Goal: Task Accomplishment & Management: Manage account settings

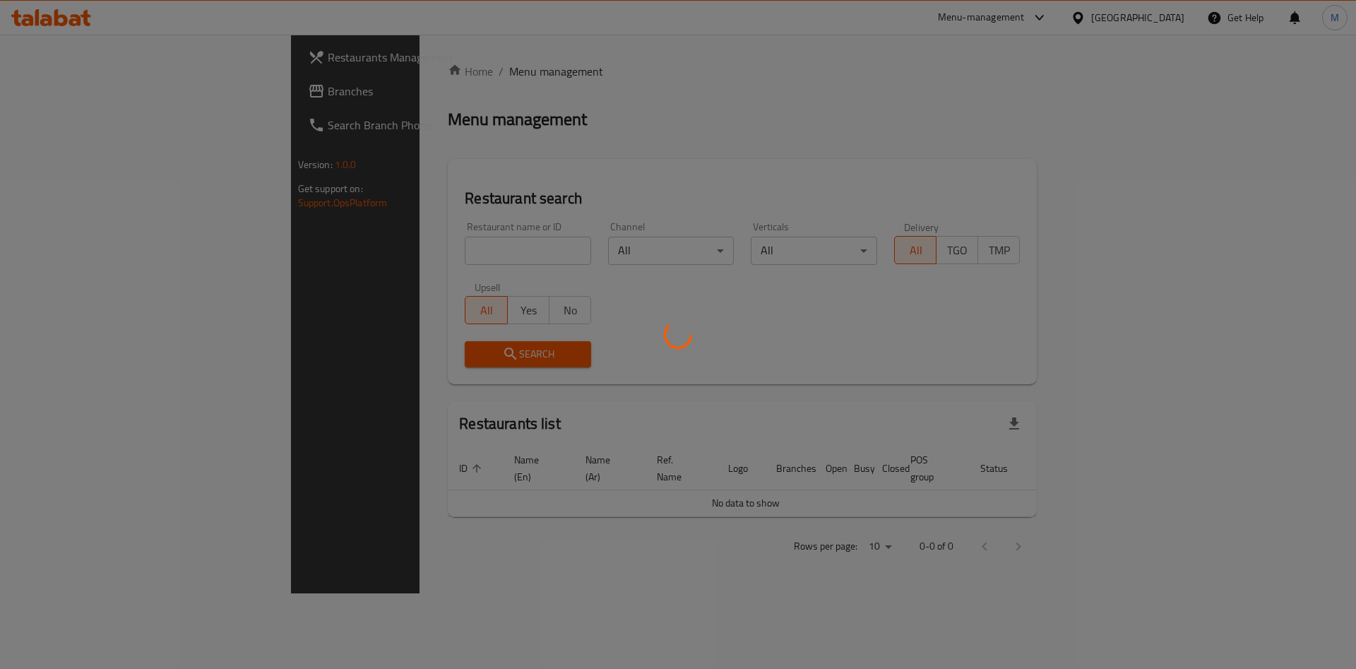
click at [323, 262] on div at bounding box center [678, 334] width 1356 height 669
click at [324, 255] on div at bounding box center [678, 334] width 1356 height 669
click at [326, 251] on div at bounding box center [678, 334] width 1356 height 669
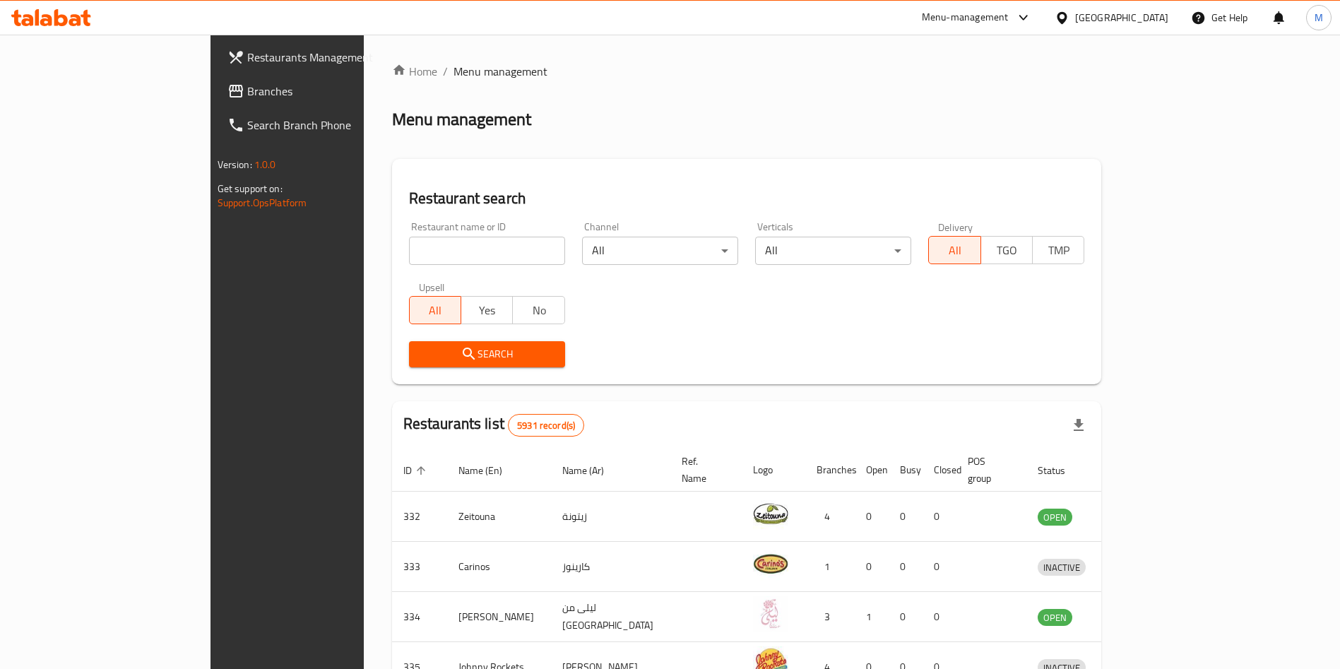
click at [409, 250] on input "search" at bounding box center [487, 251] width 156 height 28
paste input "[PERSON_NAME]"
type input "[PERSON_NAME]"
click button "Search" at bounding box center [487, 354] width 156 height 26
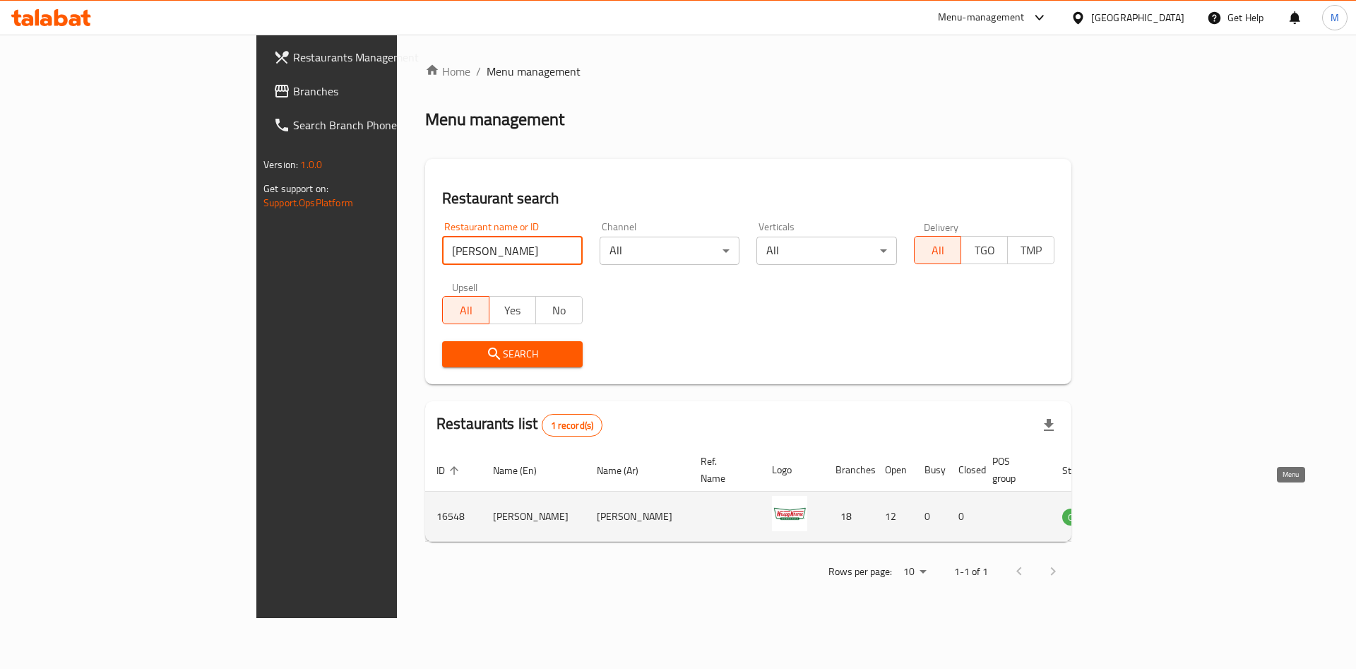
click at [1163, 508] on link "enhanced table" at bounding box center [1150, 516] width 26 height 17
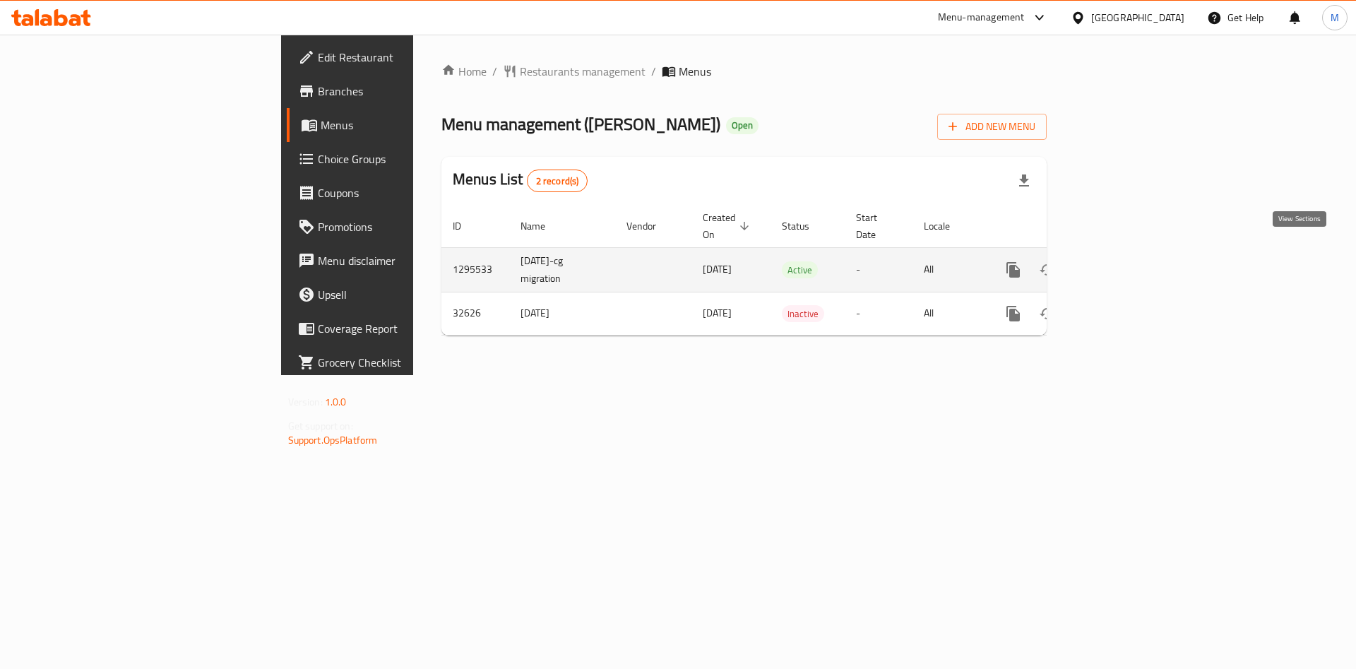
click at [1124, 261] on icon "enhanced table" at bounding box center [1115, 269] width 17 height 17
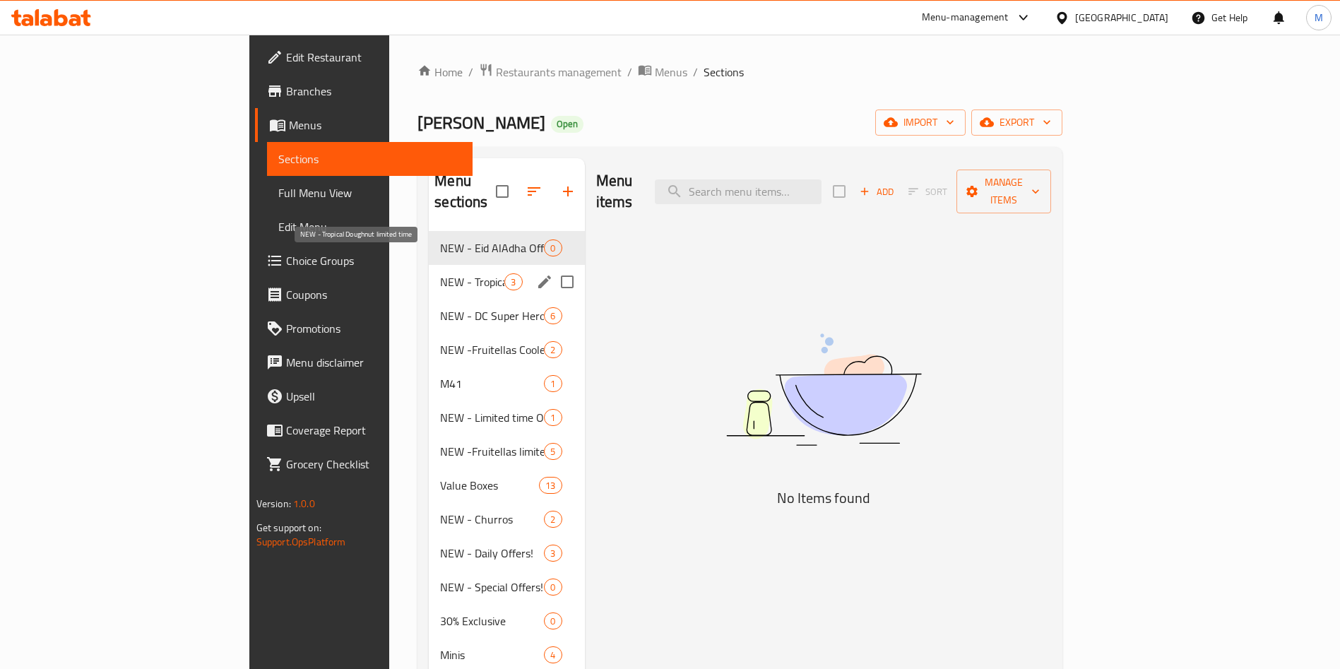
drag, startPoint x: 292, startPoint y: 268, endPoint x: 309, endPoint y: 242, distance: 31.2
click at [440, 273] on span "NEW - Tropical Doughnut limited time" at bounding box center [472, 281] width 64 height 17
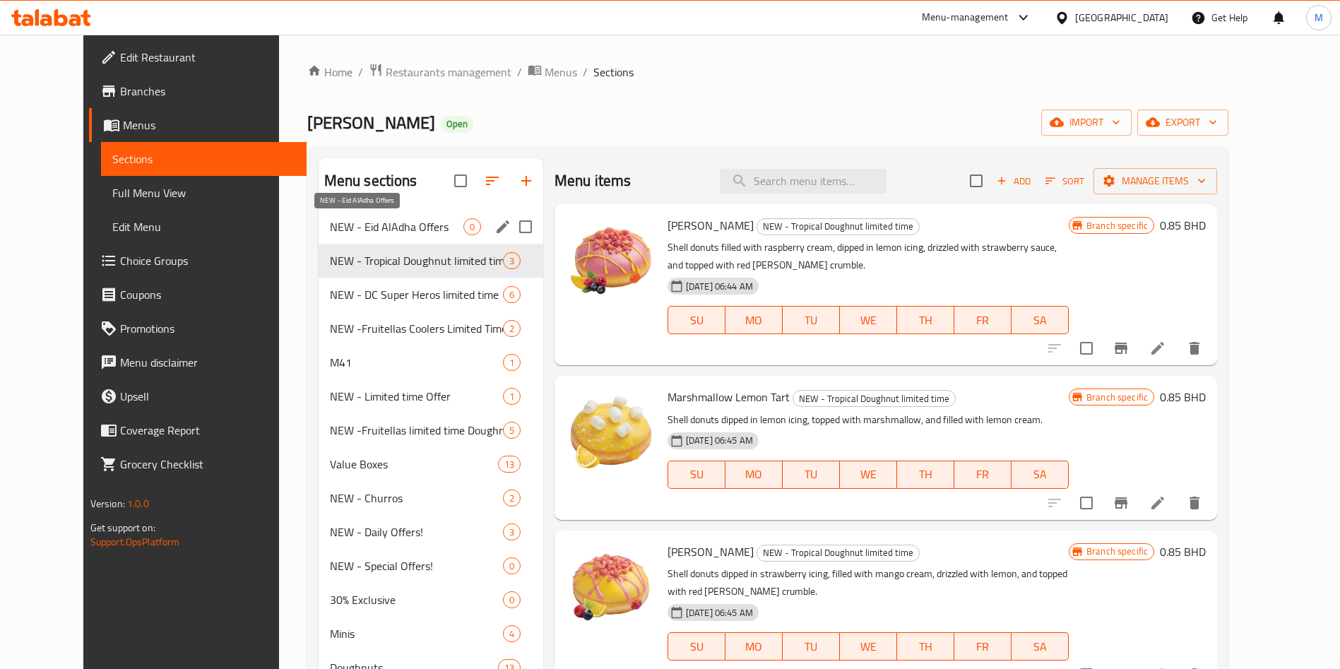
click at [330, 223] on span "NEW - Eid AlAdha Offers" at bounding box center [397, 226] width 134 height 17
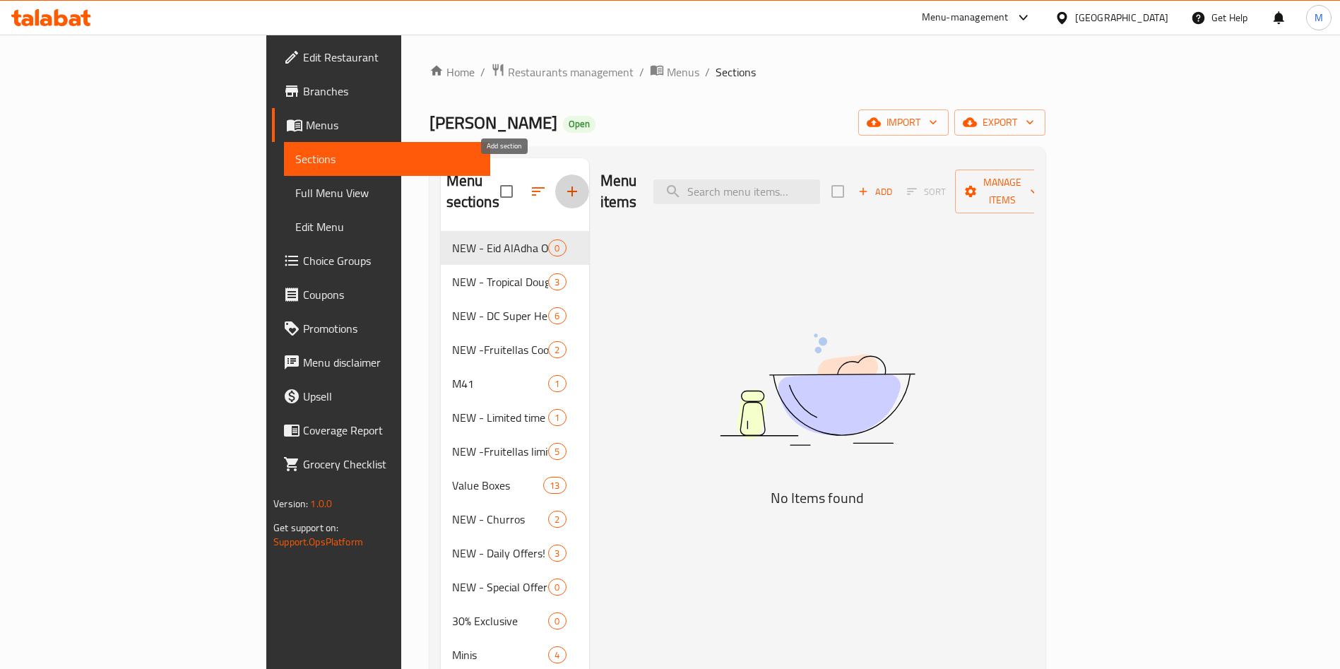
click at [564, 185] on icon "button" at bounding box center [572, 191] width 17 height 17
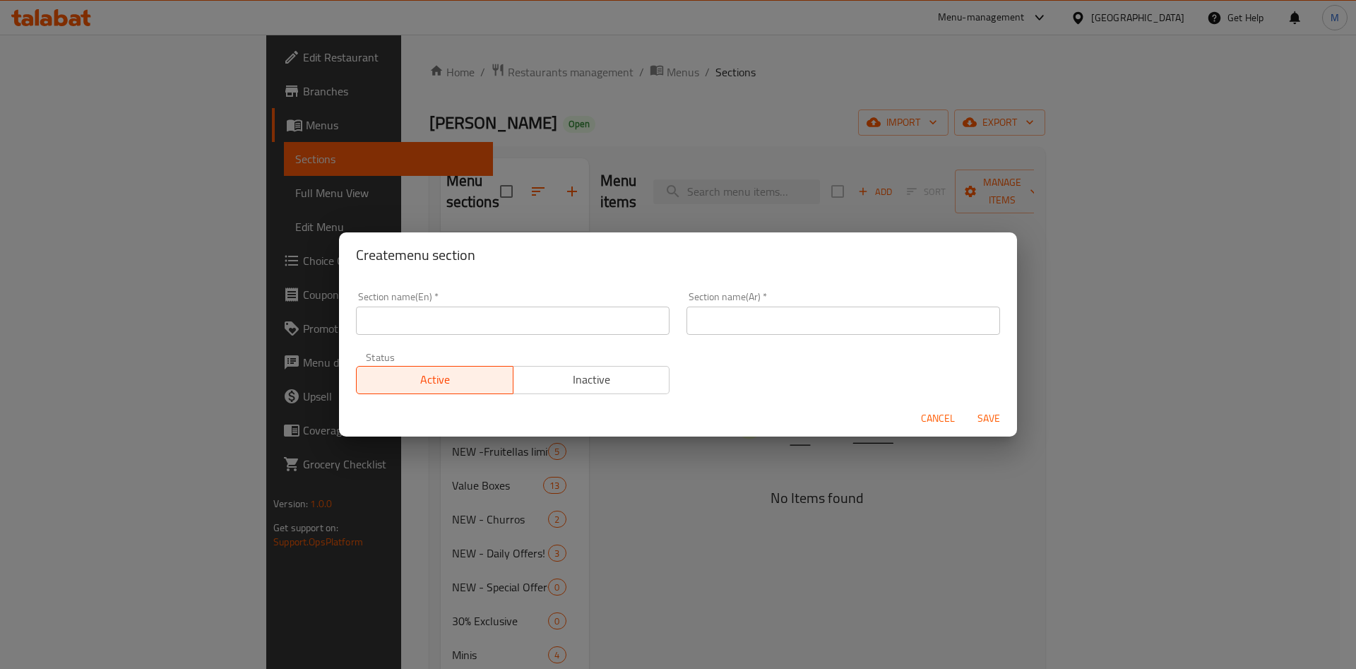
click at [485, 336] on div "Section name(En)   * Section name(En) *" at bounding box center [513, 313] width 331 height 60
paste input "Super Dozen Super Deal - limited time offer"
click at [482, 321] on input "text" at bounding box center [513, 321] width 314 height 28
type input "Super Dozen Super Deal - limited time offer"
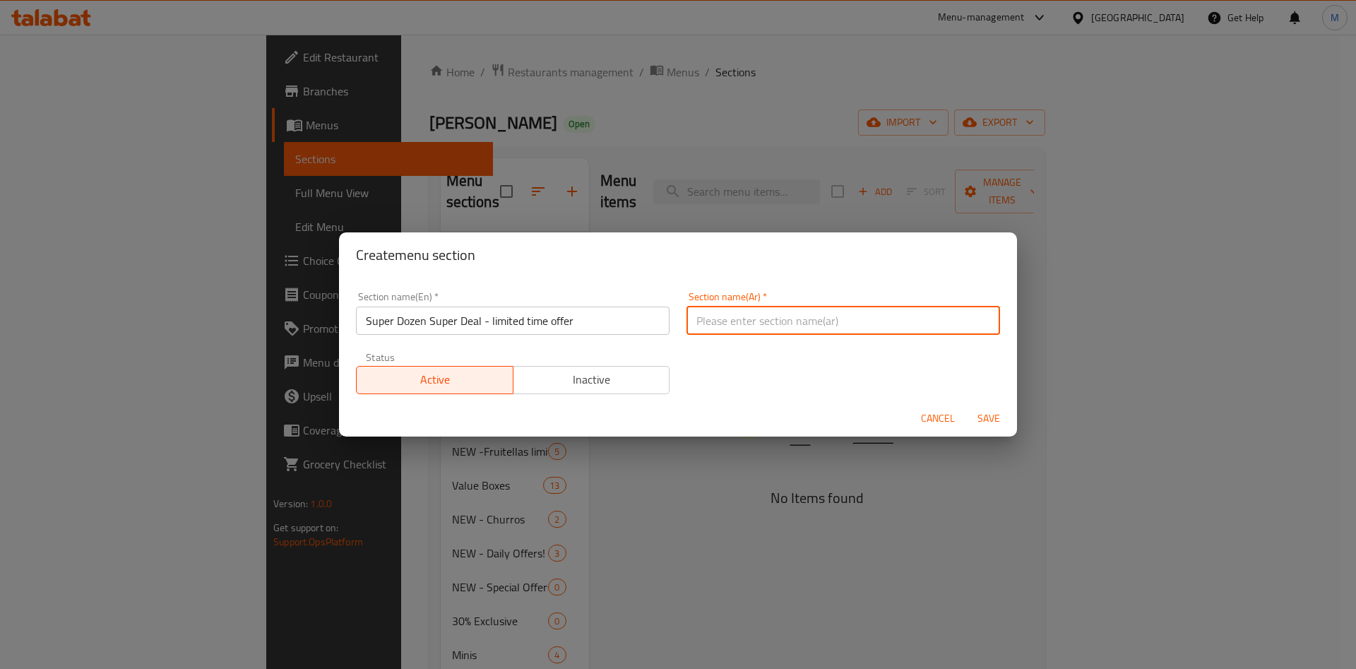
click at [801, 315] on input "text" at bounding box center [844, 321] width 314 height 28
paste input "سوبر دزن و عرض سوبر - عرض لفترة محدودة"
type input "سوبر دزن و عرض سوبر - عرض لفترة محدودة"
click at [992, 413] on span "Save" at bounding box center [989, 419] width 34 height 18
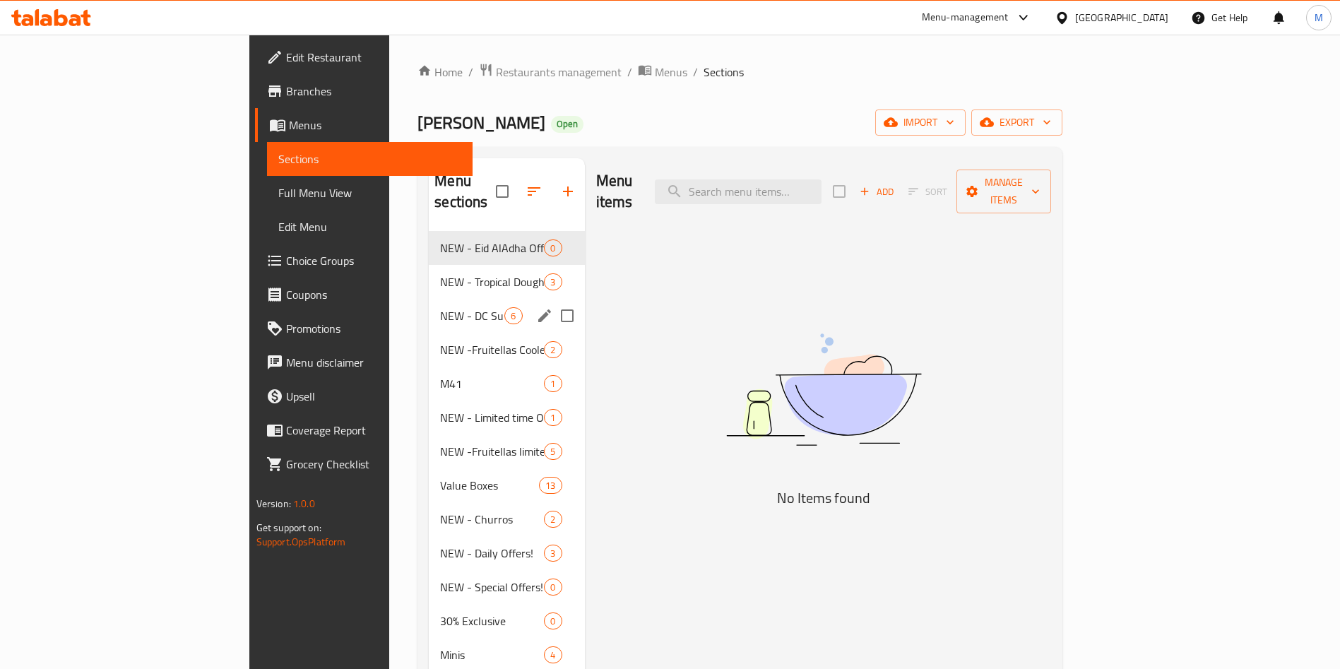
click at [429, 299] on div "NEW - DC Super Heros limited time 6" at bounding box center [506, 316] width 155 height 34
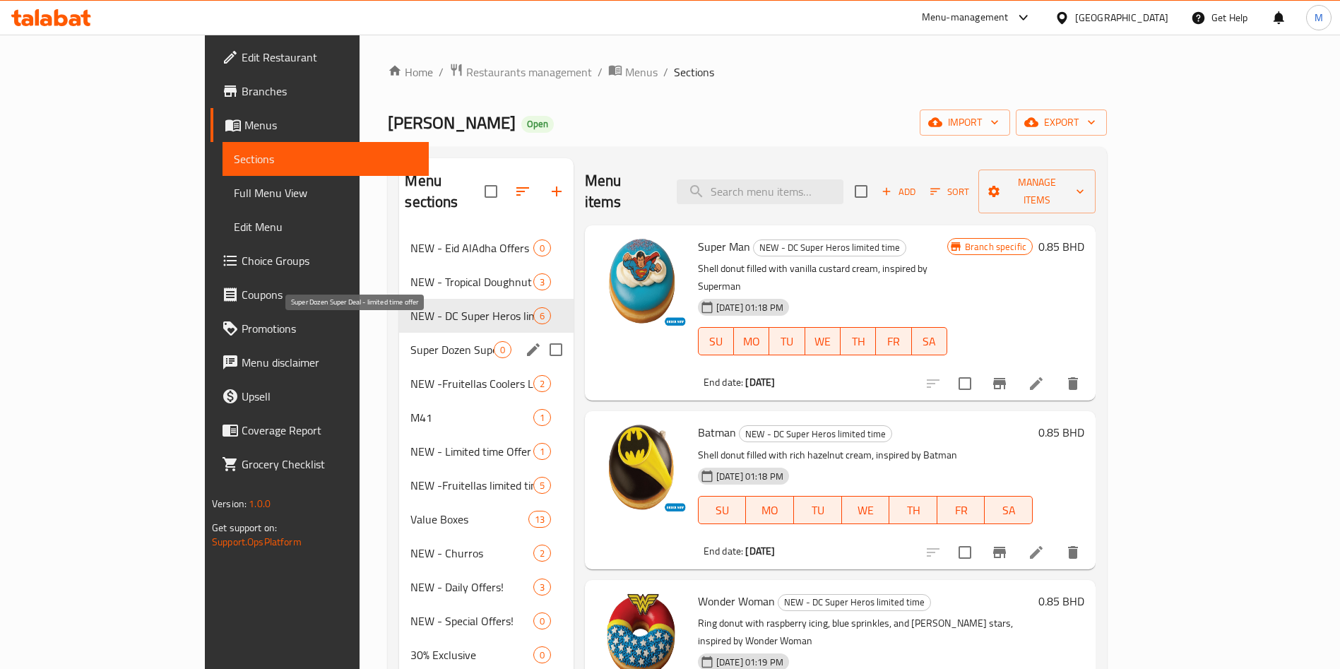
click at [410, 341] on span "Super Dozen Super Deal - limited time offer" at bounding box center [451, 349] width 83 height 17
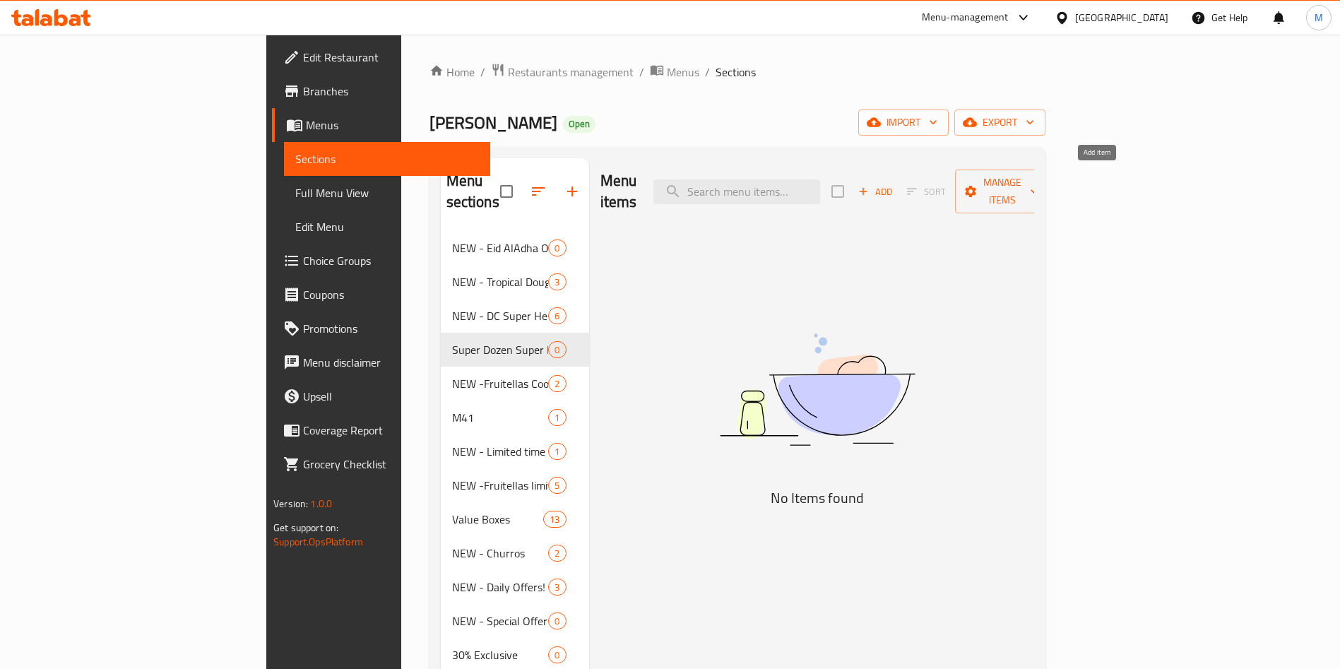
click at [894, 189] on span "Add" at bounding box center [875, 192] width 38 height 16
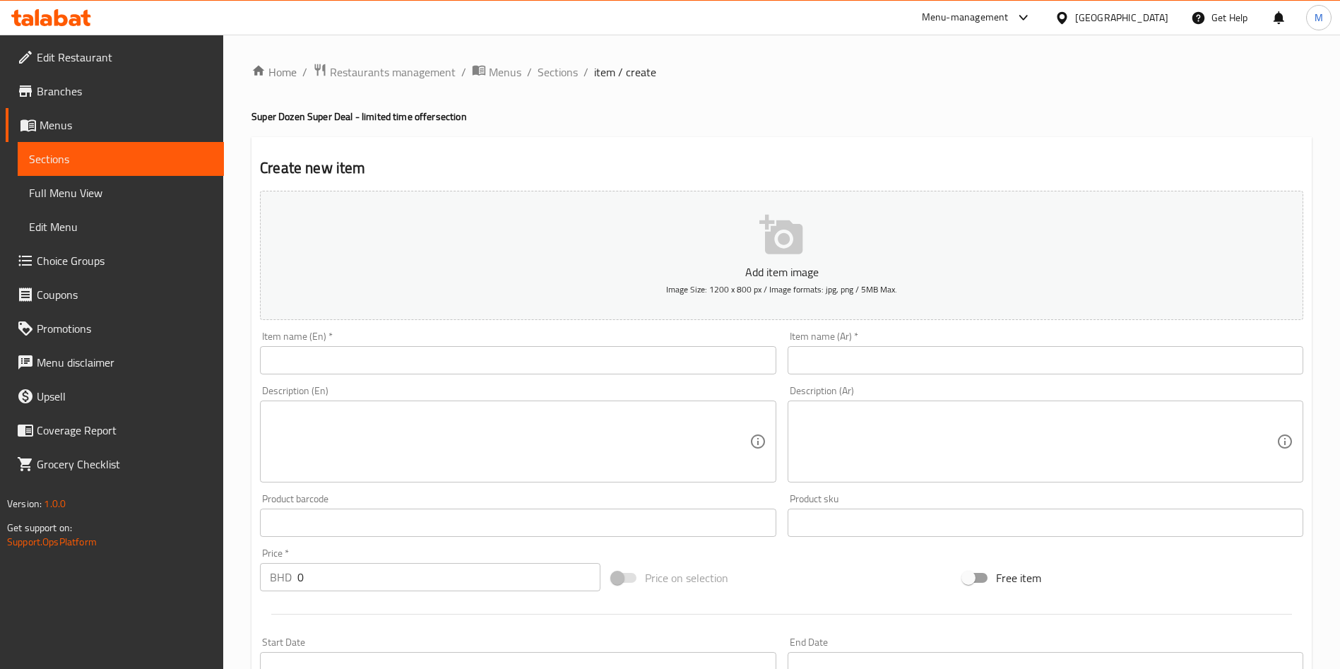
click at [524, 377] on div "Item name (En)   * Item name (En) *" at bounding box center [517, 353] width 527 height 54
copy div "Item name (En) *"
click at [519, 364] on input "text" at bounding box center [518, 360] width 516 height 28
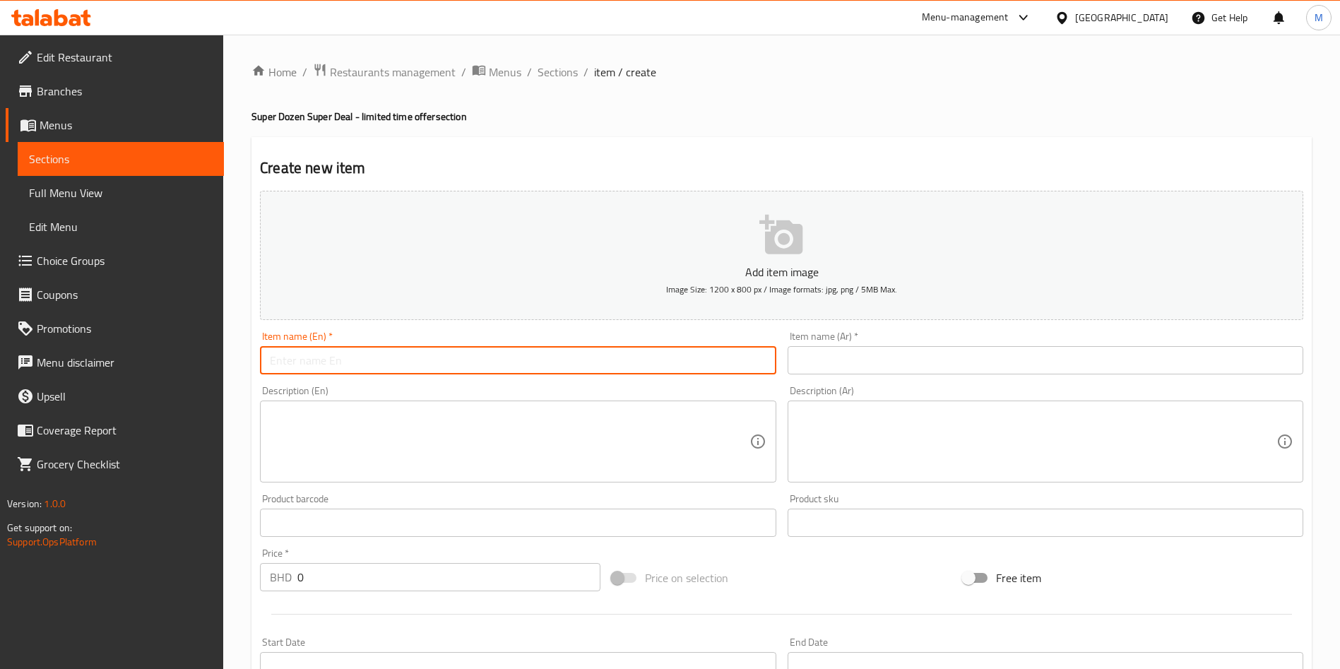
paste input "Enter name En"
type input "Enter name En"
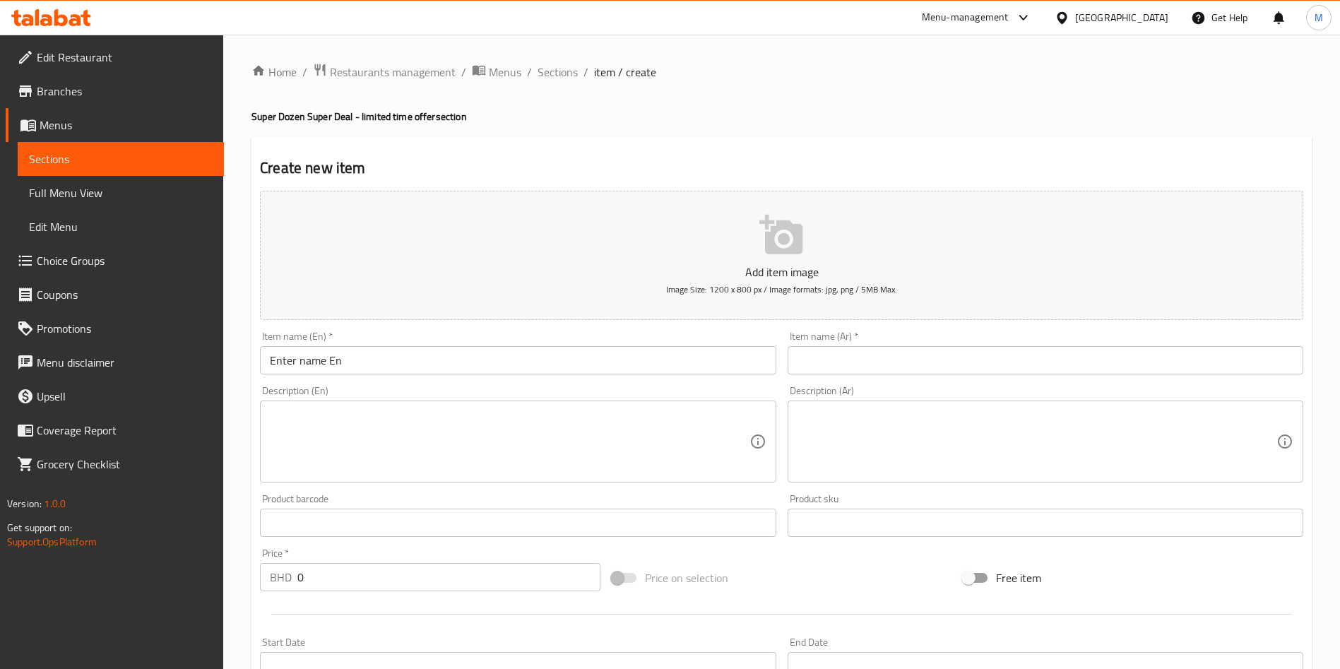
click at [800, 358] on input "text" at bounding box center [1046, 360] width 516 height 28
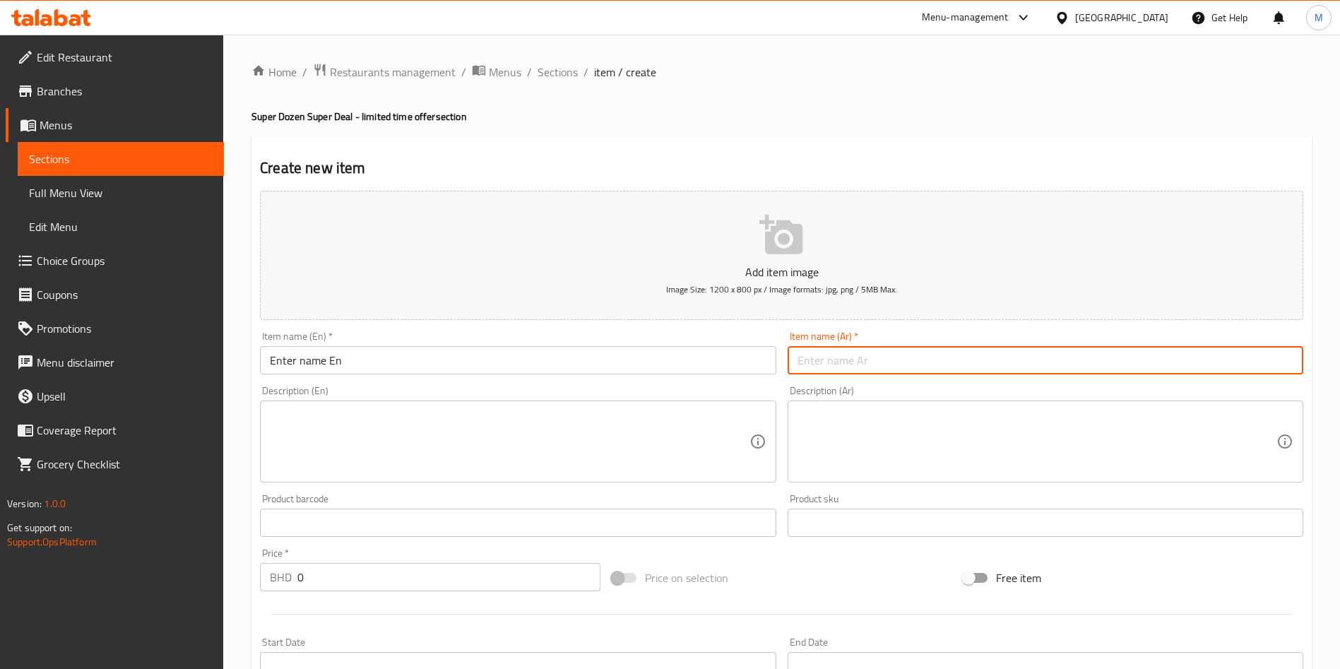
paste input ""أبطال دي سي - نصف درزن""
type input ""أبطال دي سي - نصف درزن""
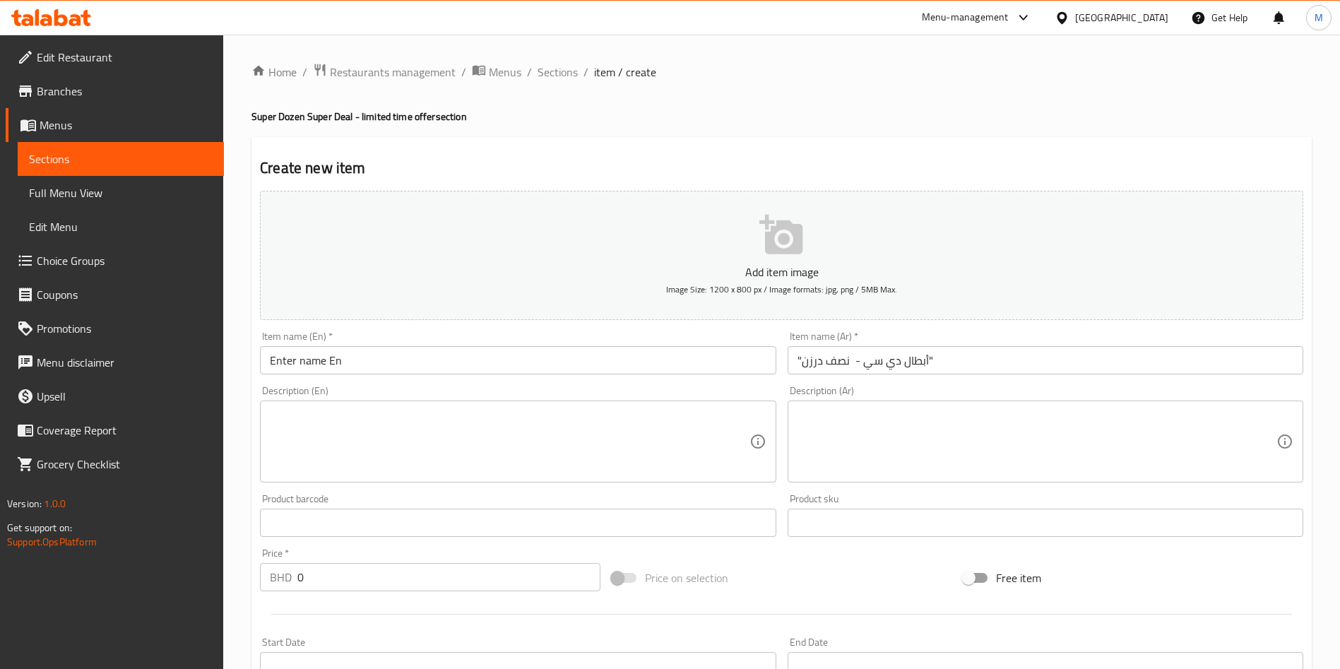
click at [873, 427] on textarea at bounding box center [1037, 441] width 479 height 67
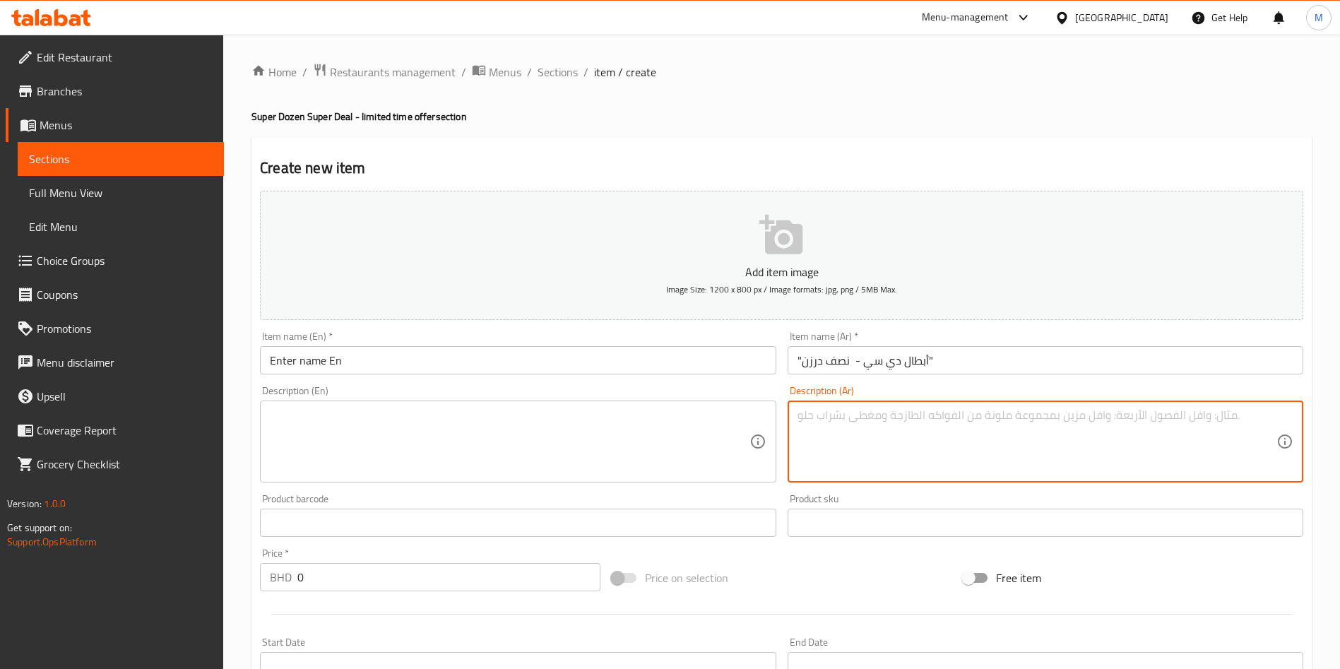
paste textarea ""Buy DC Heroes Half Dozen + Original Half Dozen DC Half Dzoen have only DC doug…"
click at [851, 424] on textarea ""Buy DC Heroes Half Dozen + Original Half Dozen DC Half Dzoen have only DC doug…" at bounding box center [1037, 441] width 479 height 67
type textarea ""Buy DC Heroes Half Dozen + Original Half Dozen"
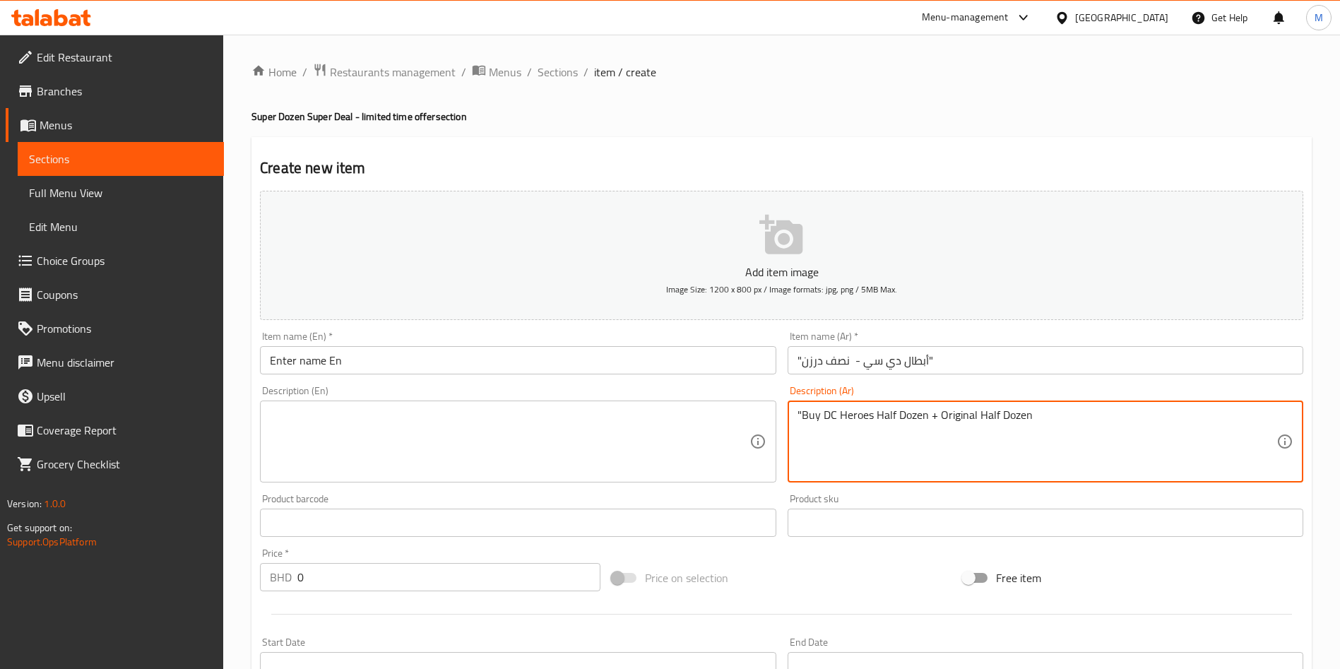
click at [851, 424] on textarea ""Buy DC Heroes Half Dozen + Original Half Dozen" at bounding box center [1037, 441] width 479 height 67
click at [638, 430] on textarea at bounding box center [509, 441] width 479 height 67
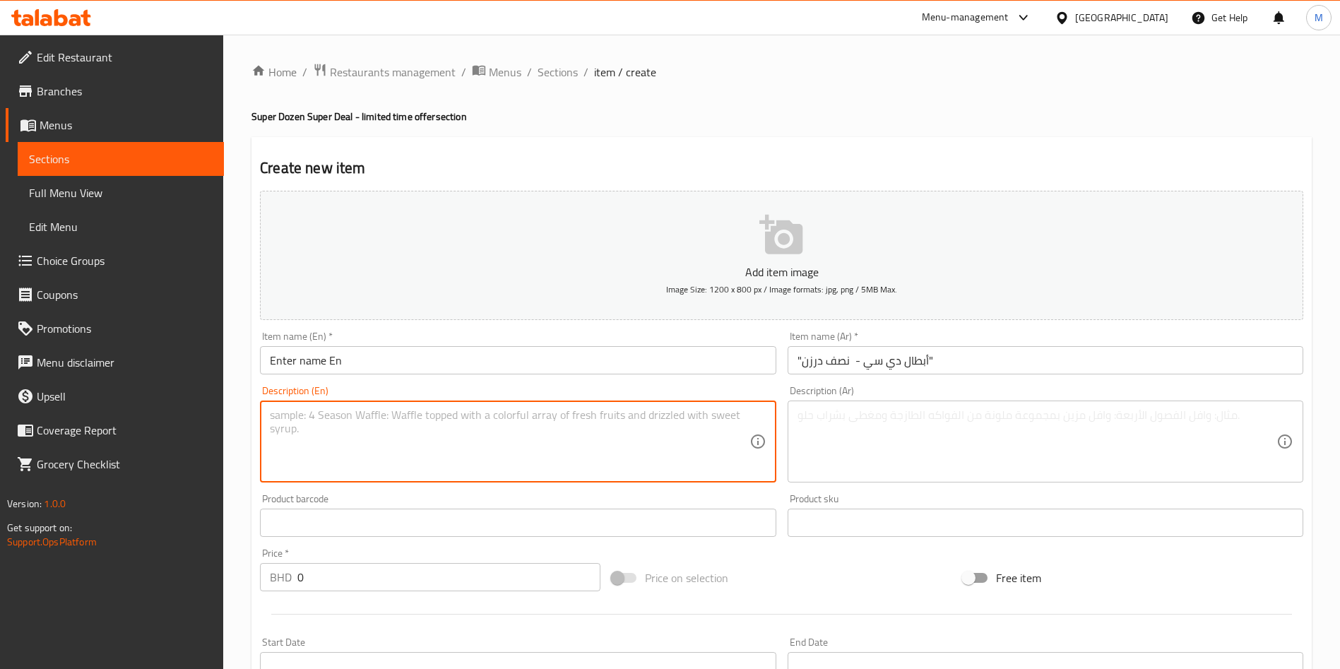
paste textarea ""Buy DC Heroes Half Dozen + Original Half Dozen DC Half Dzoen have only DC doug…"
type textarea ""Buy DC Heroes Half Dozen + Original Half Dozen DC Half Dzoen have only DC doug…"
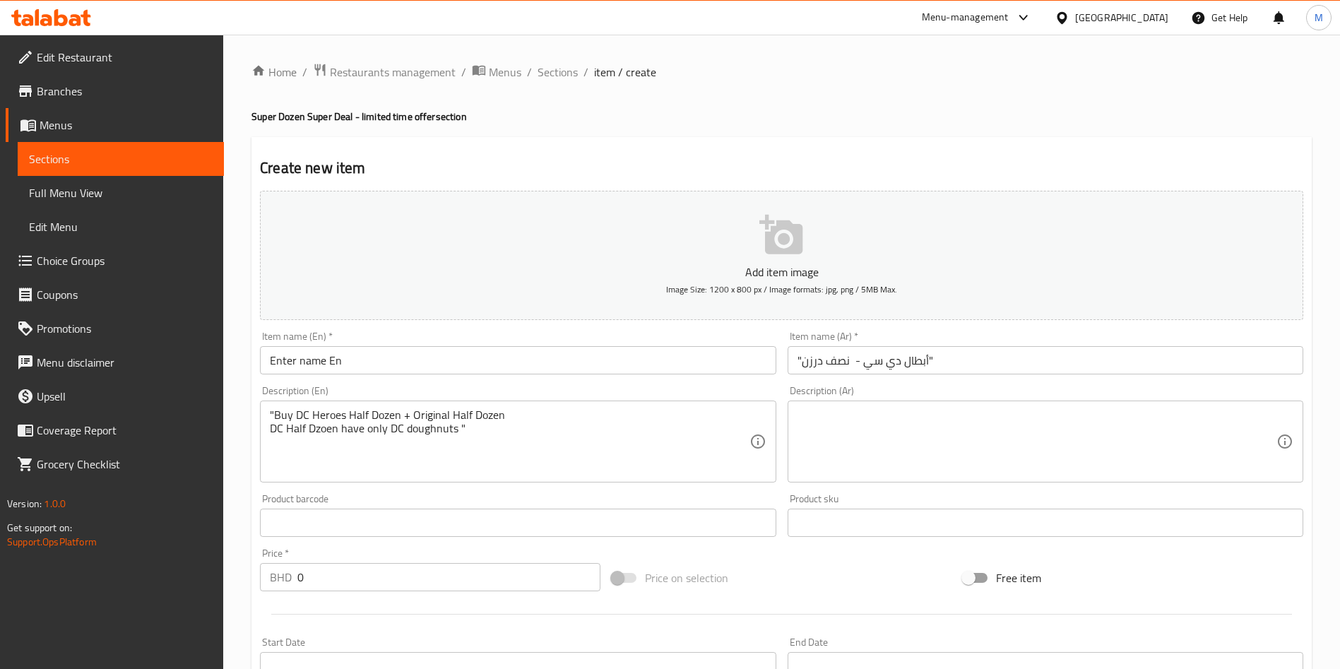
click at [853, 404] on div "Description (Ar)" at bounding box center [1046, 442] width 516 height 82
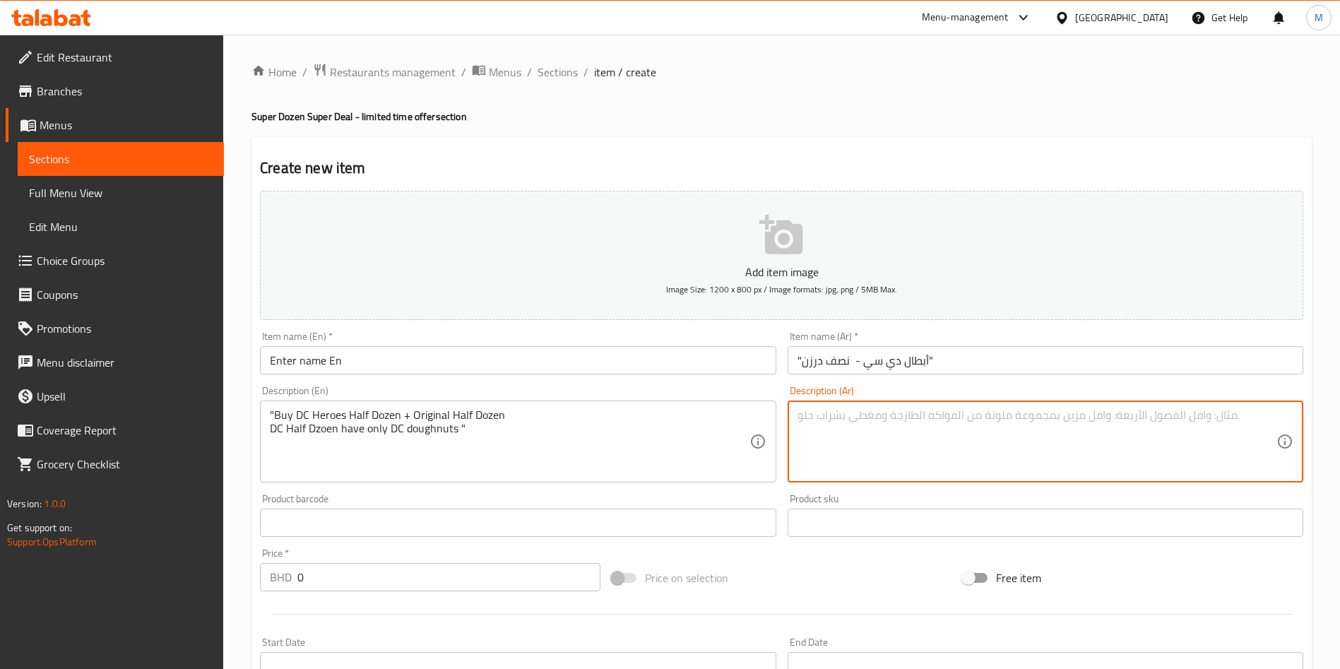
paste textarea "اشتري أبطال دي سي نصف دزن + نصف دزن اوريجينال نص دزن دي سي تحتوي فقط على دونات …"
type textarea "اشتري أبطال دي سي نصف دزن + نصف دزن اوريجينال نص دزن دي سي تحتوي فقط على دونات …"
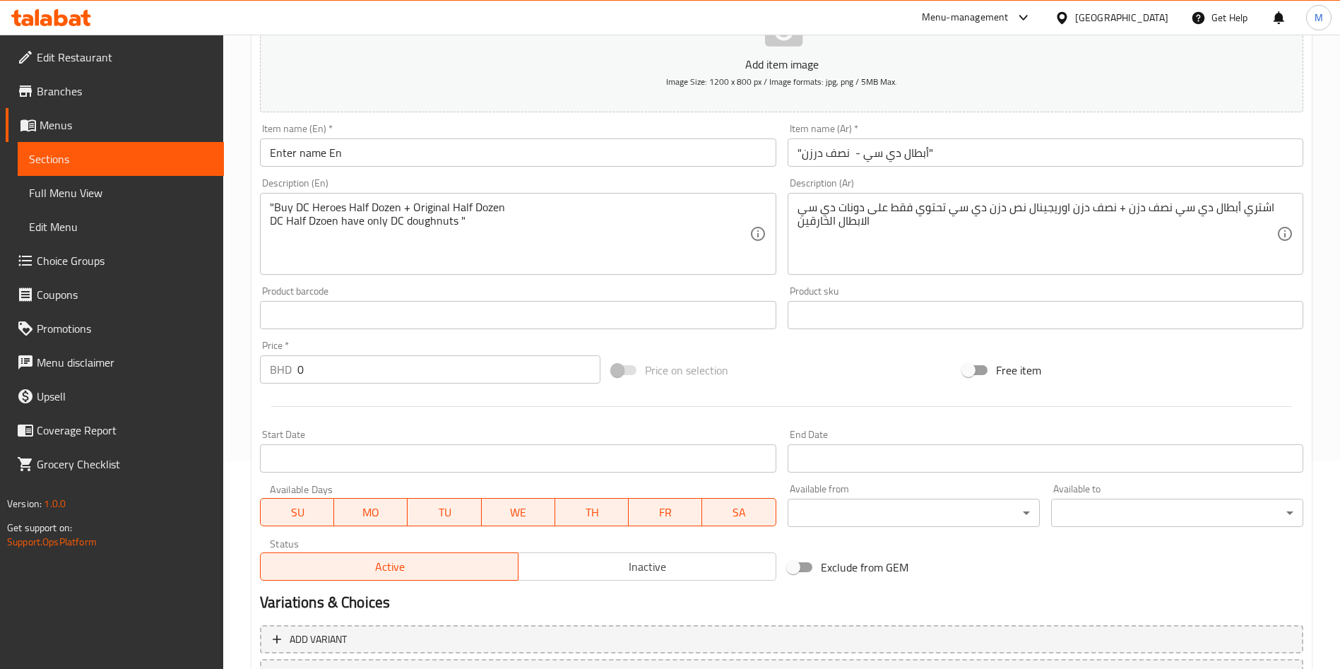
scroll to position [329, 0]
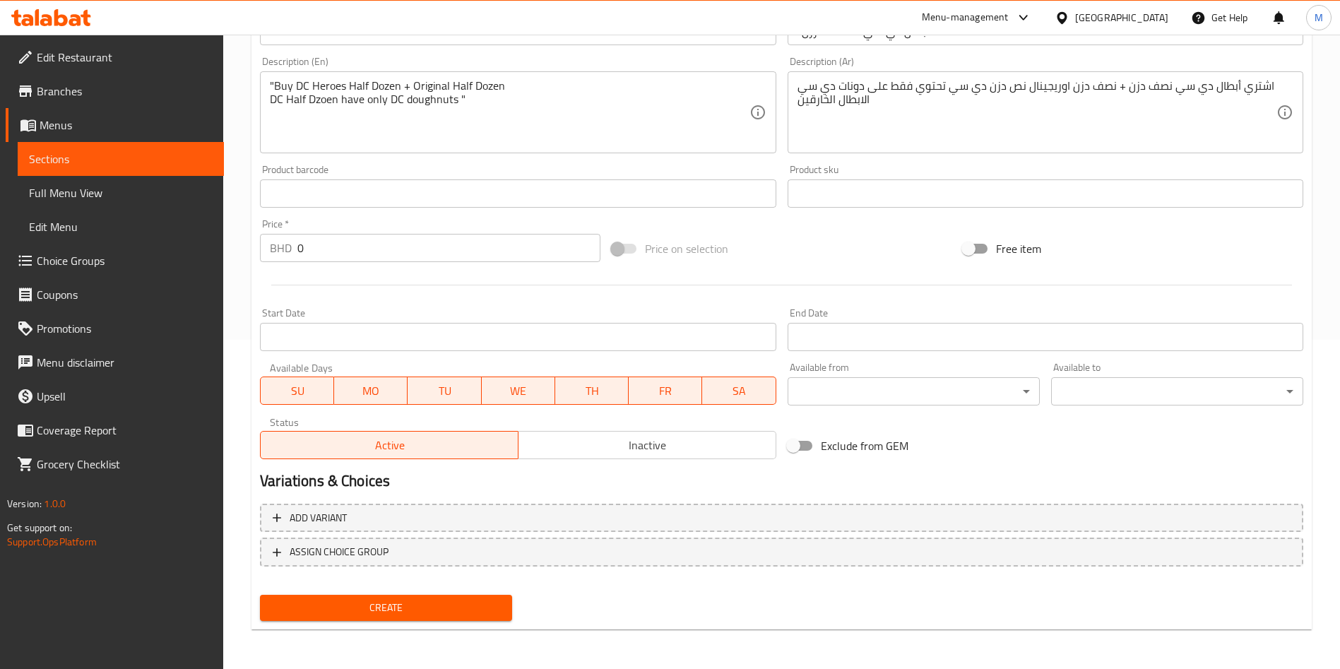
click at [408, 605] on span "Create" at bounding box center [386, 608] width 230 height 18
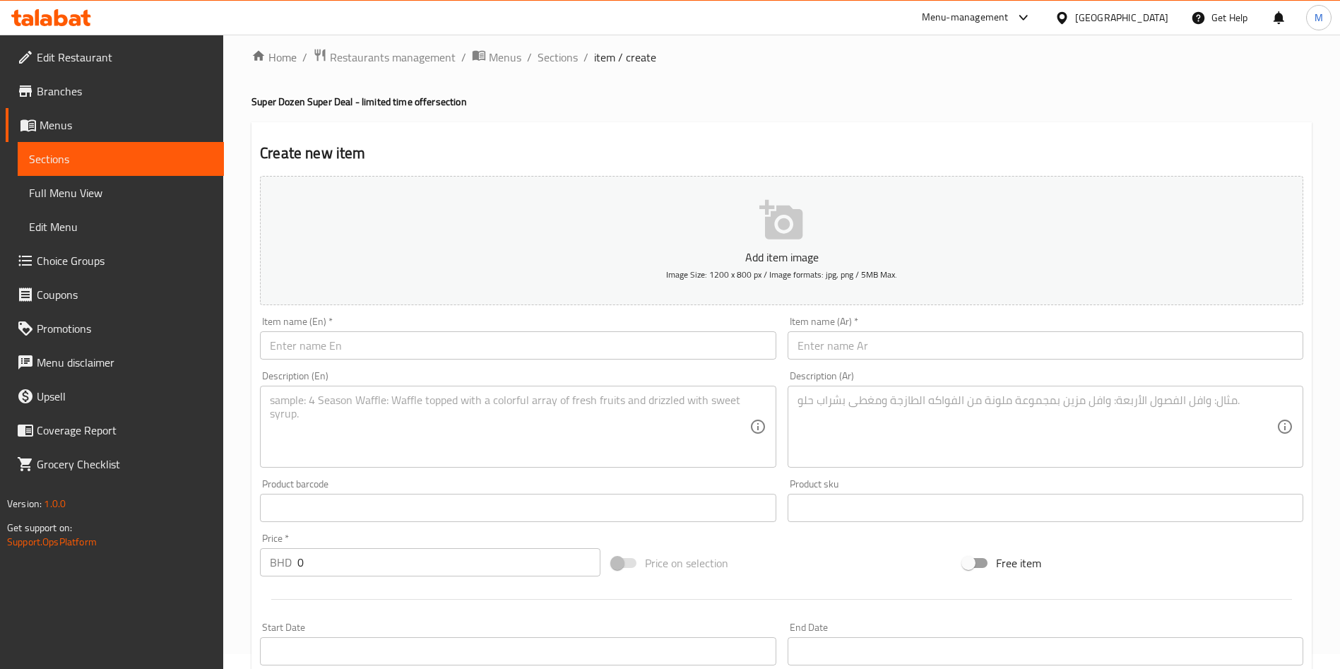
scroll to position [11, 0]
click at [572, 54] on span "Sections" at bounding box center [558, 60] width 40 height 17
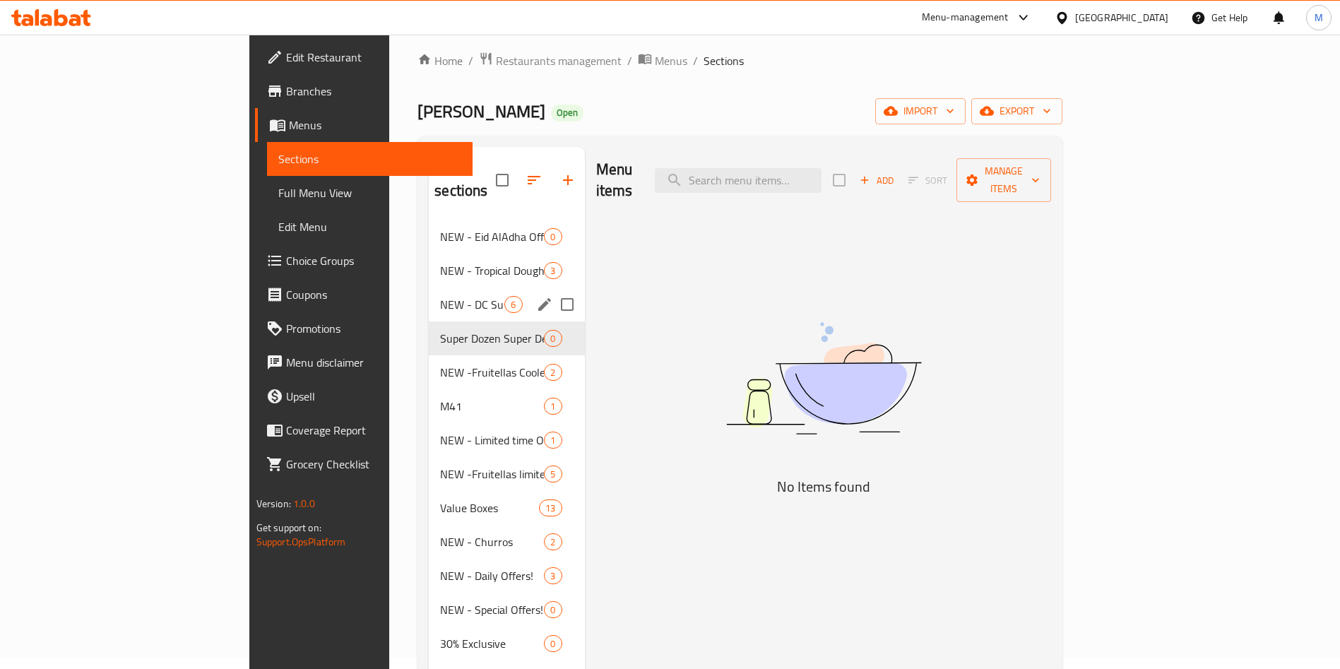
click at [429, 295] on div "NEW - DC Super Heros limited time 6" at bounding box center [506, 305] width 155 height 34
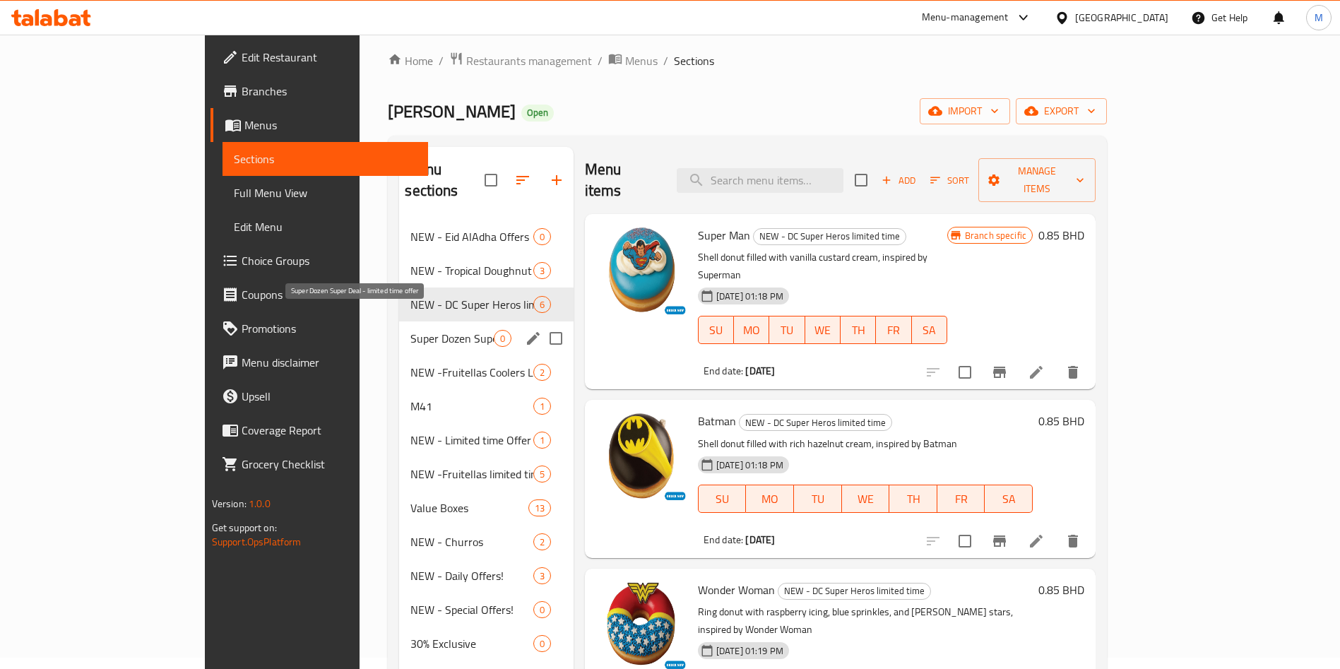
click at [410, 330] on span "Super Dozen Super Deal - limited time offer" at bounding box center [451, 338] width 83 height 17
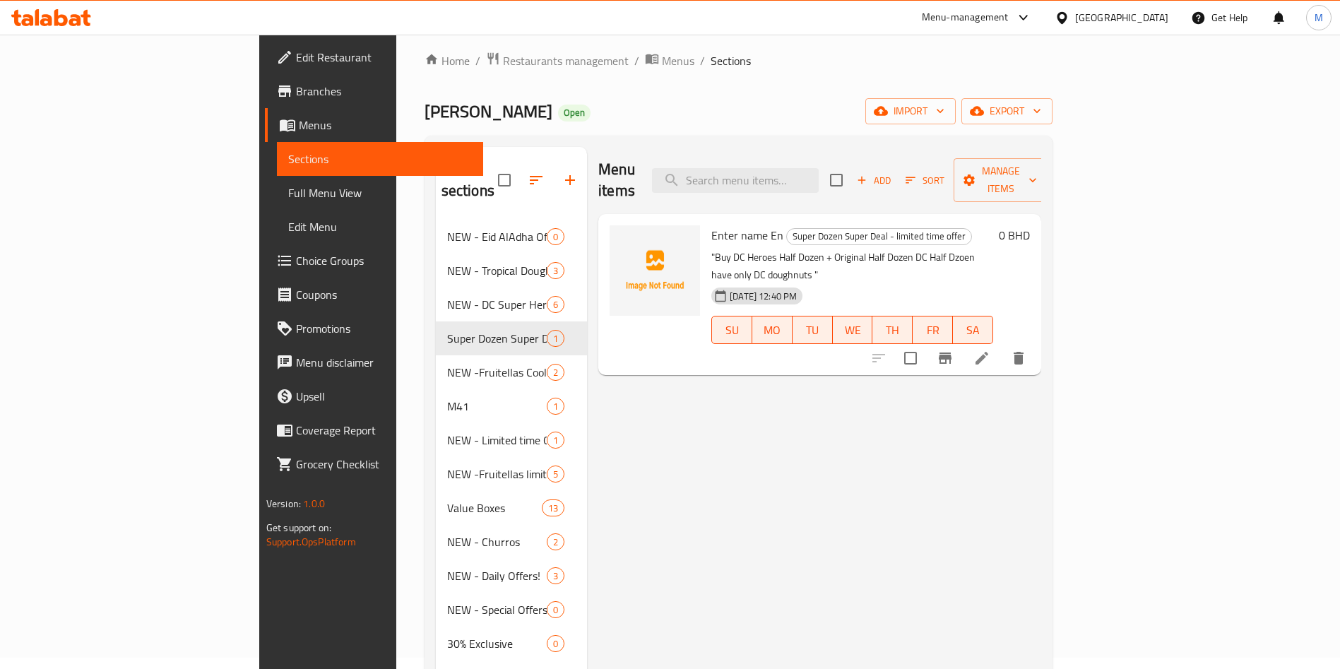
click at [1002, 345] on li at bounding box center [982, 357] width 40 height 25
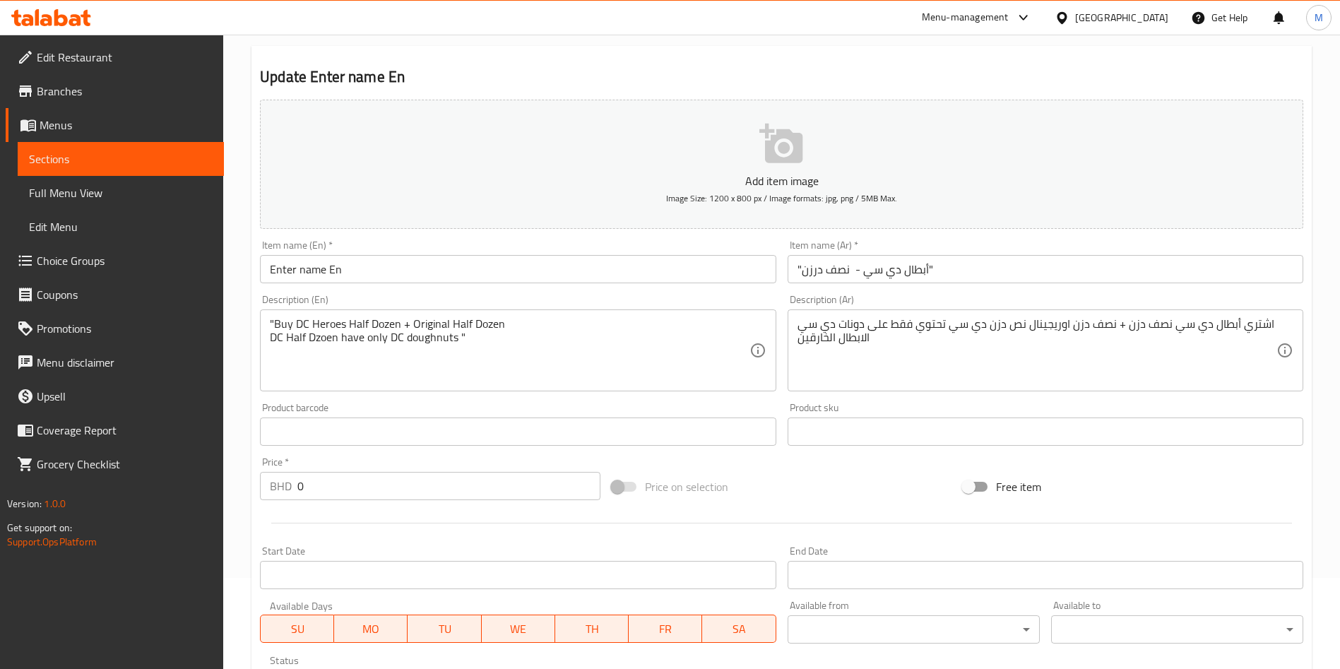
scroll to position [212, 0]
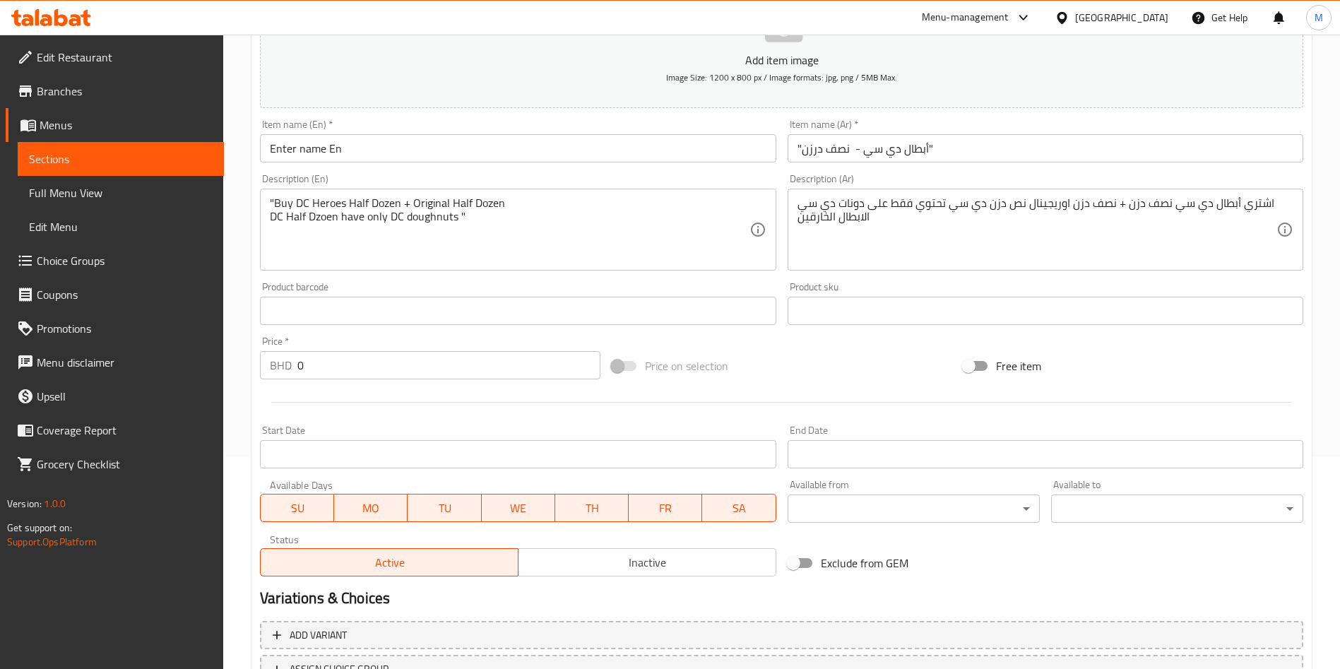
click at [395, 367] on input "0" at bounding box center [448, 365] width 303 height 28
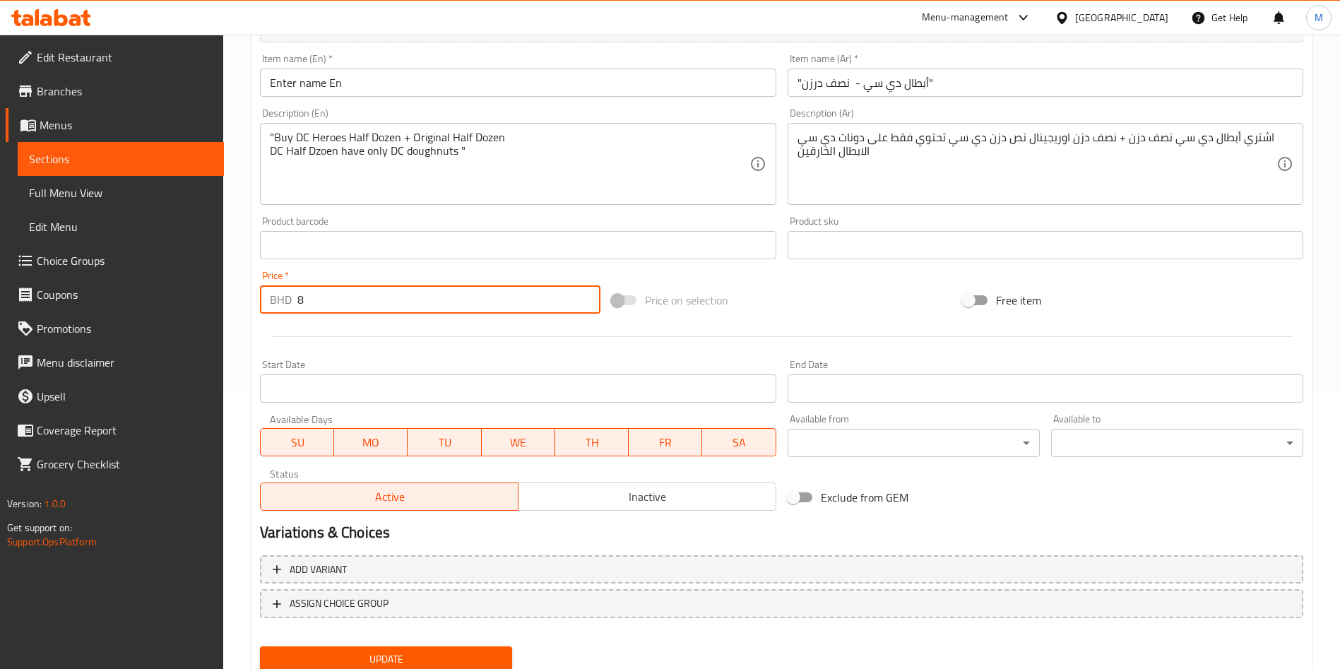
scroll to position [329, 0]
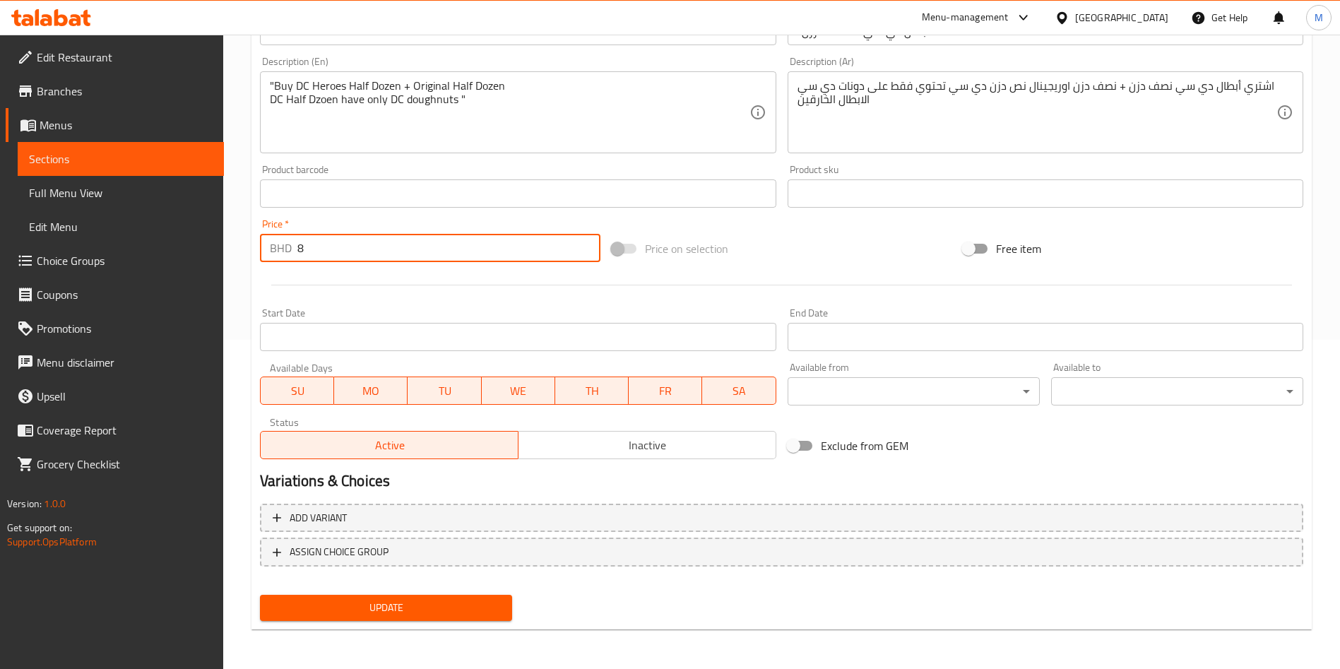
type input "8"
click at [334, 611] on span "Update" at bounding box center [386, 608] width 230 height 18
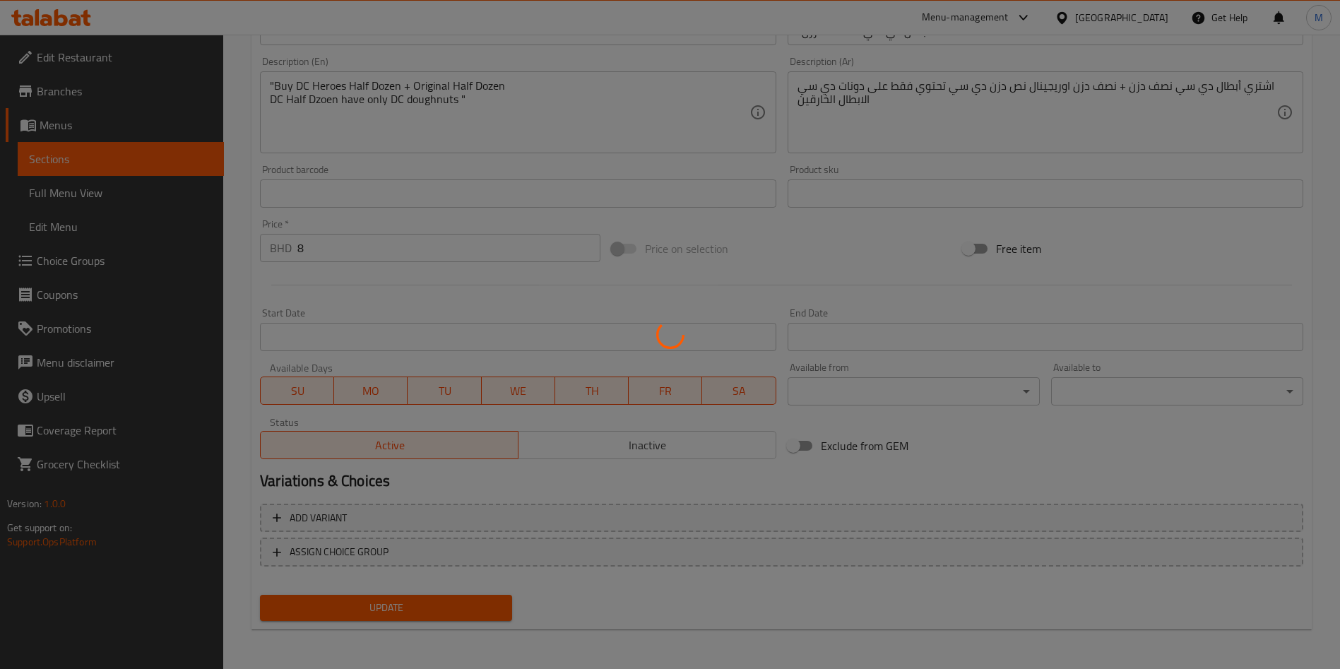
scroll to position [0, 0]
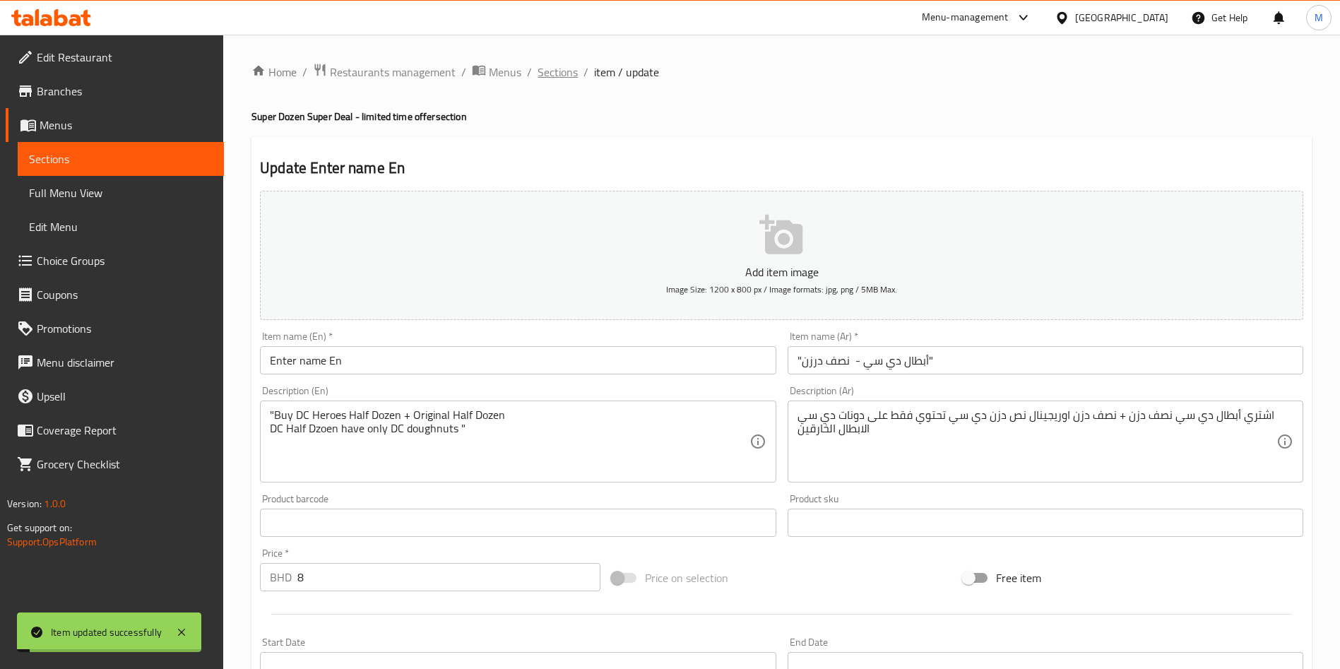
click at [557, 81] on span "Sections" at bounding box center [558, 72] width 40 height 17
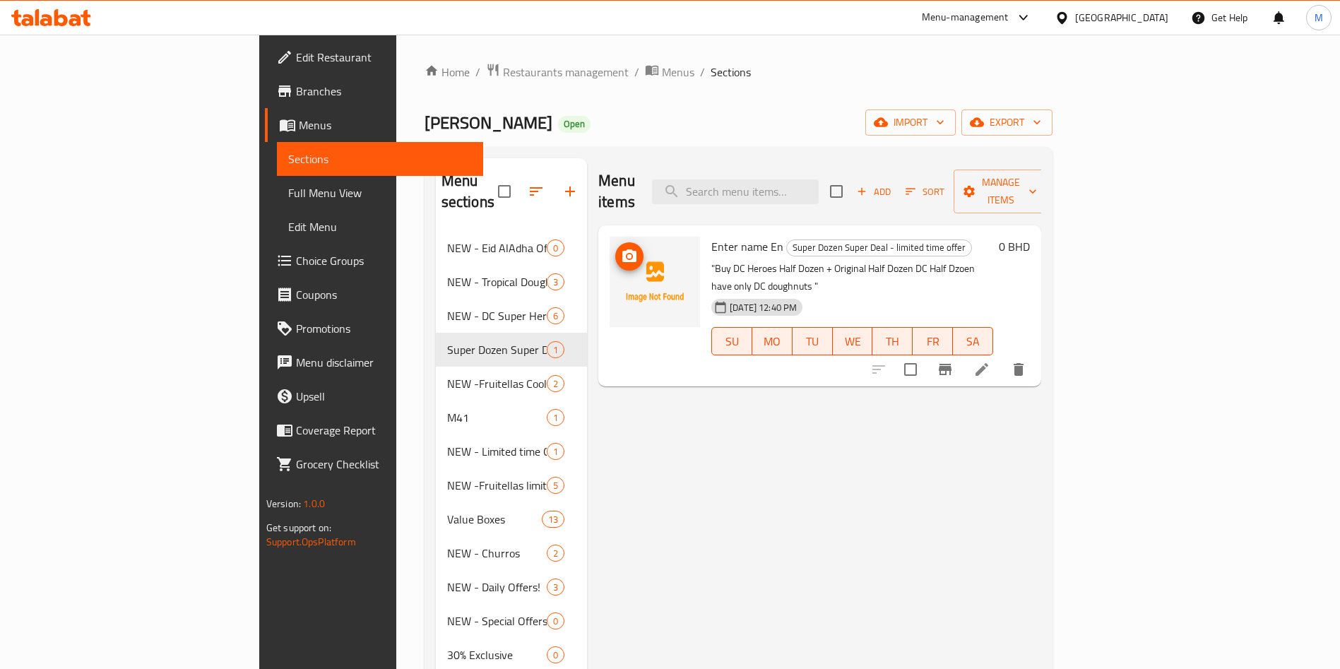
click at [615, 245] on button "upload picture" at bounding box center [629, 256] width 28 height 28
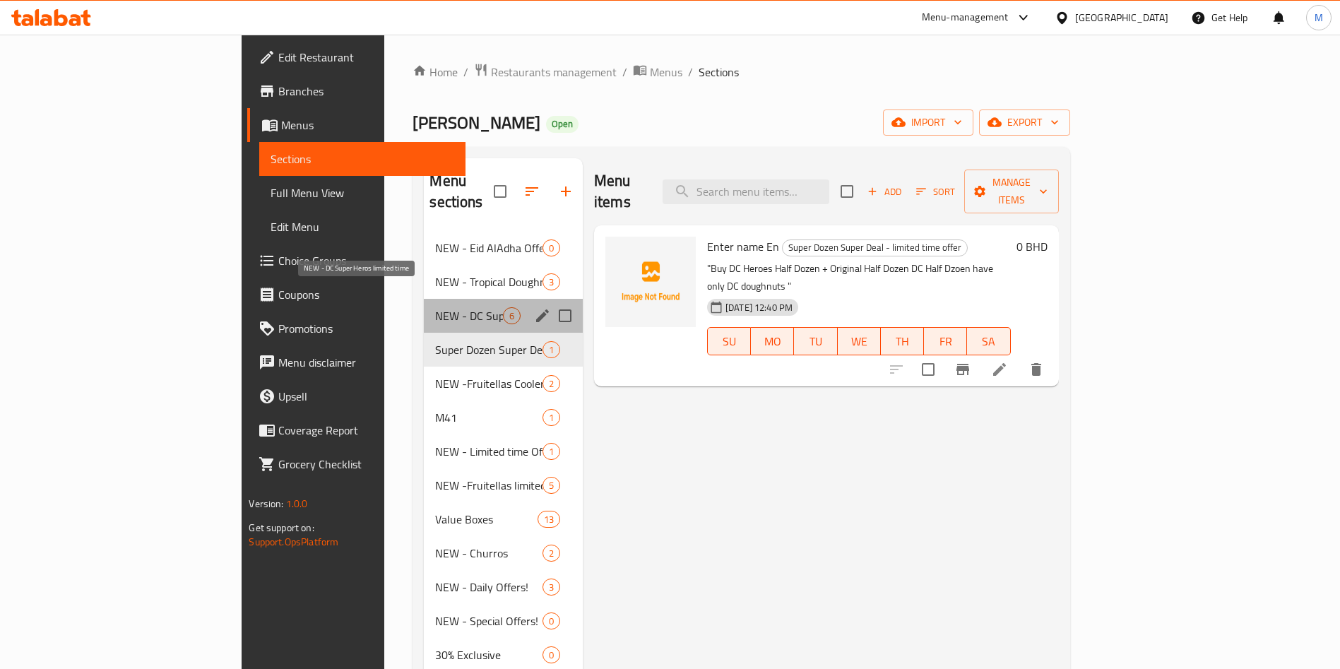
click at [435, 307] on span "NEW - DC Super Heros limited time" at bounding box center [468, 315] width 67 height 17
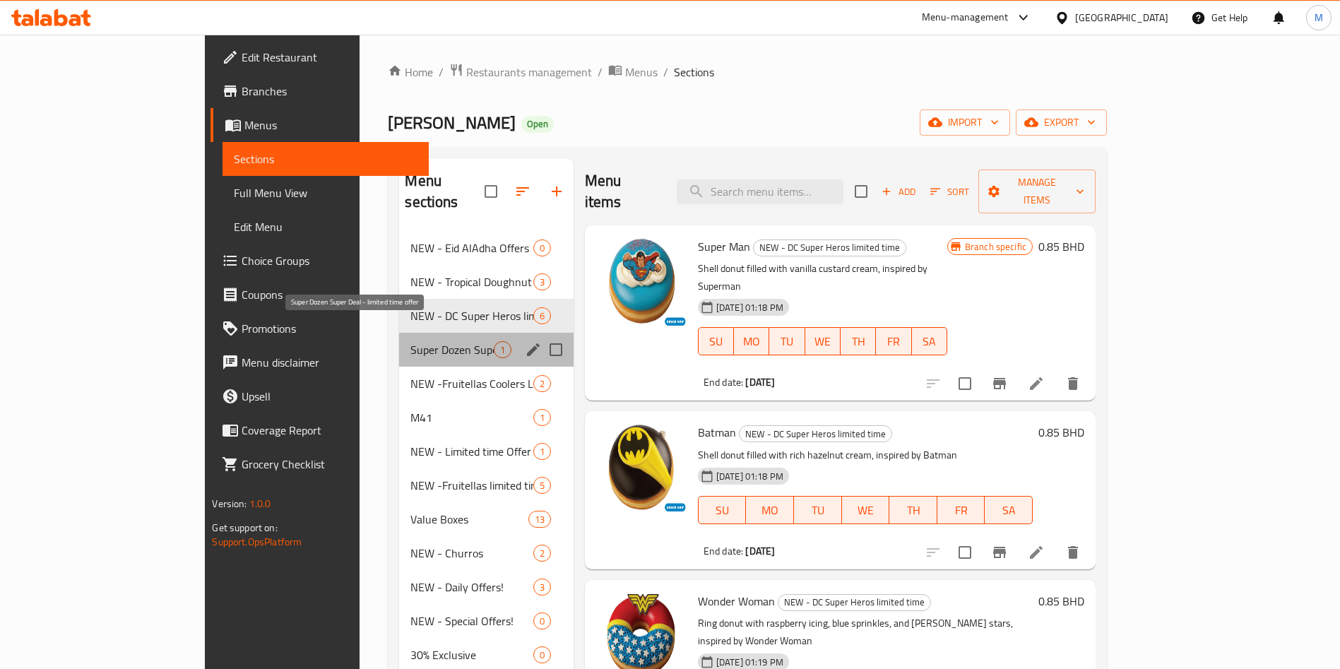
click at [410, 341] on span "Super Dozen Super Deal - limited time offer" at bounding box center [451, 349] width 83 height 17
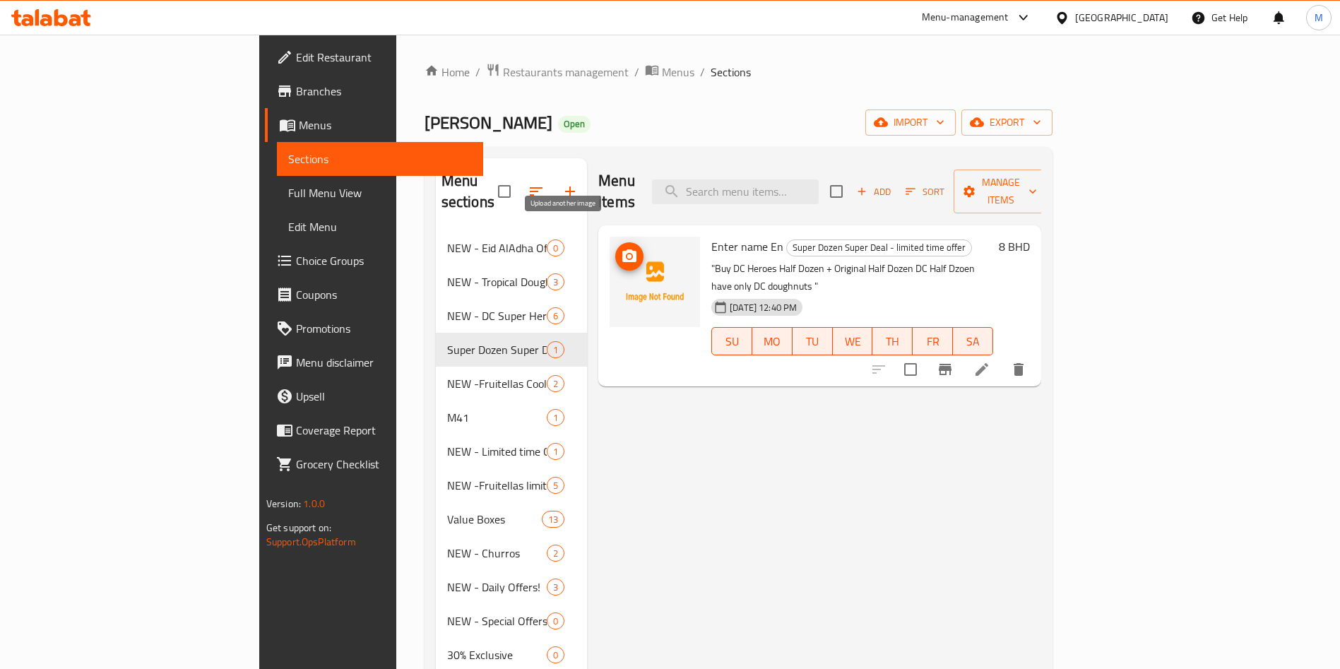
click at [627, 254] on circle "upload picture" at bounding box center [629, 256] width 4 height 4
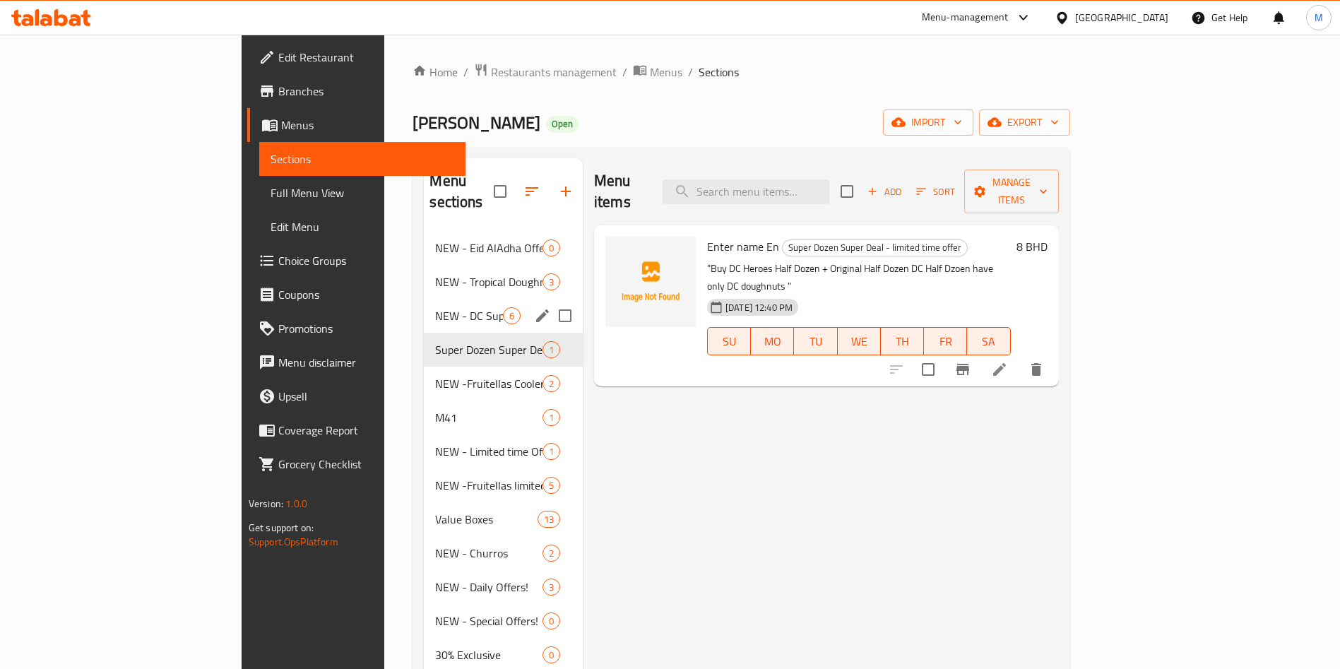
click at [424, 299] on div "NEW - DC Super Heros limited time 6" at bounding box center [503, 316] width 159 height 34
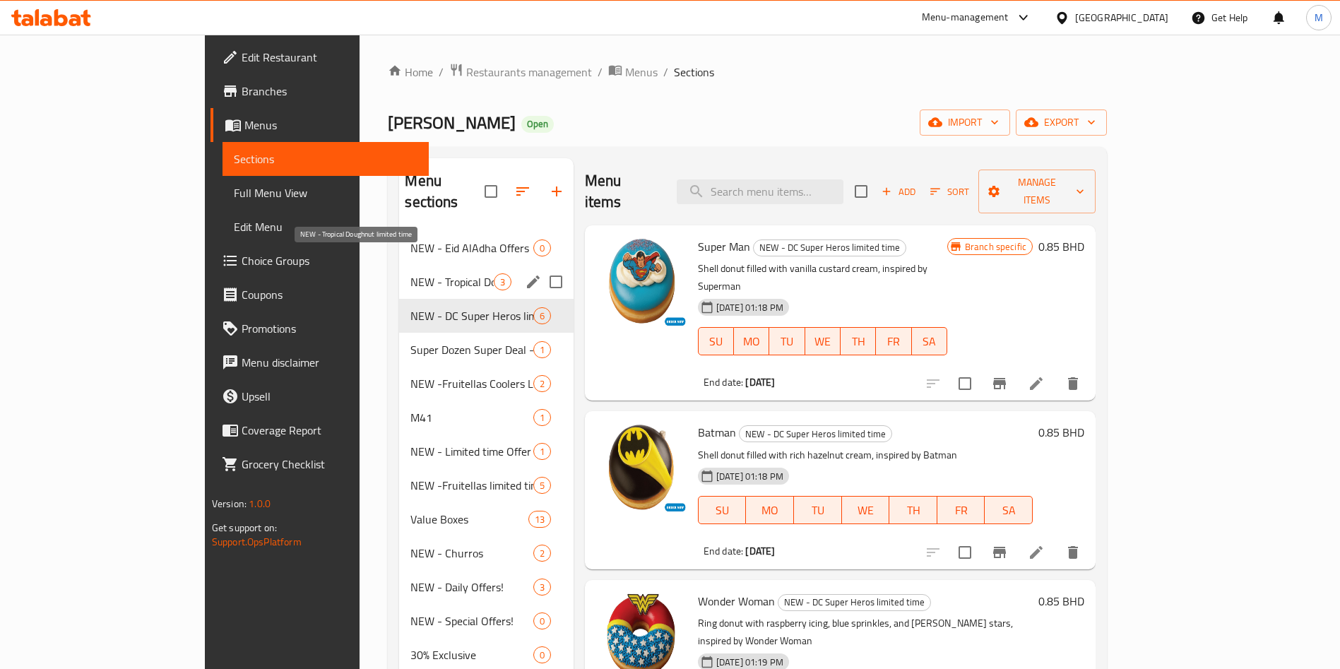
click at [410, 273] on span "NEW - Tropical Doughnut limited time" at bounding box center [451, 281] width 83 height 17
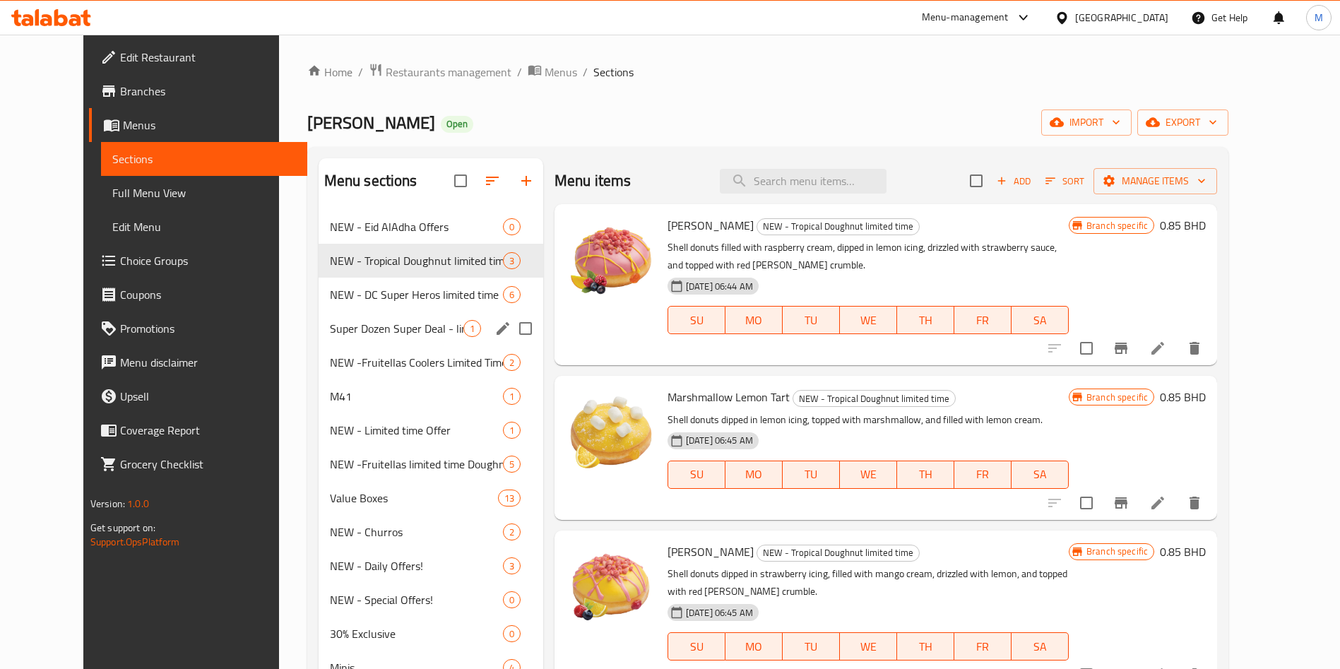
click at [384, 343] on div "Super Dozen Super Deal - limited time offer 1" at bounding box center [431, 329] width 225 height 34
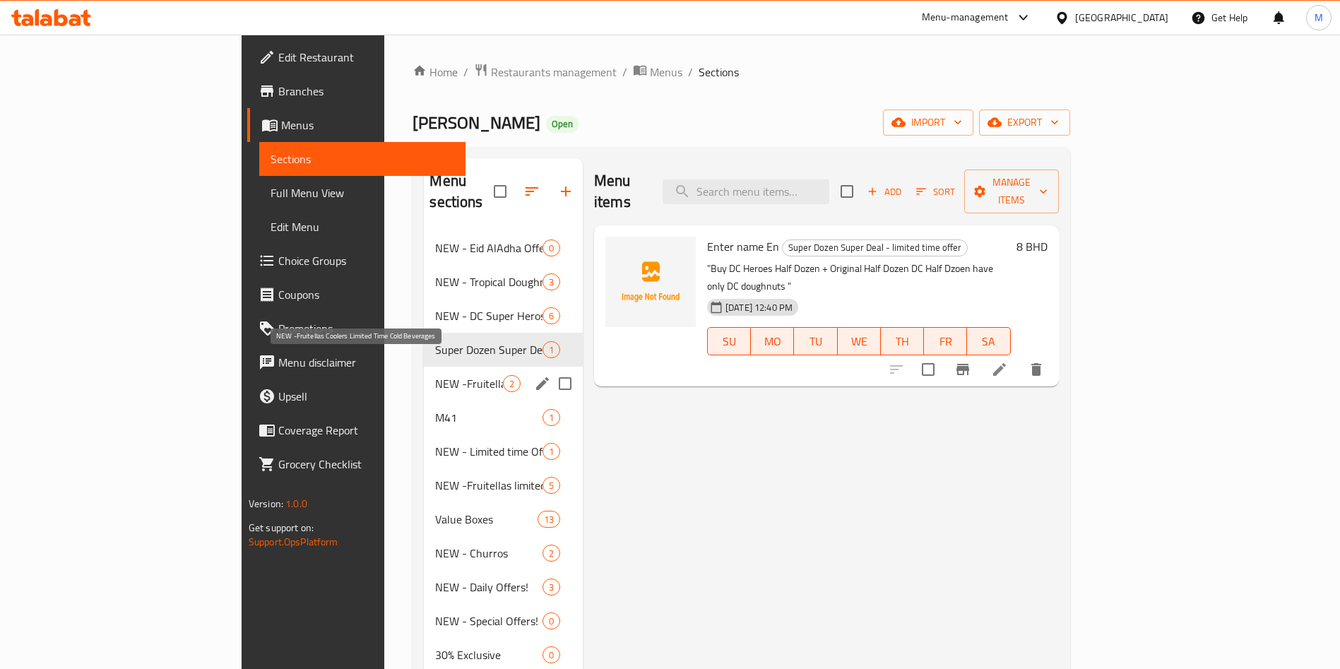
click at [435, 375] on span "NEW -Fruitellas Coolers Limited Time Cold Beverages" at bounding box center [468, 383] width 67 height 17
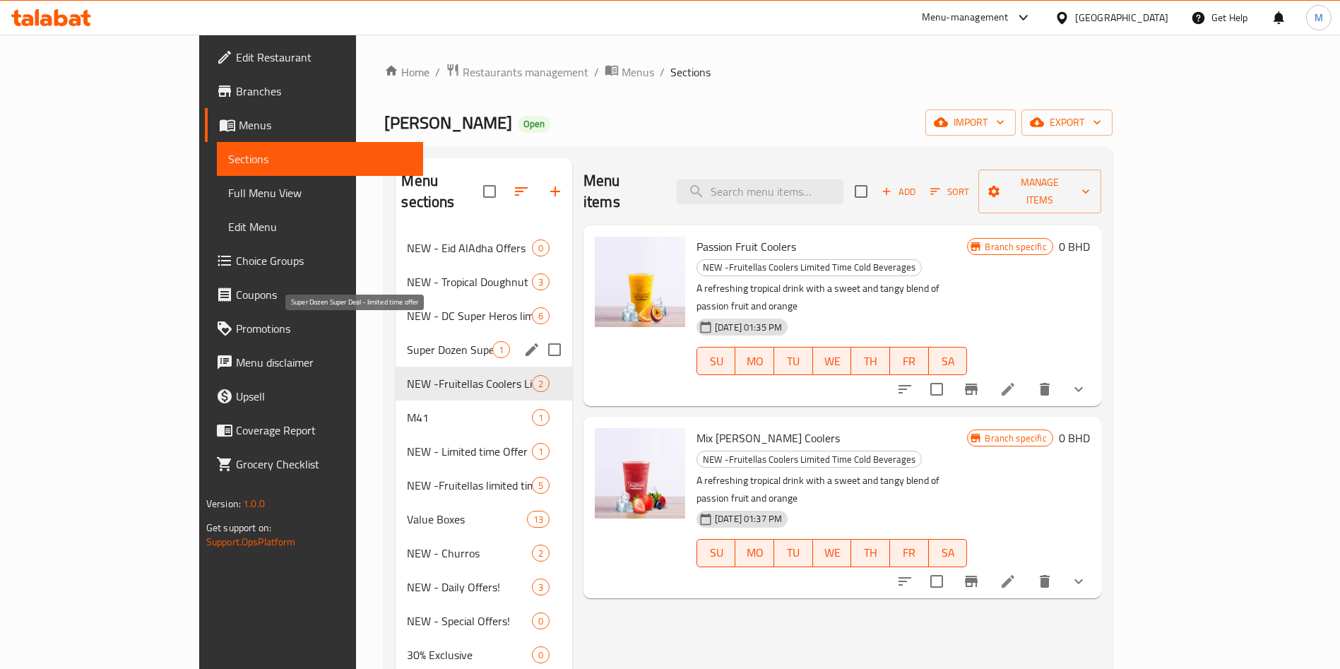
click at [407, 341] on span "Super Dozen Super Deal - limited time offer" at bounding box center [449, 349] width 85 height 17
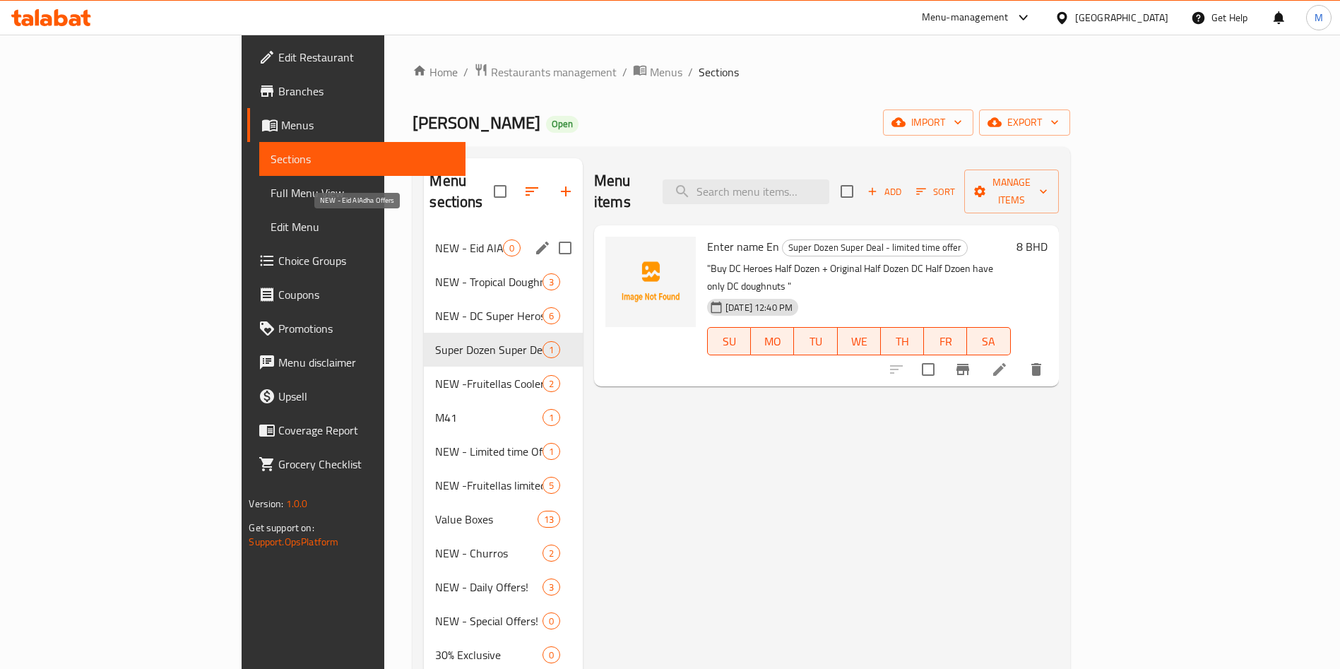
click at [435, 240] on span "NEW - Eid AlAdha Offers" at bounding box center [468, 248] width 67 height 17
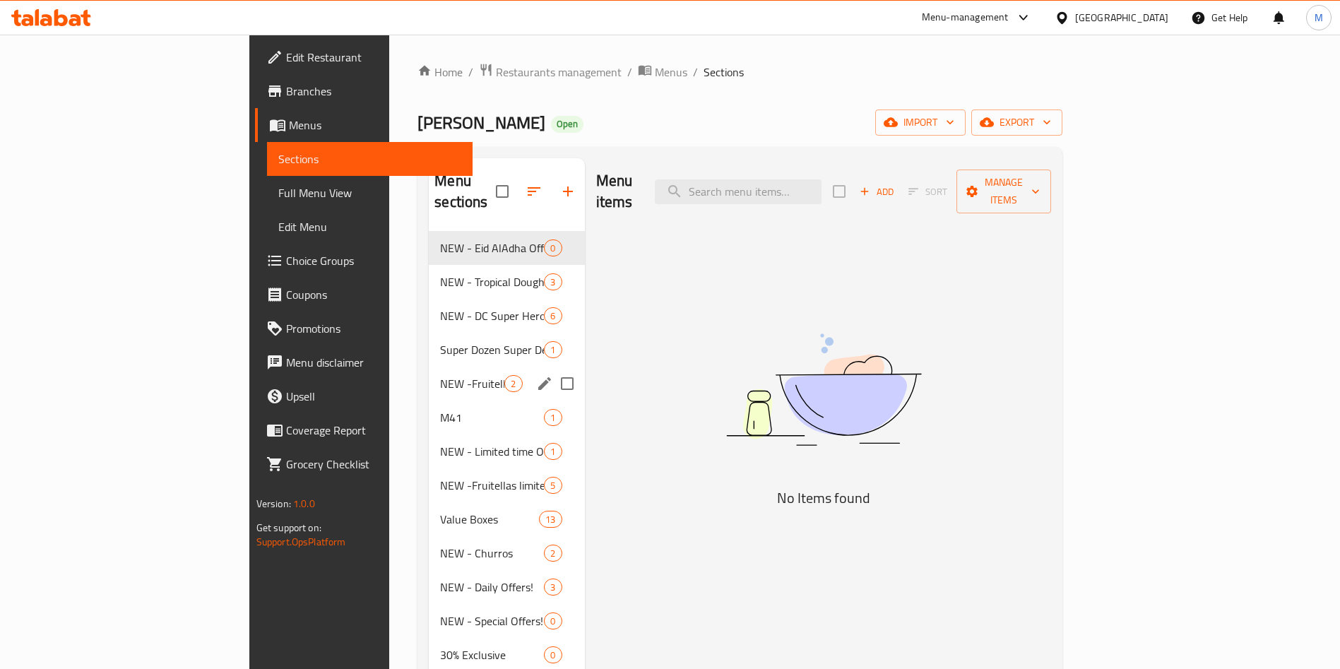
scroll to position [106, 0]
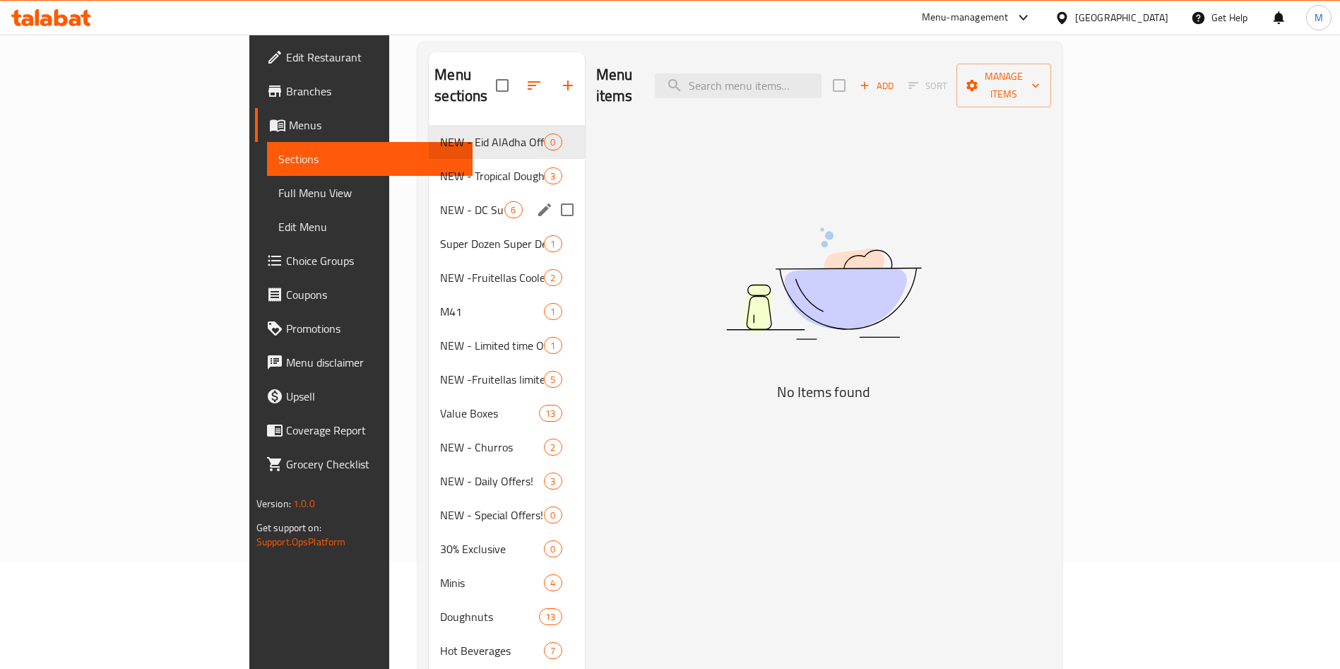
click at [429, 193] on div "NEW - DC Super Heros limited time 6" at bounding box center [506, 210] width 155 height 34
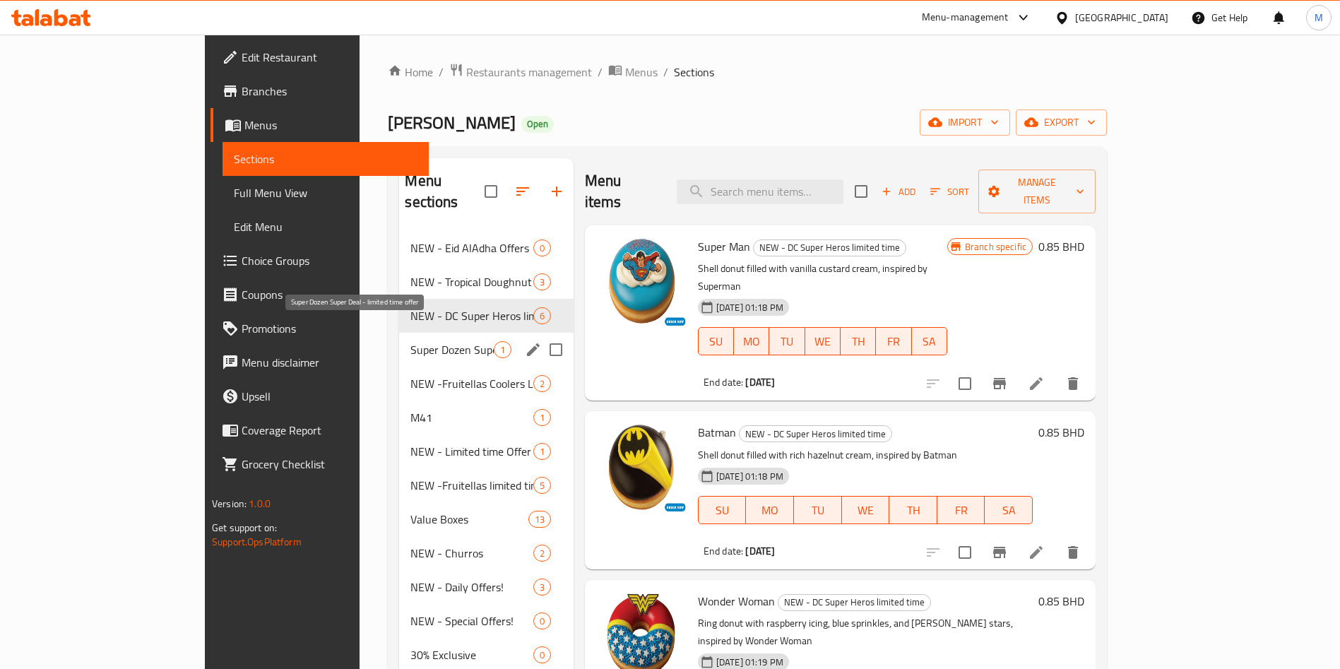
click at [410, 341] on span "Super Dozen Super Deal - limited time offer" at bounding box center [451, 349] width 83 height 17
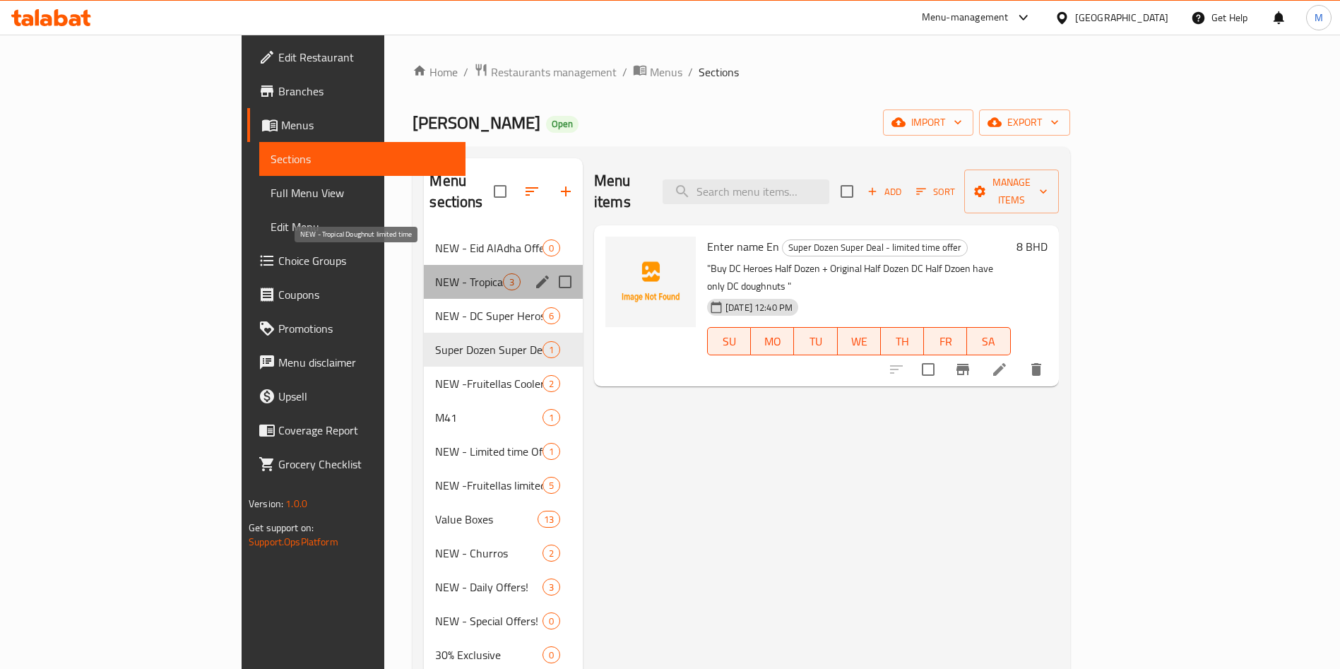
click at [435, 273] on span "NEW - Tropical Doughnut limited time" at bounding box center [468, 281] width 67 height 17
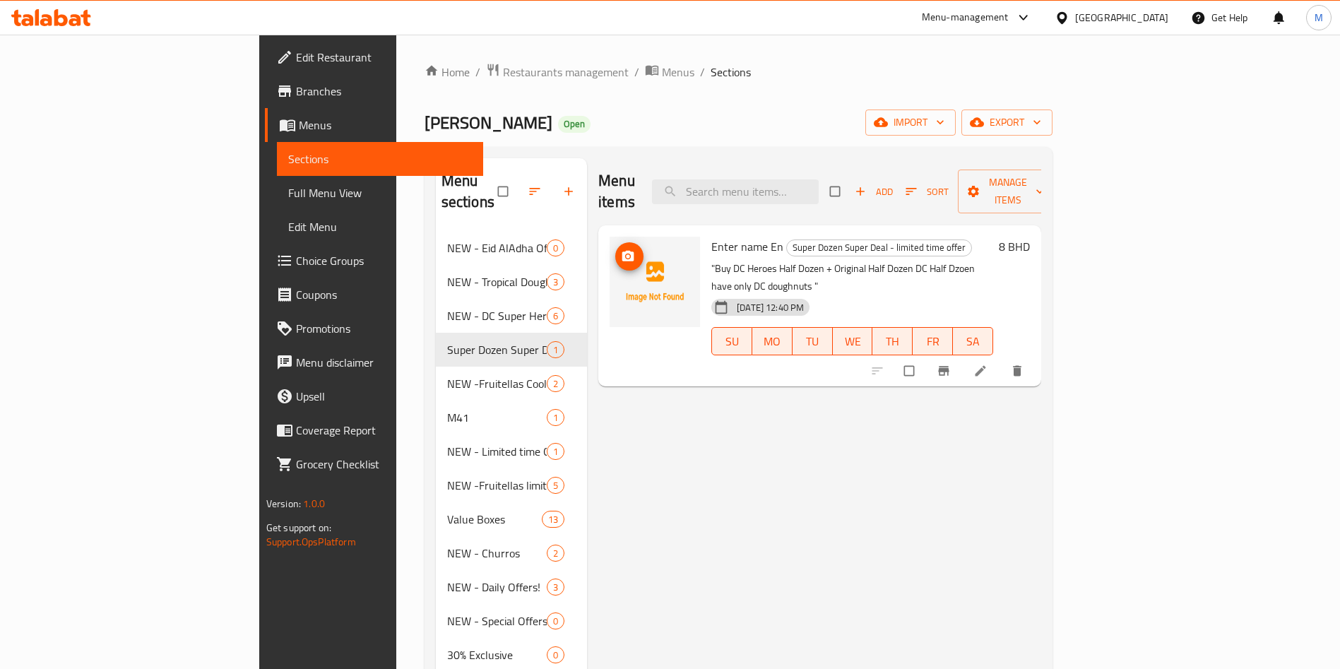
click at [615, 243] on button "upload picture" at bounding box center [629, 256] width 28 height 28
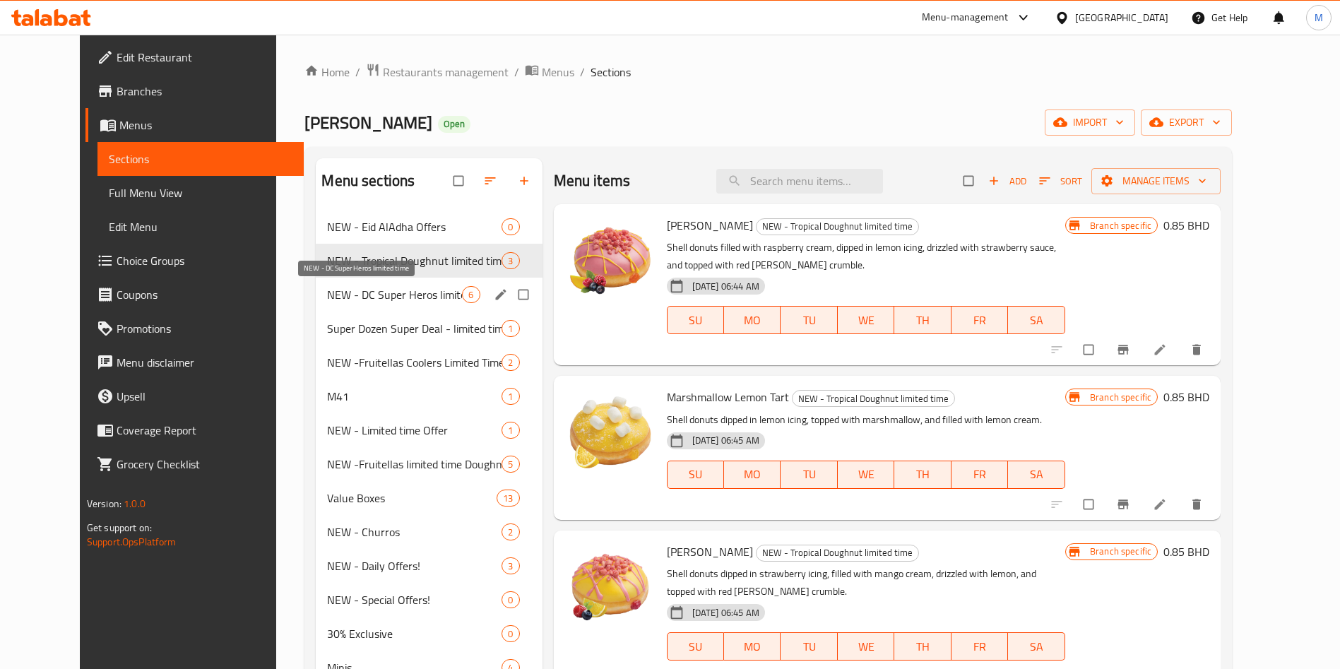
click at [380, 297] on span "NEW - DC Super Heros limited time" at bounding box center [394, 294] width 135 height 17
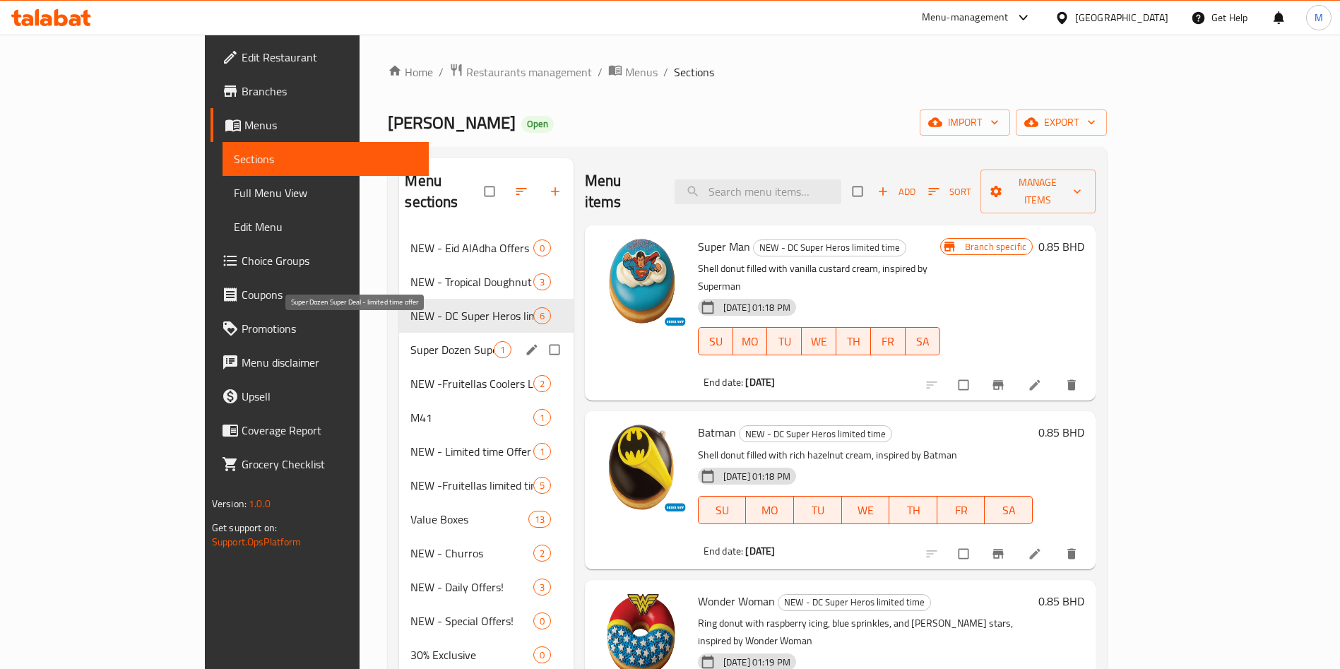
click at [410, 341] on span "Super Dozen Super Deal - limited time offer" at bounding box center [451, 349] width 83 height 17
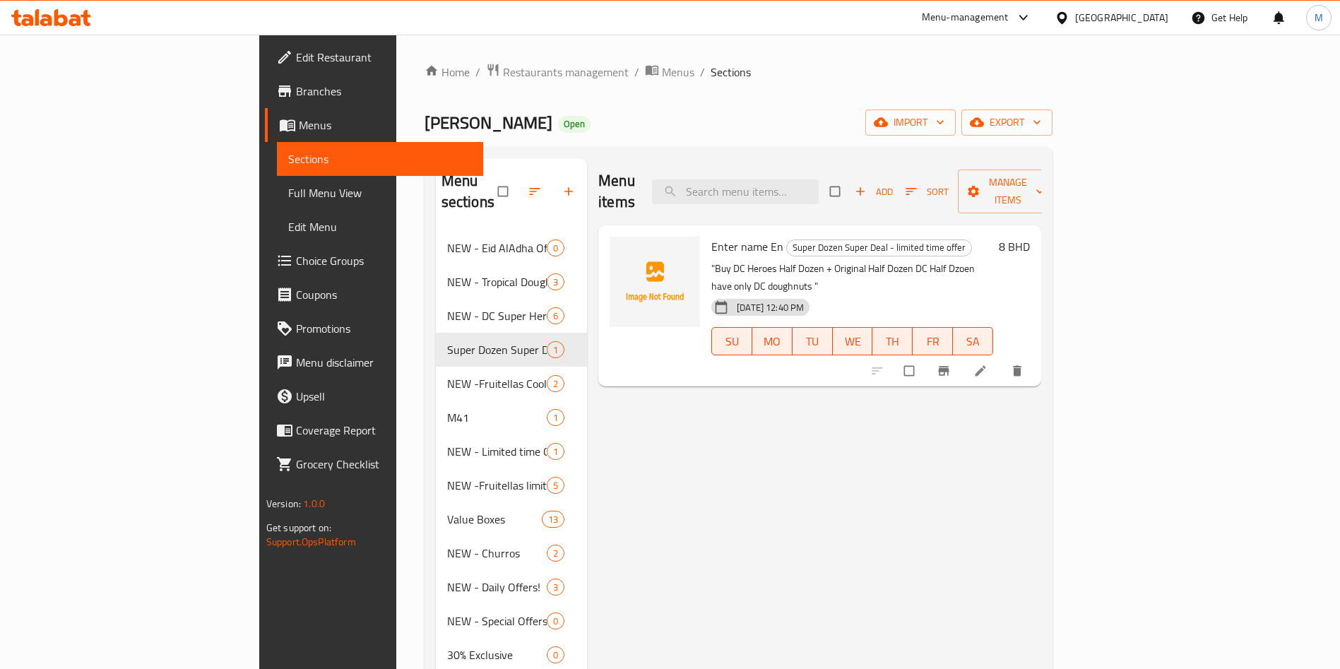
click at [1002, 360] on li at bounding box center [982, 371] width 40 height 23
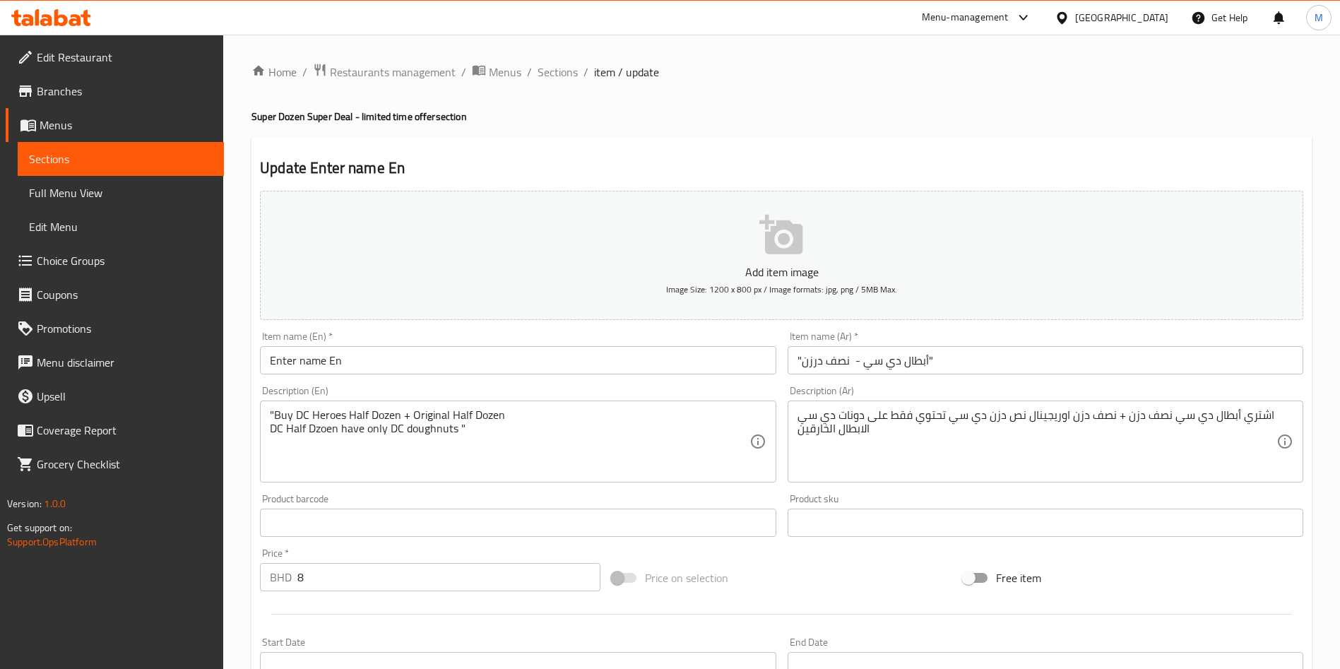
scroll to position [106, 0]
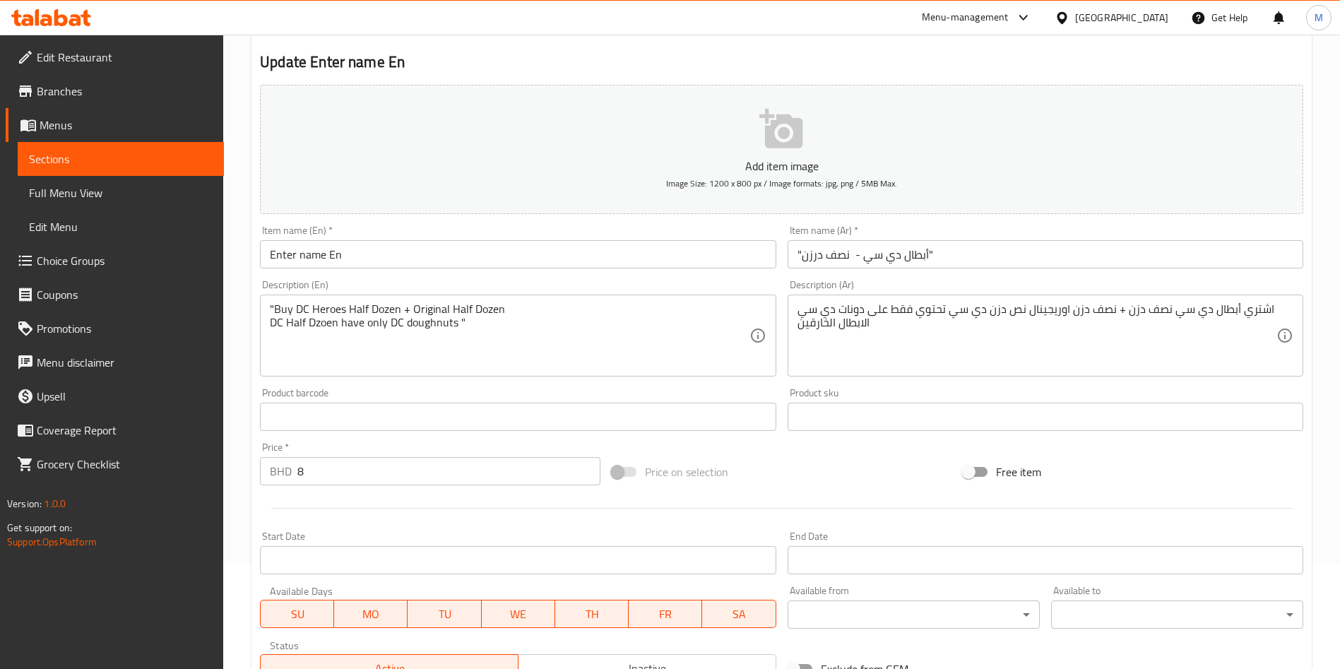
click at [611, 240] on input "Enter name En" at bounding box center [518, 254] width 516 height 28
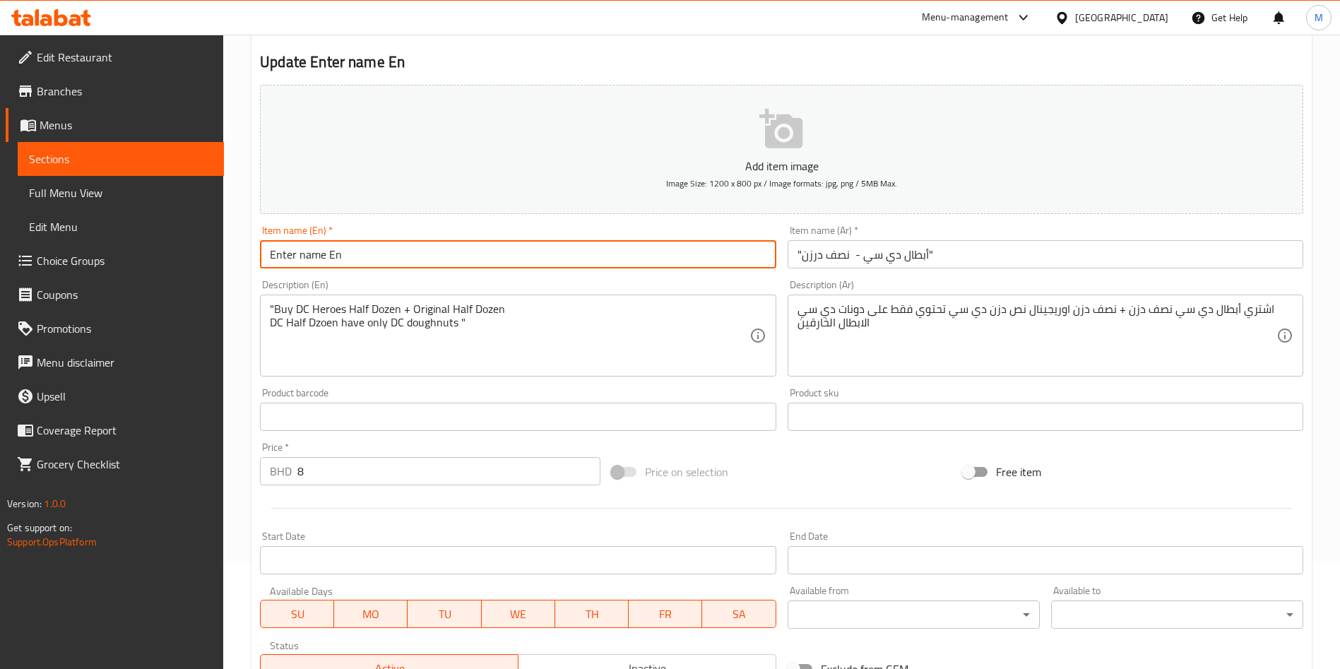
click at [611, 240] on input "Enter name En" at bounding box center [518, 254] width 516 height 28
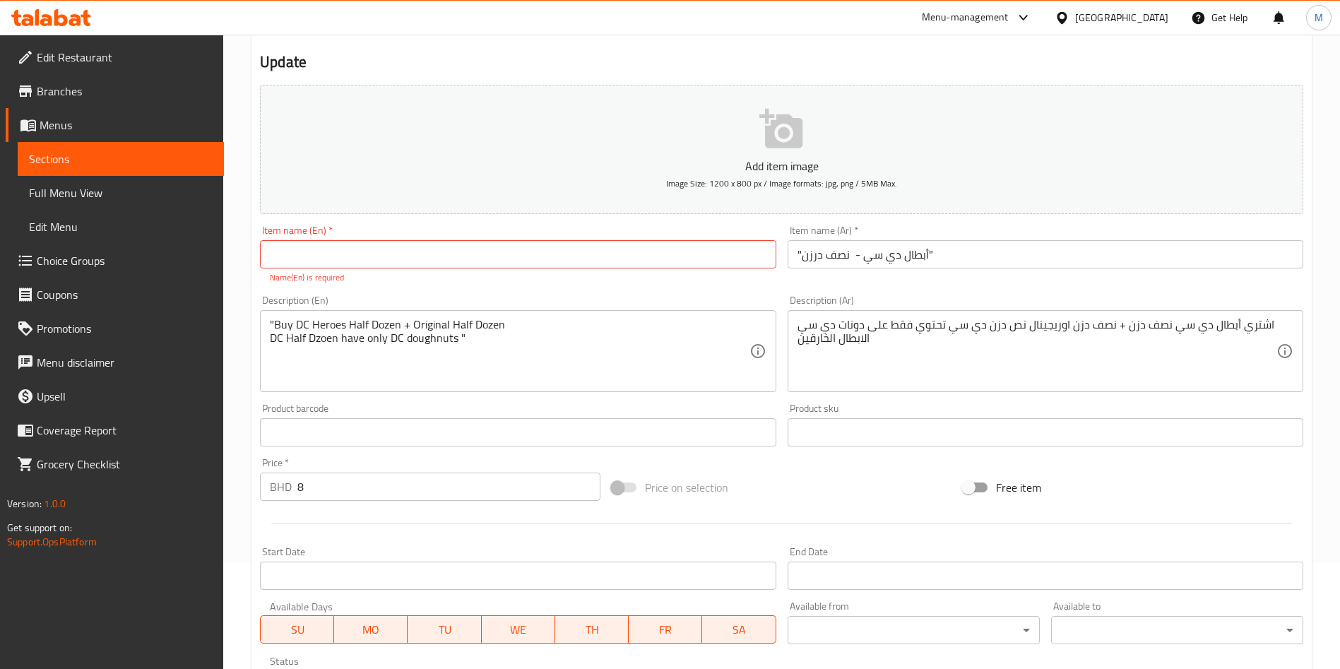
click at [611, 266] on input "text" at bounding box center [518, 254] width 516 height 28
paste input ""DC Hero - Half Dozen""
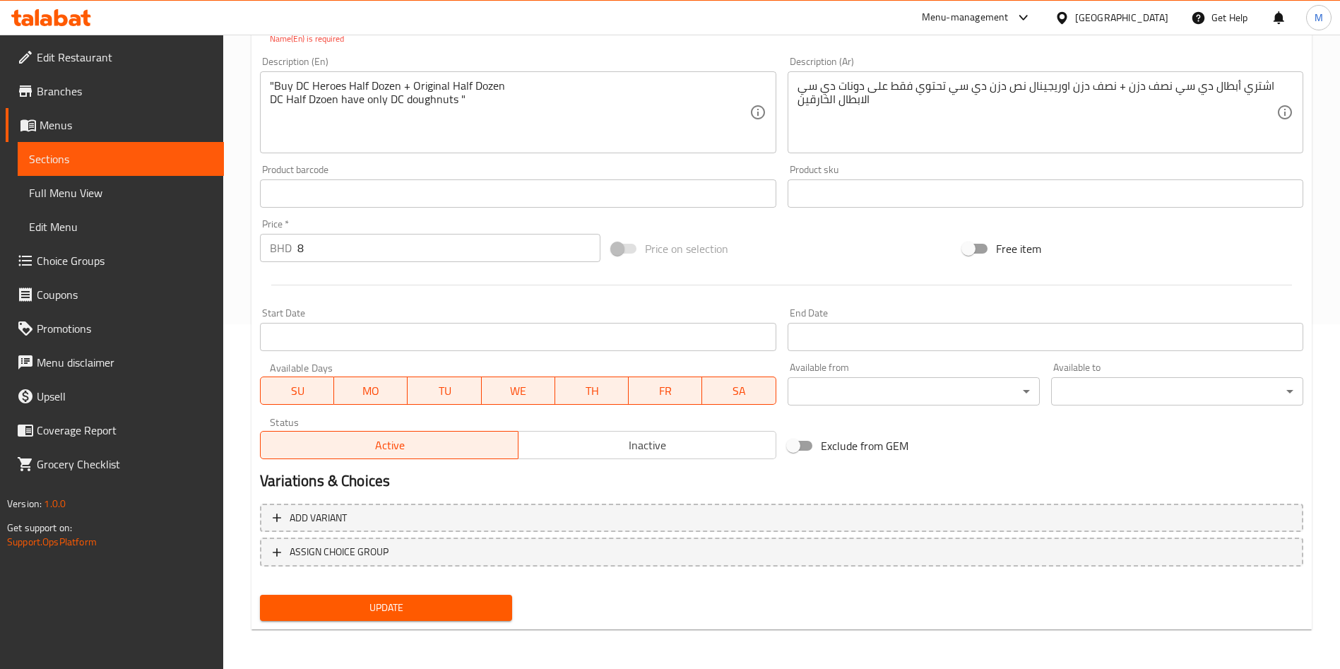
type input ""DC Hero - Half Dozen""
click at [478, 597] on button "Update" at bounding box center [386, 608] width 252 height 26
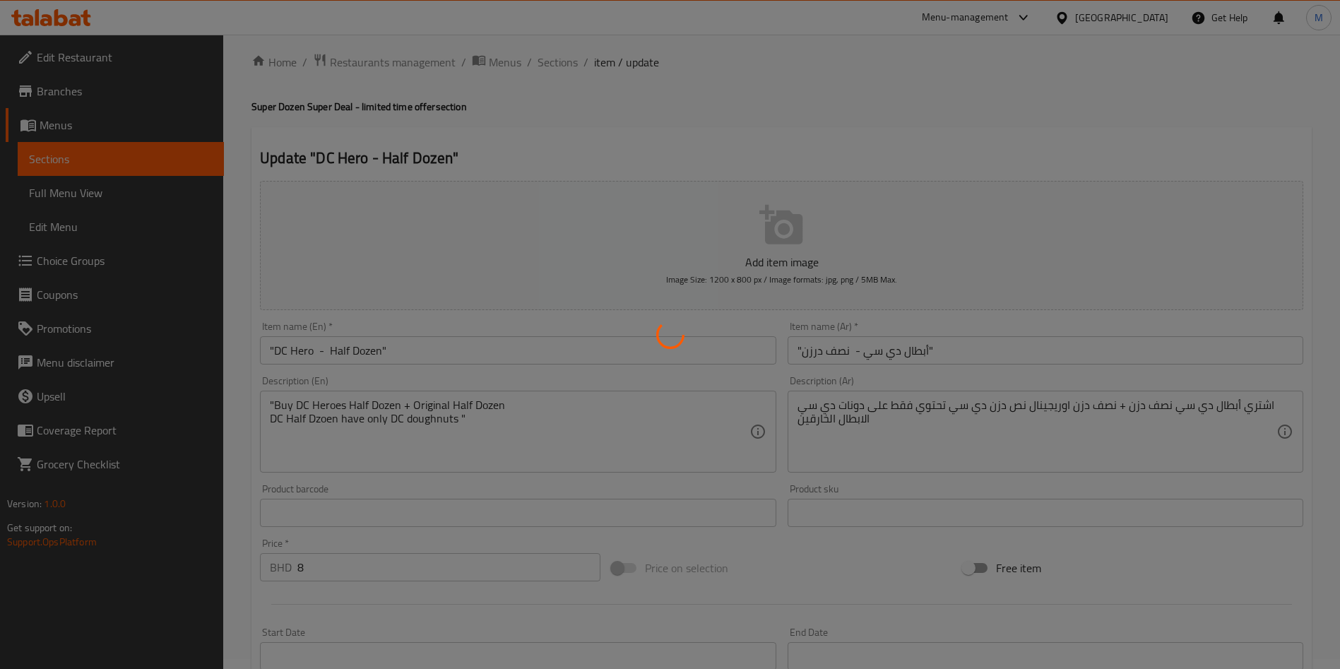
scroll to position [0, 0]
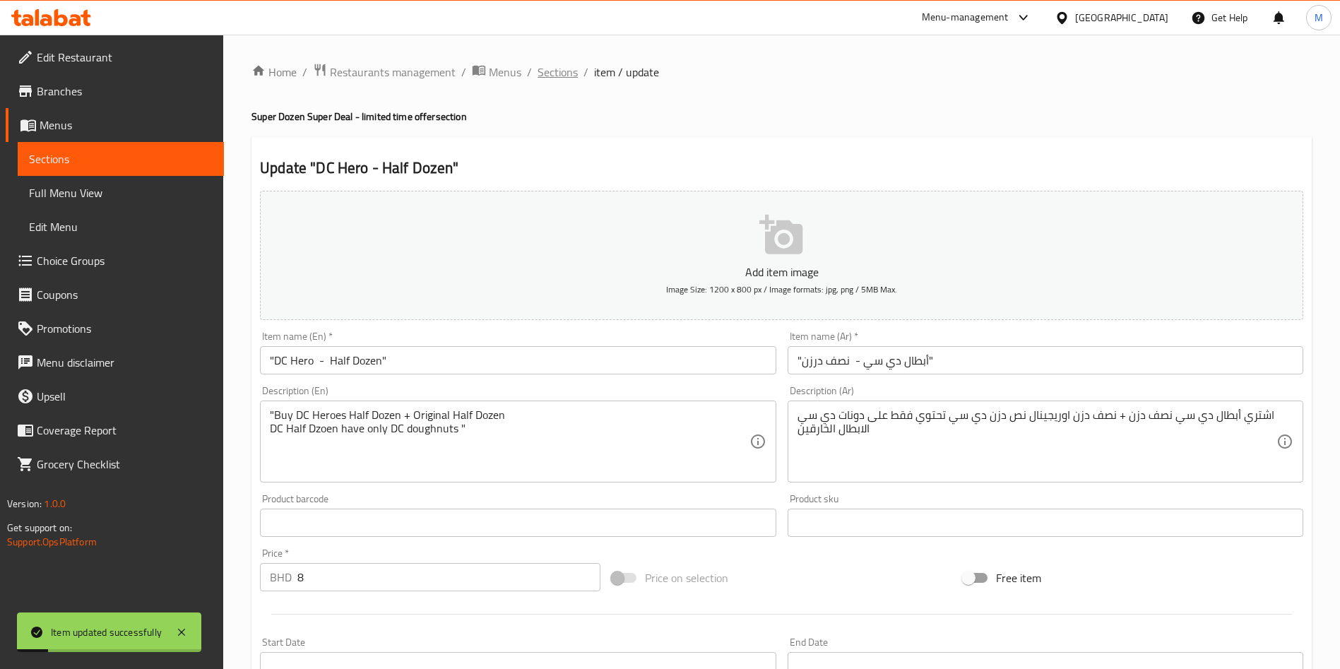
click at [570, 73] on span "Sections" at bounding box center [558, 72] width 40 height 17
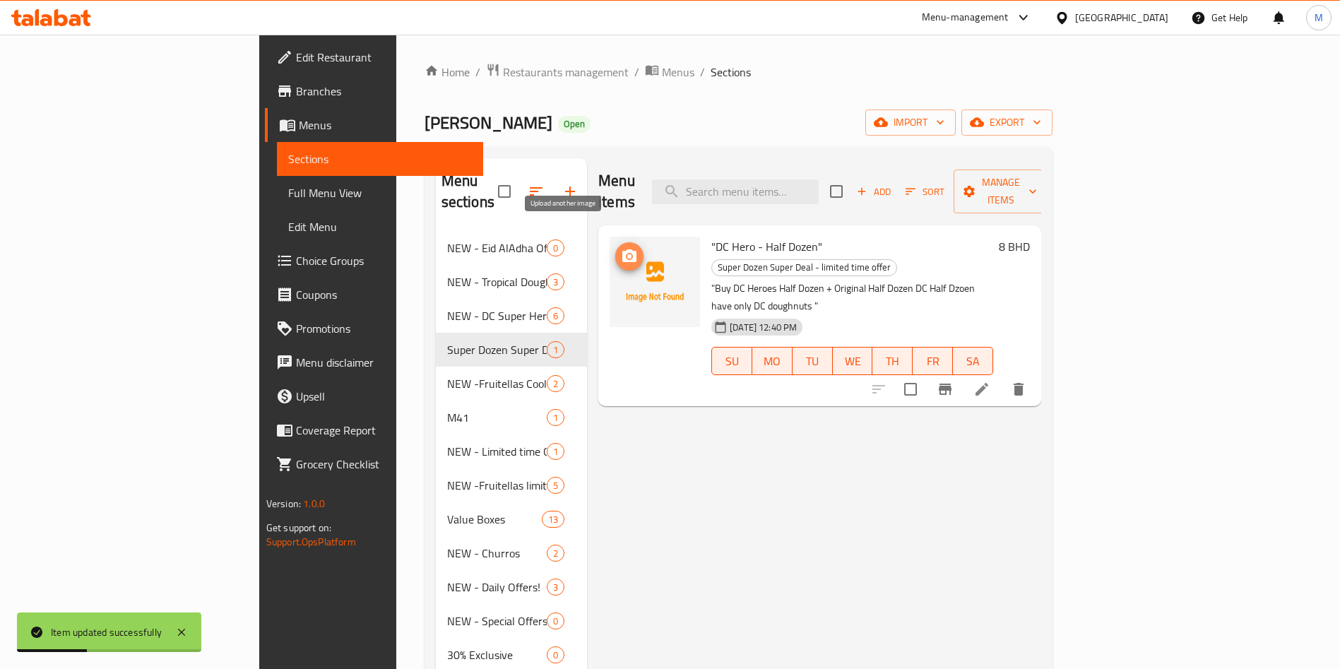
click at [622, 249] on icon "upload picture" at bounding box center [629, 255] width 14 height 13
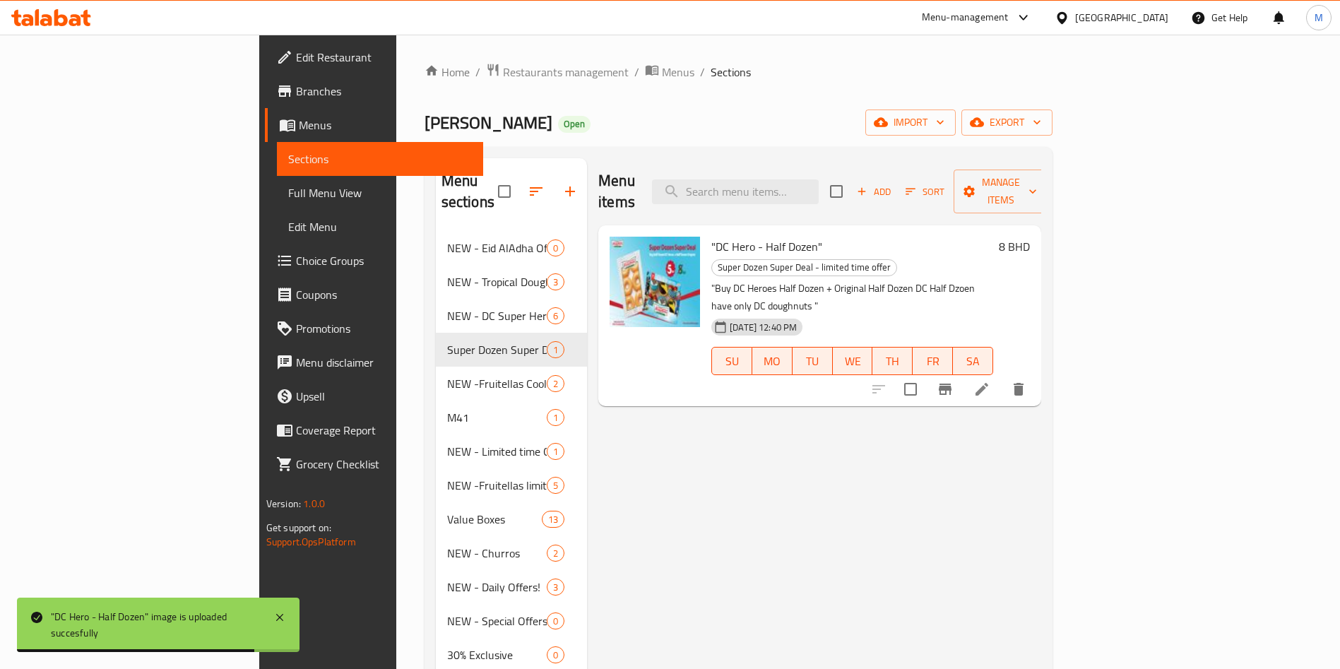
click at [699, 59] on div "Home / Restaurants management / Menus / Sections Krispy Kreme Open import expor…" at bounding box center [738, 495] width 685 height 920
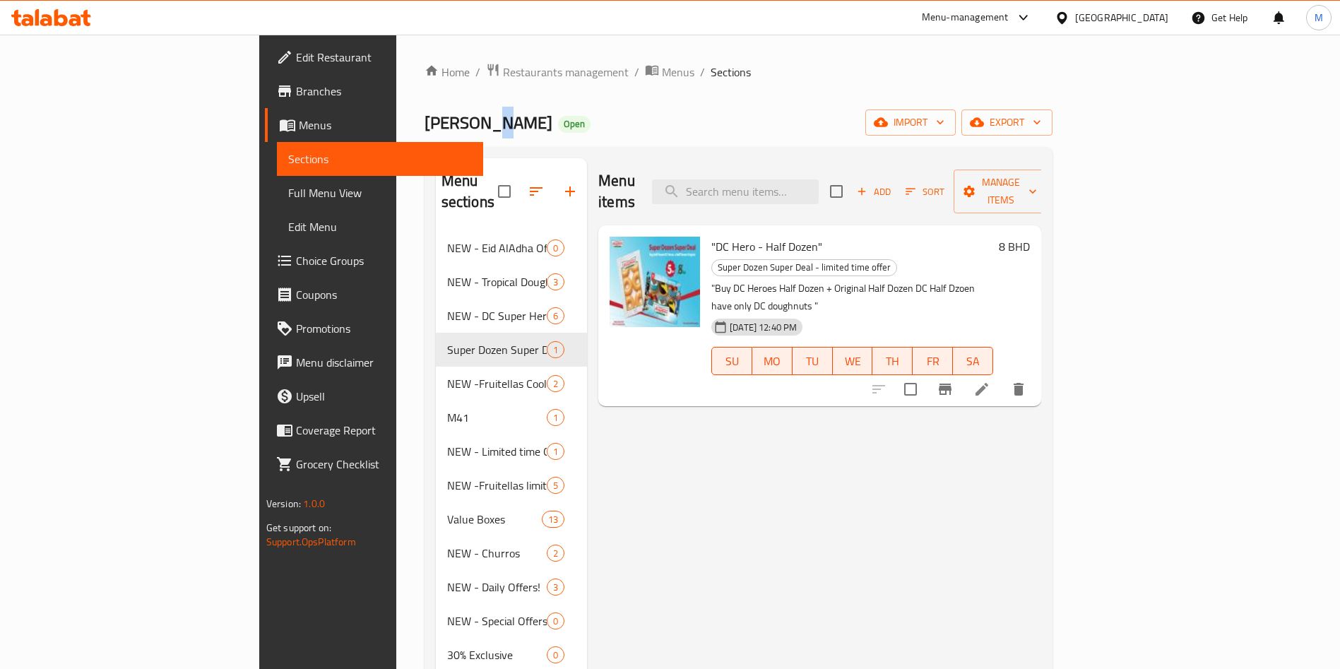
drag, startPoint x: 187, startPoint y: 8, endPoint x: 312, endPoint y: 122, distance: 168.6
click at [425, 122] on span "[PERSON_NAME]" at bounding box center [489, 123] width 128 height 32
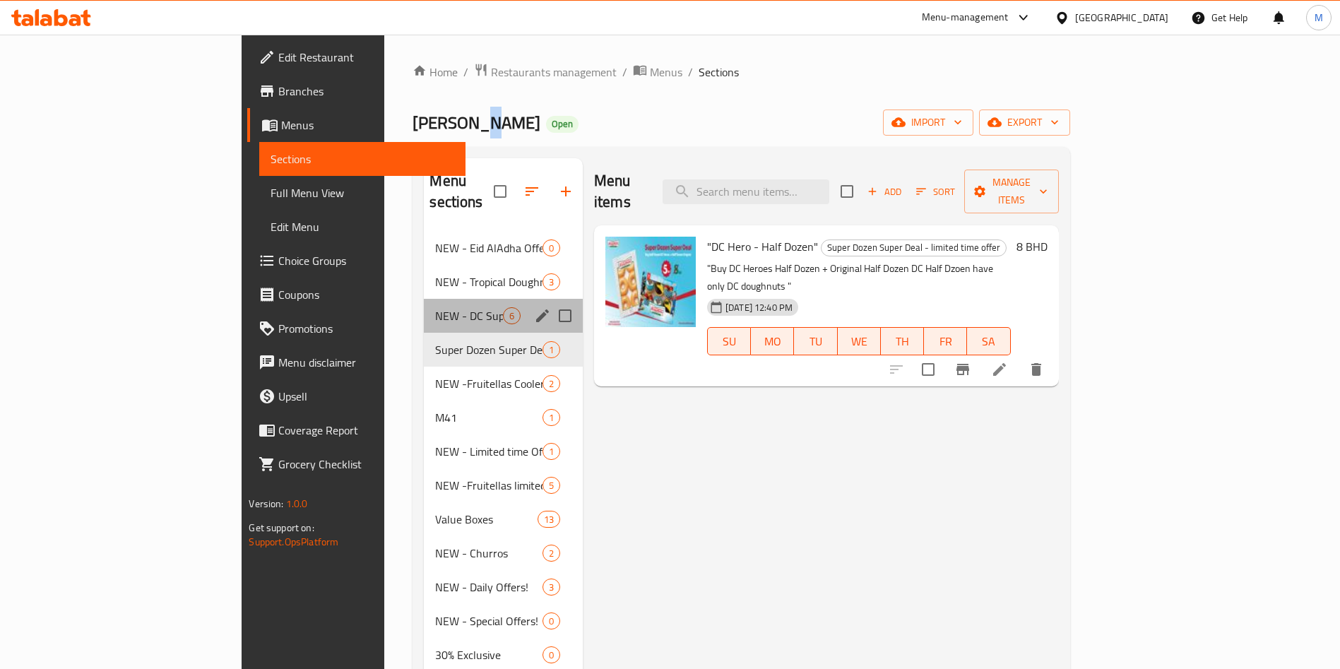
click at [435, 307] on span "NEW - DC Super Heros limited time" at bounding box center [468, 315] width 67 height 17
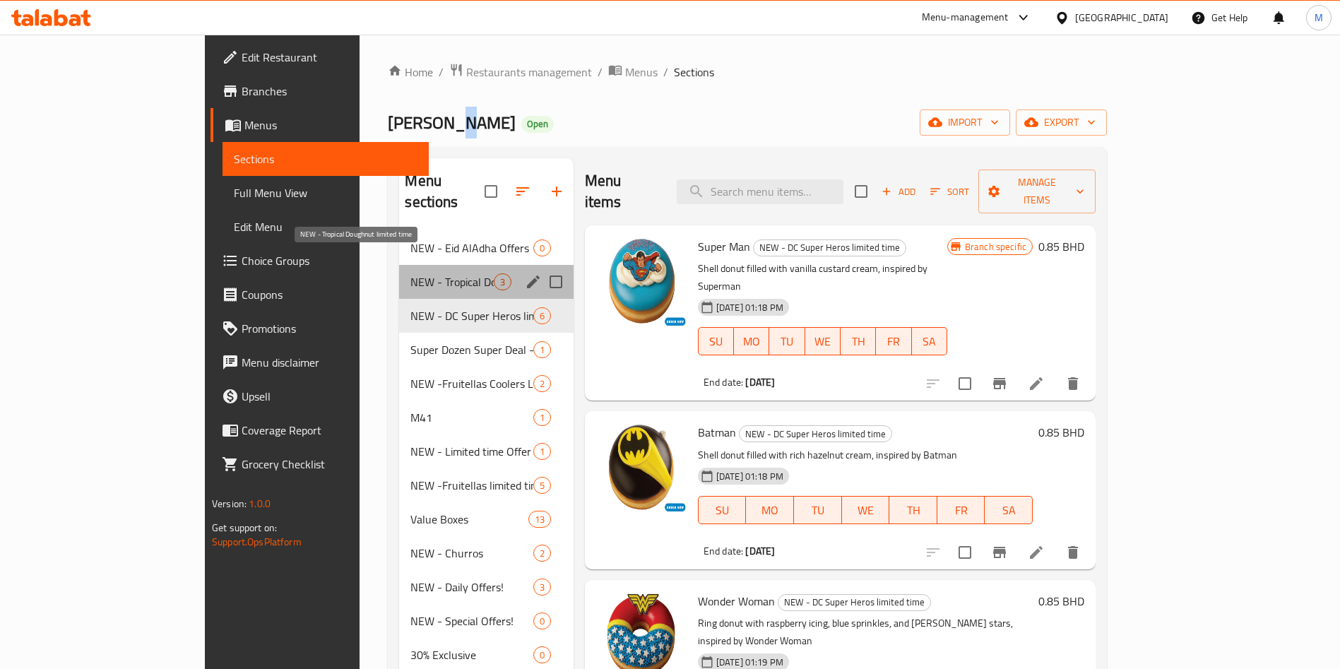
click at [410, 273] on span "NEW - Tropical Doughnut limited time" at bounding box center [451, 281] width 83 height 17
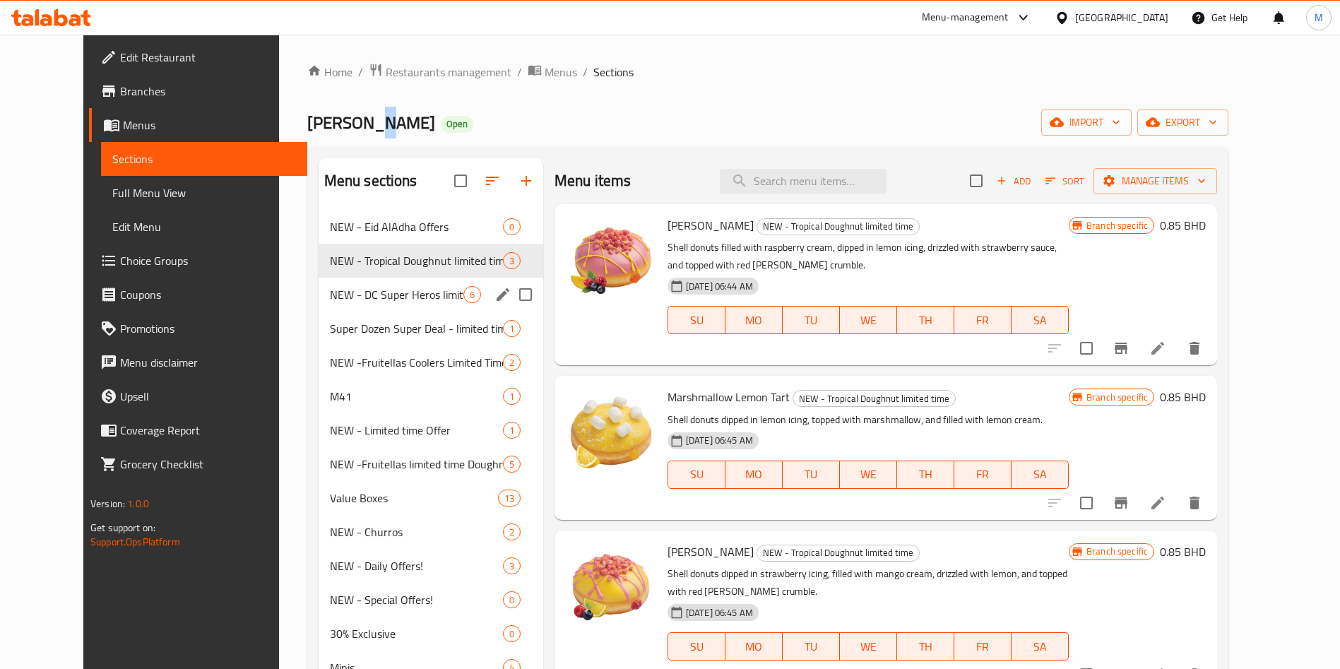
click at [379, 313] on div "Super Dozen Super Deal - limited time offer 1" at bounding box center [431, 329] width 225 height 34
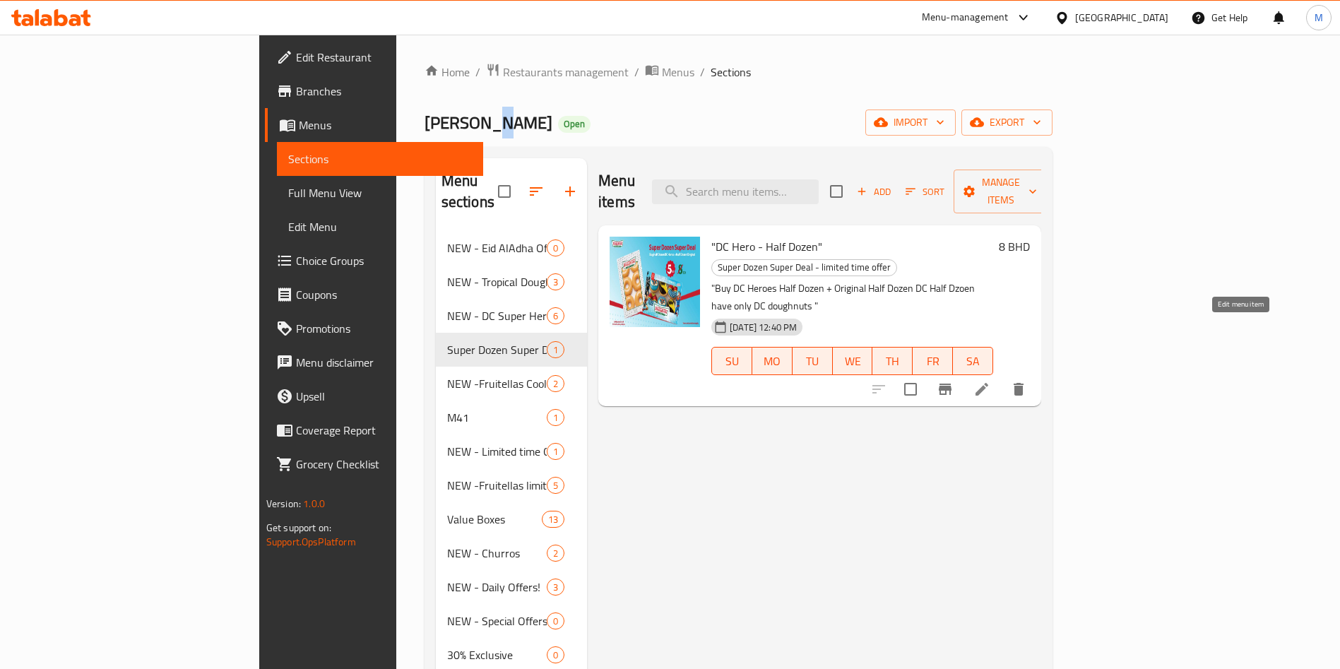
click at [991, 381] on icon at bounding box center [982, 389] width 17 height 17
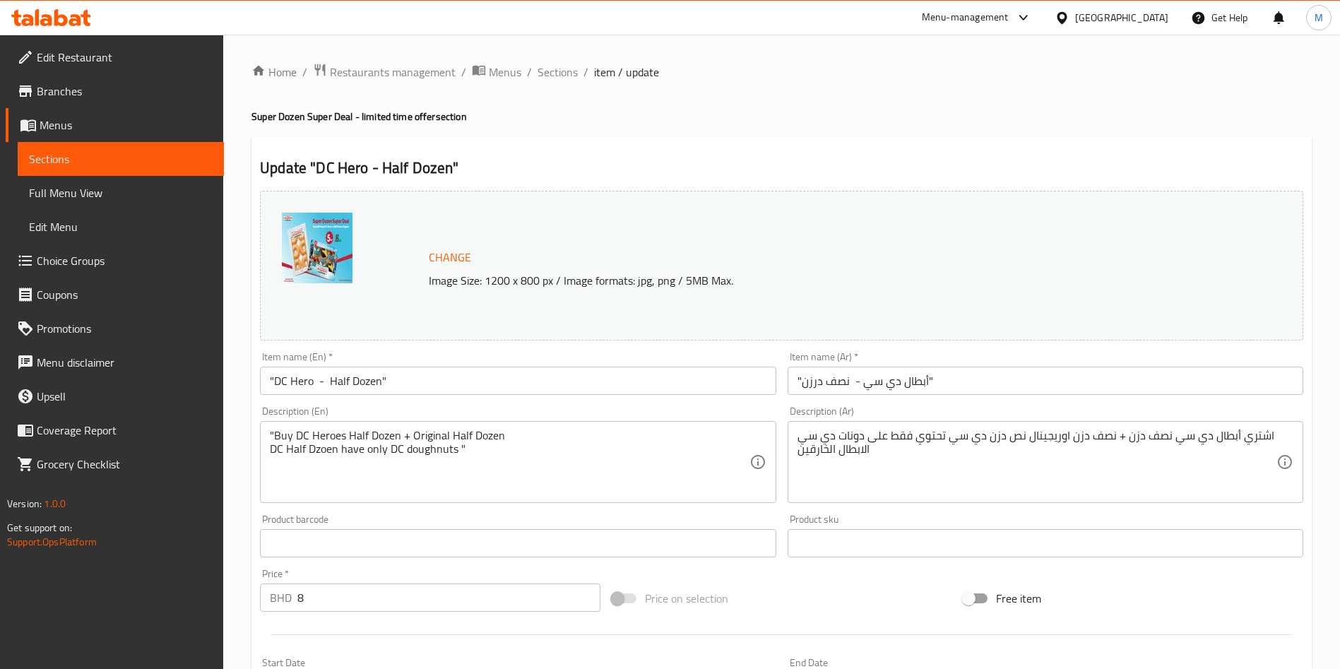
scroll to position [373, 0]
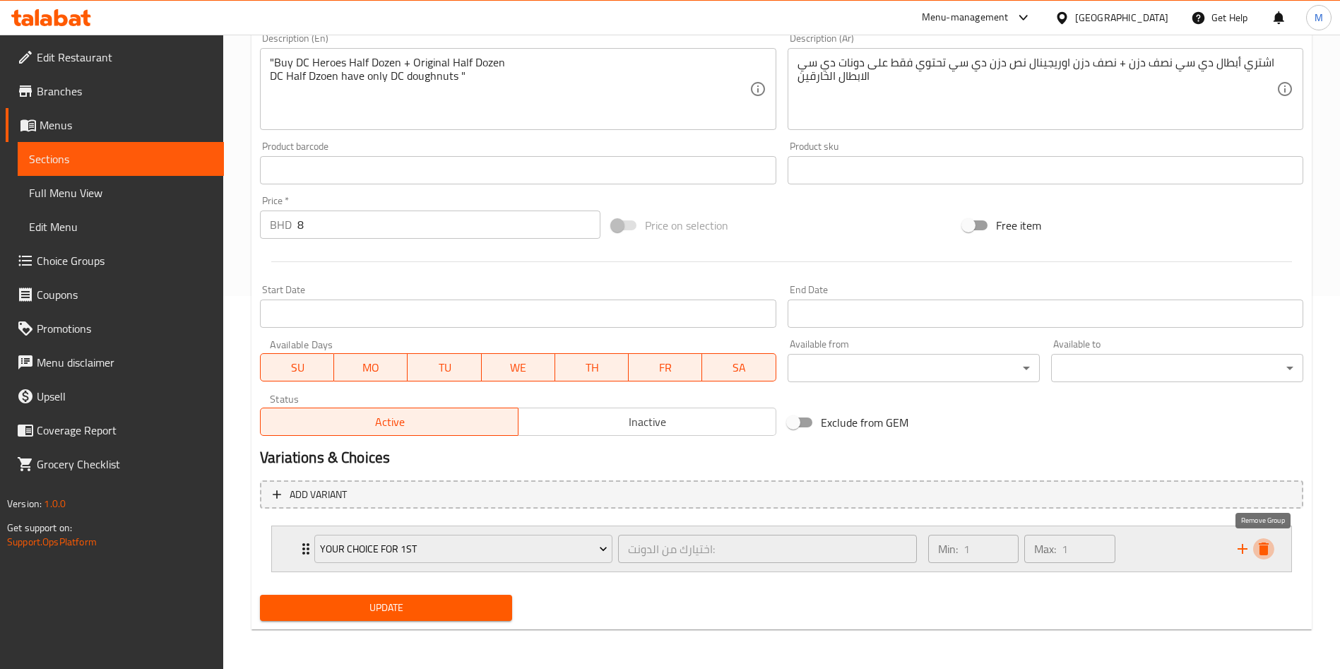
click at [1272, 551] on button "delete" at bounding box center [1263, 548] width 21 height 21
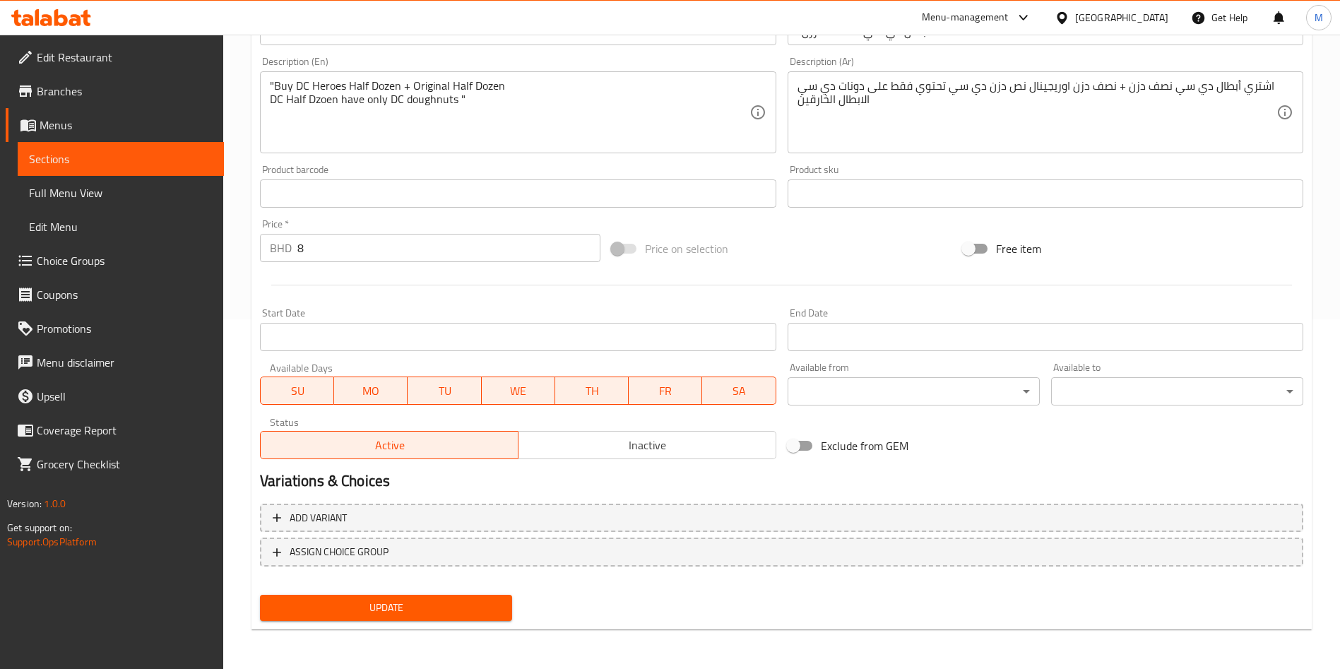
click at [441, 601] on span "Update" at bounding box center [386, 608] width 230 height 18
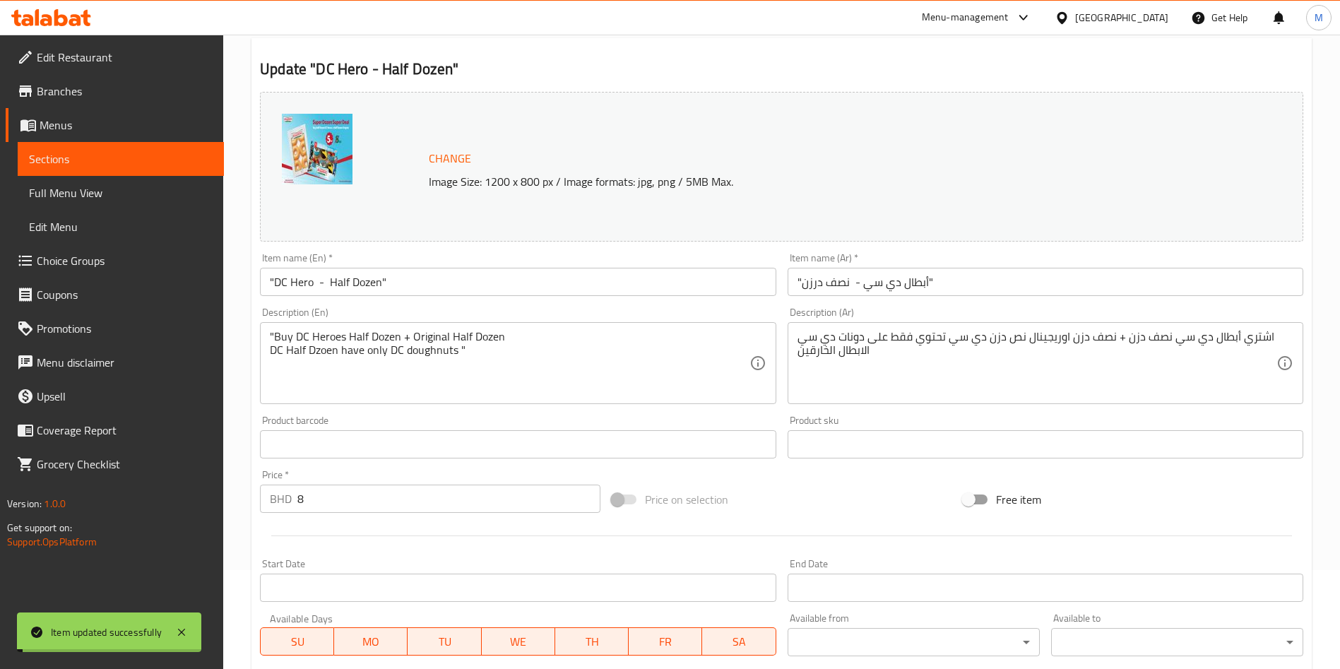
scroll to position [0, 0]
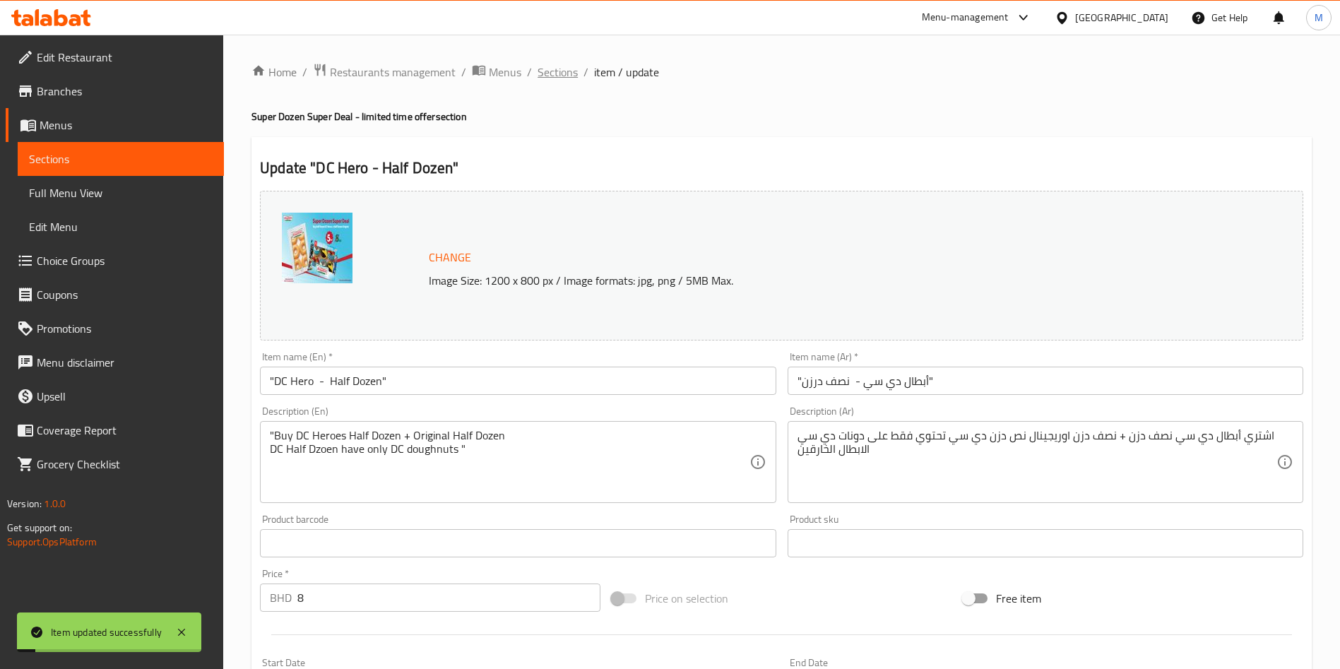
click at [570, 72] on span "Sections" at bounding box center [558, 72] width 40 height 17
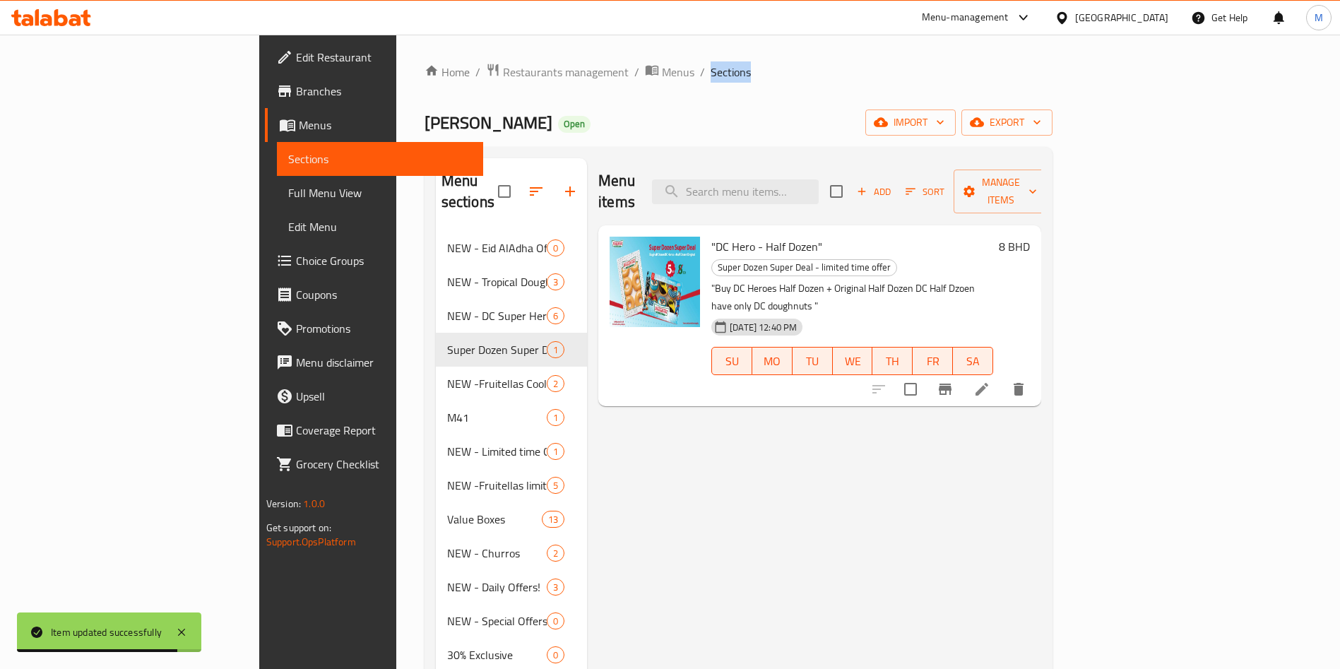
click at [1036, 372] on div at bounding box center [949, 389] width 174 height 34
click at [991, 381] on icon at bounding box center [982, 389] width 17 height 17
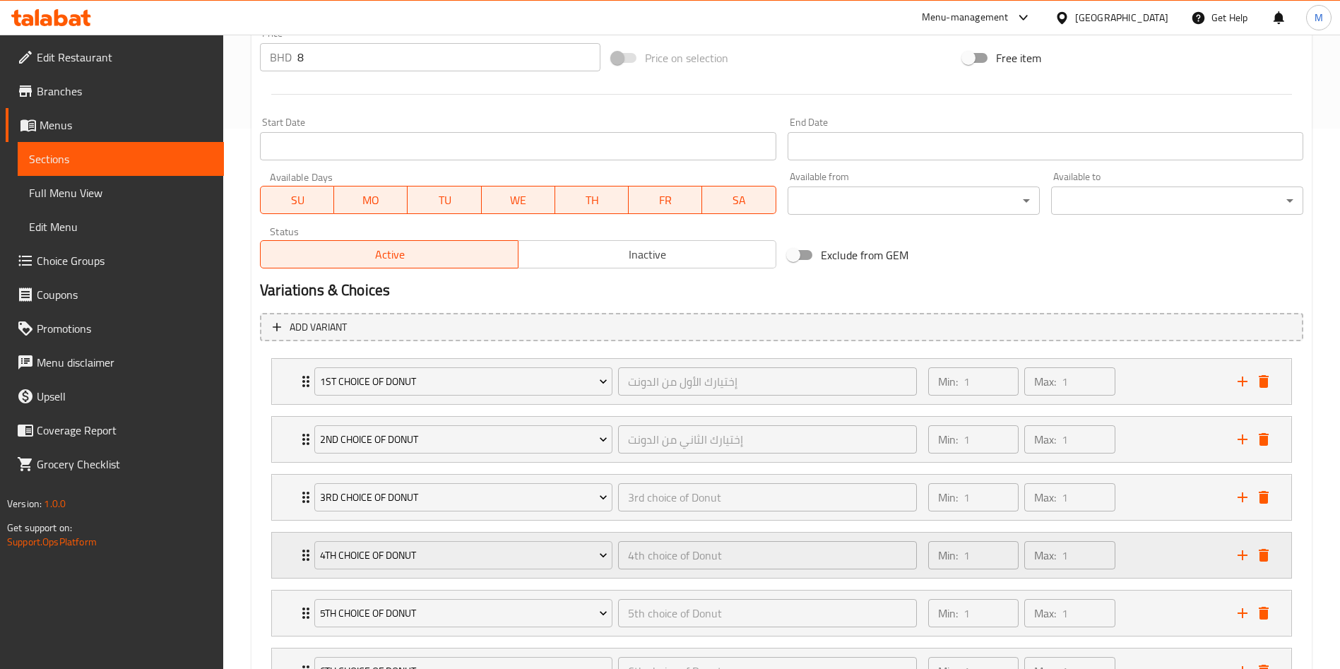
scroll to position [663, 0]
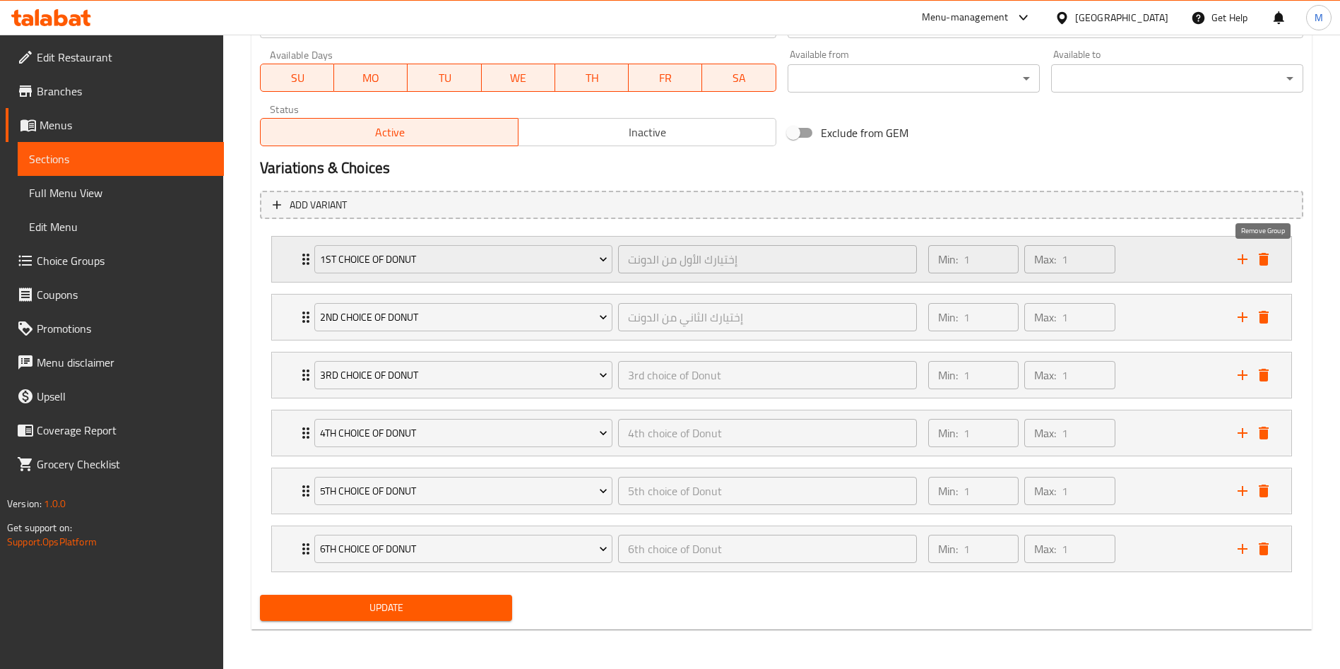
click at [1269, 266] on icon "delete" at bounding box center [1263, 259] width 17 height 17
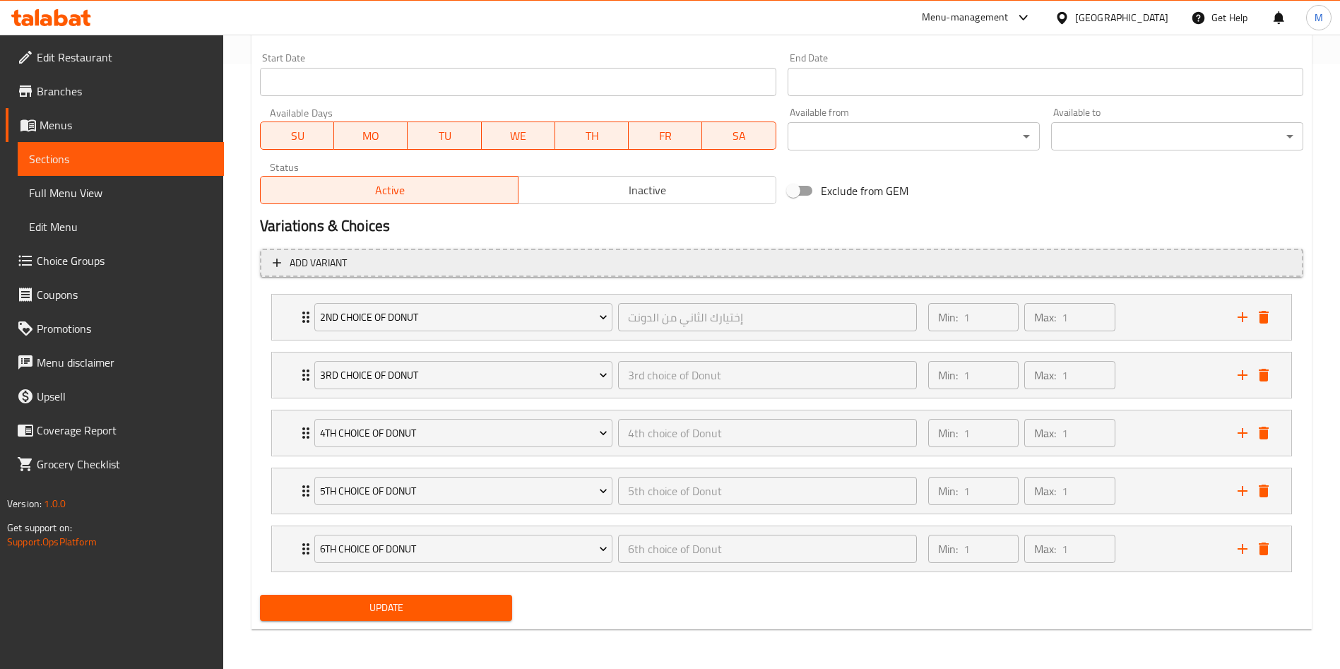
click at [1265, 264] on span "Add variant" at bounding box center [782, 263] width 1018 height 18
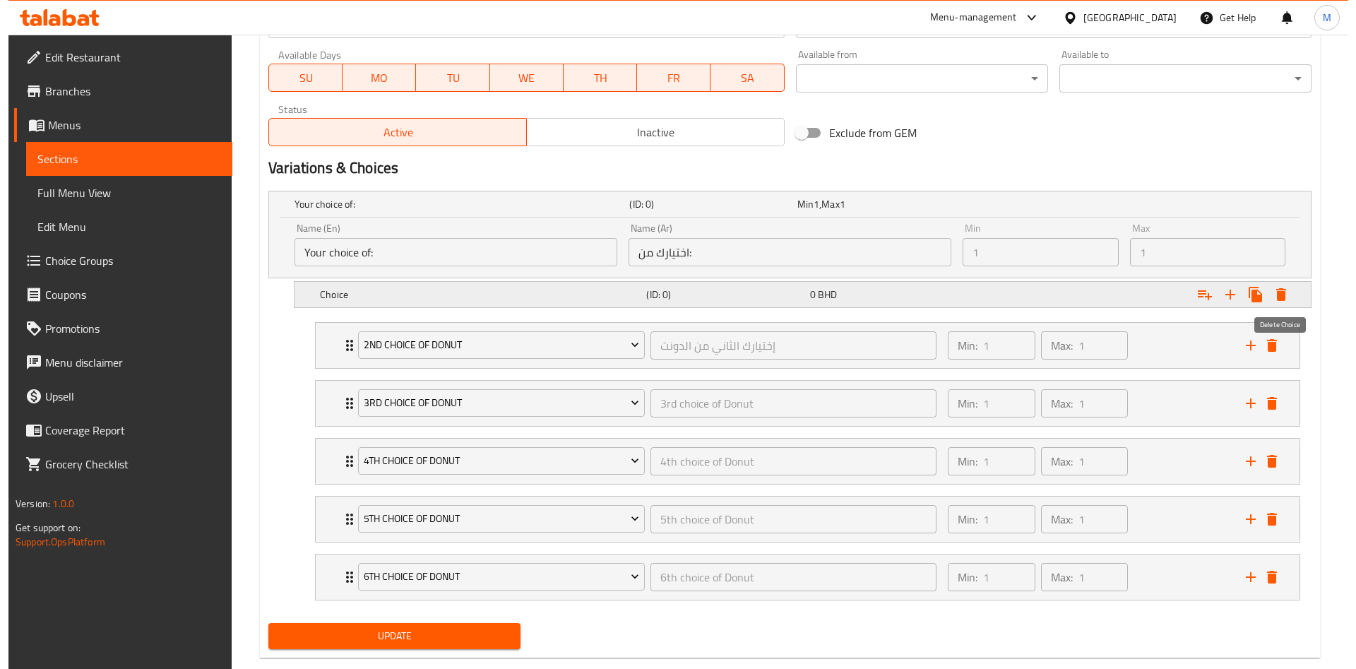
scroll to position [605, 0]
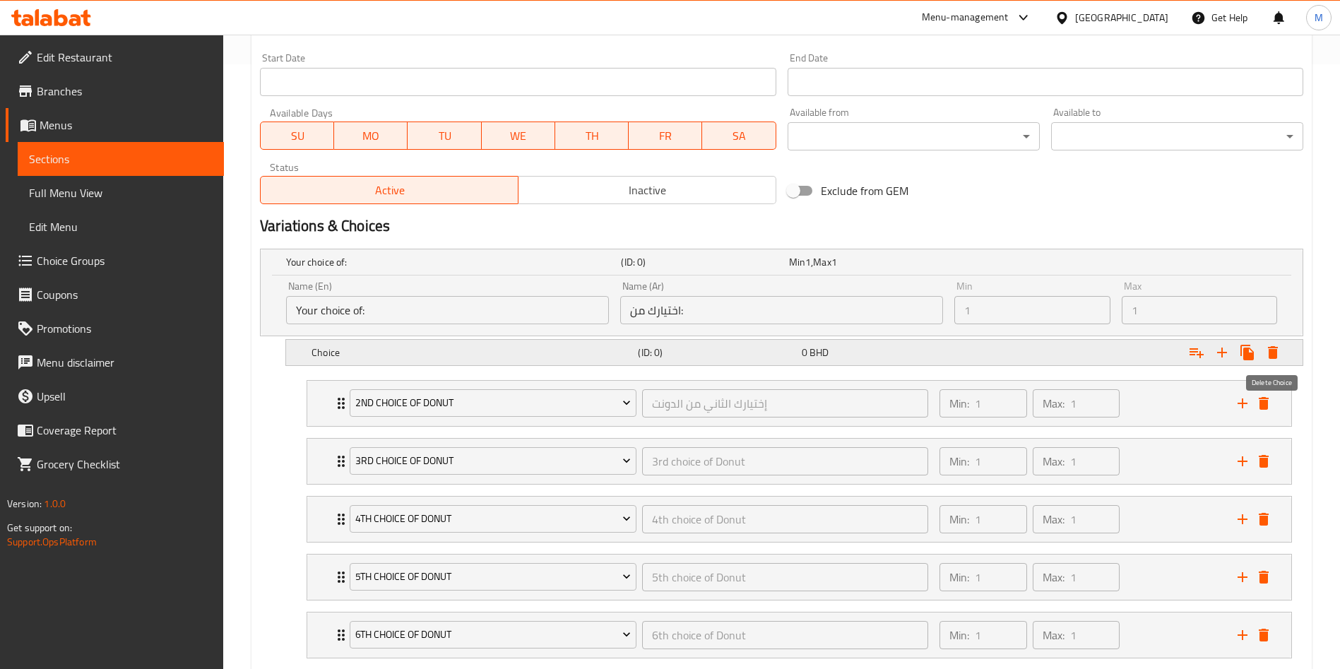
click at [1278, 342] on button "Expand" at bounding box center [1272, 352] width 25 height 25
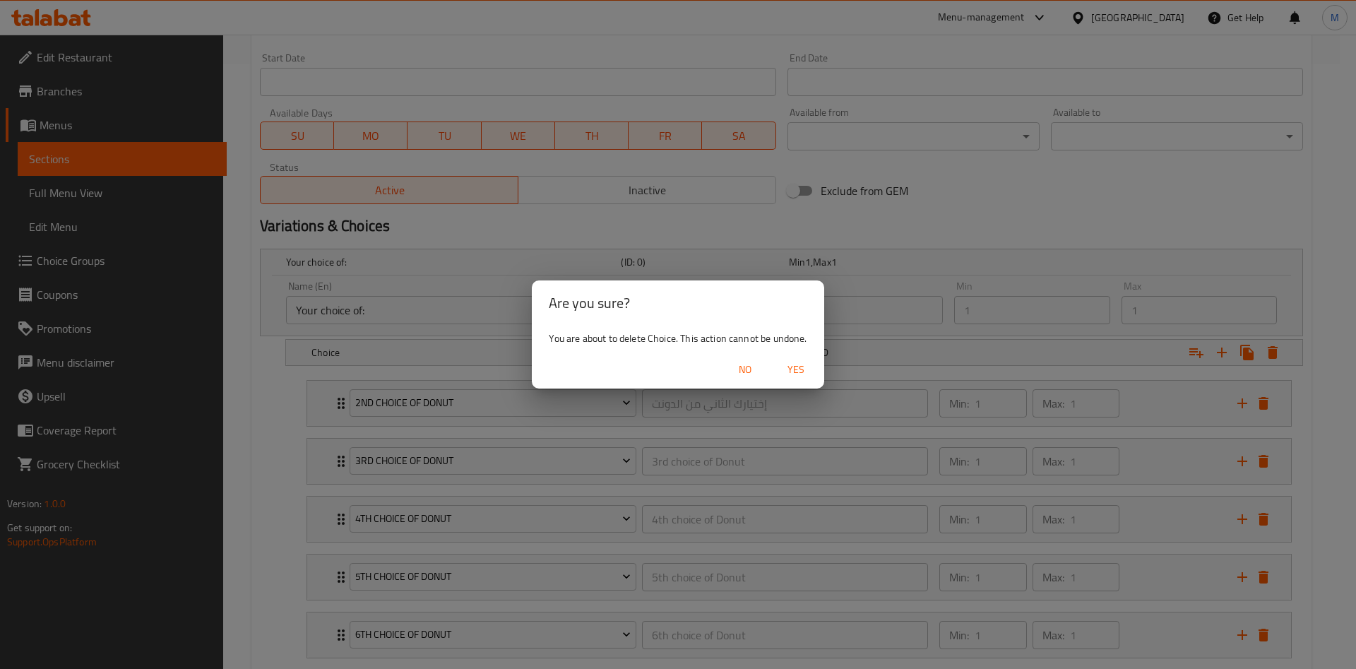
click at [786, 366] on span "Yes" at bounding box center [796, 370] width 34 height 18
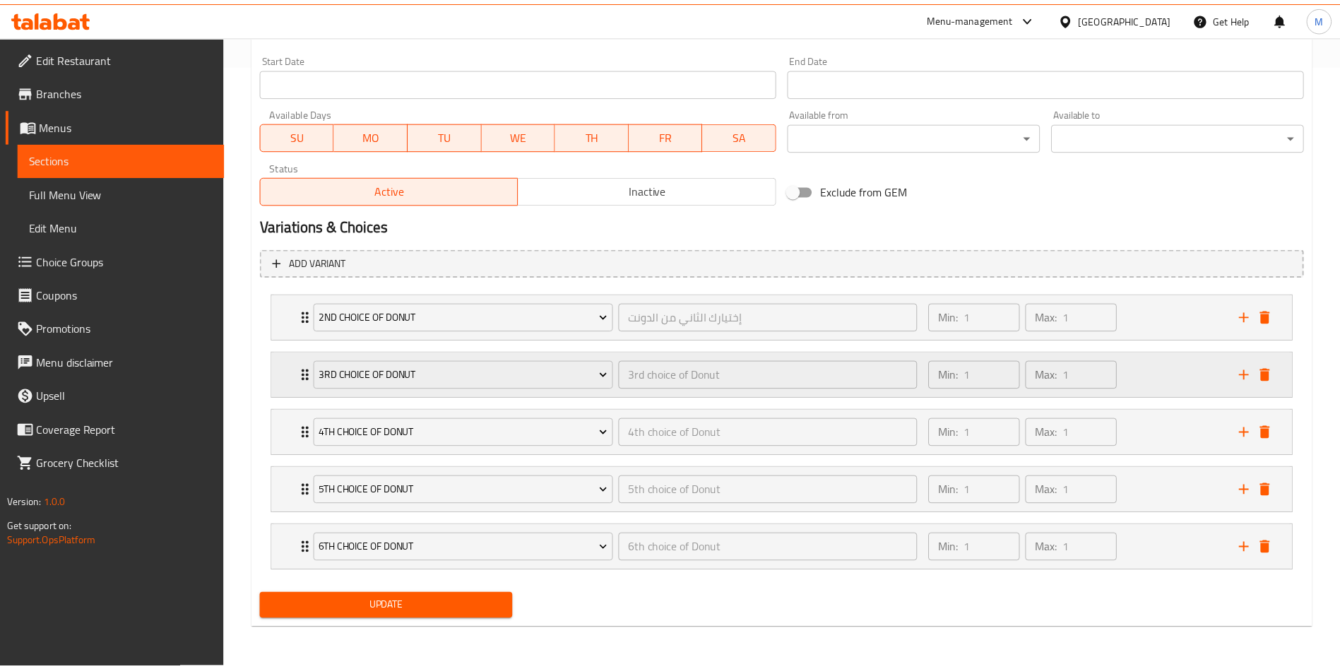
scroll to position [600, 0]
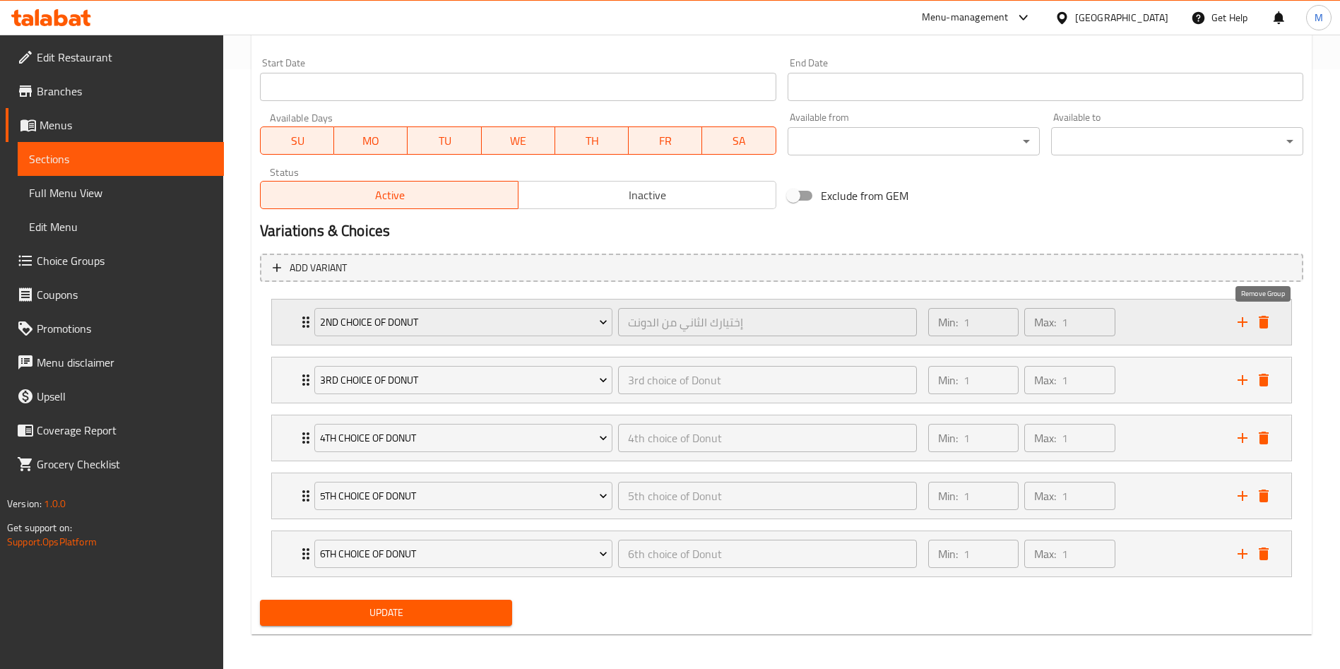
click at [1267, 326] on icon "delete" at bounding box center [1264, 322] width 10 height 13
click at [1267, 277] on span "Add variant" at bounding box center [782, 268] width 1018 height 18
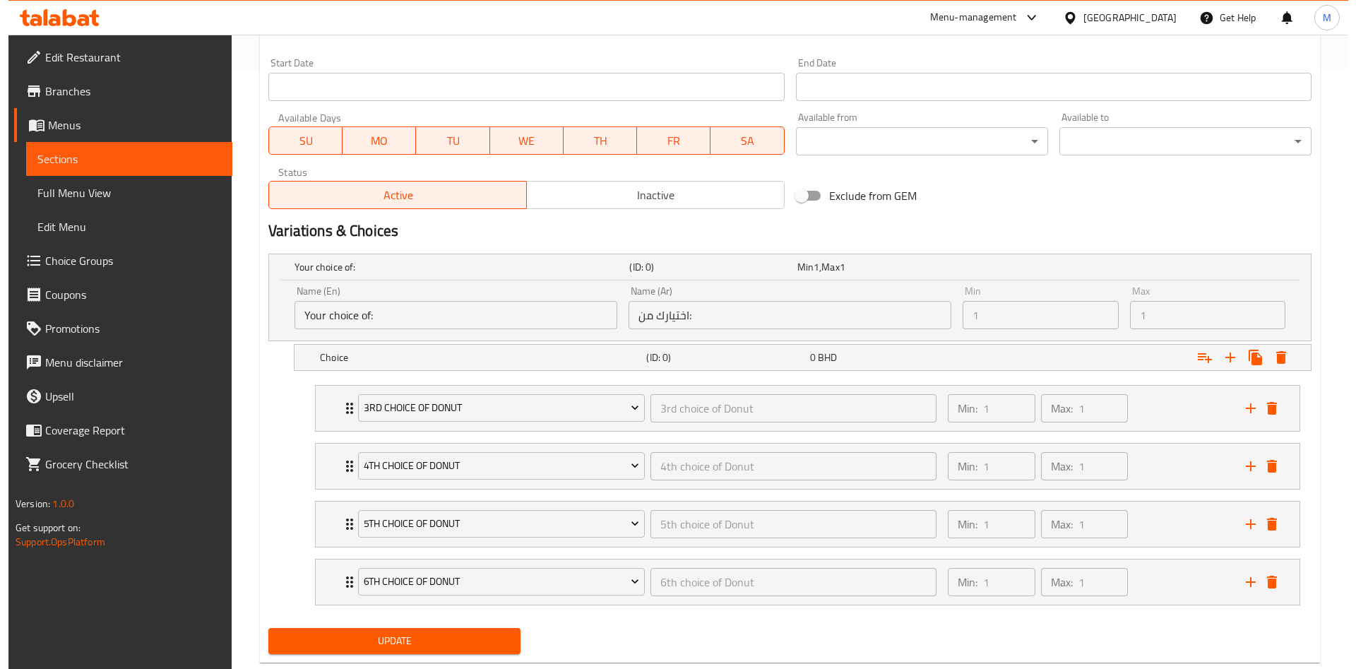
scroll to position [547, 0]
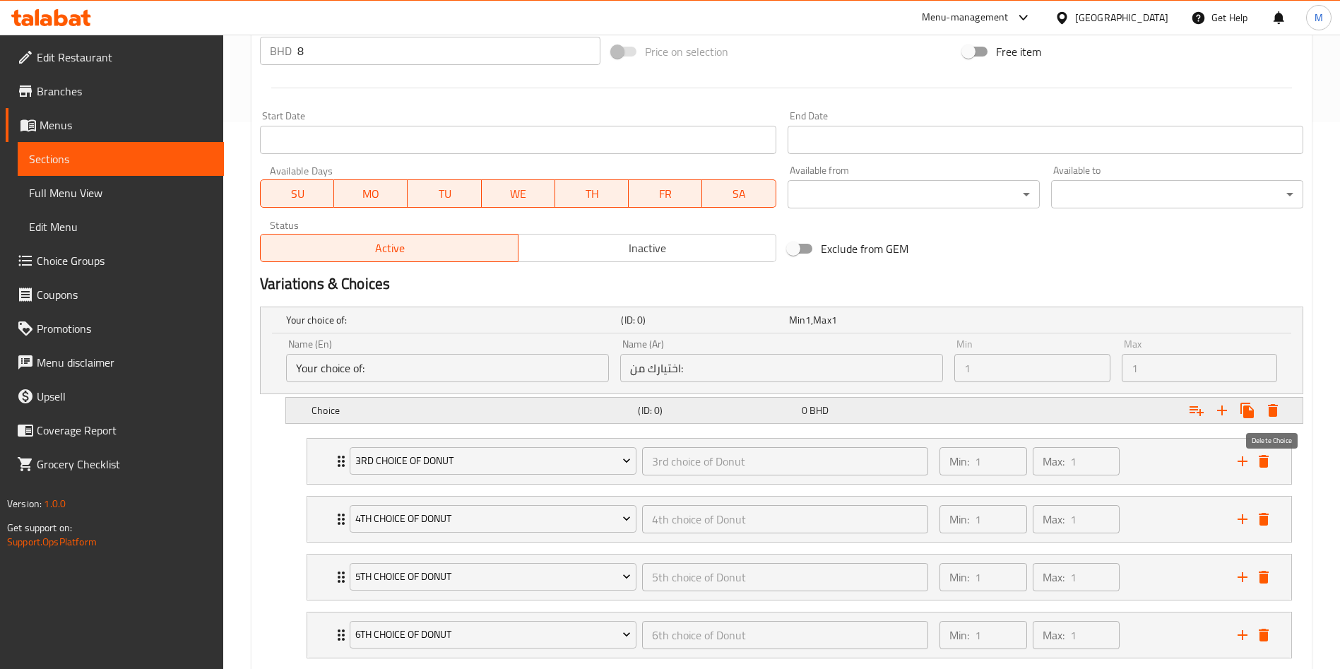
click at [1269, 413] on icon "Expand" at bounding box center [1273, 410] width 10 height 13
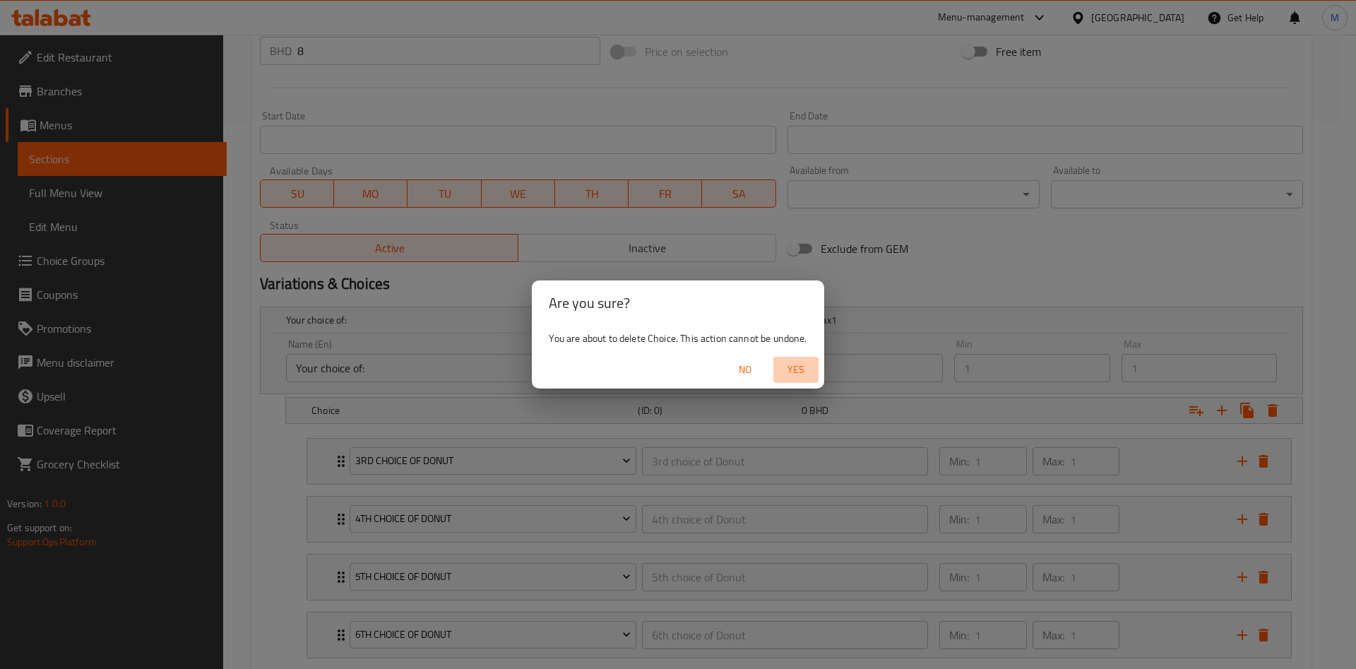
click at [795, 374] on span "Yes" at bounding box center [796, 370] width 34 height 18
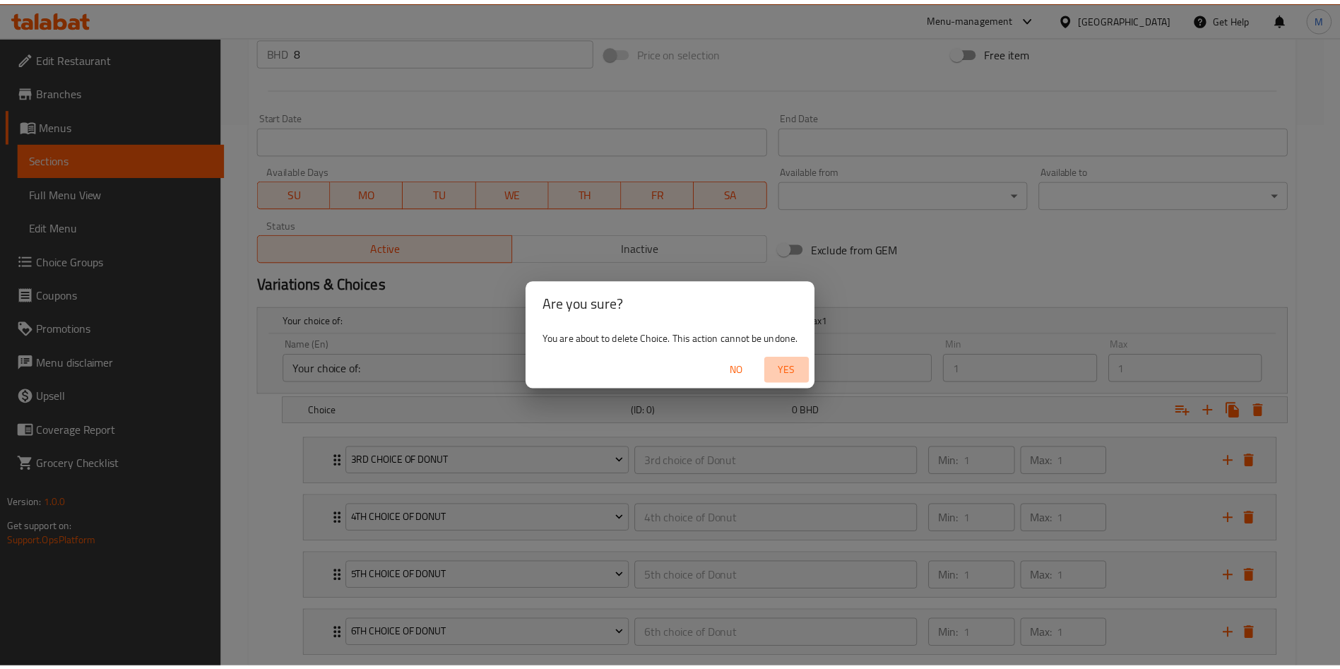
scroll to position [542, 0]
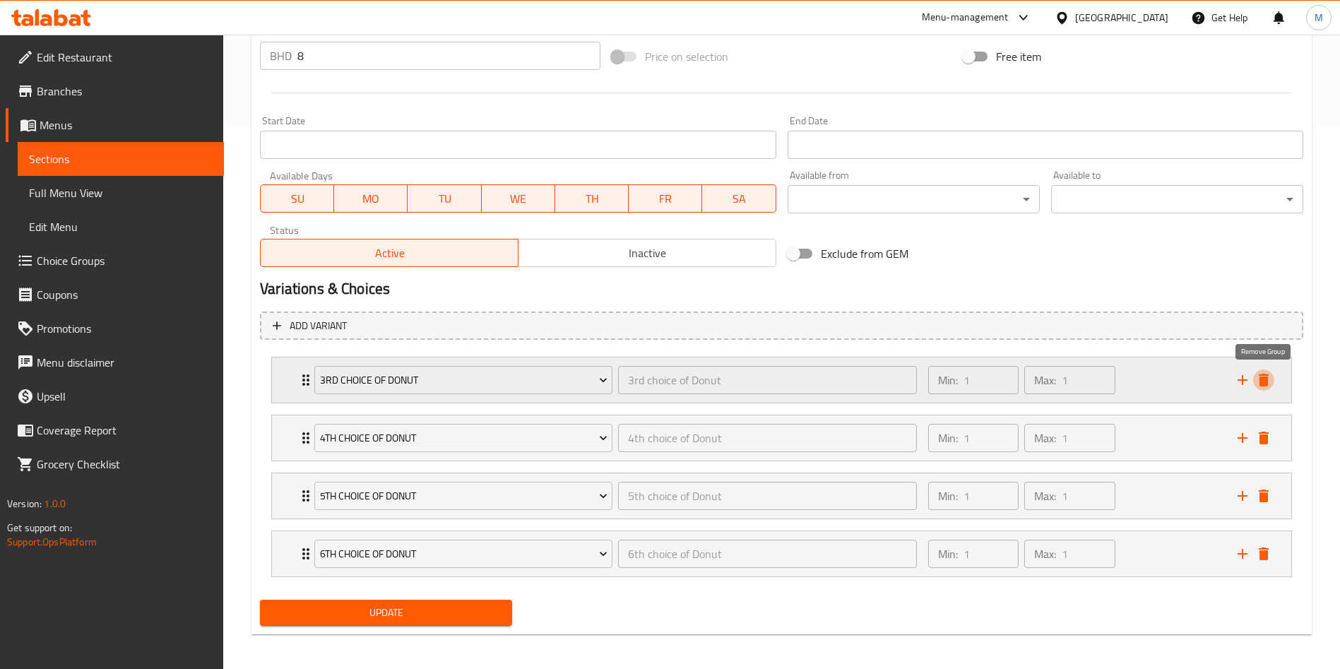
click at [1269, 377] on icon "delete" at bounding box center [1263, 380] width 17 height 17
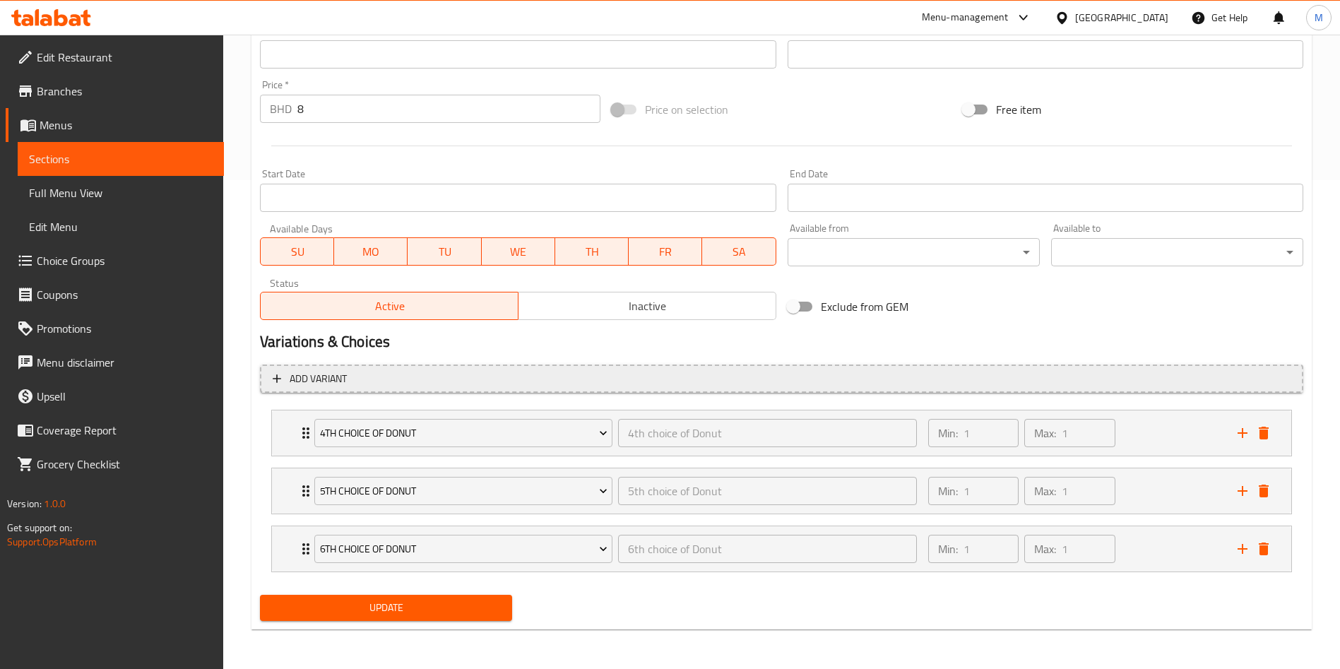
scroll to position [489, 0]
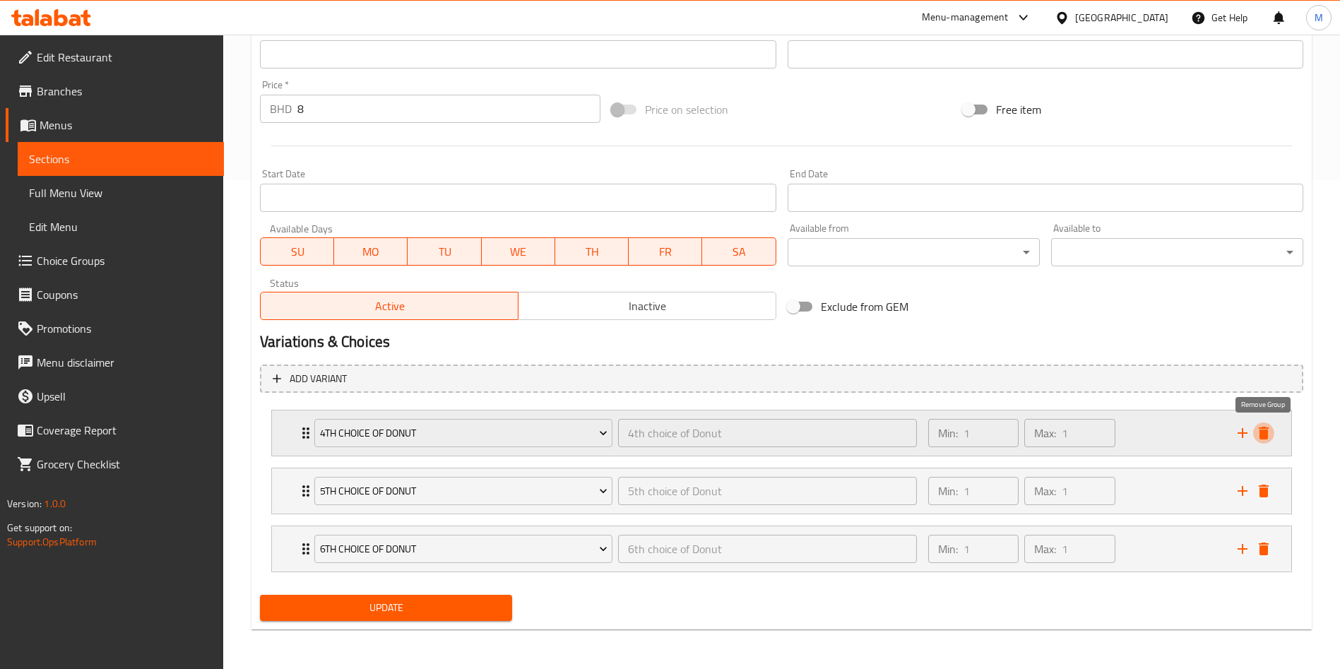
click at [1264, 433] on icon "delete" at bounding box center [1264, 433] width 10 height 13
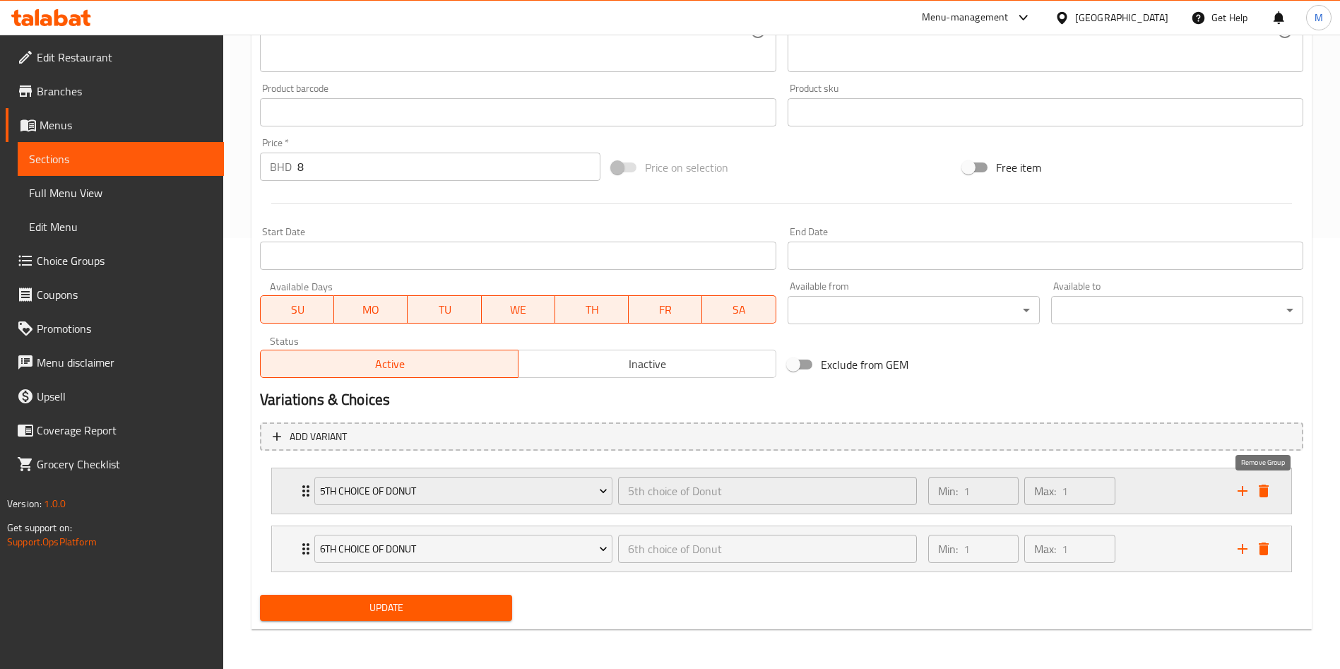
click at [1268, 489] on icon "delete" at bounding box center [1263, 491] width 17 height 17
click at [1268, 446] on span "Add variant" at bounding box center [782, 437] width 1018 height 18
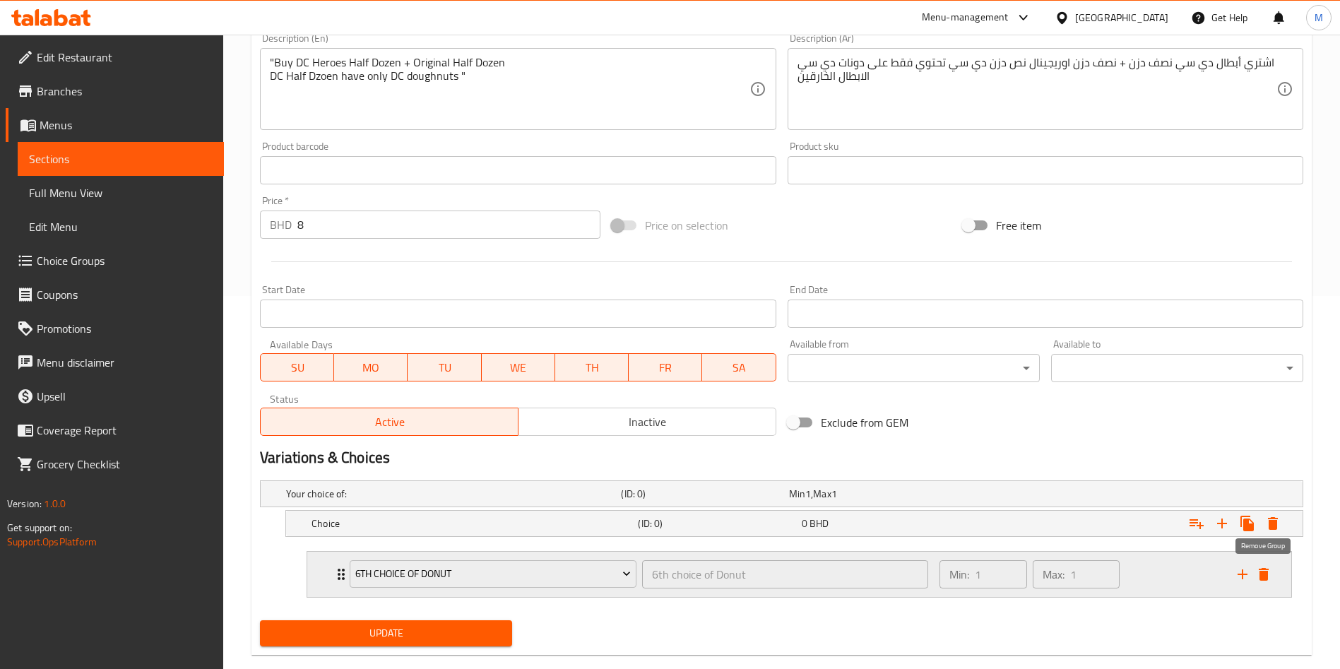
click at [1270, 574] on icon "delete" at bounding box center [1263, 574] width 17 height 17
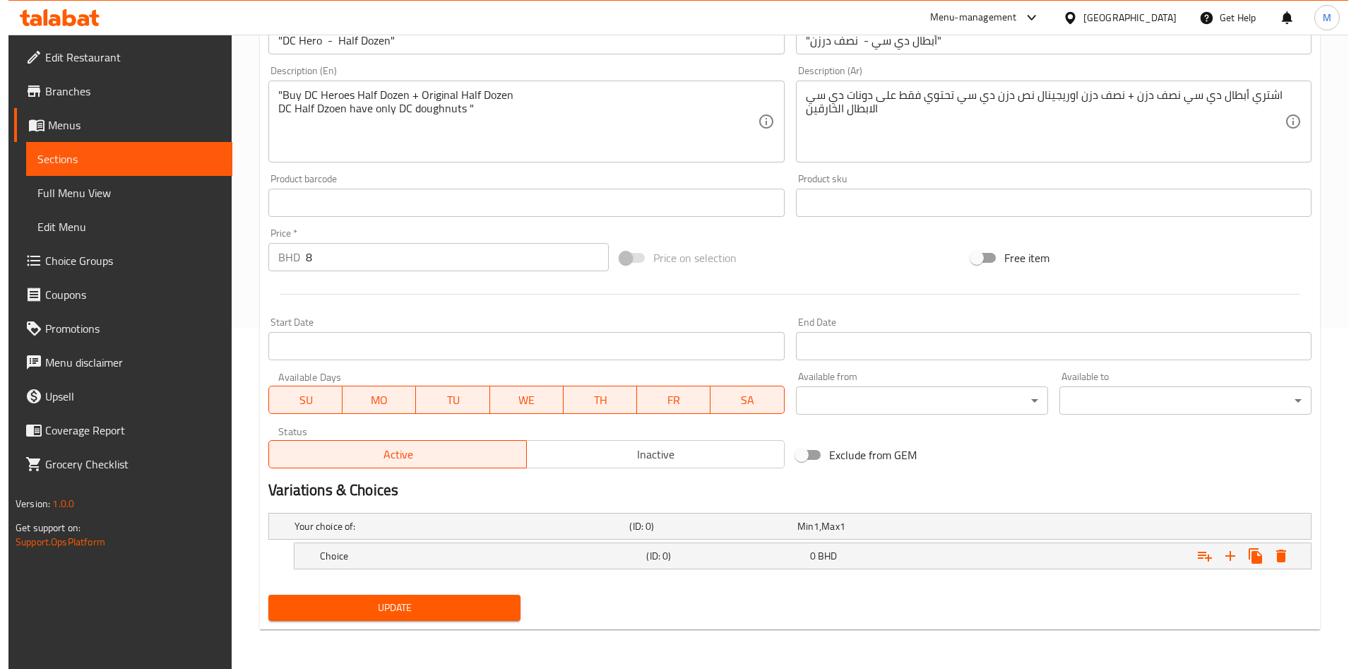
scroll to position [341, 0]
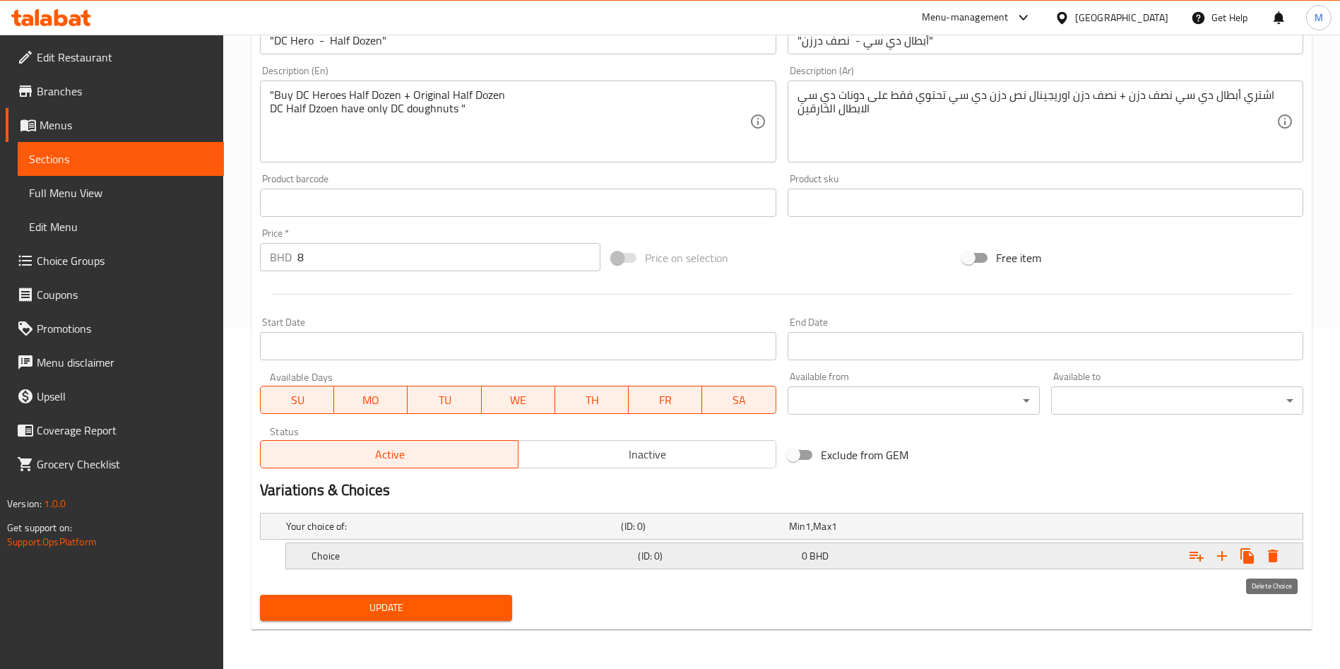
click at [1275, 557] on icon "Expand" at bounding box center [1273, 556] width 10 height 13
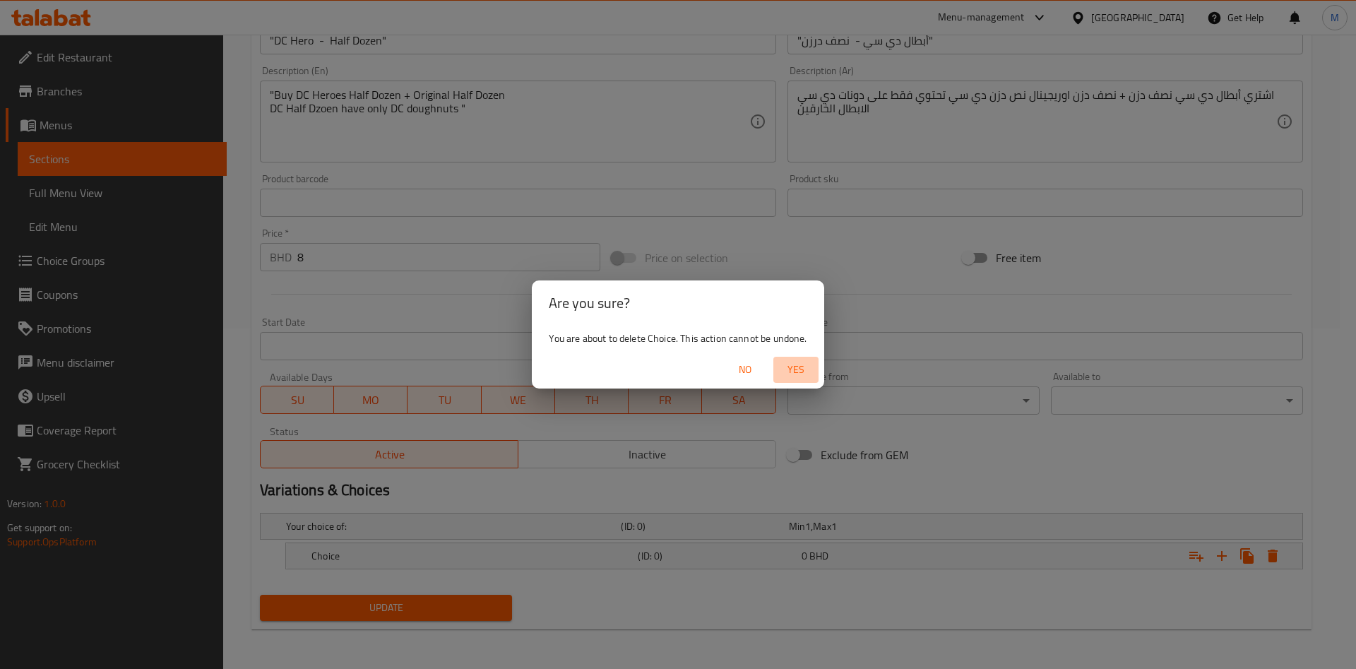
click at [794, 372] on span "Yes" at bounding box center [796, 370] width 34 height 18
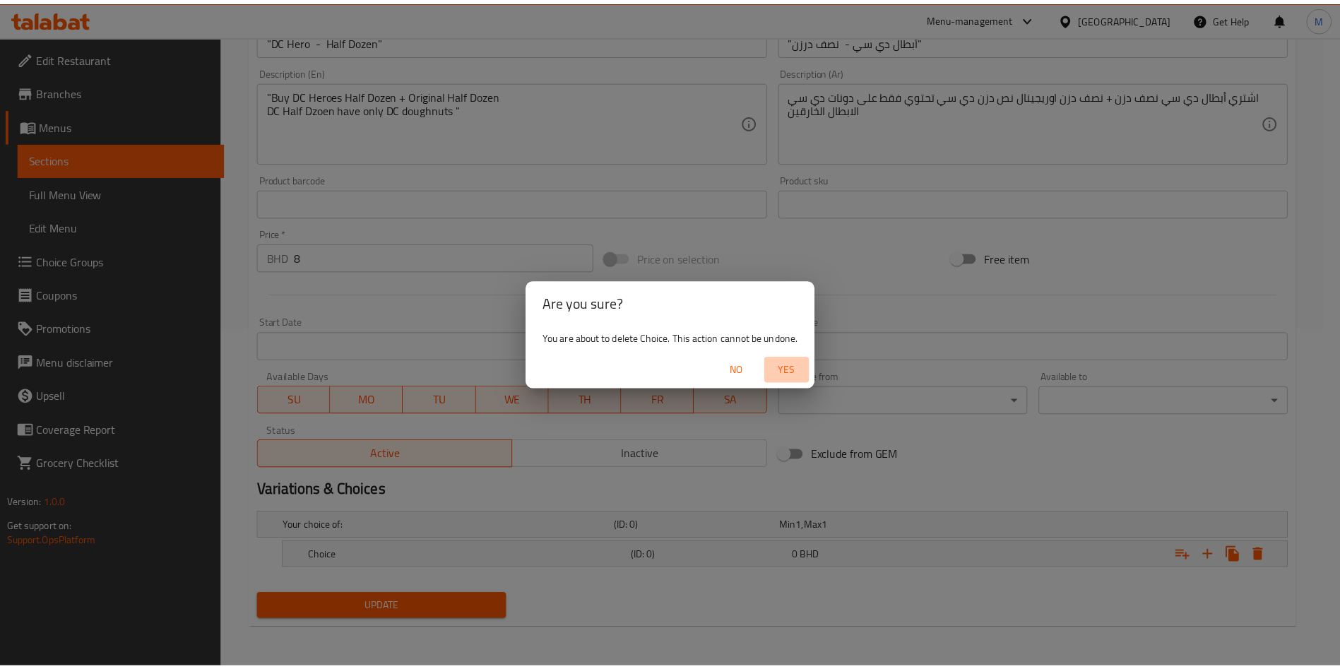
scroll to position [336, 0]
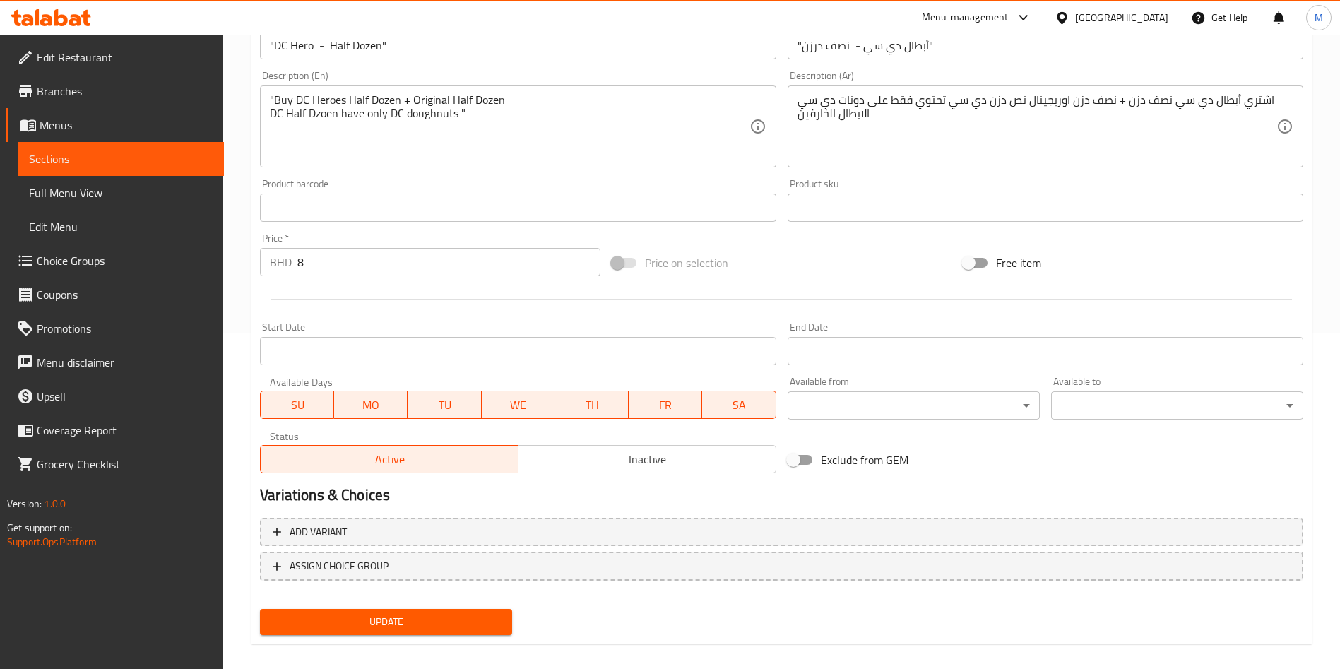
click at [487, 621] on span "Update" at bounding box center [386, 622] width 230 height 18
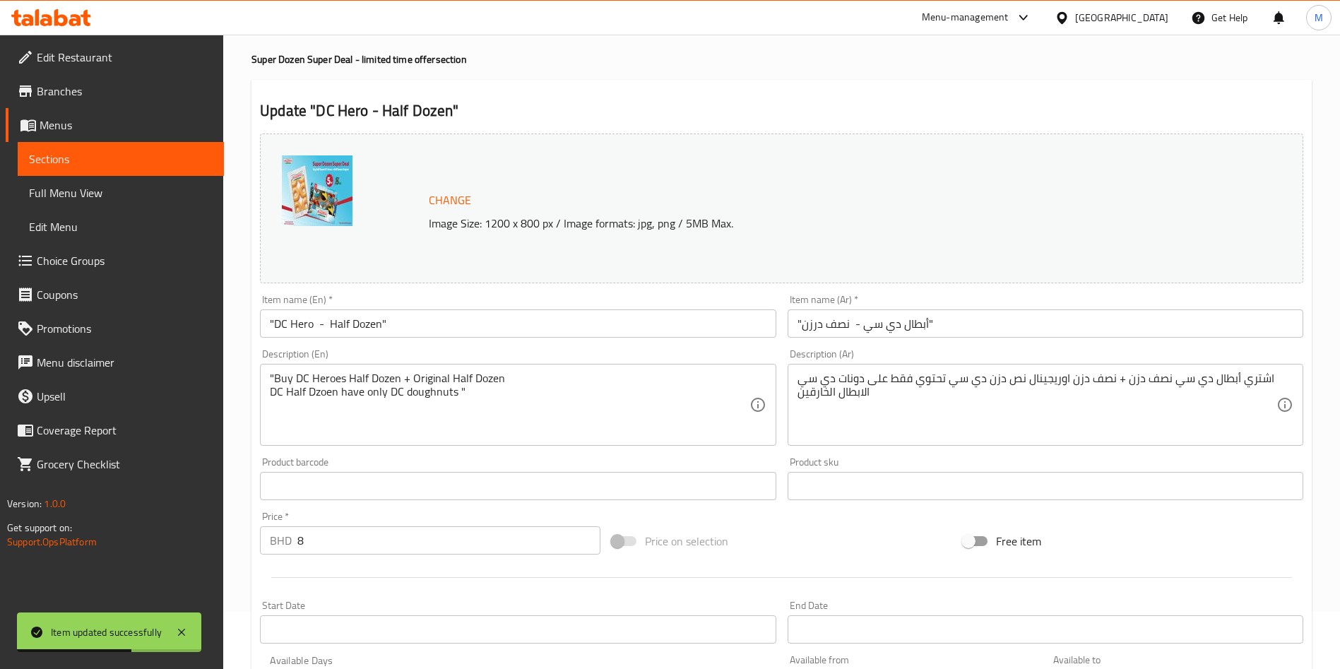
scroll to position [0, 0]
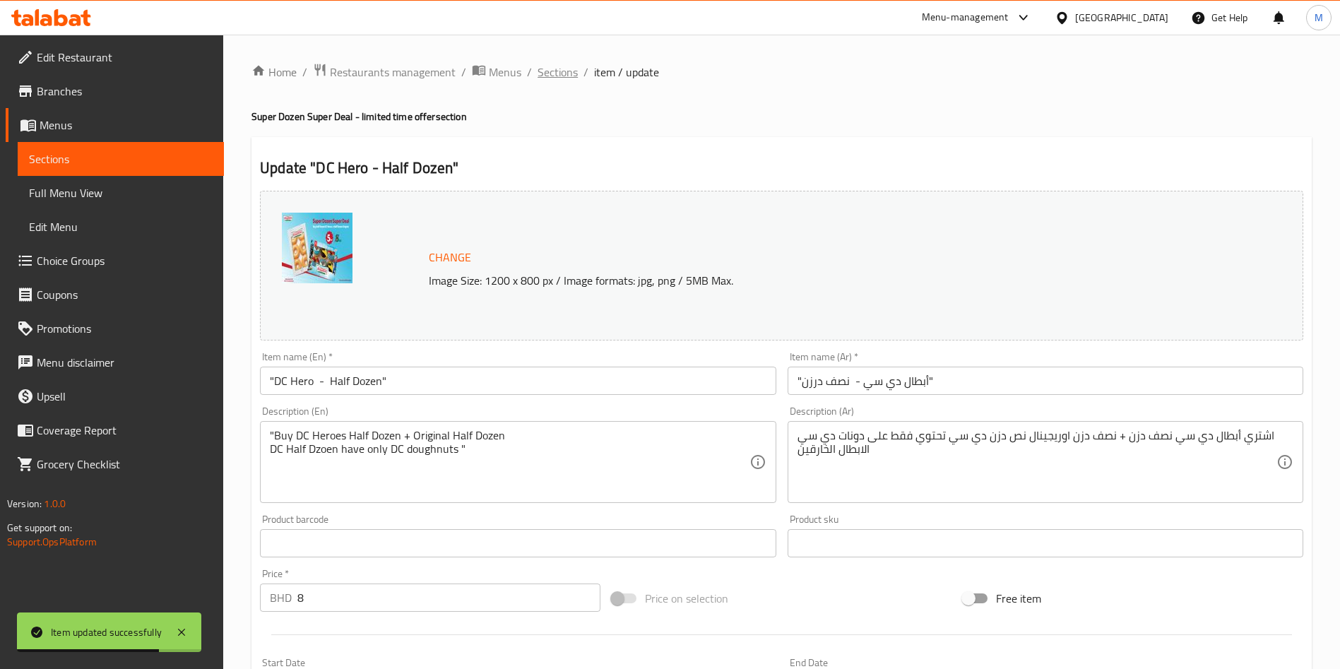
click at [555, 77] on span "Sections" at bounding box center [558, 72] width 40 height 17
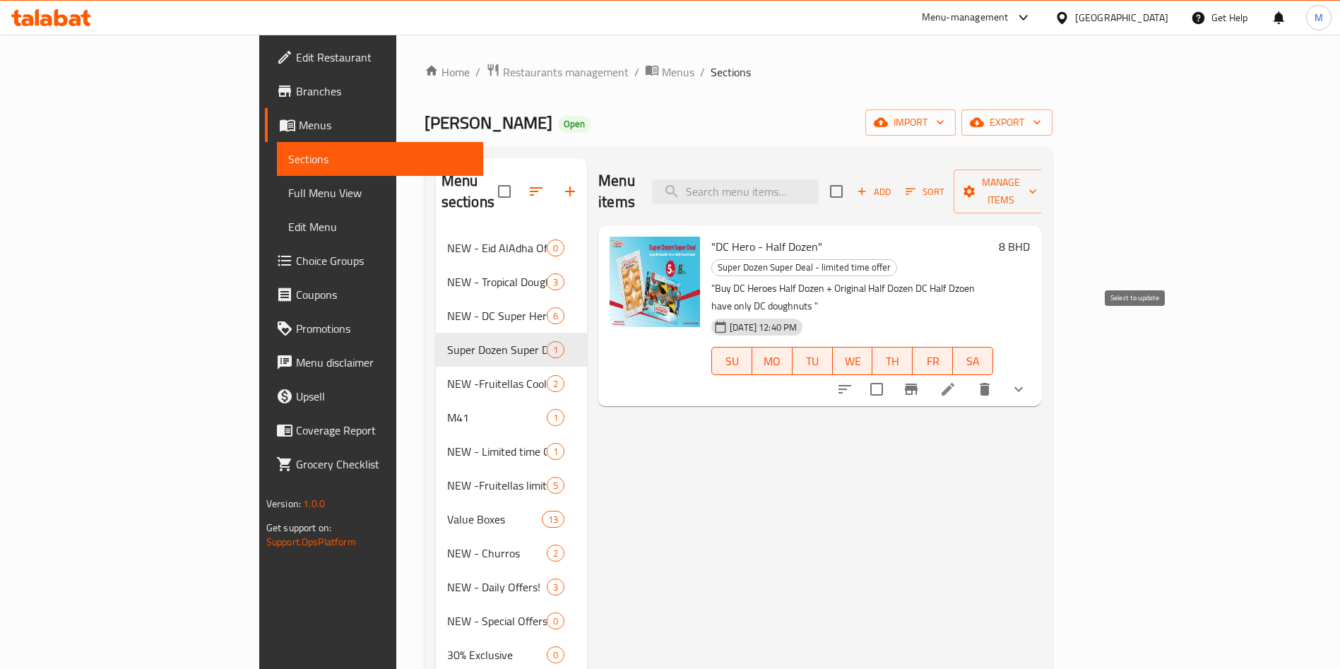
click at [892, 374] on input "checkbox" at bounding box center [877, 389] width 30 height 30
checkbox input "true"
click at [1037, 187] on span "Manage items" at bounding box center [1001, 191] width 72 height 35
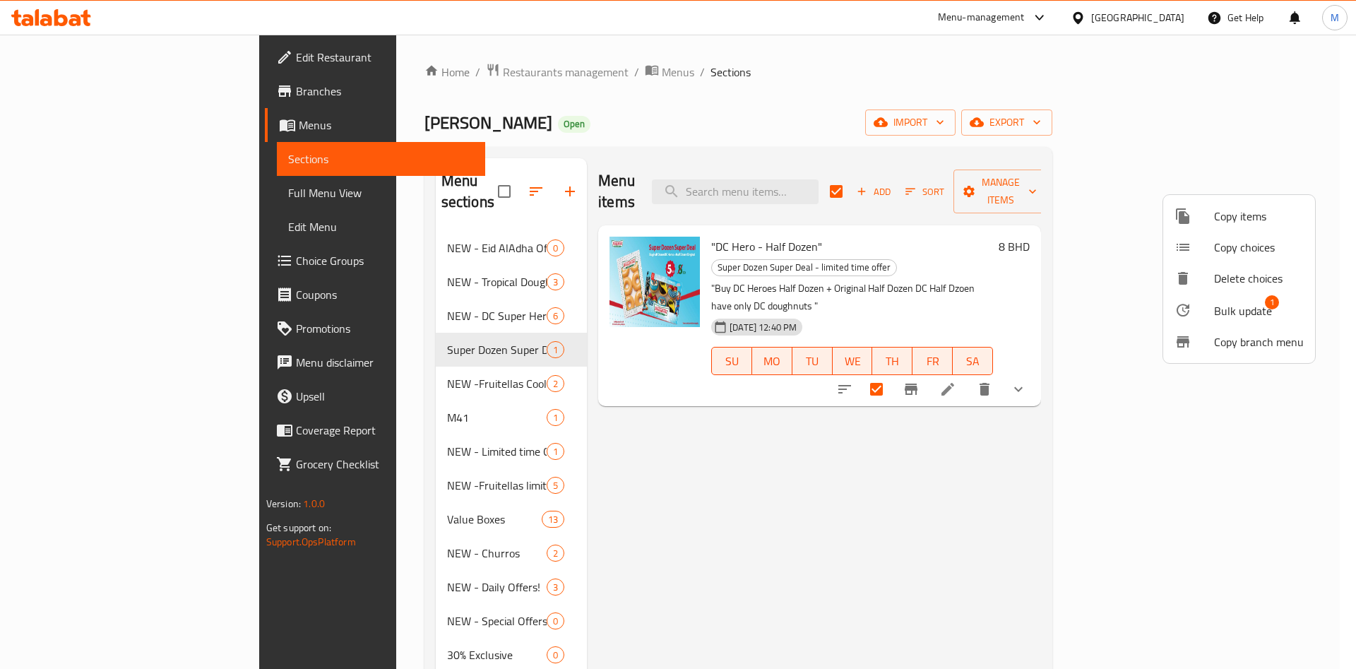
click at [1221, 306] on span "Bulk update" at bounding box center [1243, 310] width 58 height 17
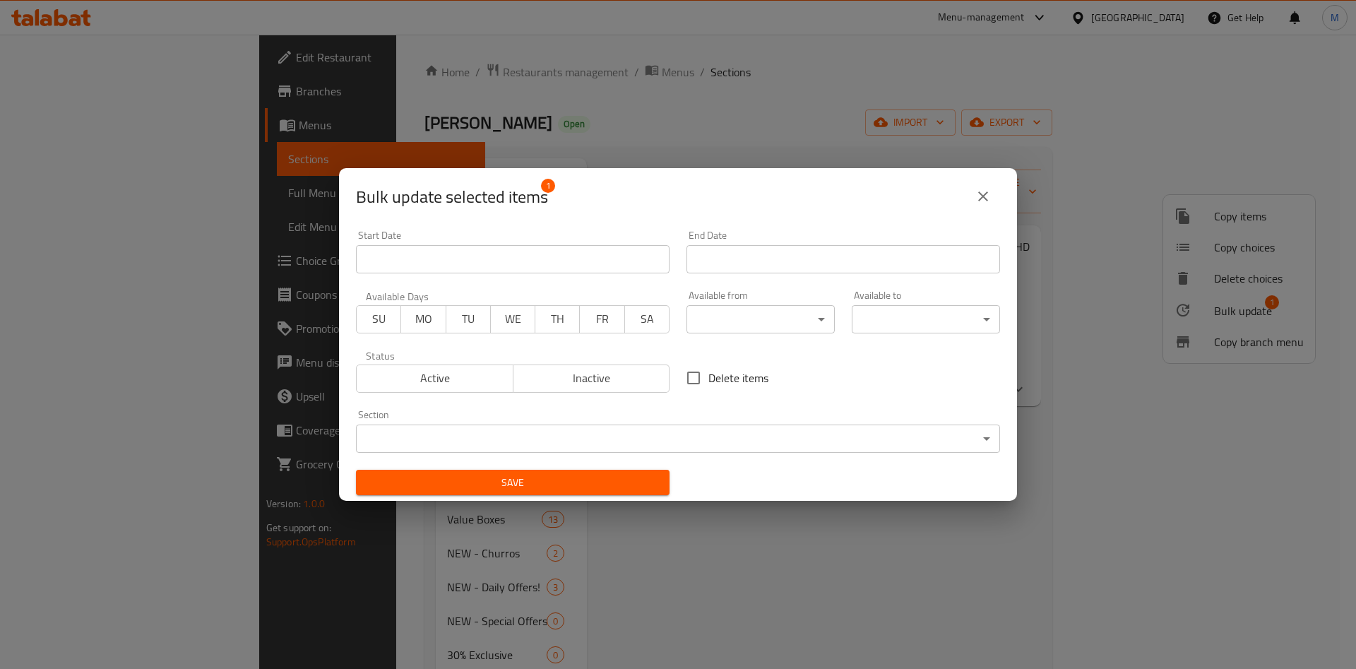
click at [707, 254] on input "Start Date" at bounding box center [844, 259] width 314 height 28
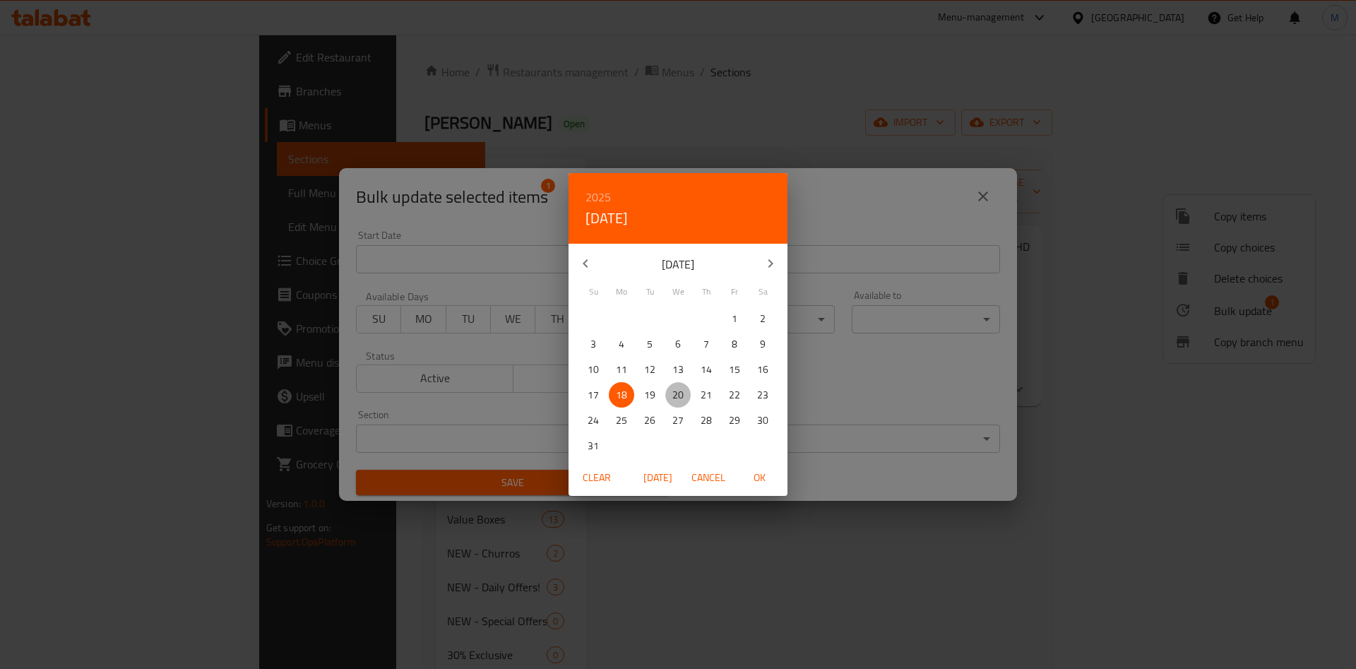
click at [682, 396] on p "20" at bounding box center [678, 395] width 11 height 18
click at [759, 475] on span "OK" at bounding box center [760, 478] width 34 height 18
type input "20-08-2025"
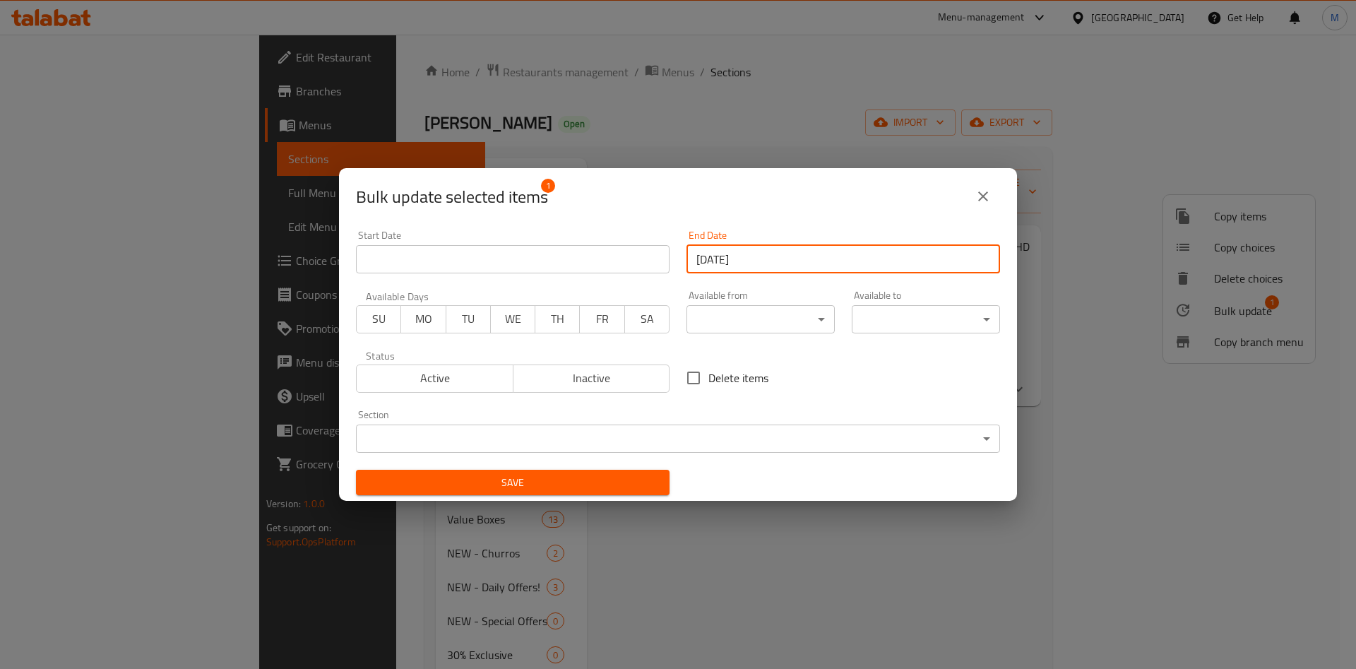
click at [570, 491] on button "Save" at bounding box center [513, 483] width 314 height 26
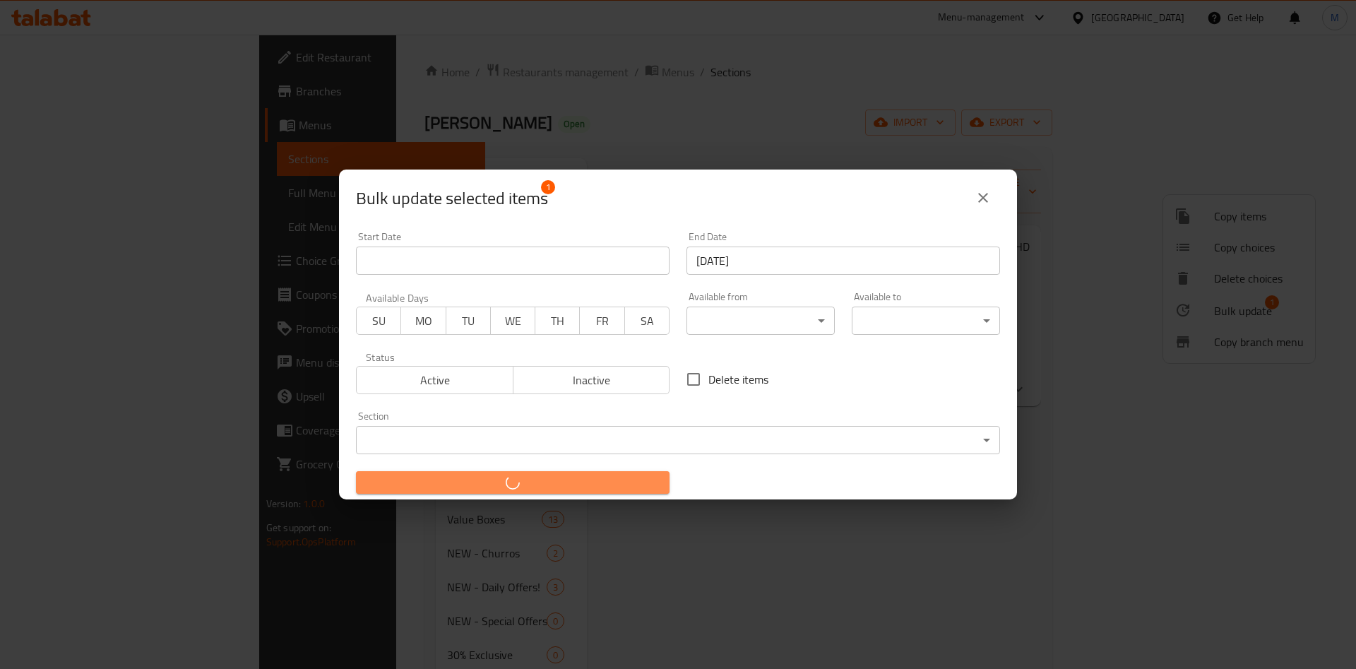
click at [570, 491] on button "button" at bounding box center [513, 482] width 314 height 23
checkbox input "false"
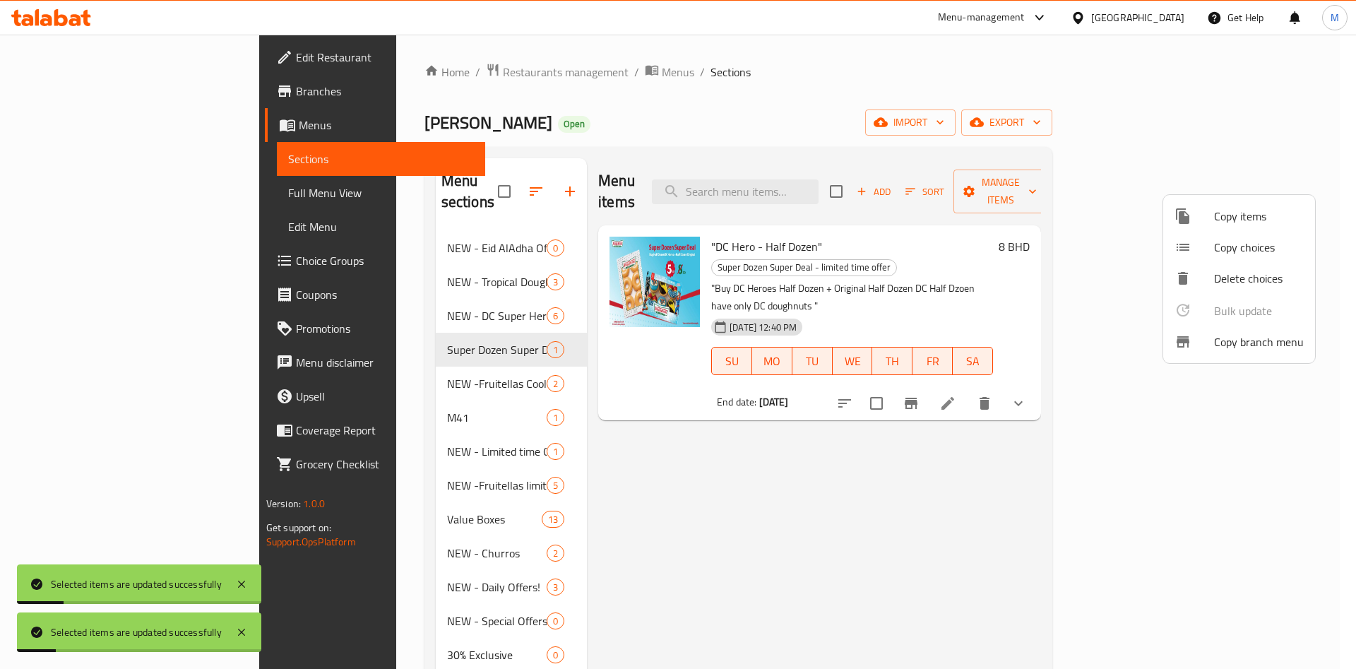
click at [363, 298] on div at bounding box center [678, 334] width 1356 height 669
click at [447, 307] on span "NEW - DC Super Heros limited time" at bounding box center [497, 315] width 100 height 17
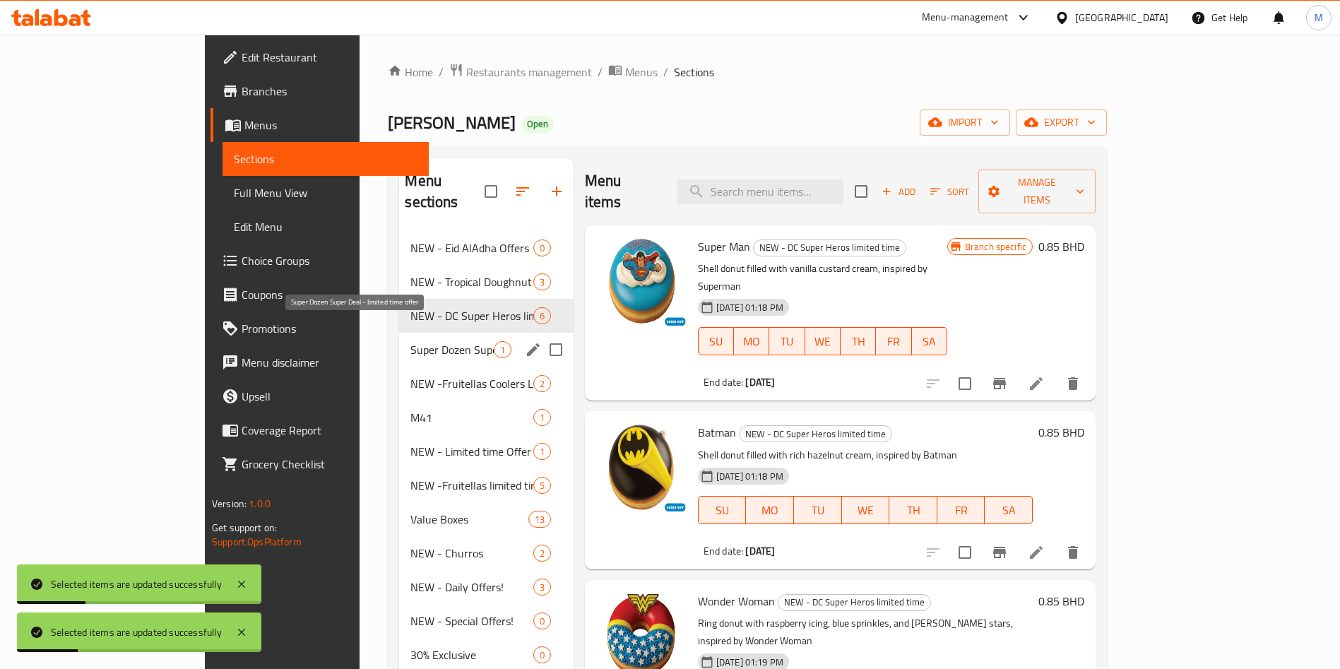
click at [410, 341] on span "Super Dozen Super Deal - limited time offer" at bounding box center [451, 349] width 83 height 17
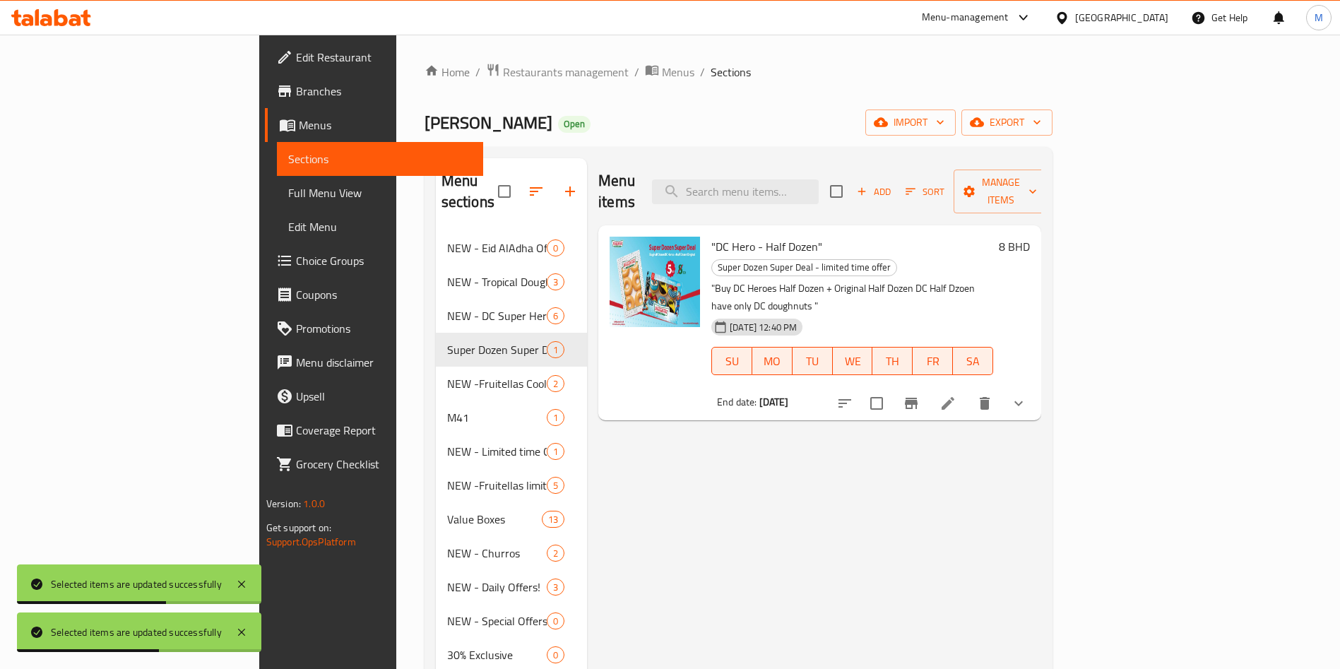
click at [1027, 395] on icon "show more" at bounding box center [1018, 403] width 17 height 17
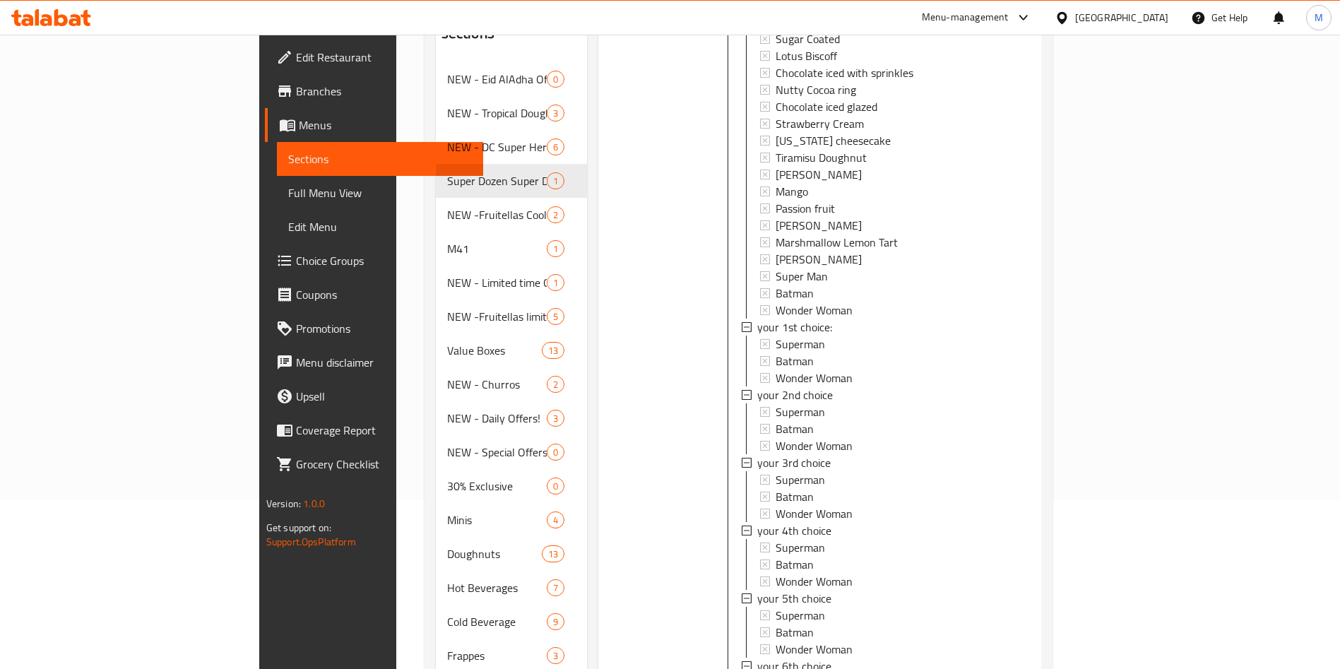
scroll to position [264, 0]
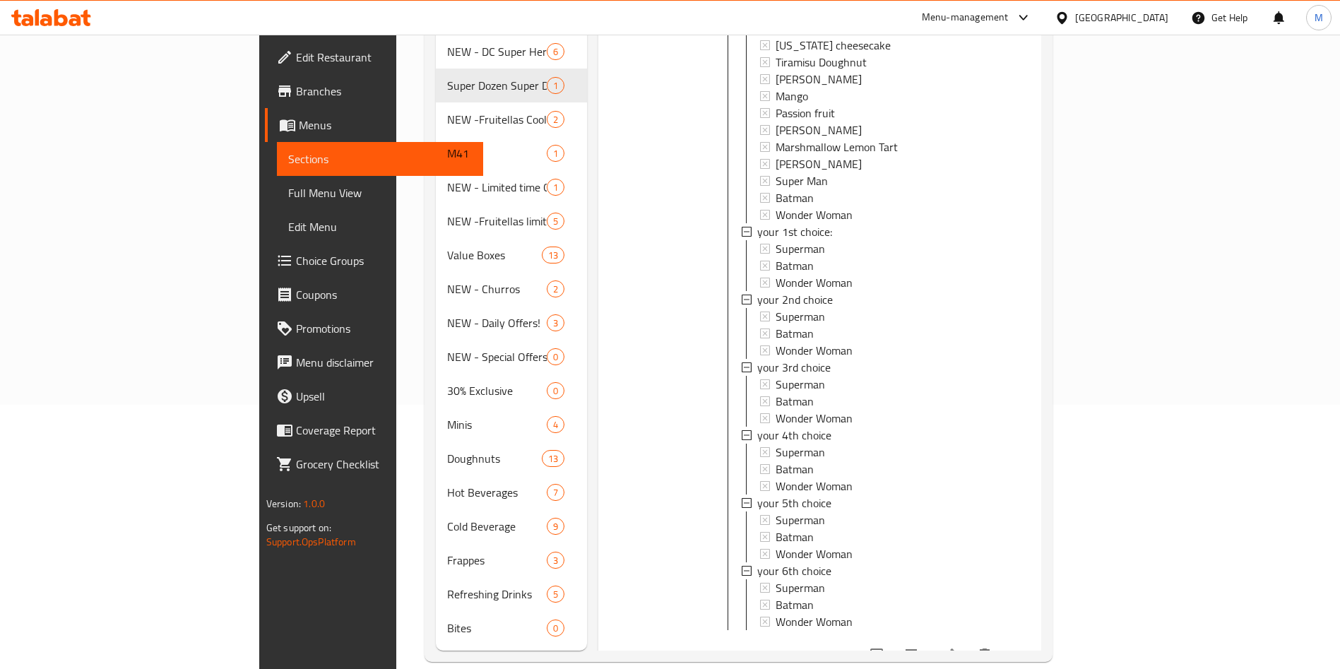
click at [954, 649] on icon at bounding box center [948, 655] width 13 height 13
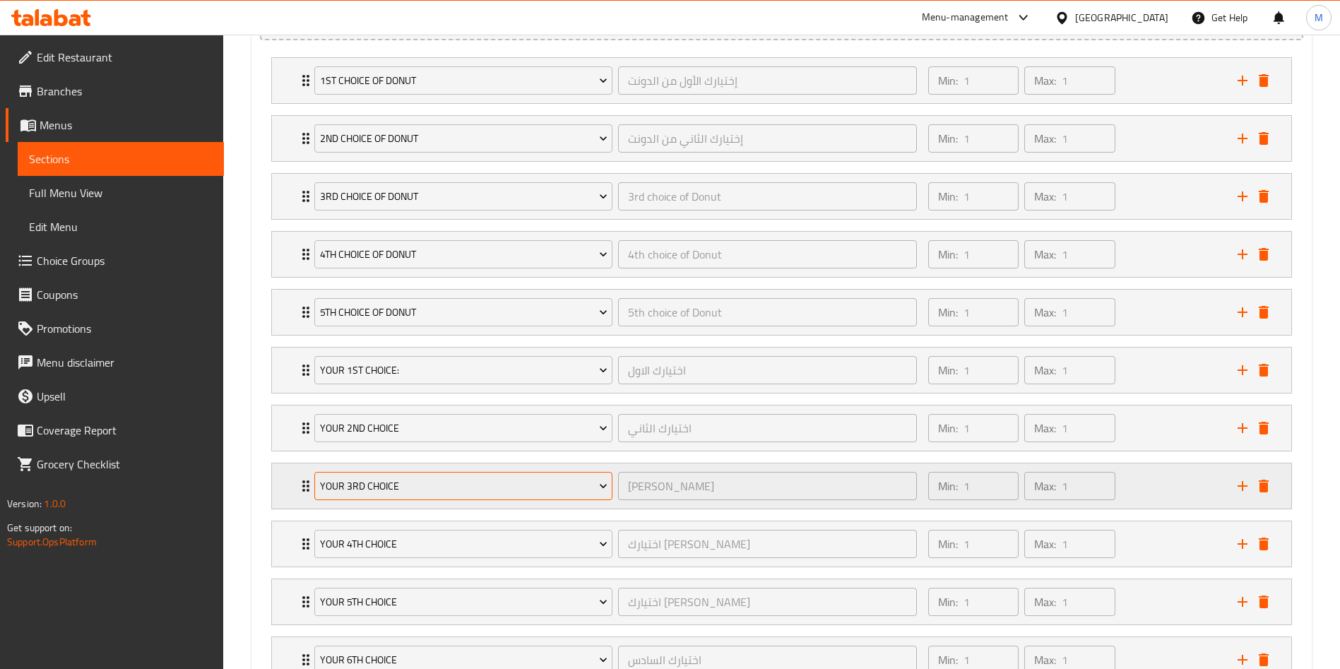
type input "اختيارك الاول"
type input "1"
type input "اختيارك الثاني"
type input "1"
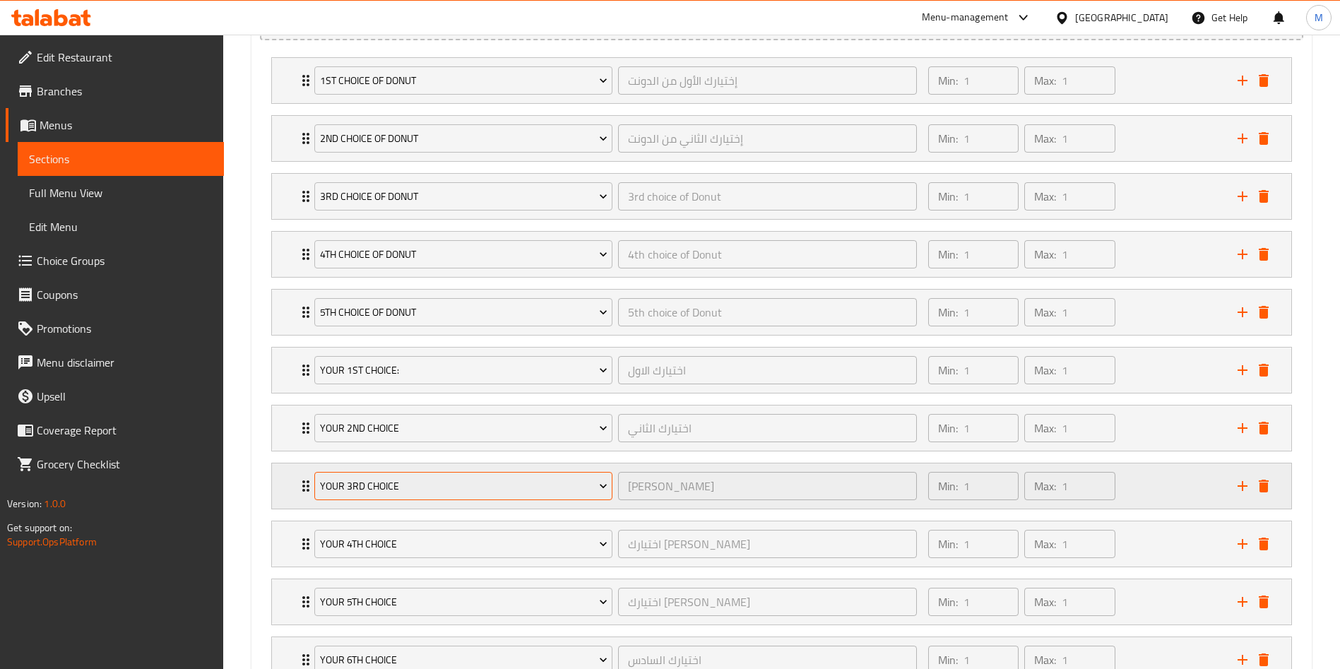
type input "1"
type input "[PERSON_NAME]"
type input "1"
type input "اختيارك [PERSON_NAME]"
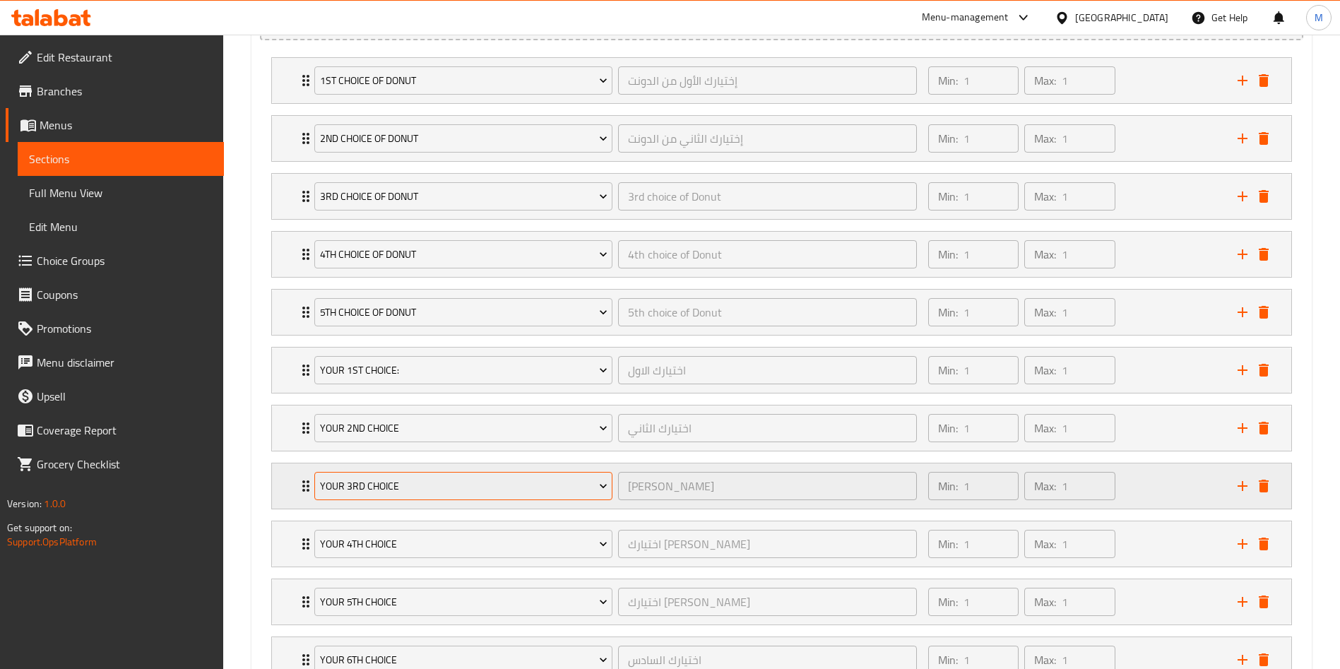
type input "1"
type input "اختيارك [PERSON_NAME]"
type input "1"
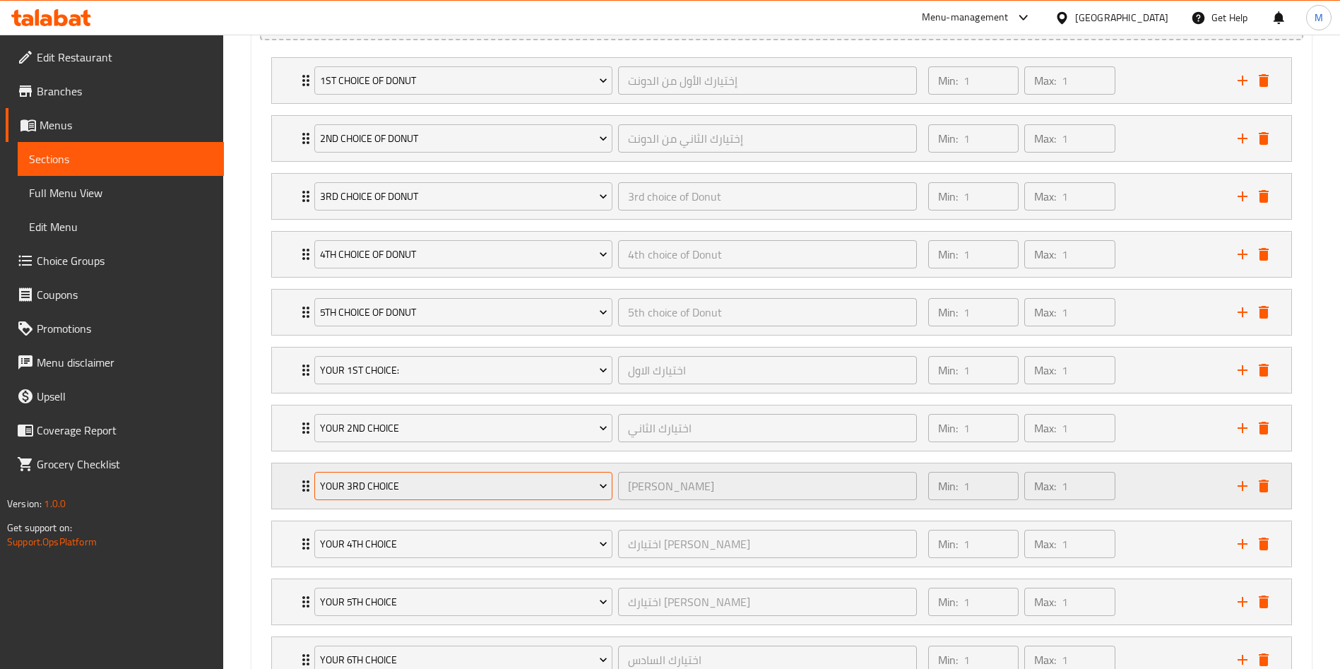
type input "اختيارك السادس"
type input "1"
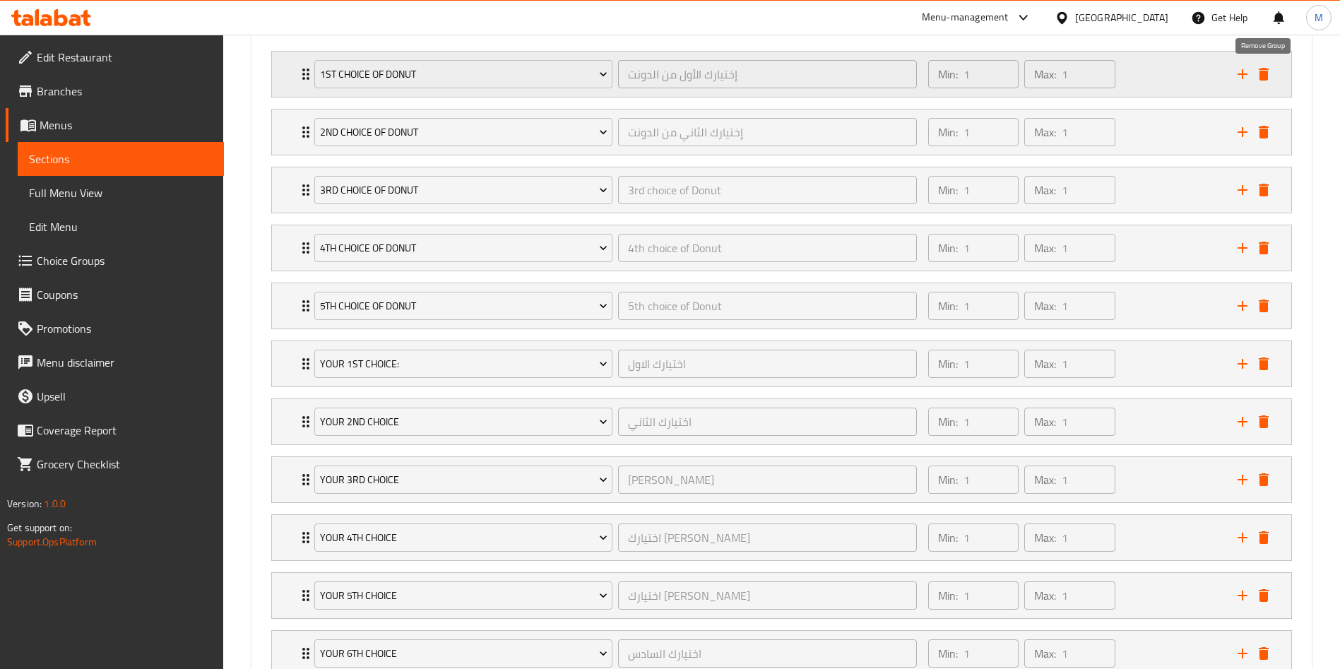
click at [1267, 80] on icon "delete" at bounding box center [1264, 74] width 10 height 13
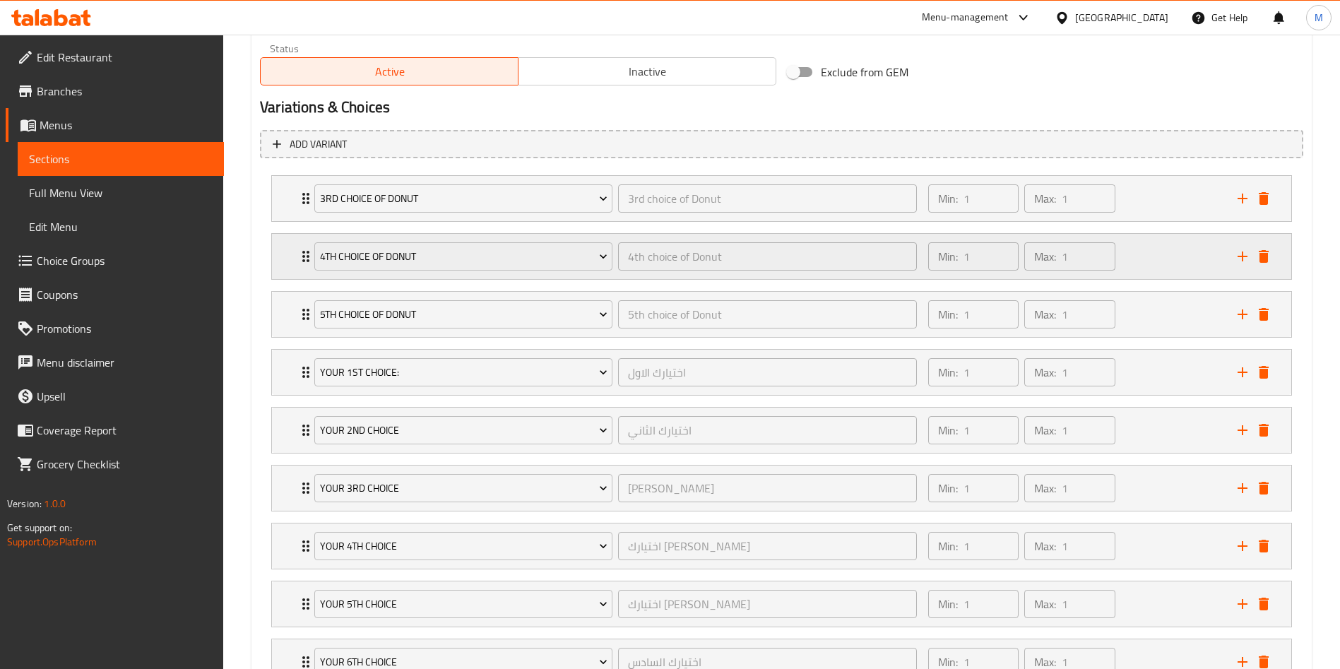
scroll to position [731, 0]
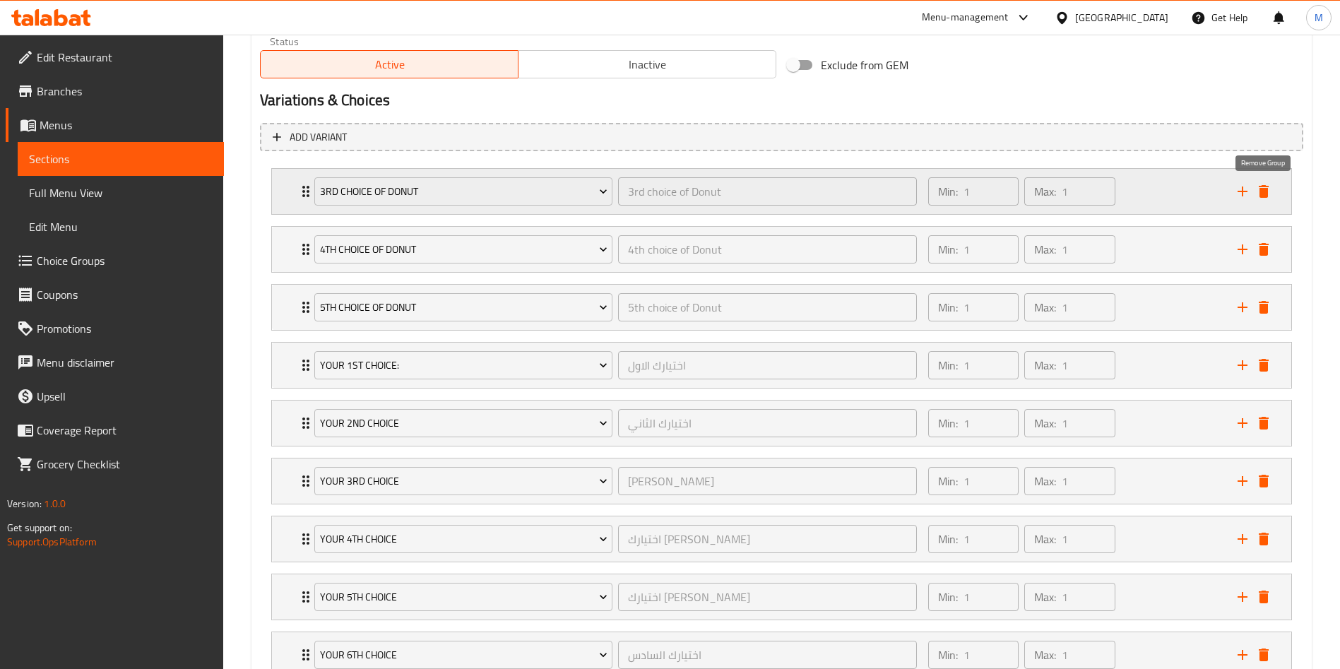
click at [1265, 190] on icon "delete" at bounding box center [1264, 191] width 10 height 13
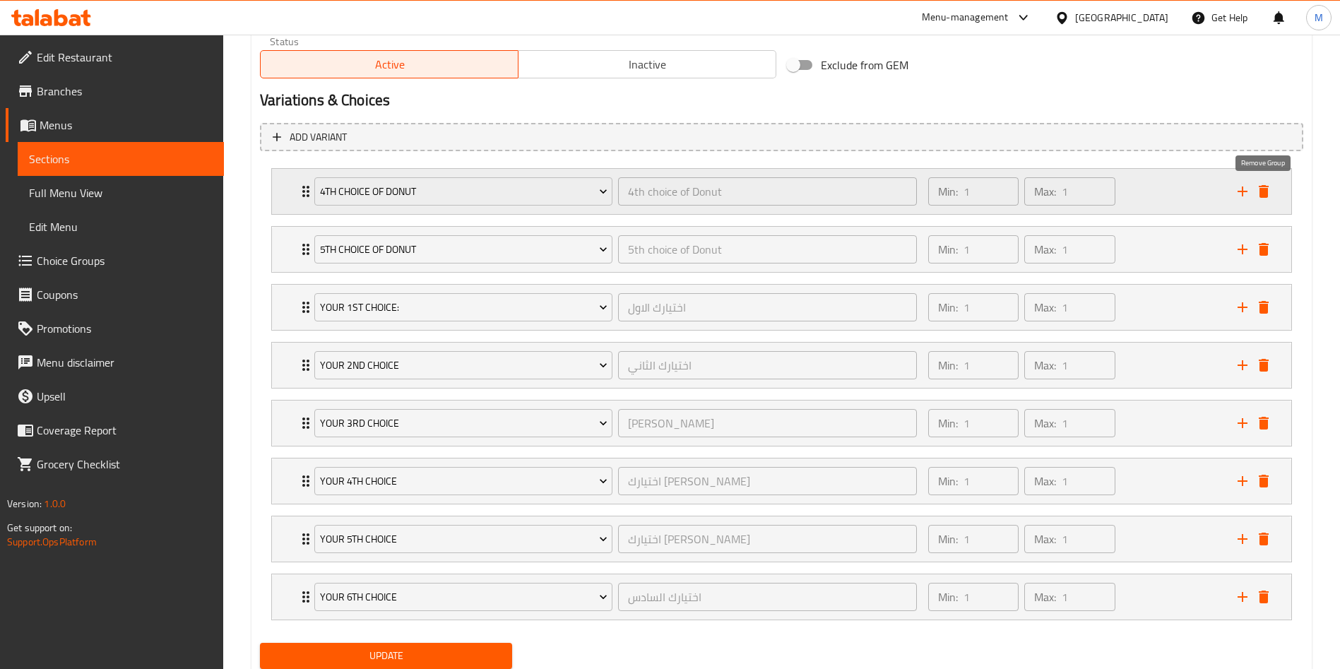
click at [1264, 189] on icon "delete" at bounding box center [1264, 191] width 10 height 13
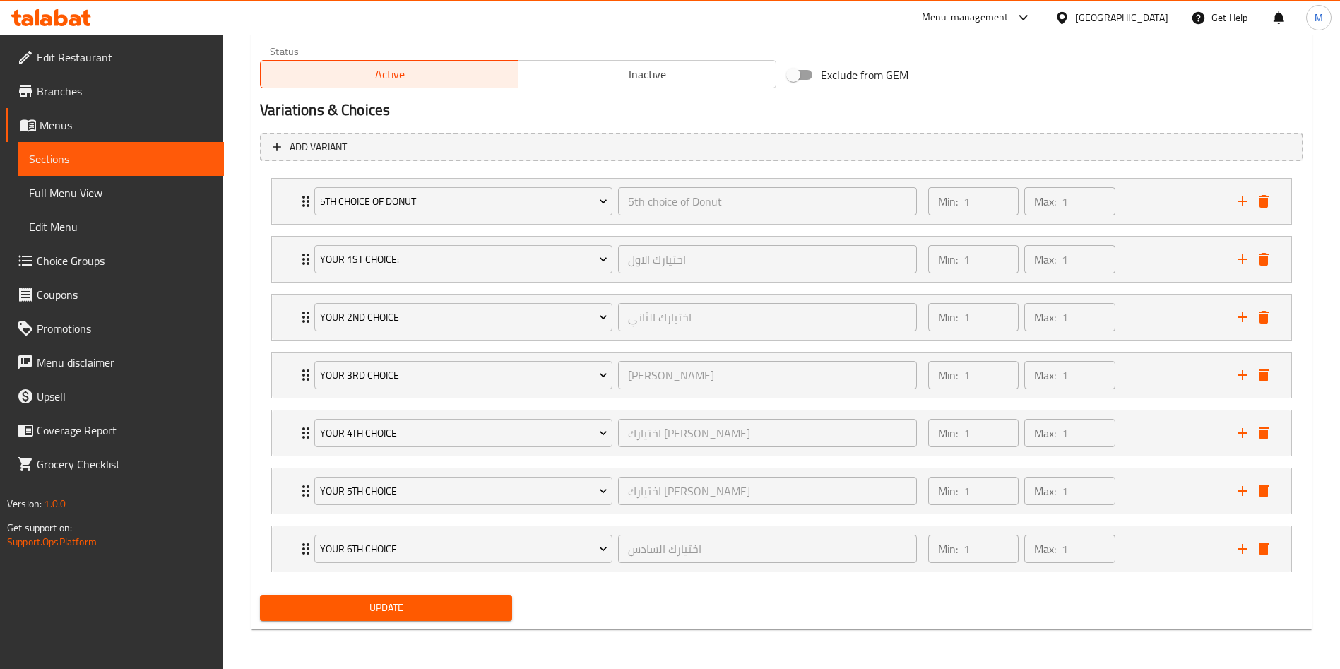
scroll to position [721, 0]
click at [1267, 194] on icon "delete" at bounding box center [1263, 201] width 17 height 17
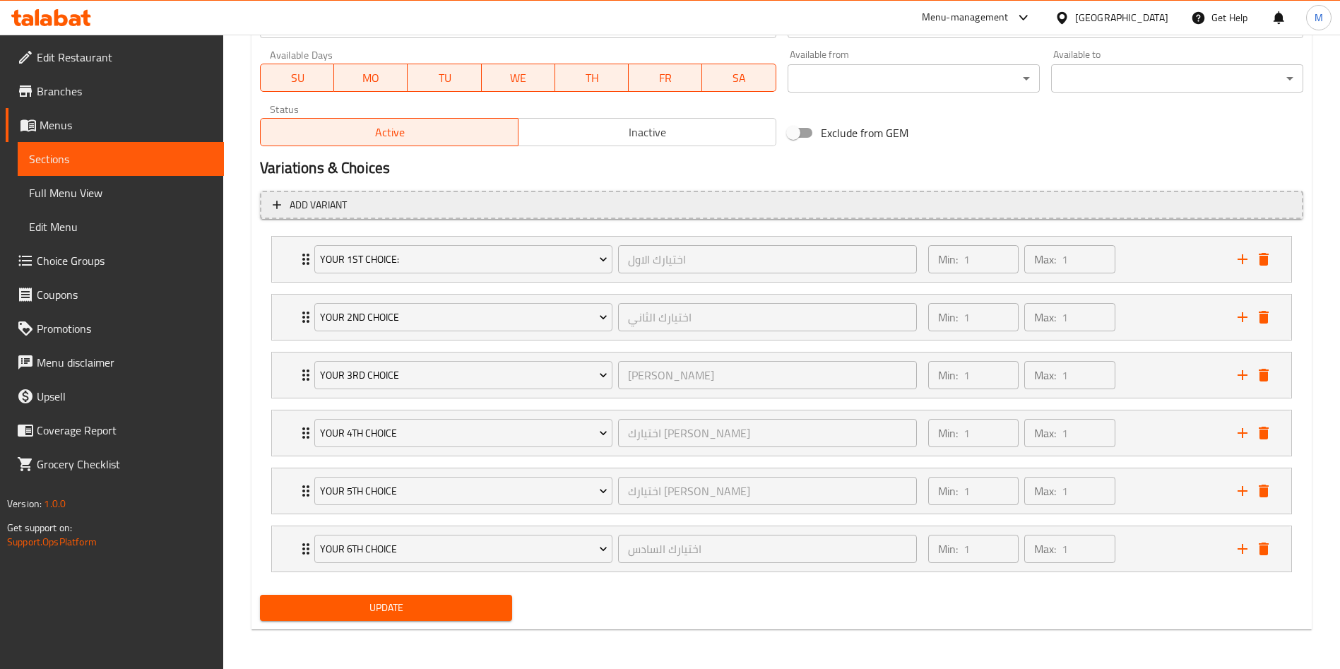
scroll to position [663, 0]
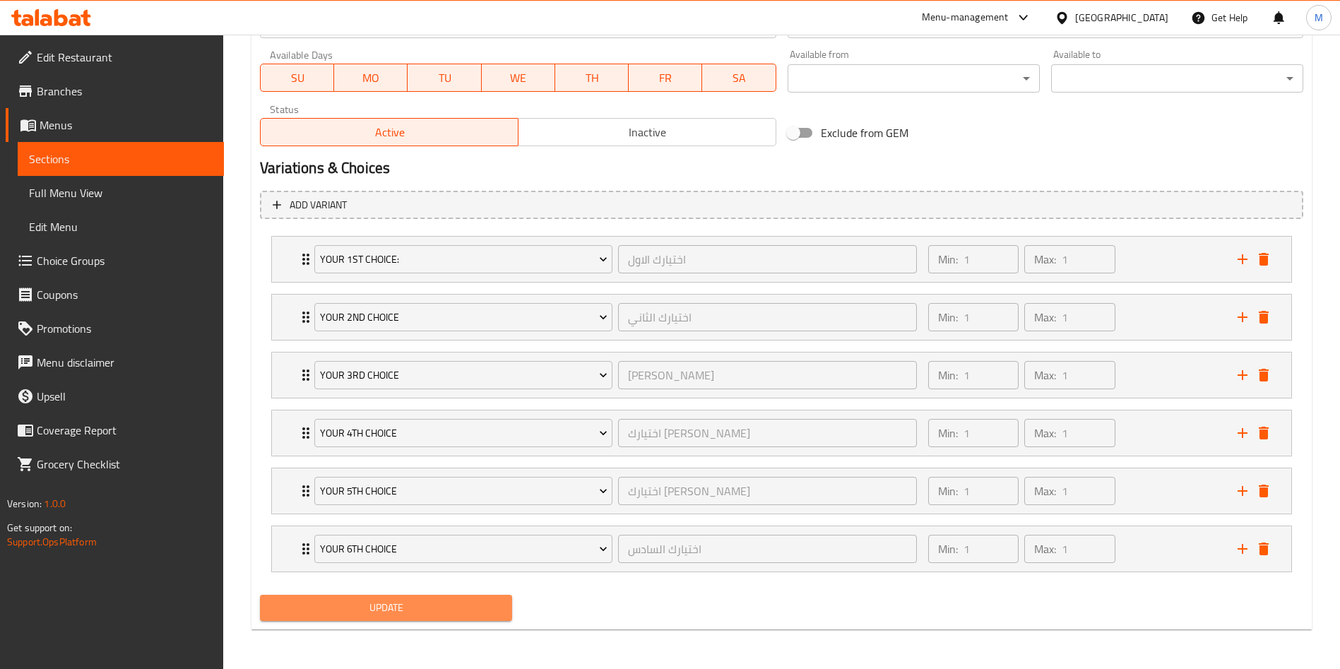
click at [401, 607] on span "Update" at bounding box center [386, 608] width 230 height 18
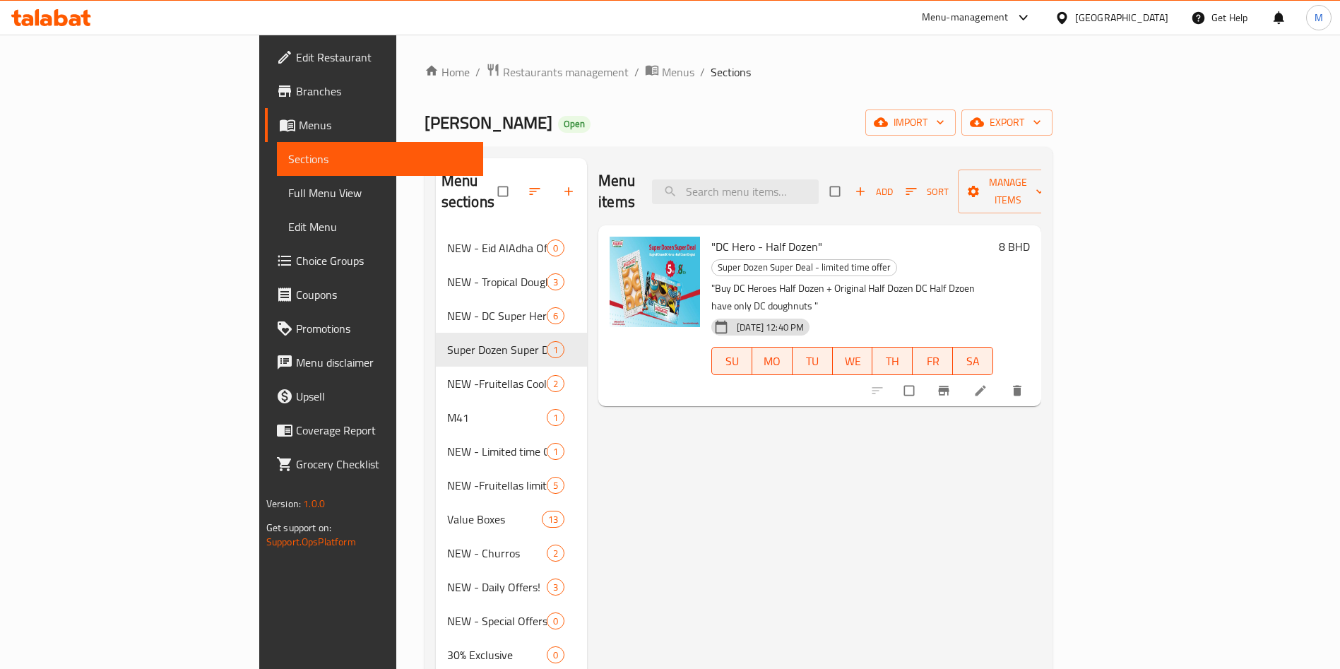
click at [296, 268] on span "Choice Groups" at bounding box center [384, 260] width 176 height 17
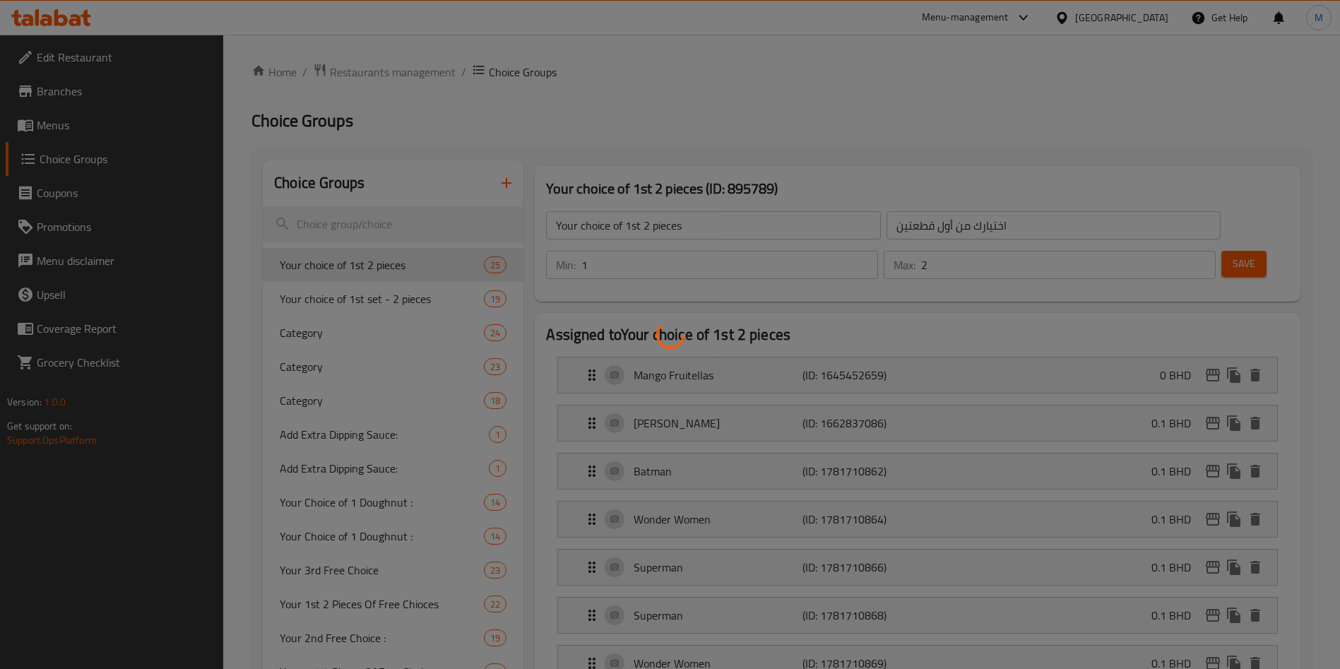
click at [386, 227] on div at bounding box center [670, 334] width 1340 height 669
click at [379, 223] on div at bounding box center [670, 334] width 1340 height 669
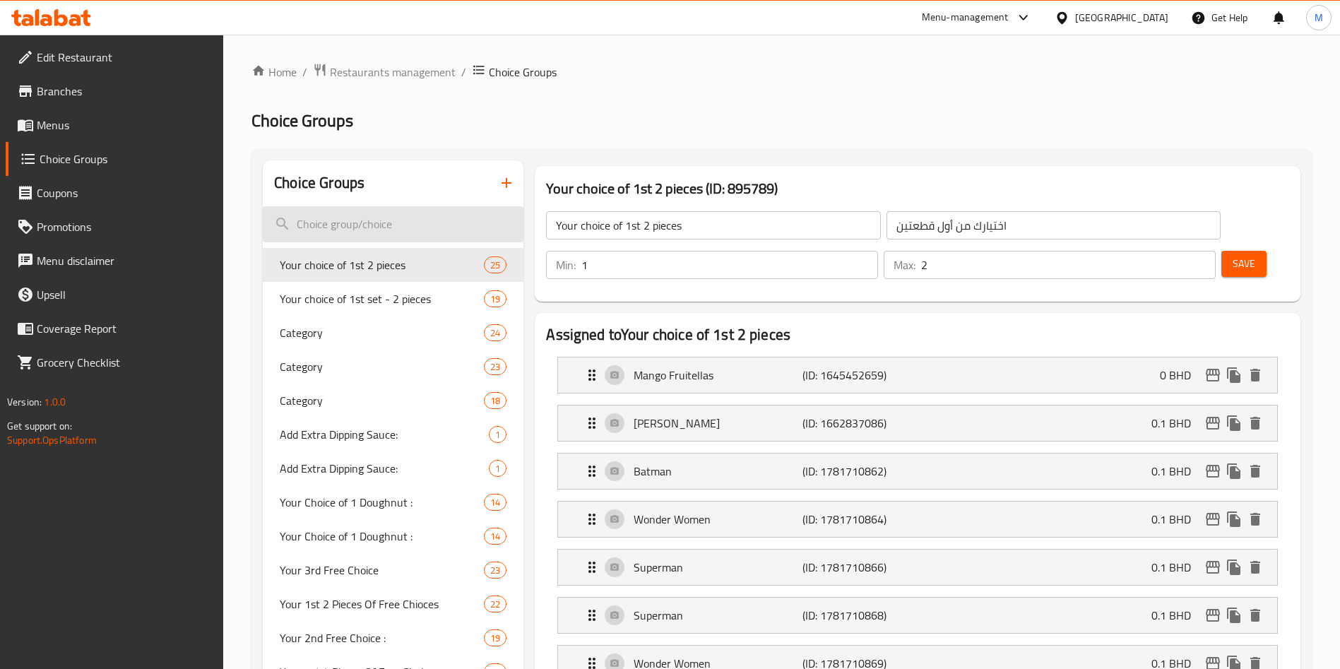
click at [379, 227] on input "search" at bounding box center [393, 224] width 261 height 36
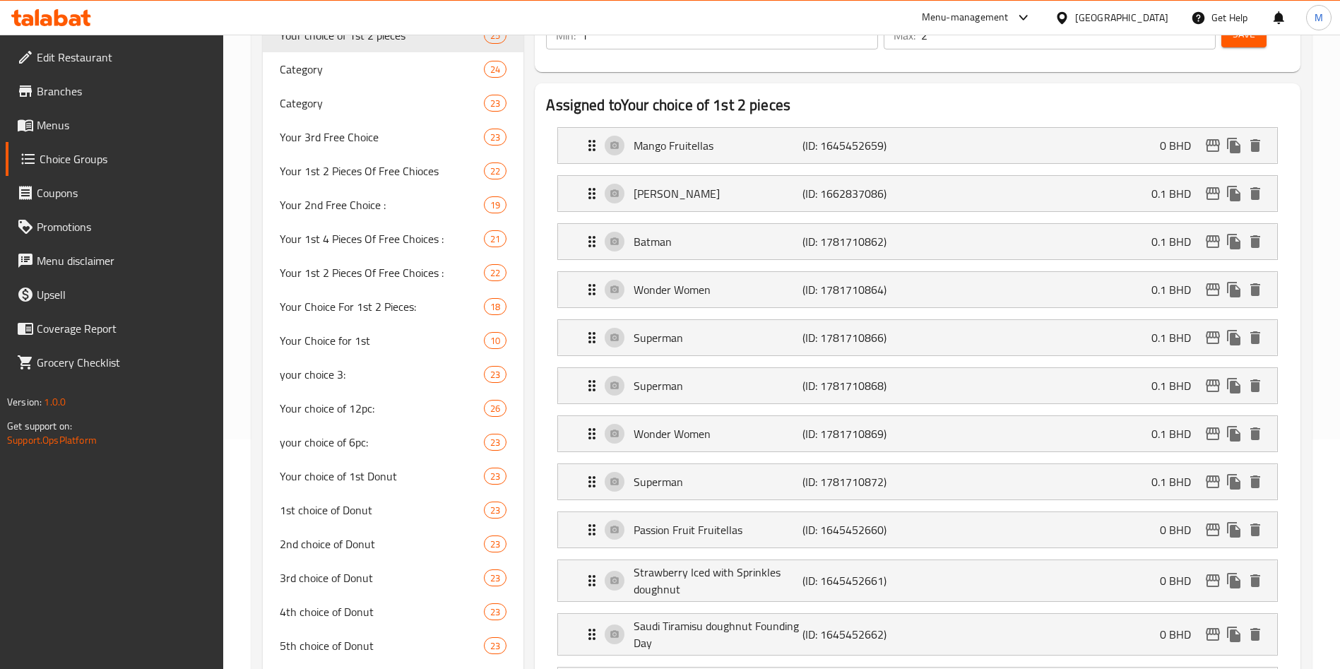
scroll to position [106, 0]
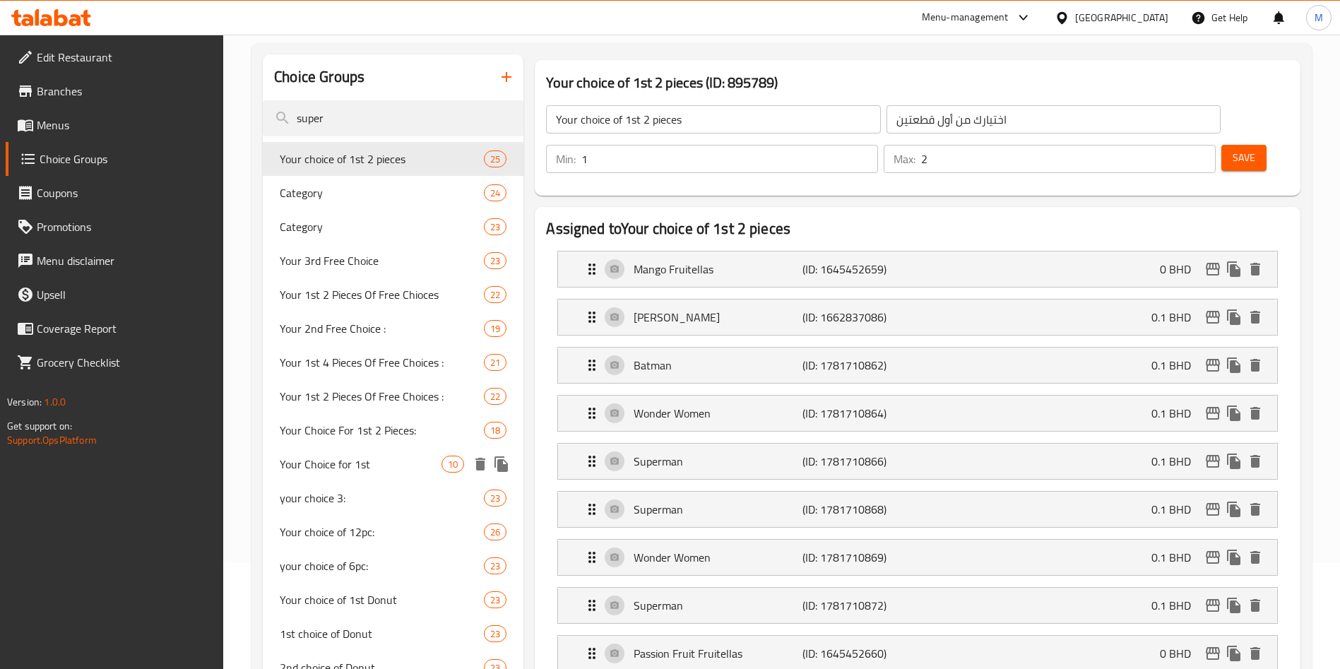
type input "super"
click at [409, 470] on span "Your Choice for 1st" at bounding box center [361, 464] width 162 height 17
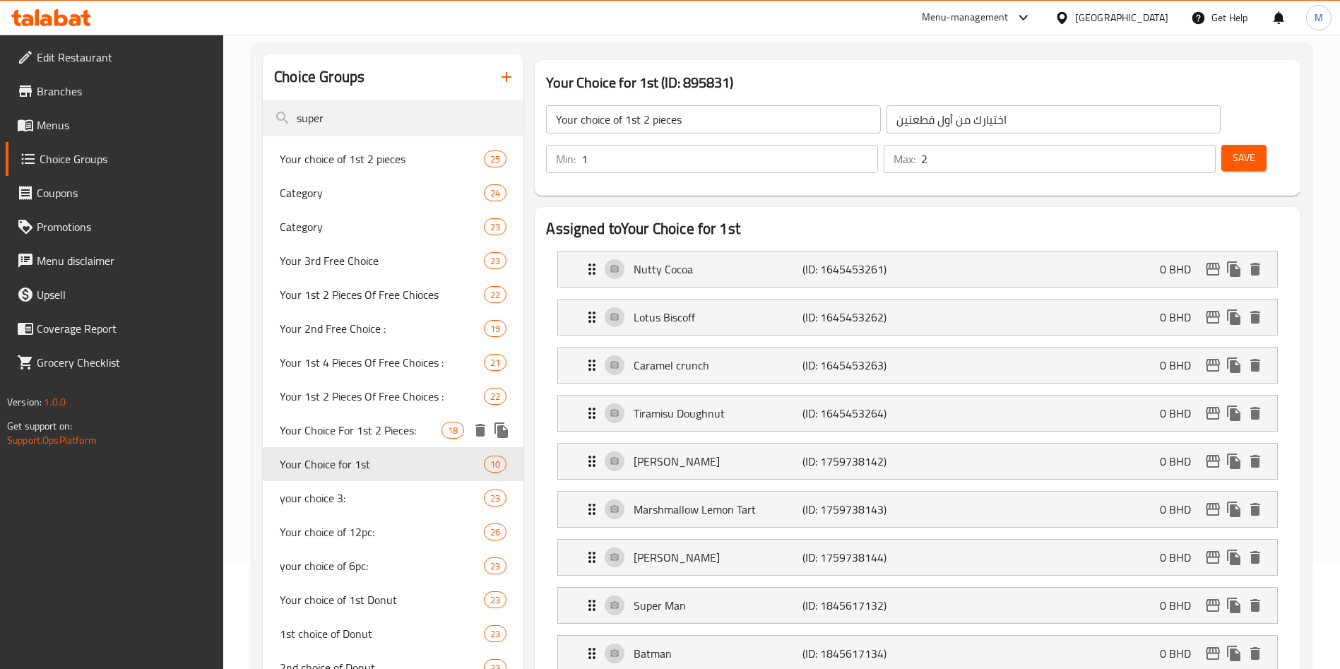
type input "Your Choice for 1st"
type input "اختيارك من الدونت:"
type input "1"
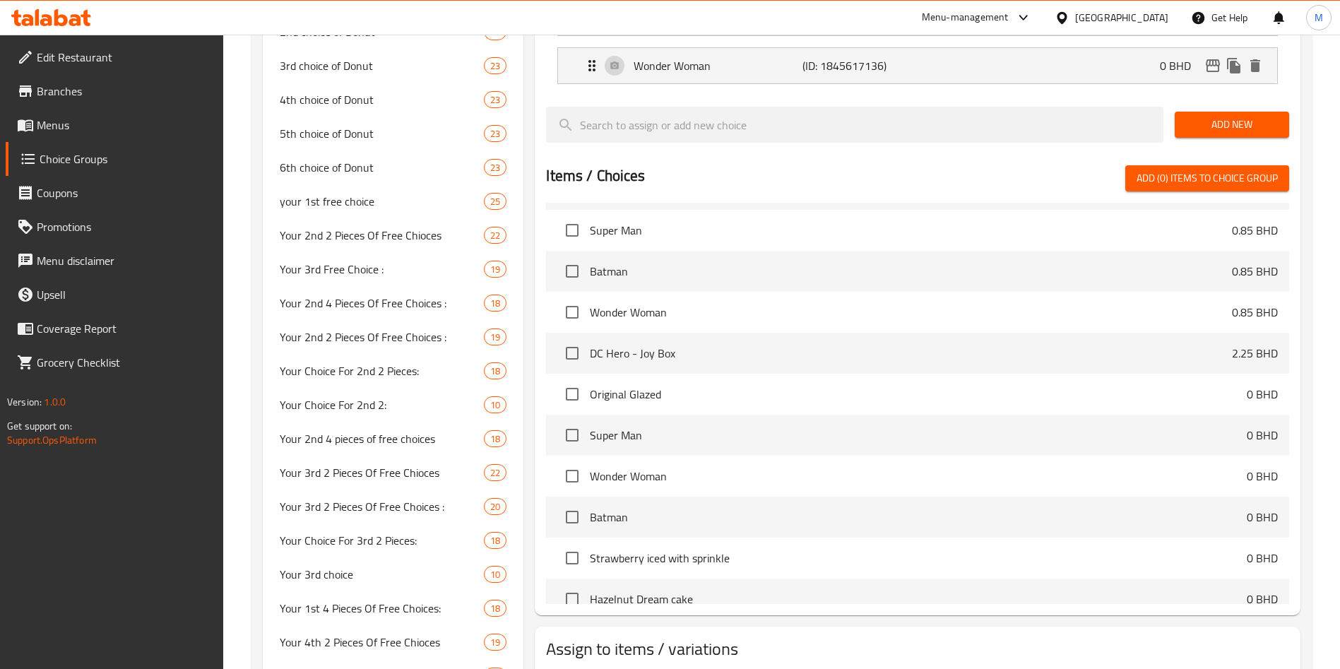
scroll to position [318, 0]
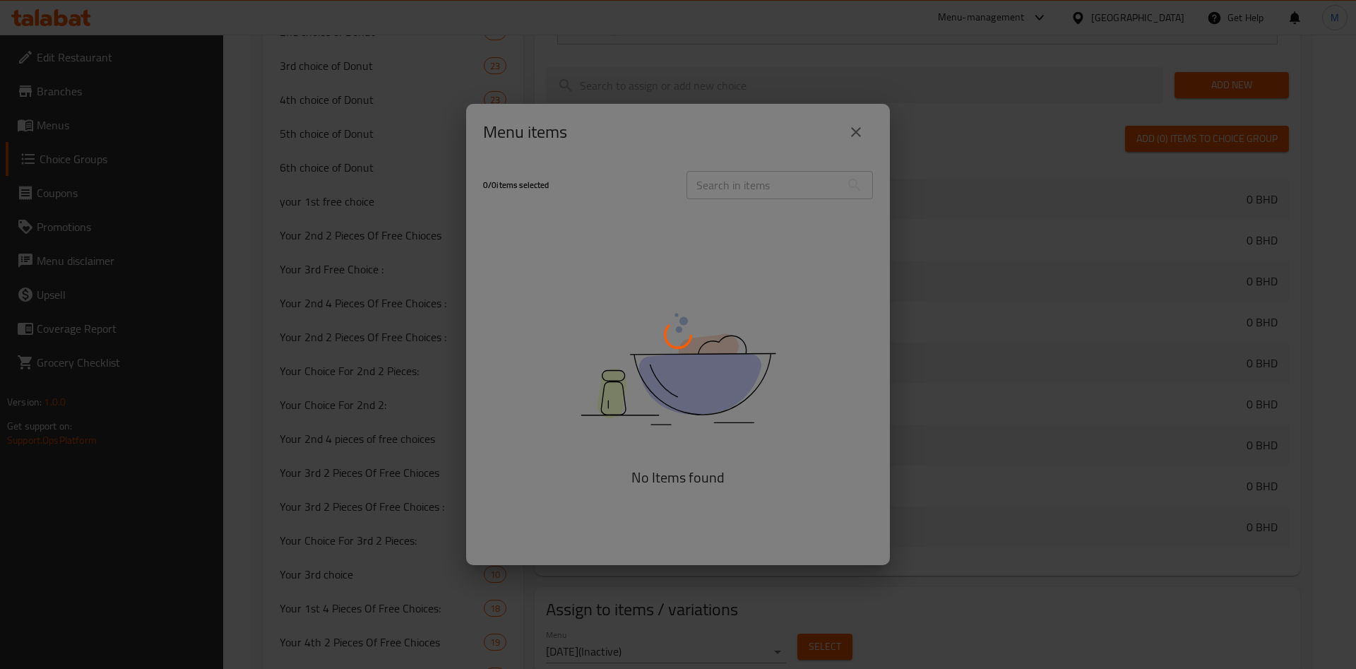
click at [856, 124] on div at bounding box center [678, 334] width 1356 height 669
click at [986, 147] on div at bounding box center [678, 334] width 1356 height 669
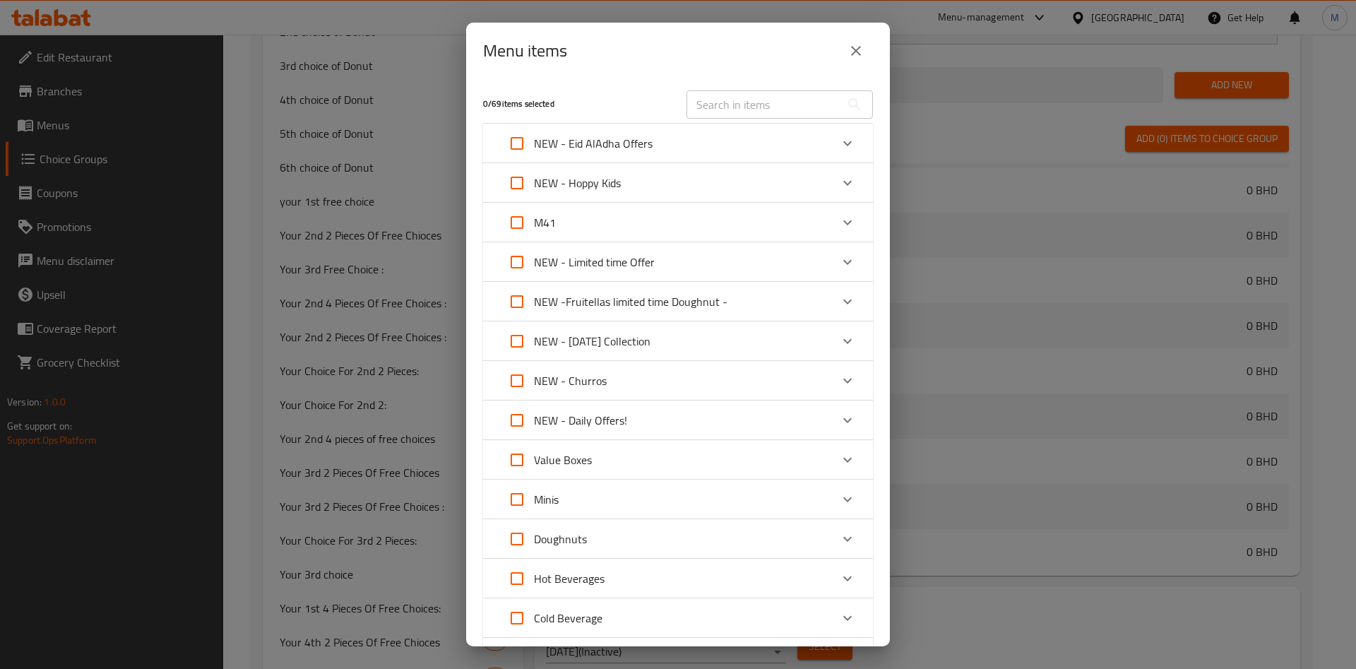
click at [853, 67] on button "close" at bounding box center [856, 51] width 34 height 34
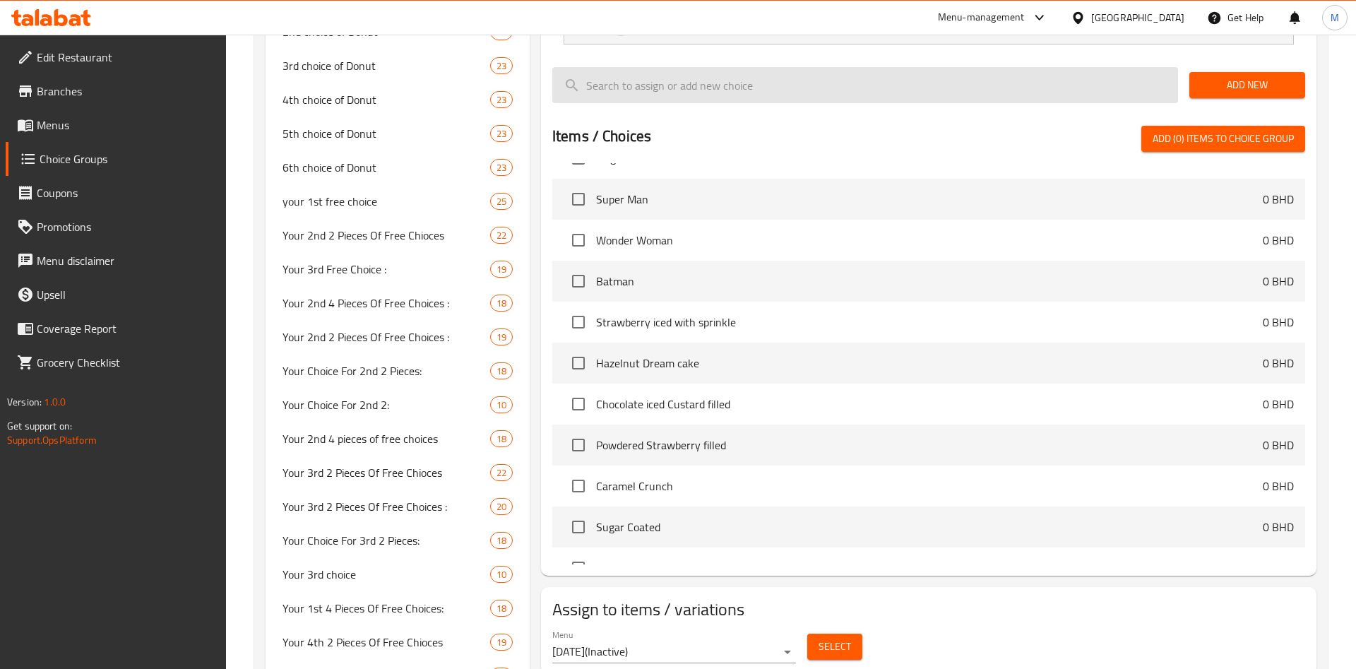
scroll to position [292, 0]
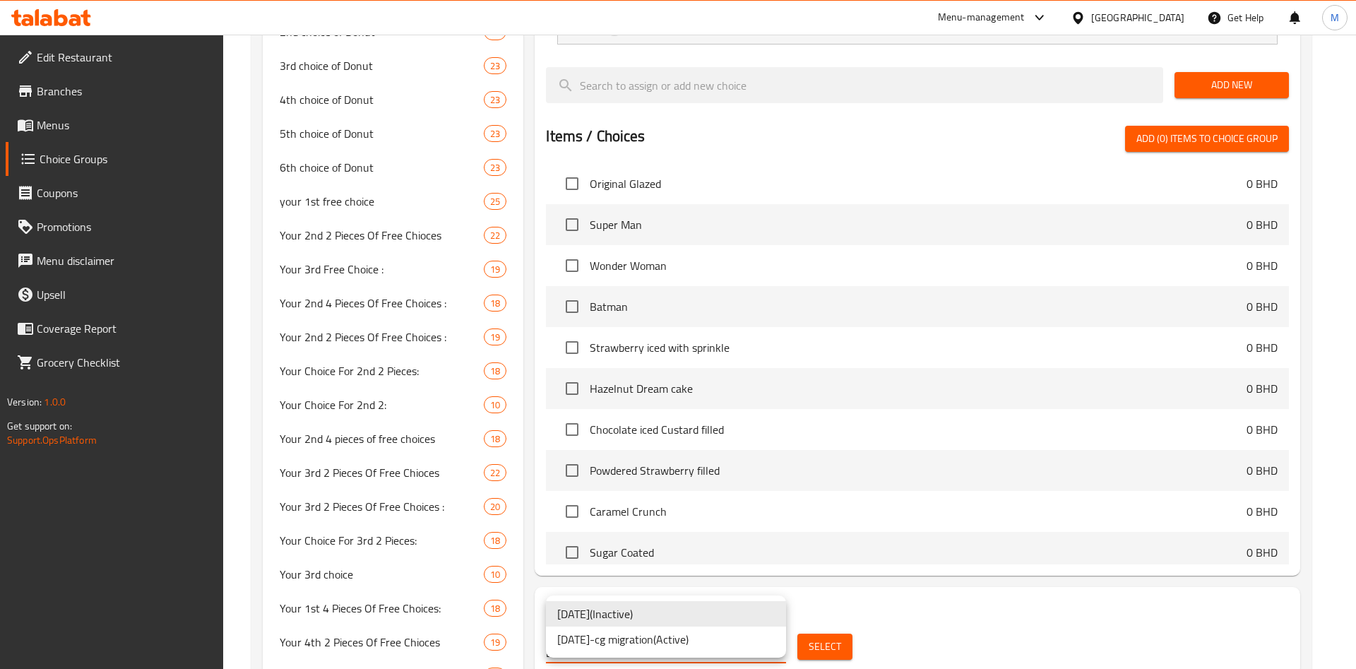
click at [672, 637] on li "[DATE]-cg migration ( Active )" at bounding box center [666, 639] width 240 height 25
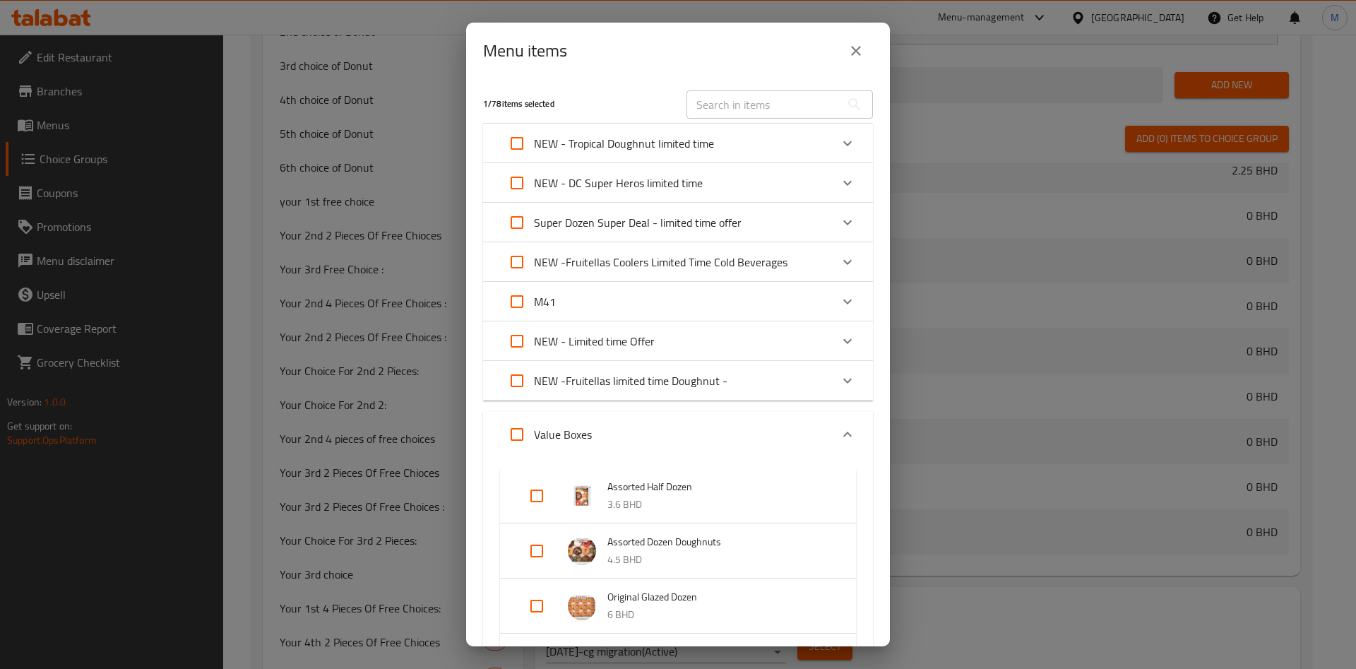
scroll to position [318, 0]
click at [714, 184] on div "NEW - DC Super Heros limited time" at bounding box center [665, 183] width 331 height 34
click at [750, 183] on div "NEW - DC Super Heros limited time" at bounding box center [665, 183] width 331 height 34
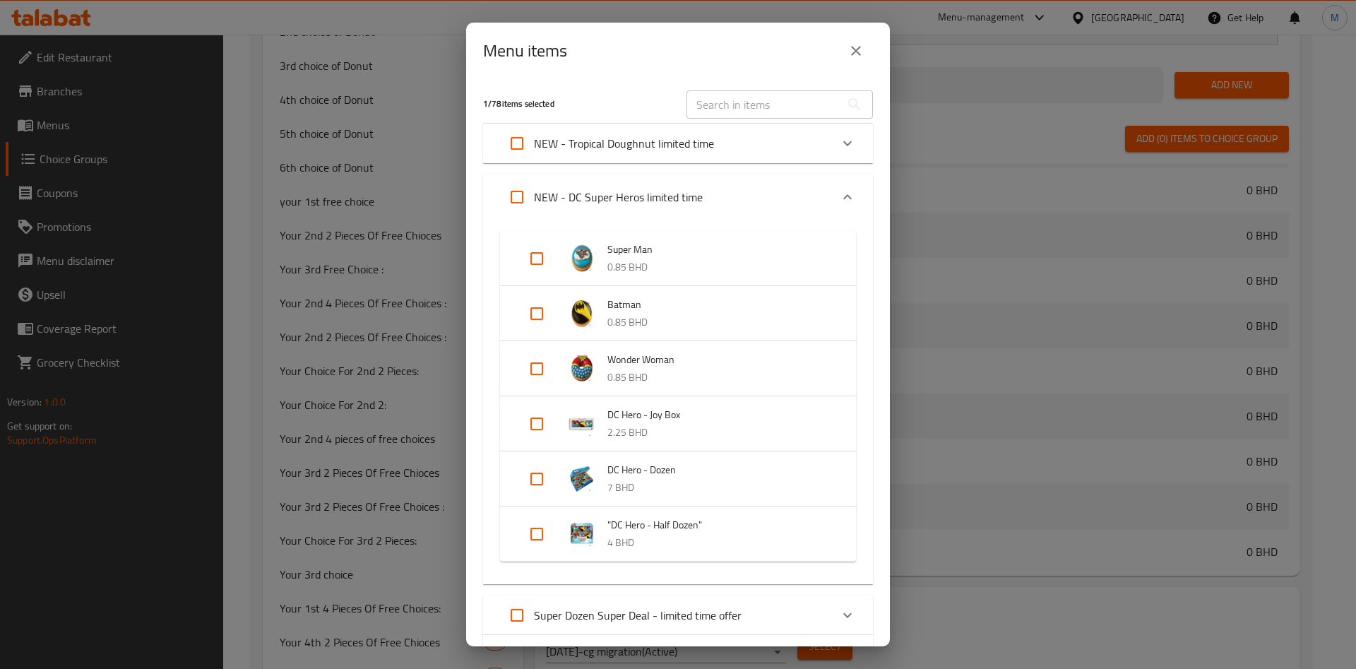
click at [764, 194] on div "NEW - DC Super Heros limited time" at bounding box center [665, 197] width 331 height 34
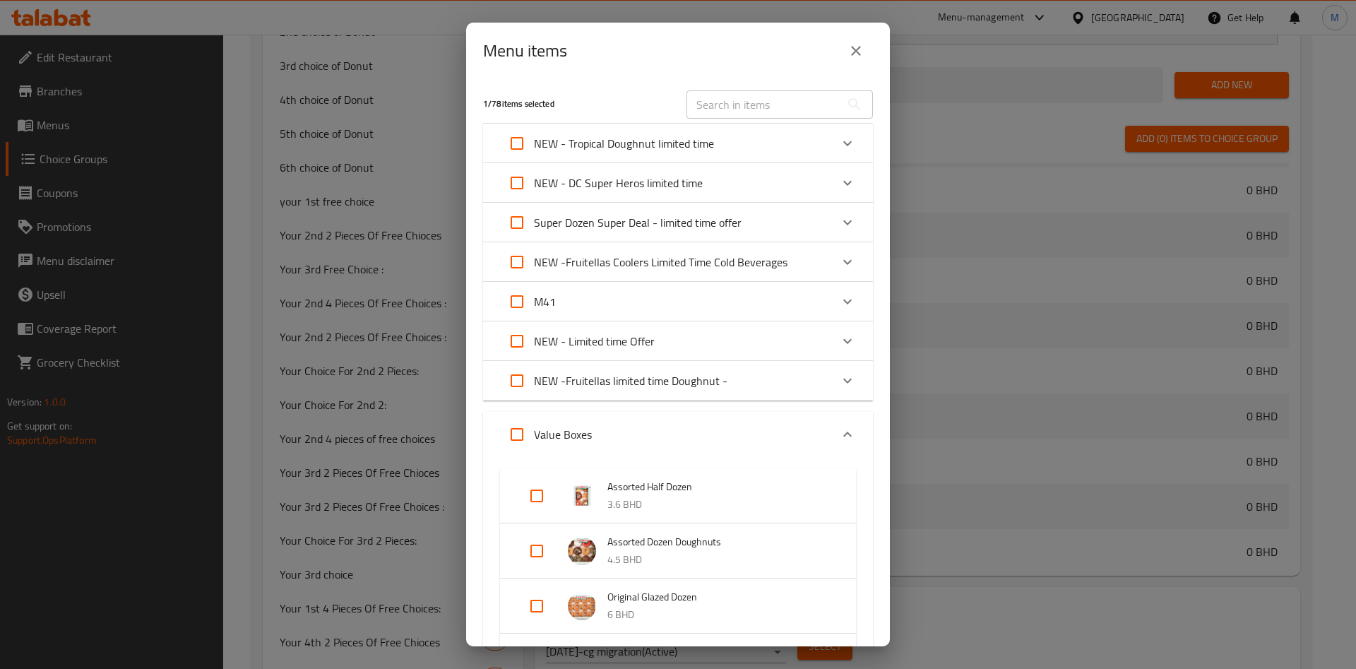
click at [759, 217] on div "Super Dozen Super Deal - limited time offer" at bounding box center [665, 223] width 331 height 34
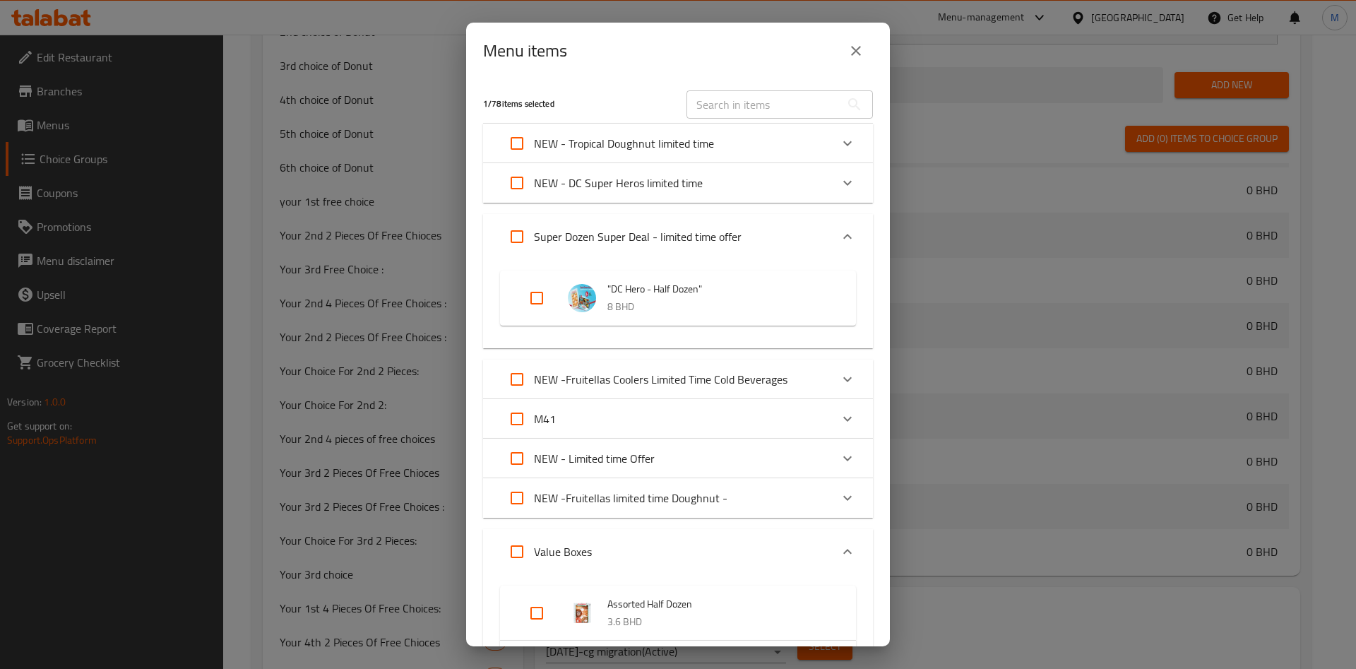
click at [538, 290] on input "Expand" at bounding box center [537, 298] width 34 height 34
checkbox input "true"
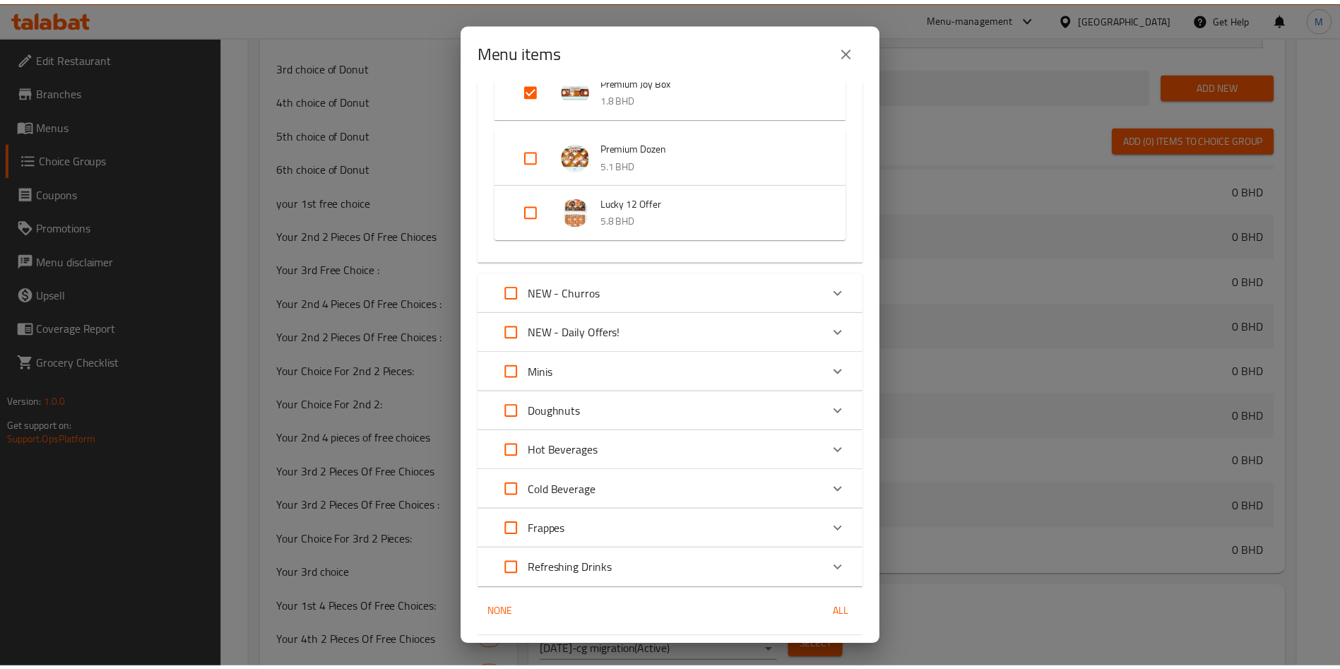
scroll to position [1127, 0]
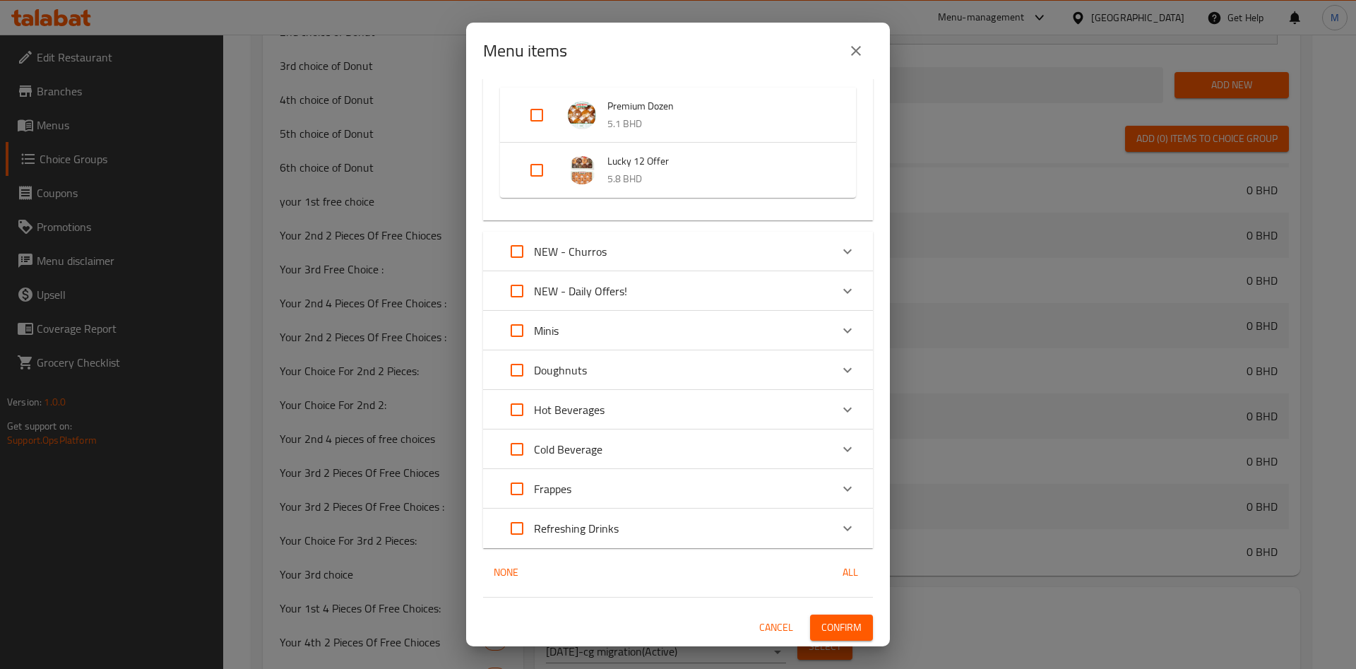
click at [824, 619] on span "Confirm" at bounding box center [842, 628] width 40 height 18
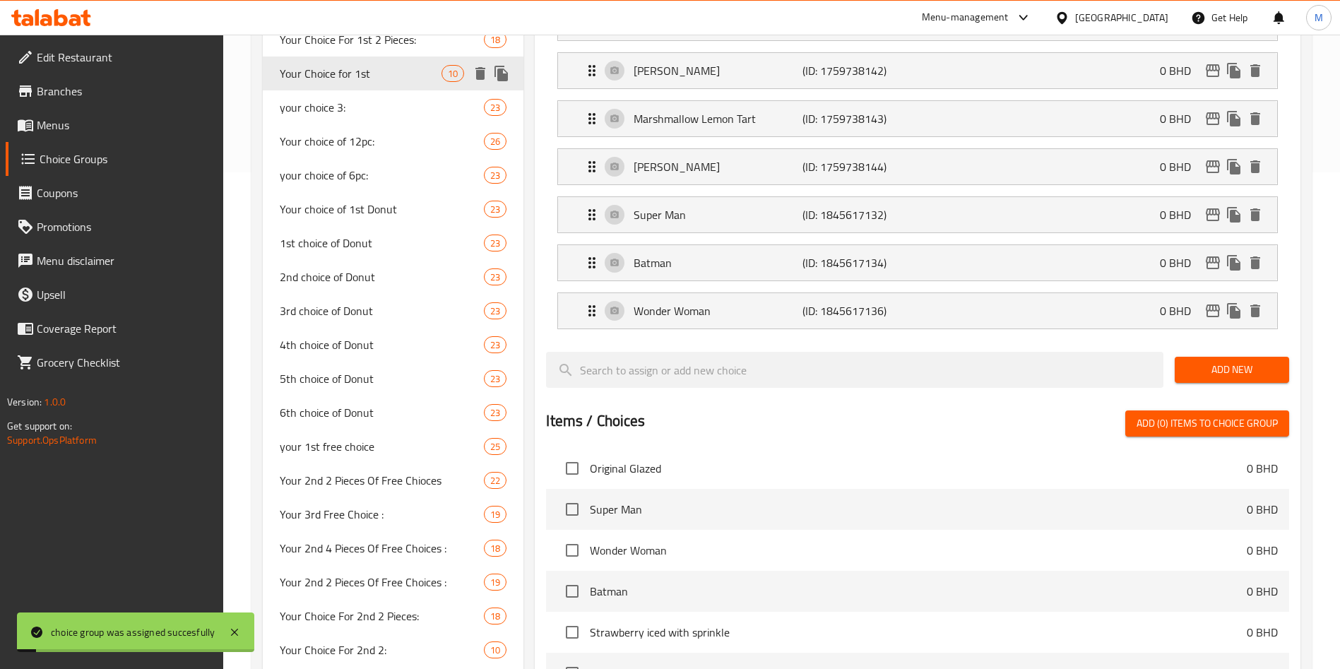
scroll to position [318, 0]
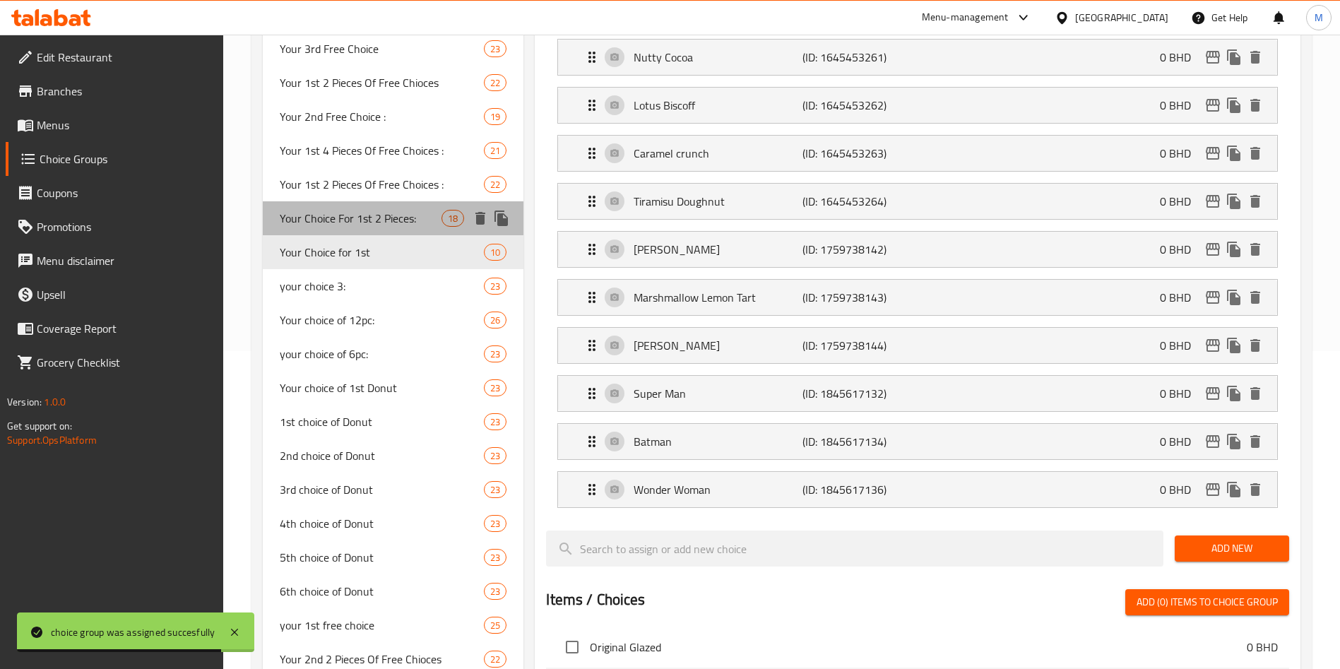
click at [396, 221] on span "Your Choice For 1st 2 Pieces:" at bounding box center [361, 218] width 162 height 17
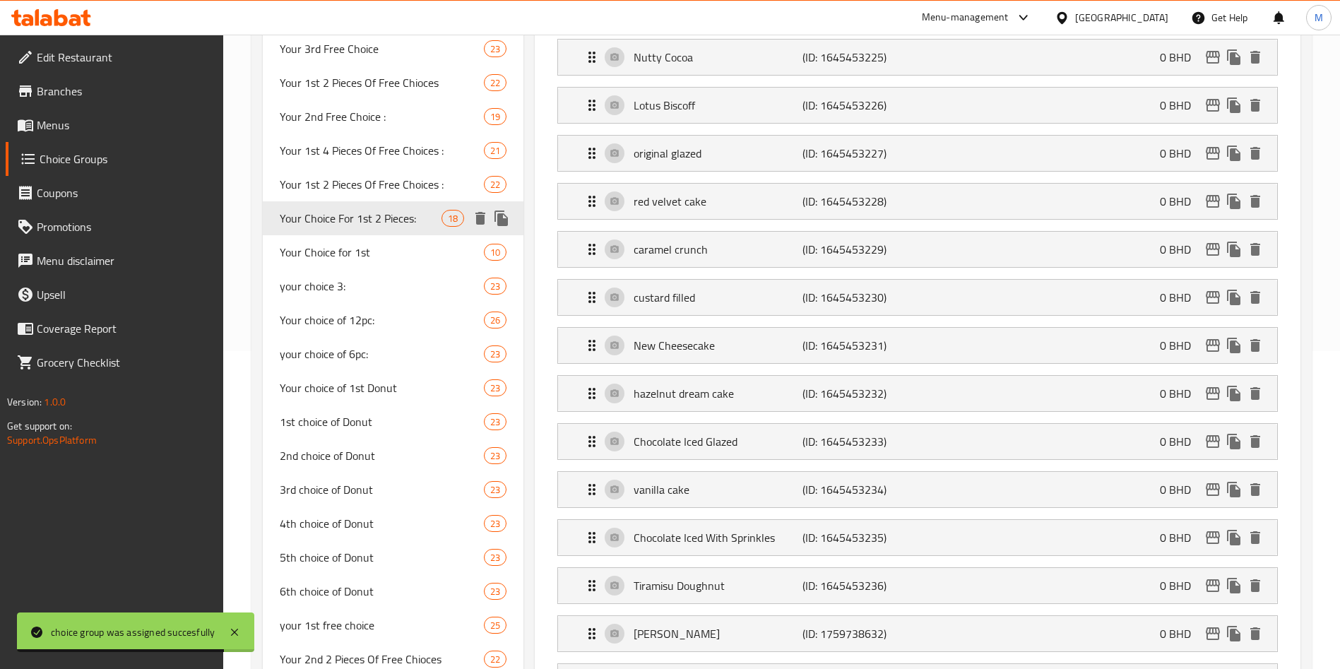
type input "Your Choice For 1st 2 Pieces:"
type input "اختيارك لأول قطعتين:"
type input "2"
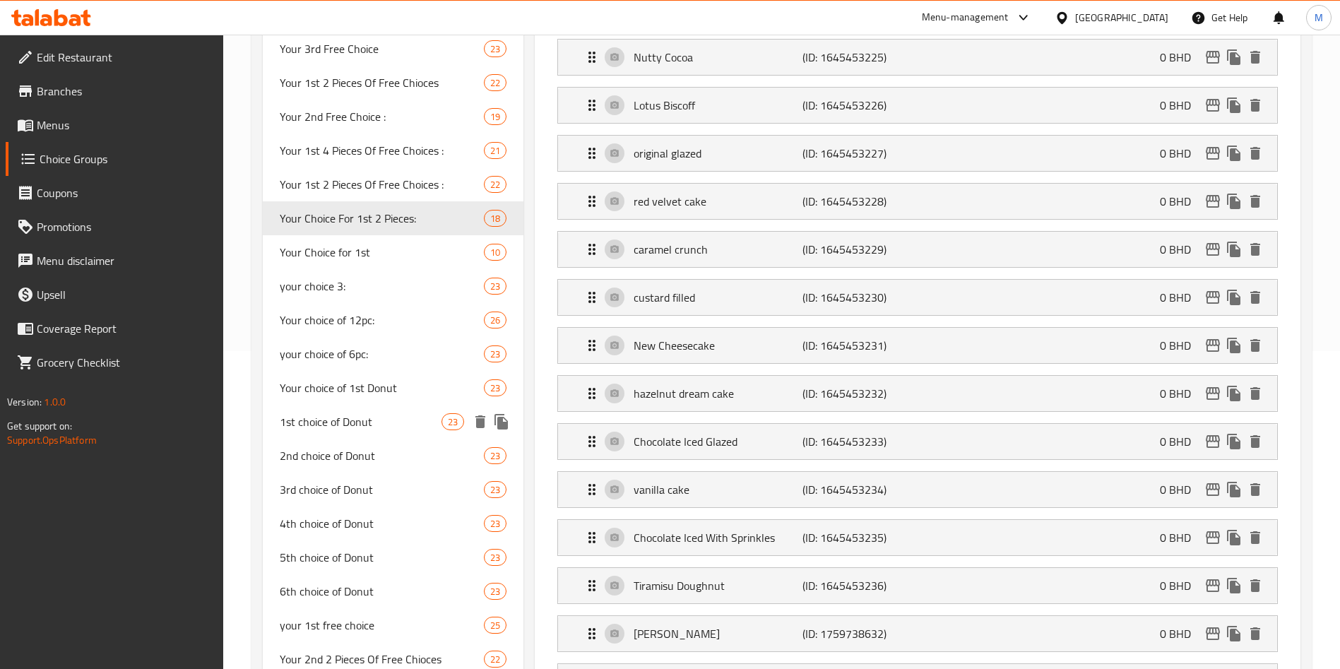
click at [351, 425] on span "1st choice of Donut" at bounding box center [361, 421] width 162 height 17
type input "1st choice of Donut"
type input "إختيارك الأول من الدونت"
type input "1"
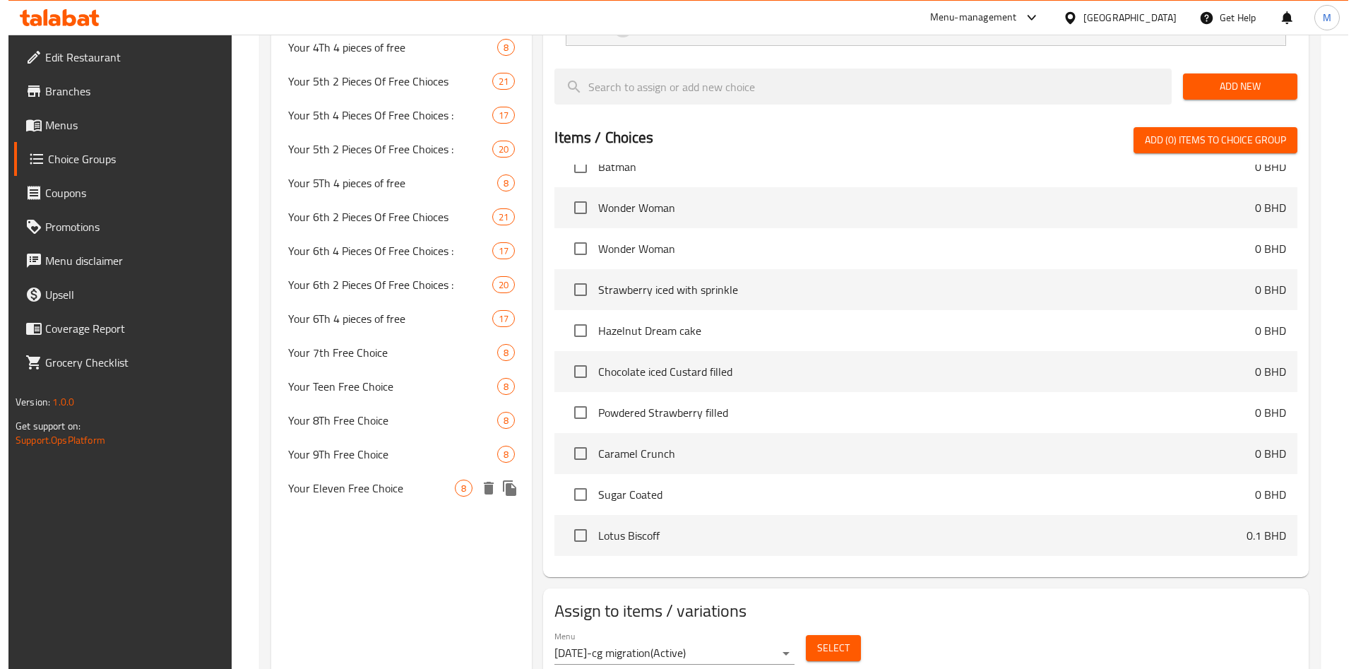
scroll to position [1417, 0]
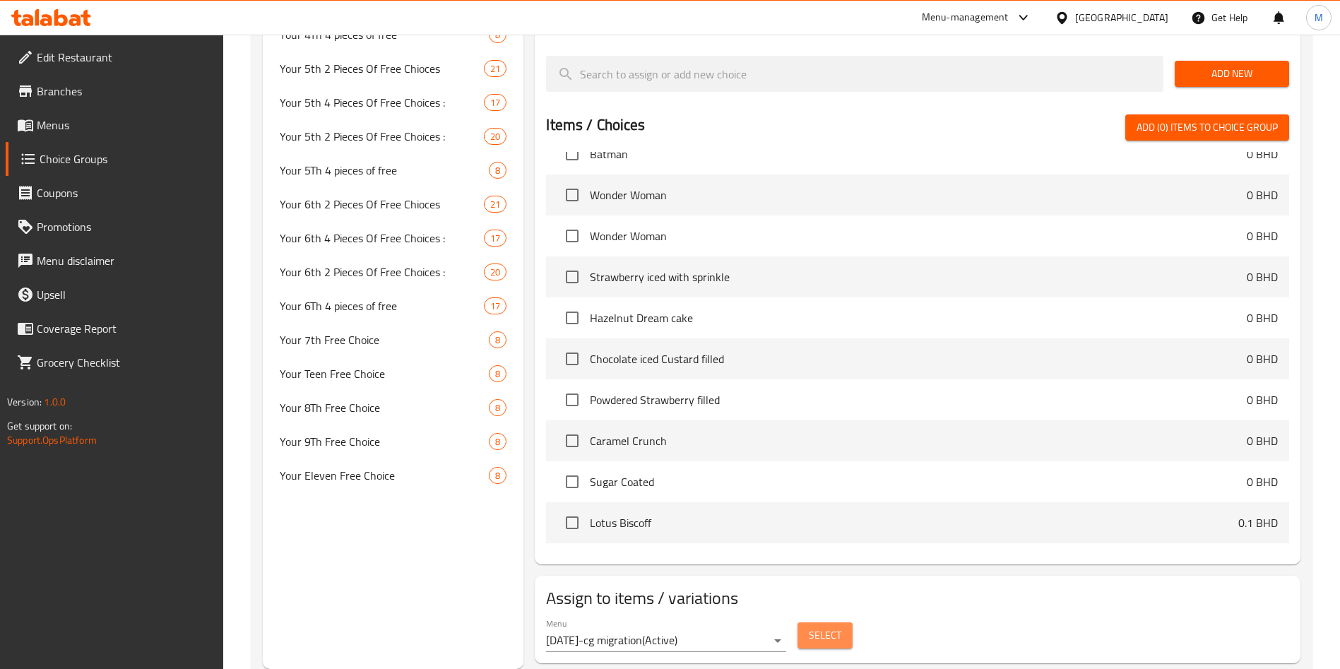
click at [831, 627] on span "Select" at bounding box center [825, 636] width 32 height 18
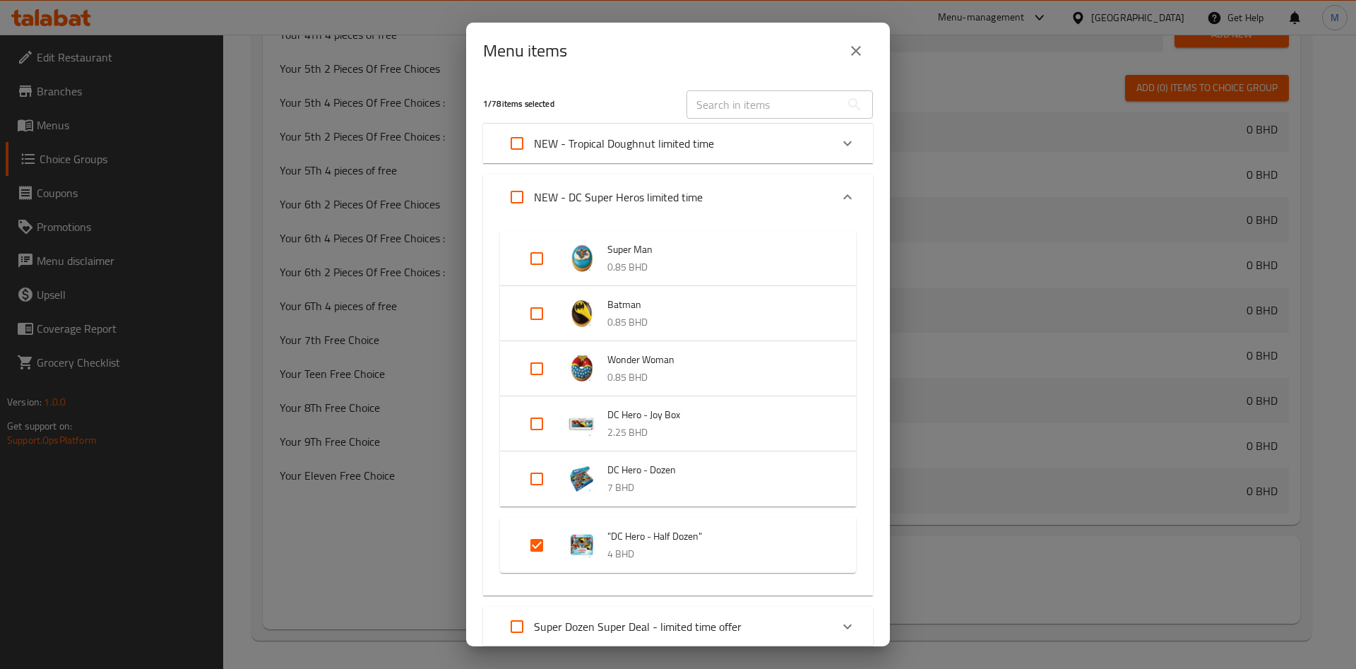
click at [730, 140] on div "NEW - Tropical Doughnut limited time" at bounding box center [665, 143] width 331 height 34
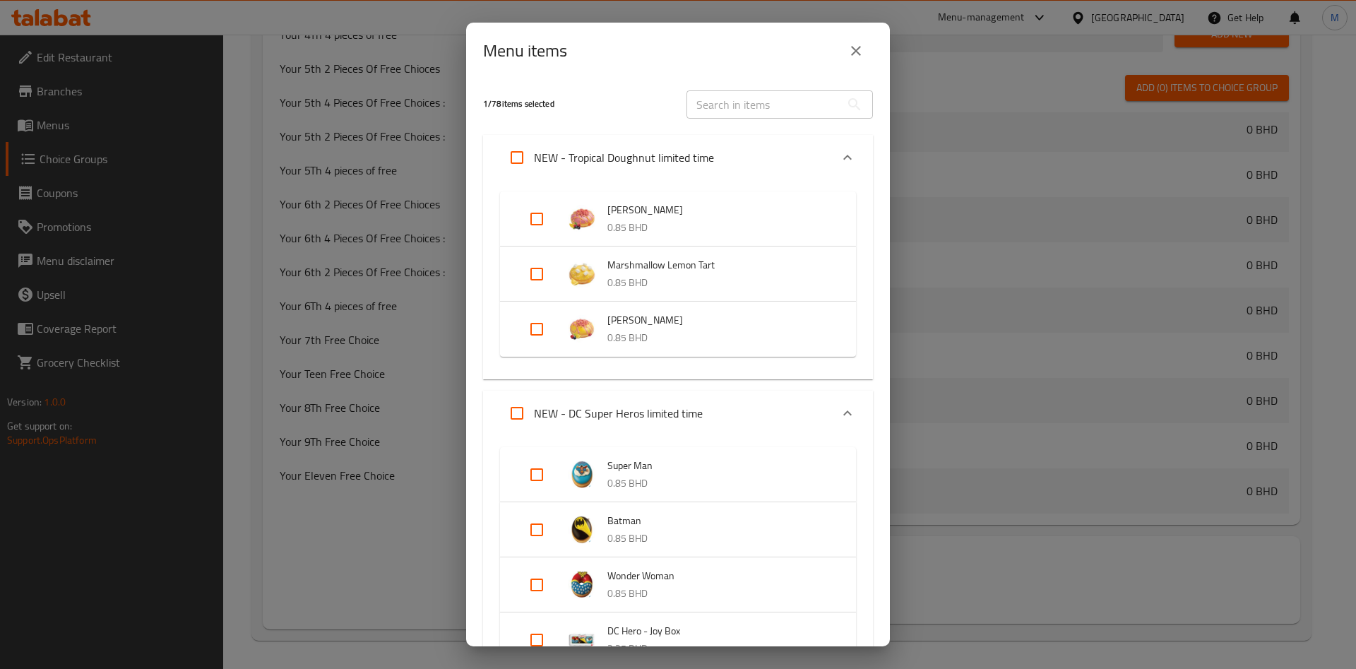
click at [730, 145] on div "NEW - Tropical Doughnut limited time" at bounding box center [665, 158] width 331 height 34
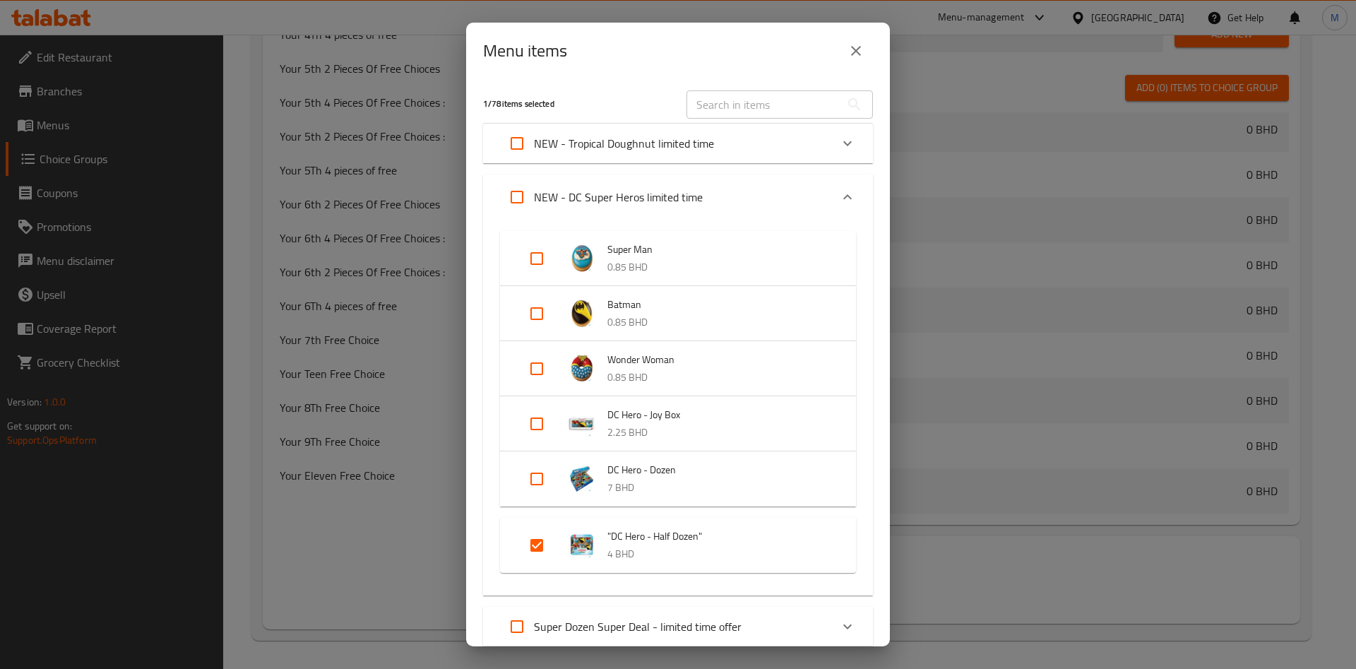
scroll to position [318, 0]
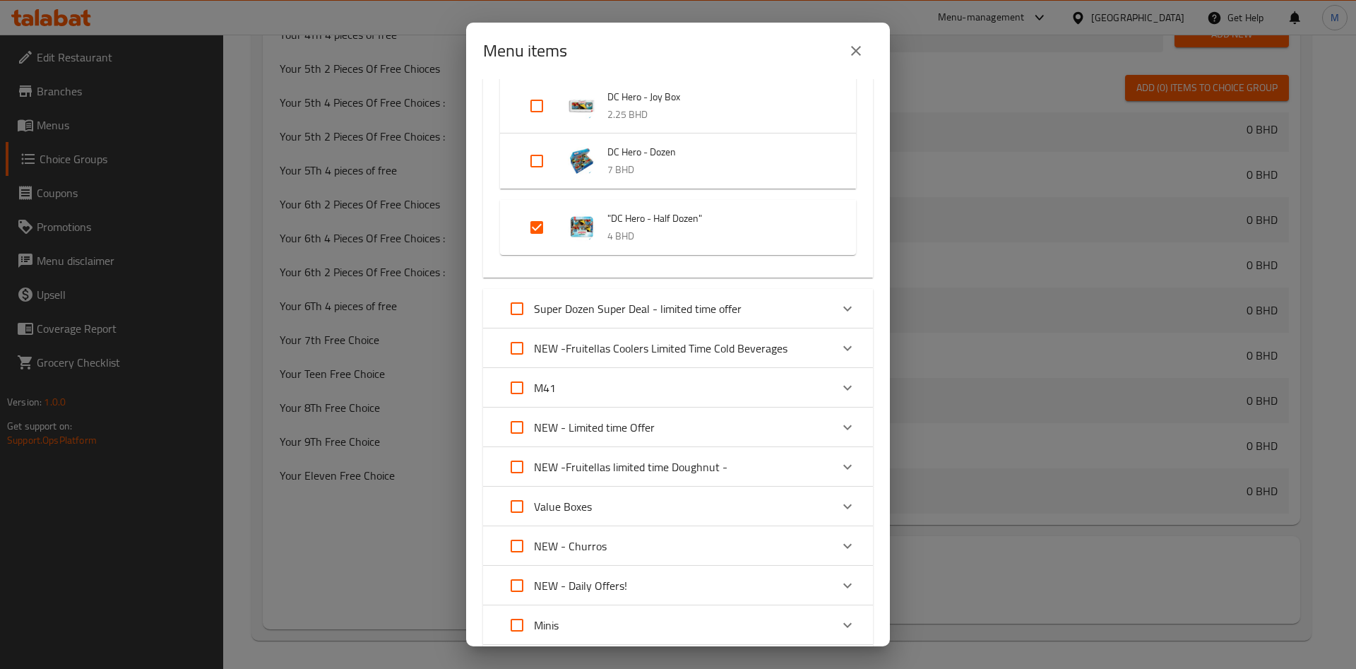
click at [715, 324] on div "Super Dozen Super Deal - limited time offer" at bounding box center [621, 309] width 242 height 34
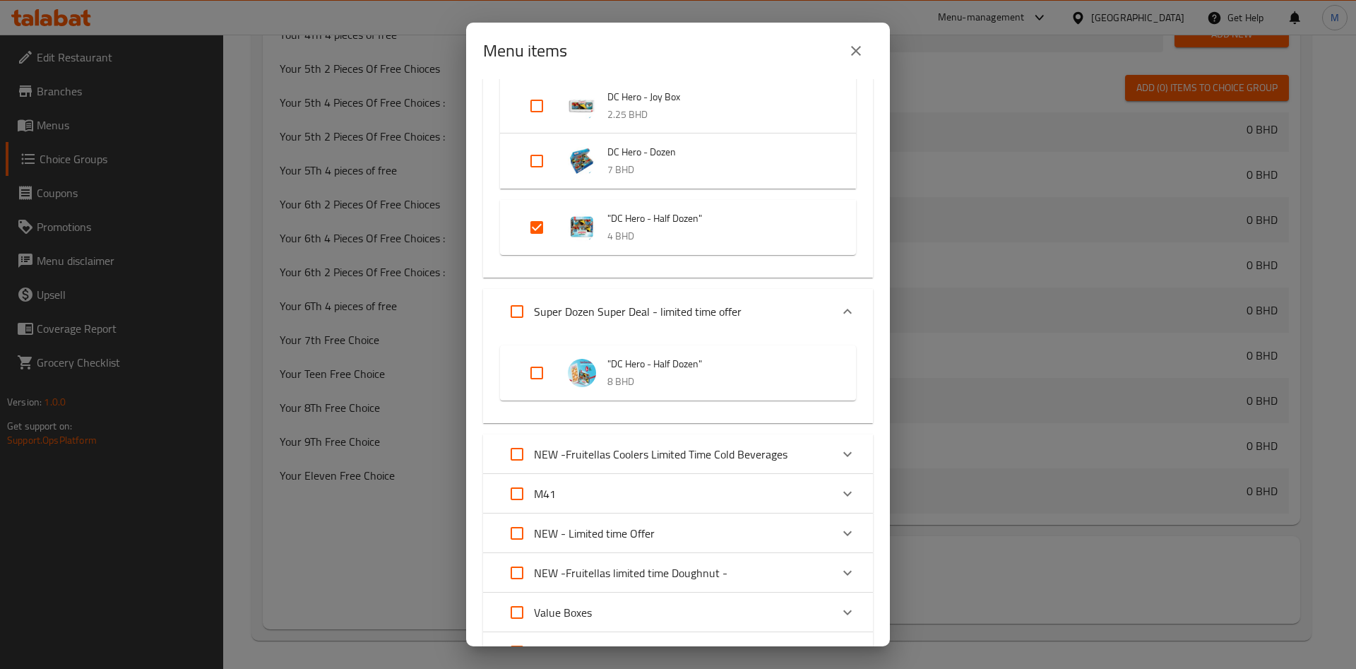
click at [545, 372] on input "Expand" at bounding box center [537, 373] width 34 height 34
checkbox input "true"
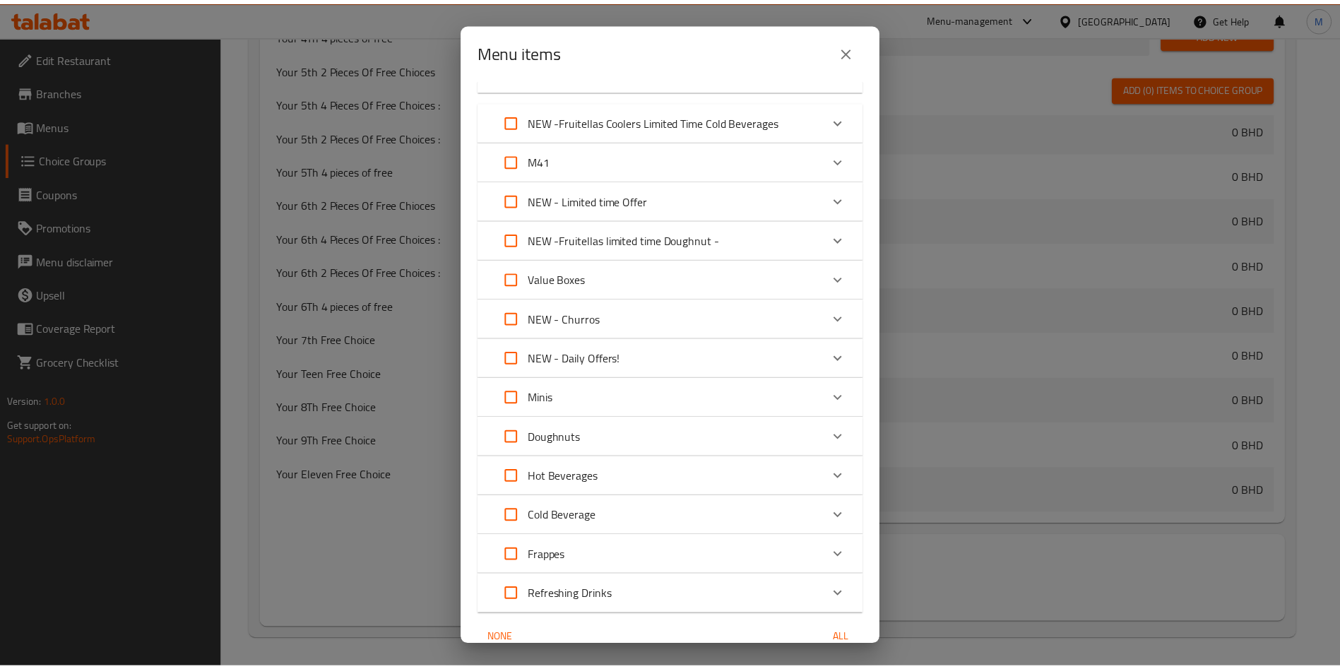
scroll to position [719, 0]
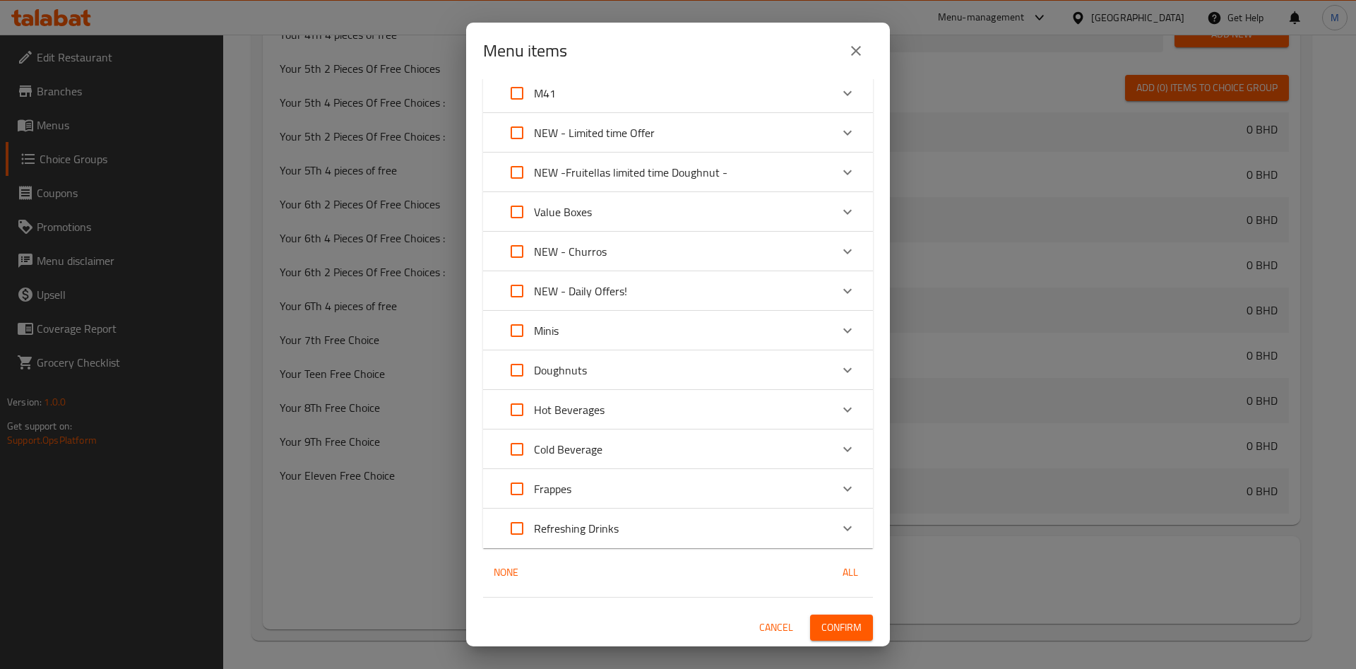
click at [822, 622] on span "Confirm" at bounding box center [842, 628] width 40 height 18
click at [813, 622] on div at bounding box center [678, 334] width 1356 height 669
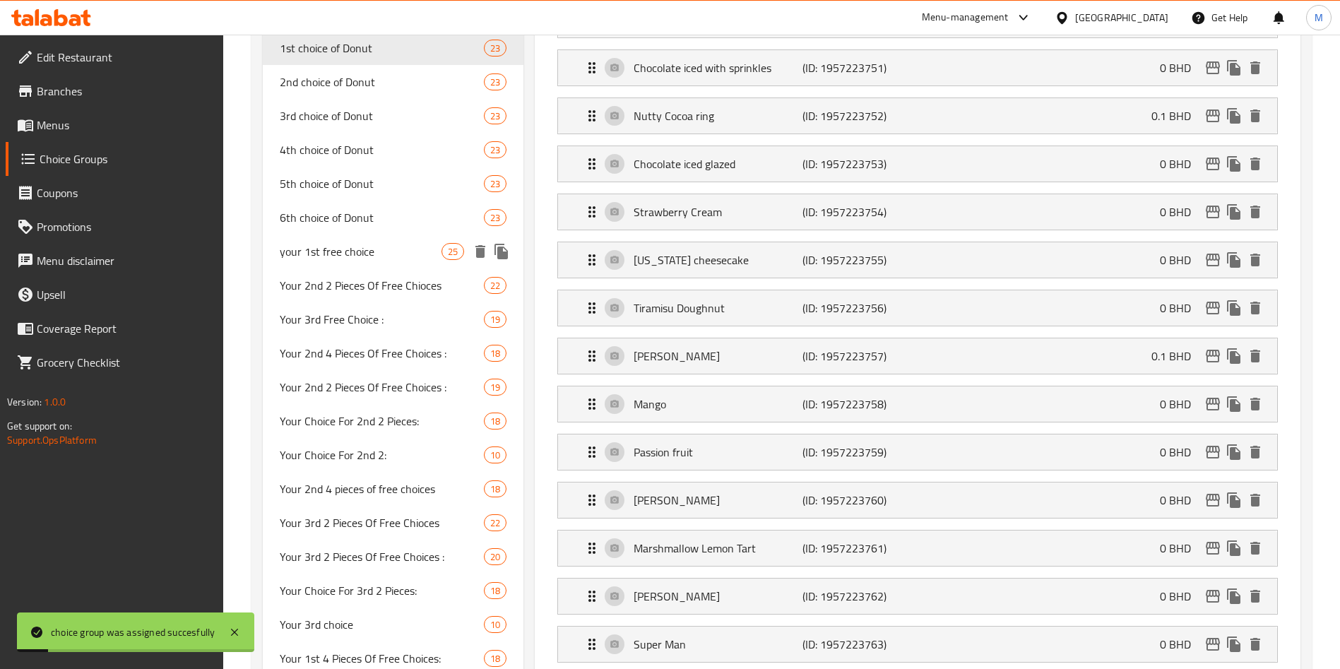
scroll to position [675, 0]
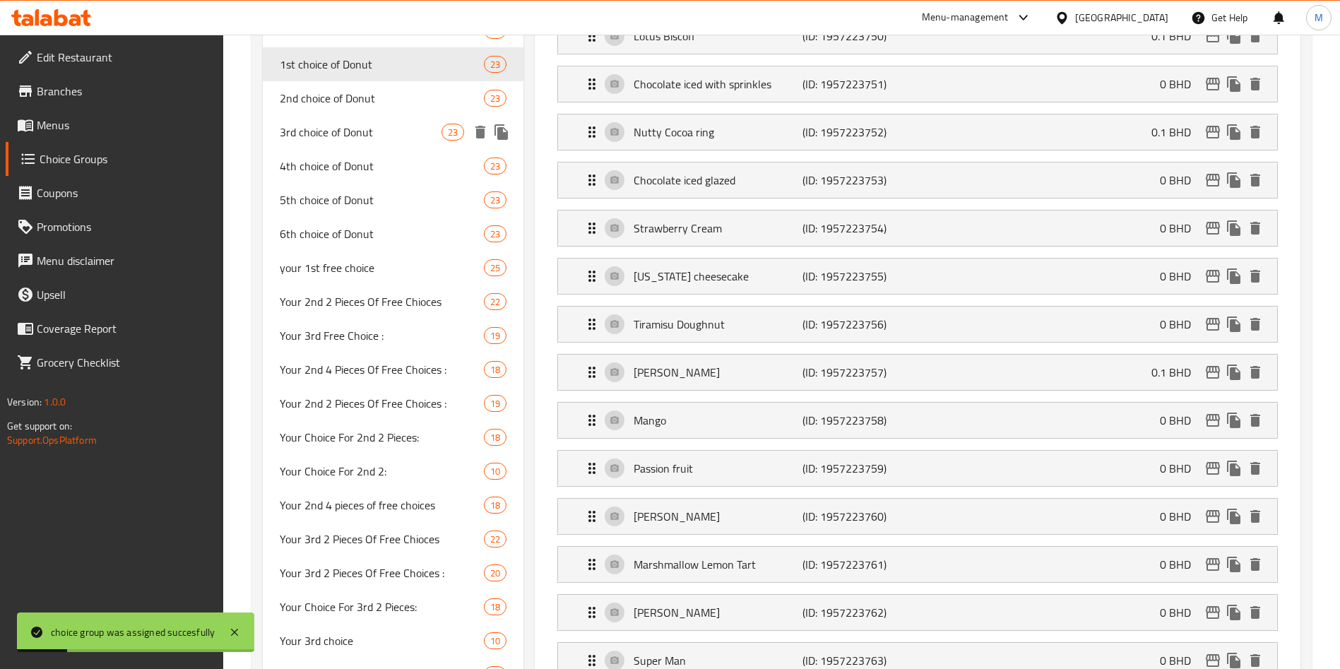
click at [348, 98] on span "2nd choice of Donut" at bounding box center [382, 98] width 204 height 17
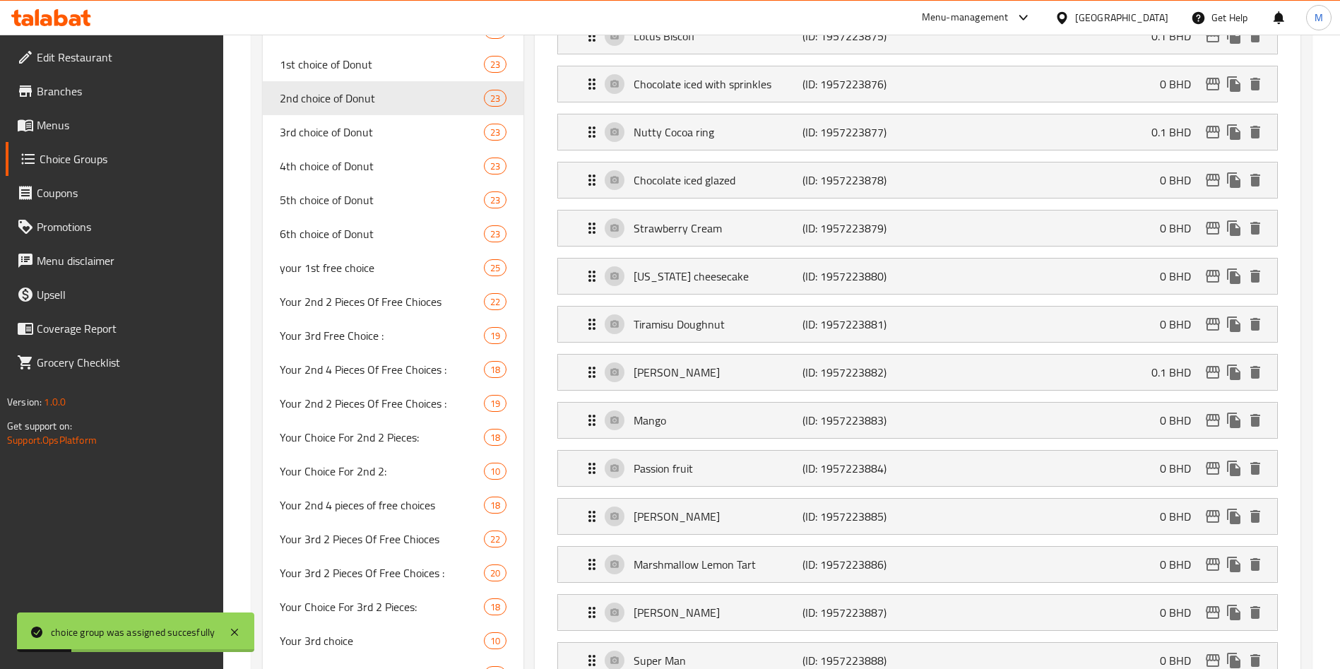
type input "2nd choice of Donut"
type input "إختيارك الثاني من الدونت"
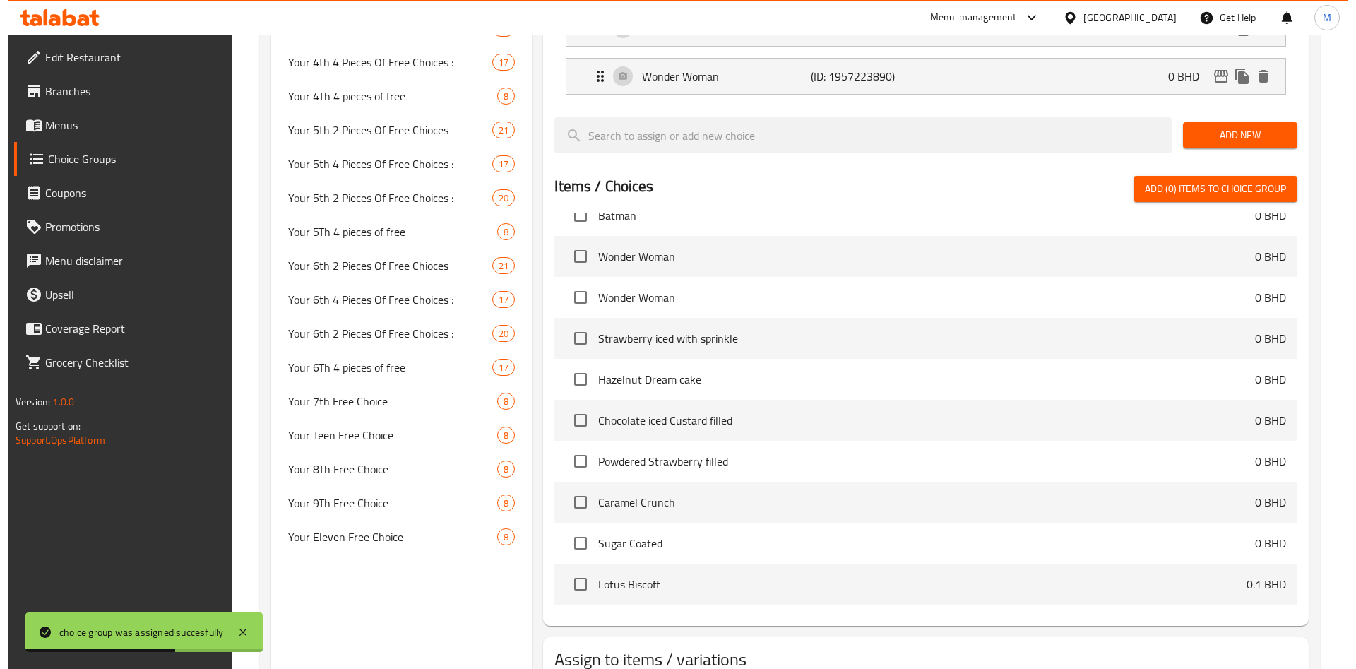
scroll to position [1417, 0]
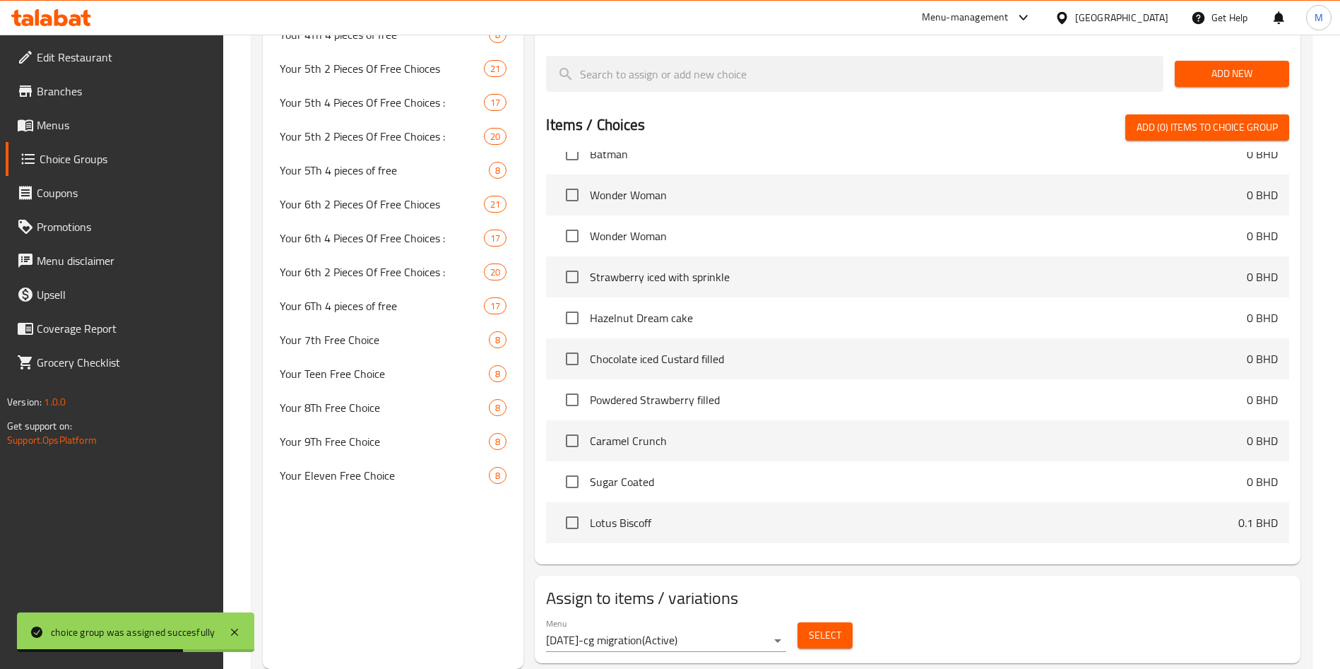
click at [835, 627] on span "Select" at bounding box center [825, 636] width 32 height 18
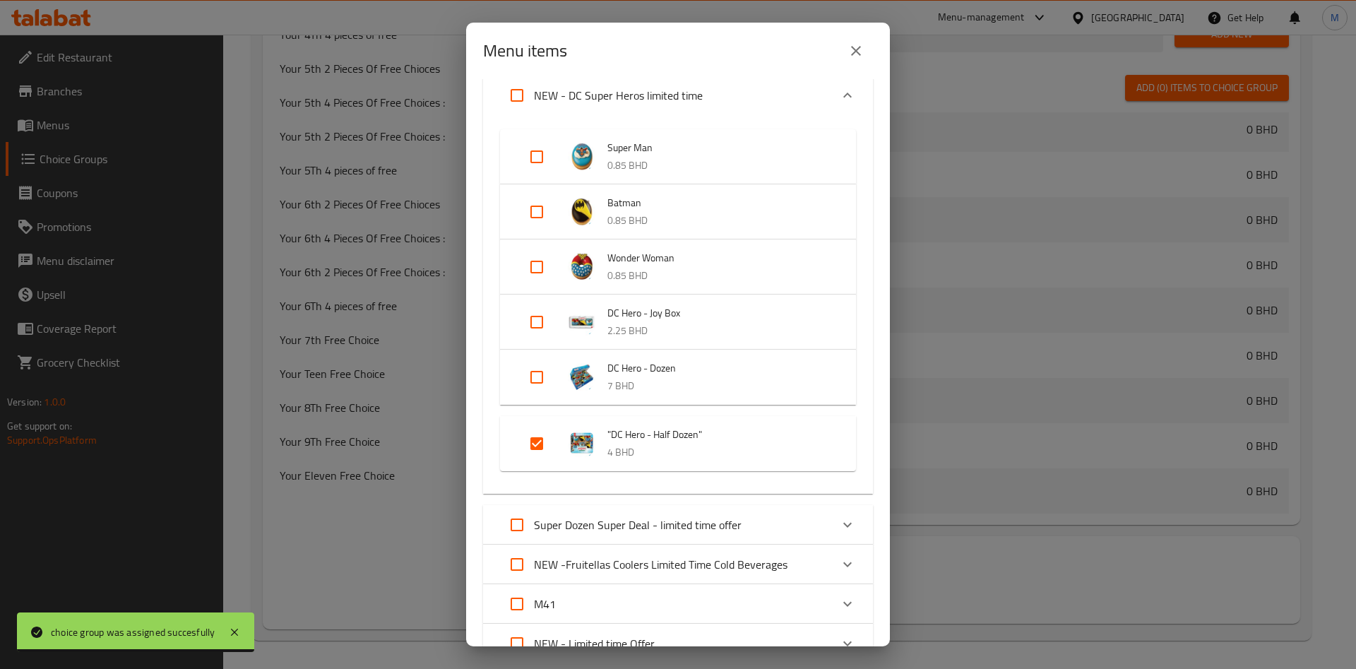
scroll to position [318, 0]
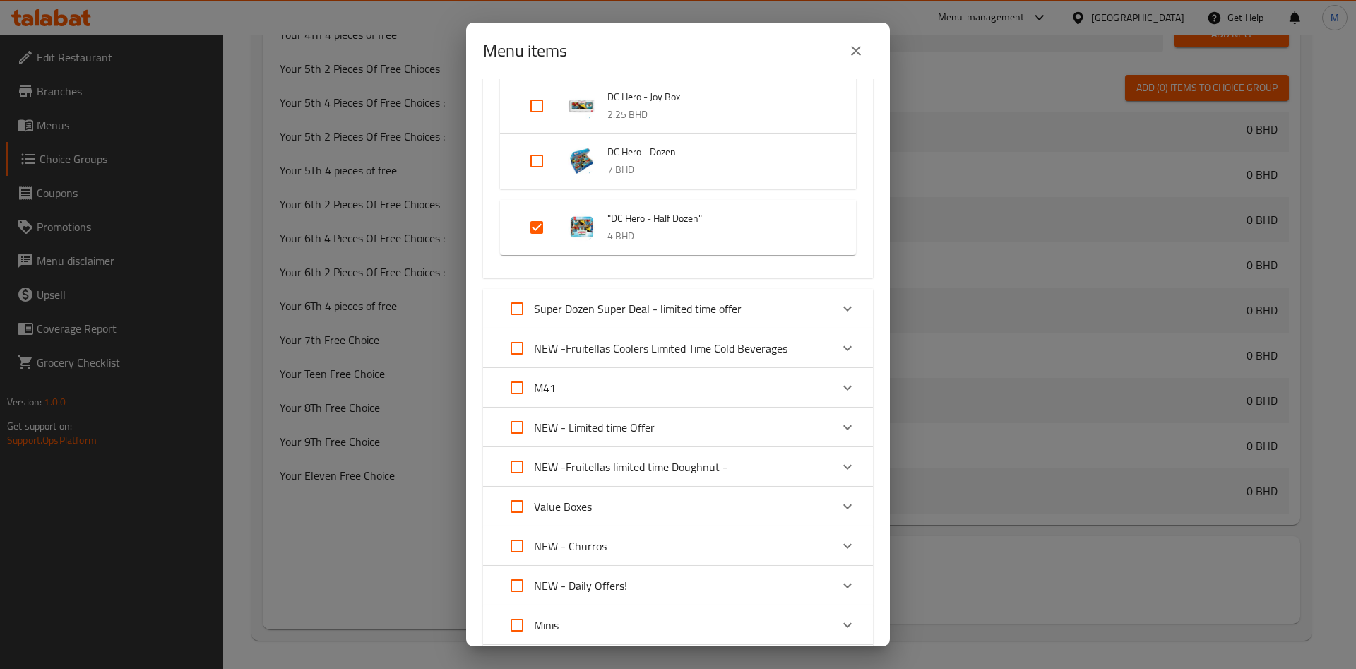
click at [672, 315] on p "Super Dozen Super Deal - limited time offer" at bounding box center [638, 308] width 208 height 17
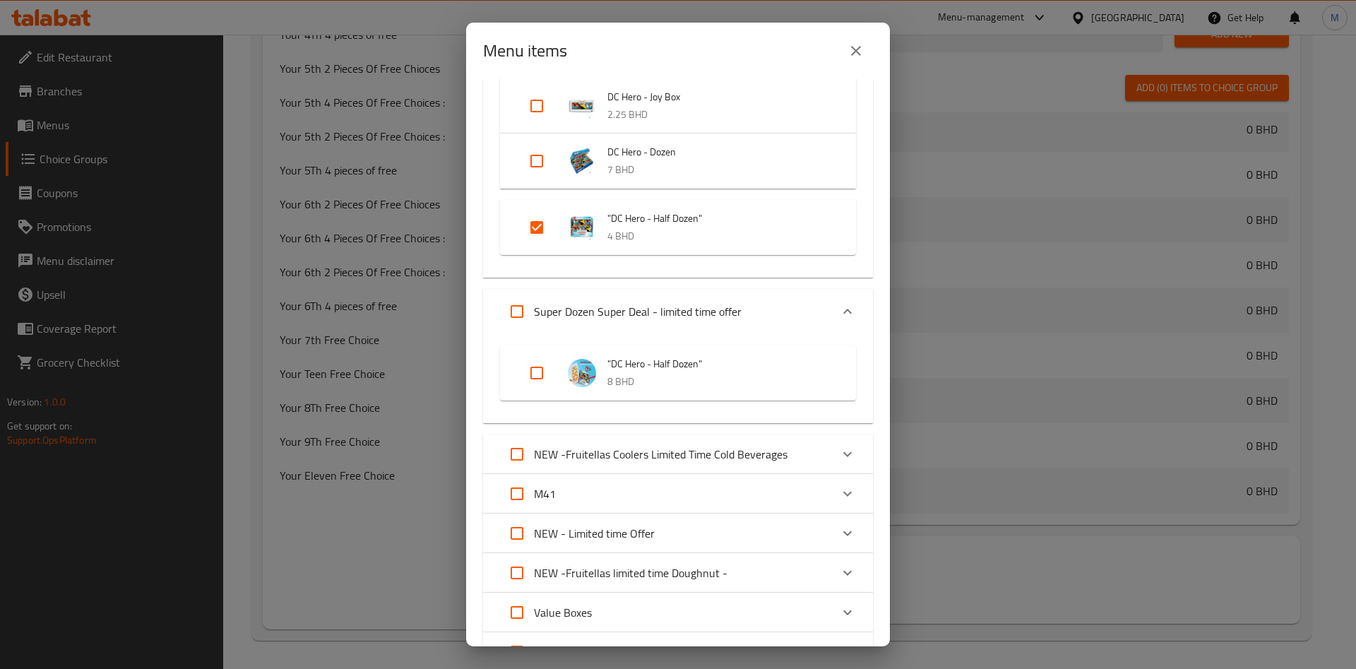
click at [533, 377] on input "Expand" at bounding box center [537, 373] width 34 height 34
checkbox input "true"
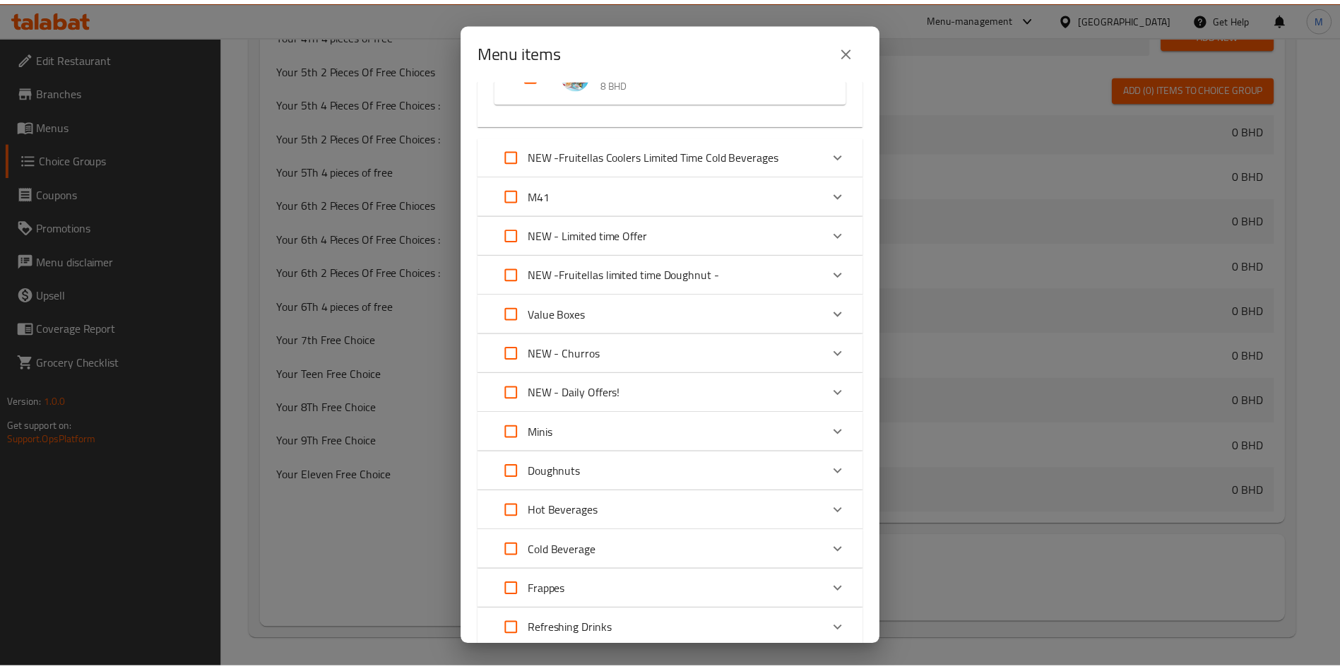
scroll to position [719, 0]
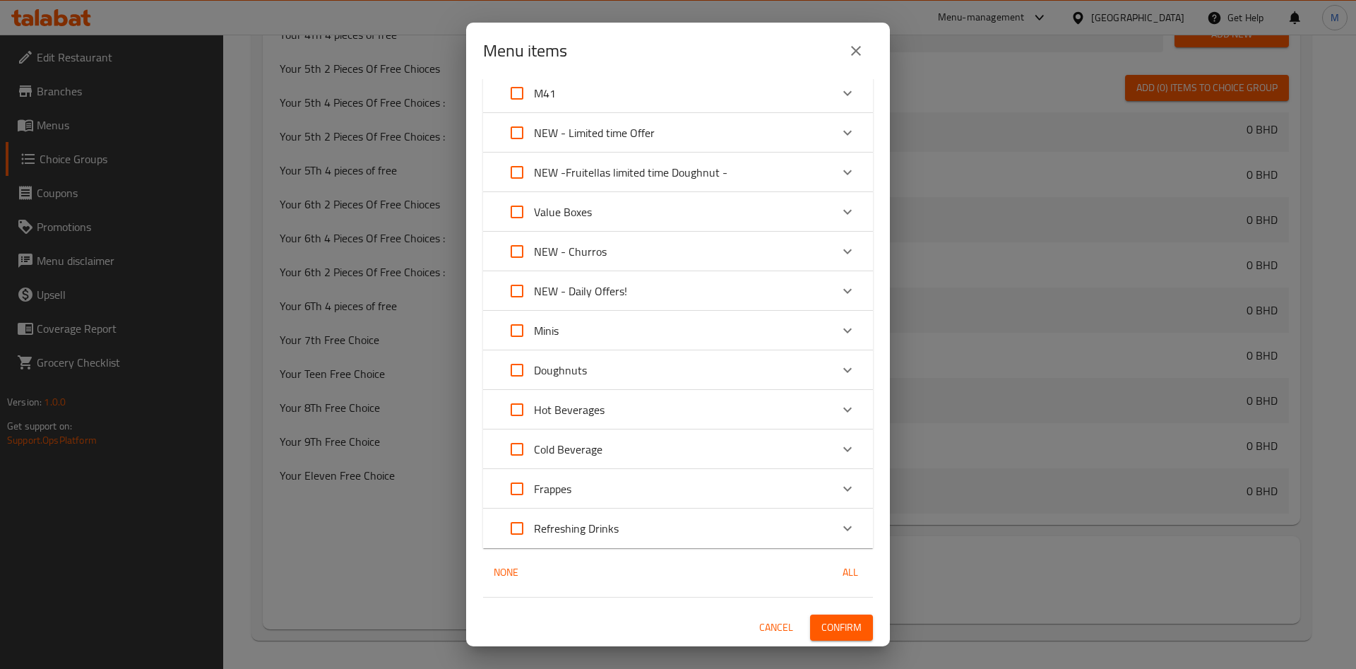
click at [851, 632] on button "Confirm" at bounding box center [841, 628] width 63 height 26
click at [851, 632] on div at bounding box center [678, 334] width 1356 height 669
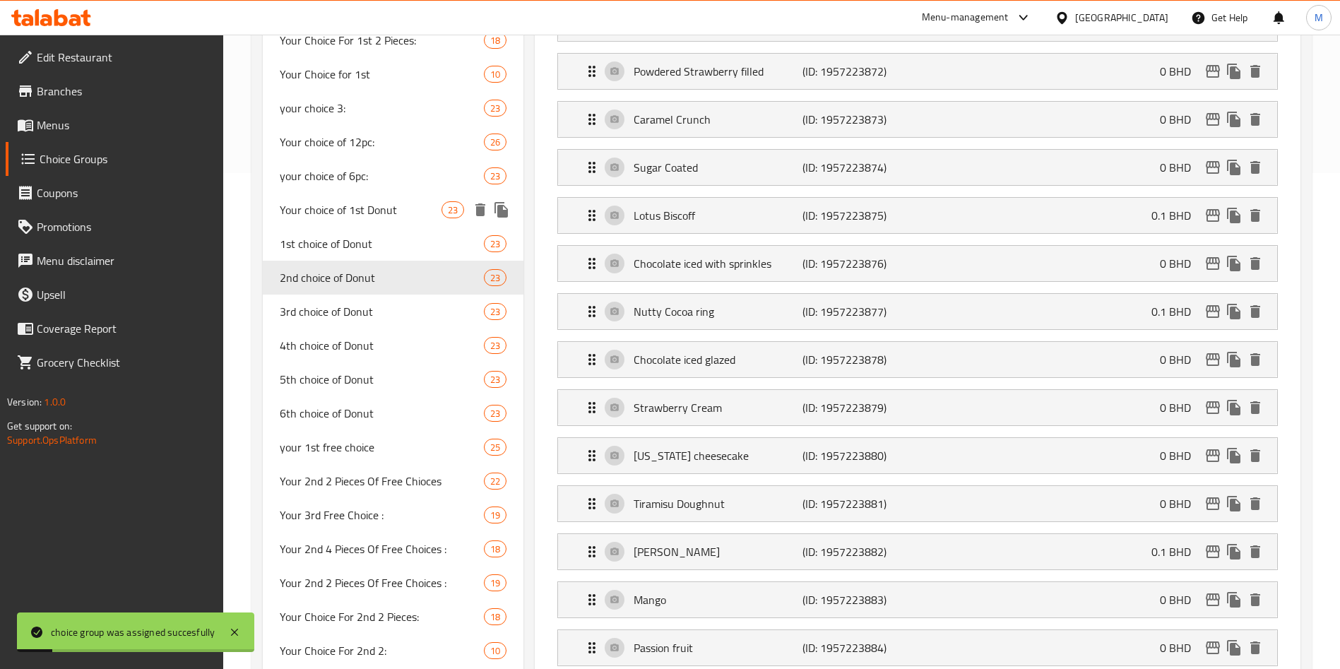
scroll to position [463, 0]
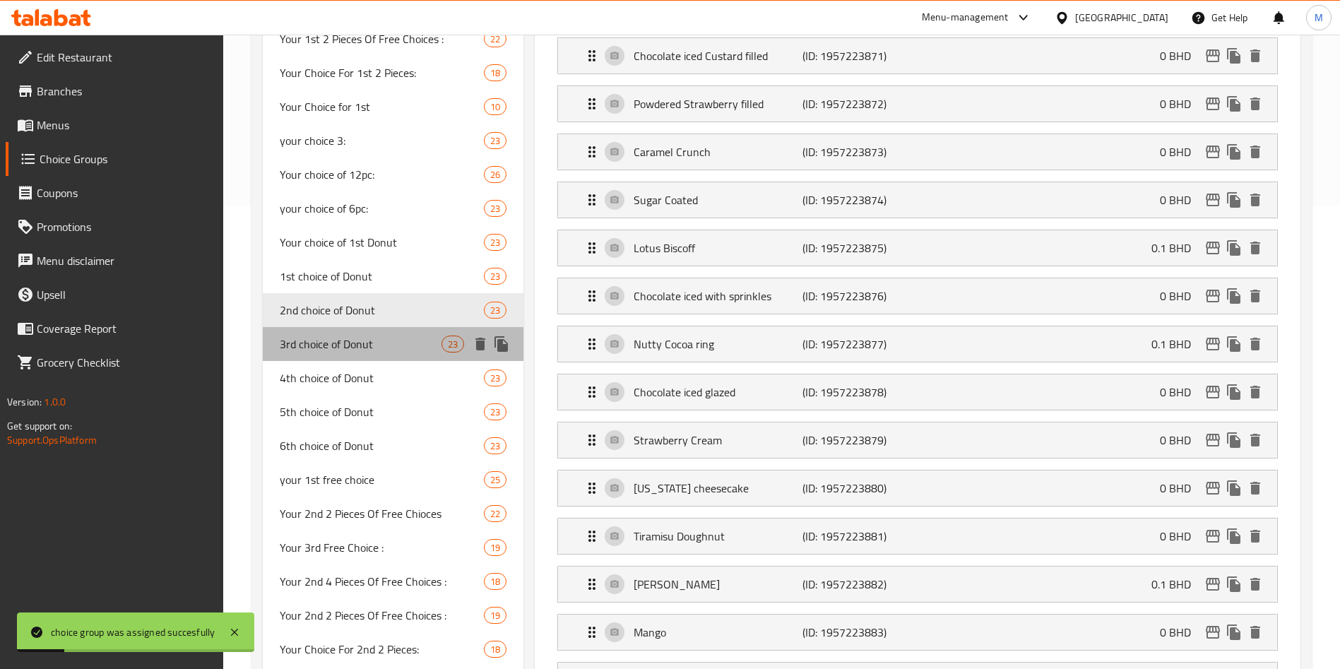
click at [380, 329] on div "3rd choice of Donut 23" at bounding box center [393, 344] width 261 height 34
type input "3rd choice of Donut"
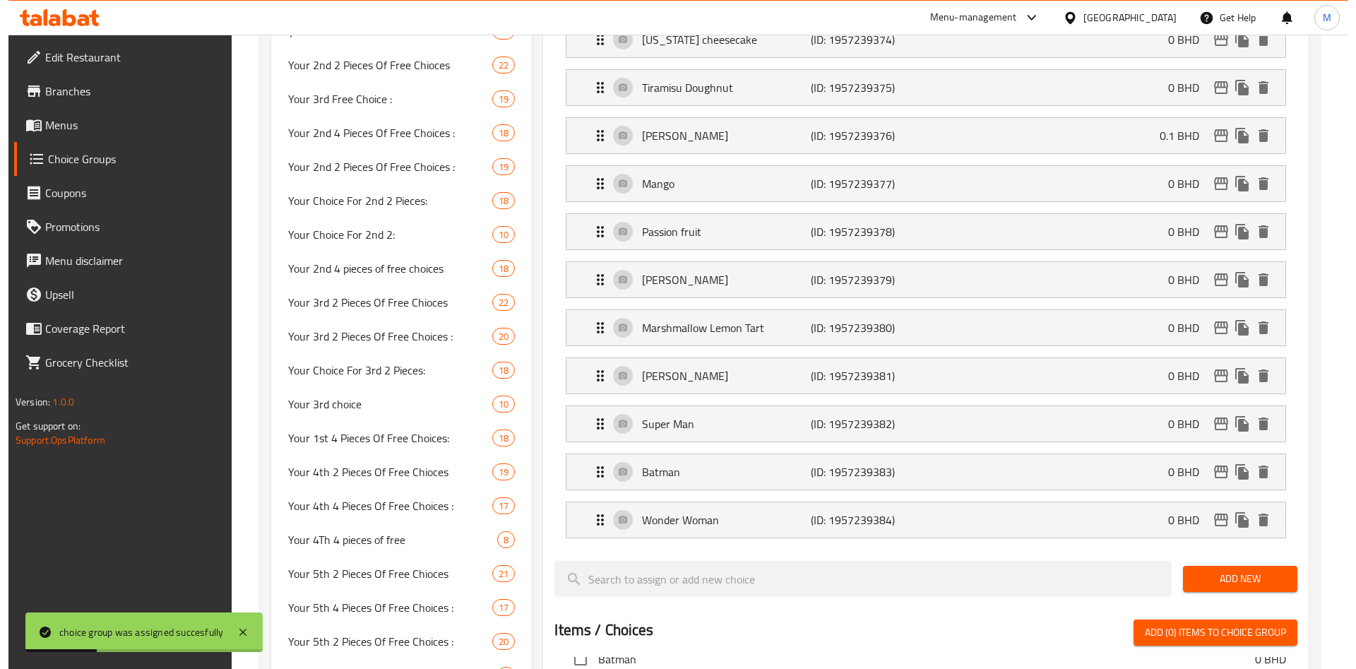
scroll to position [1417, 0]
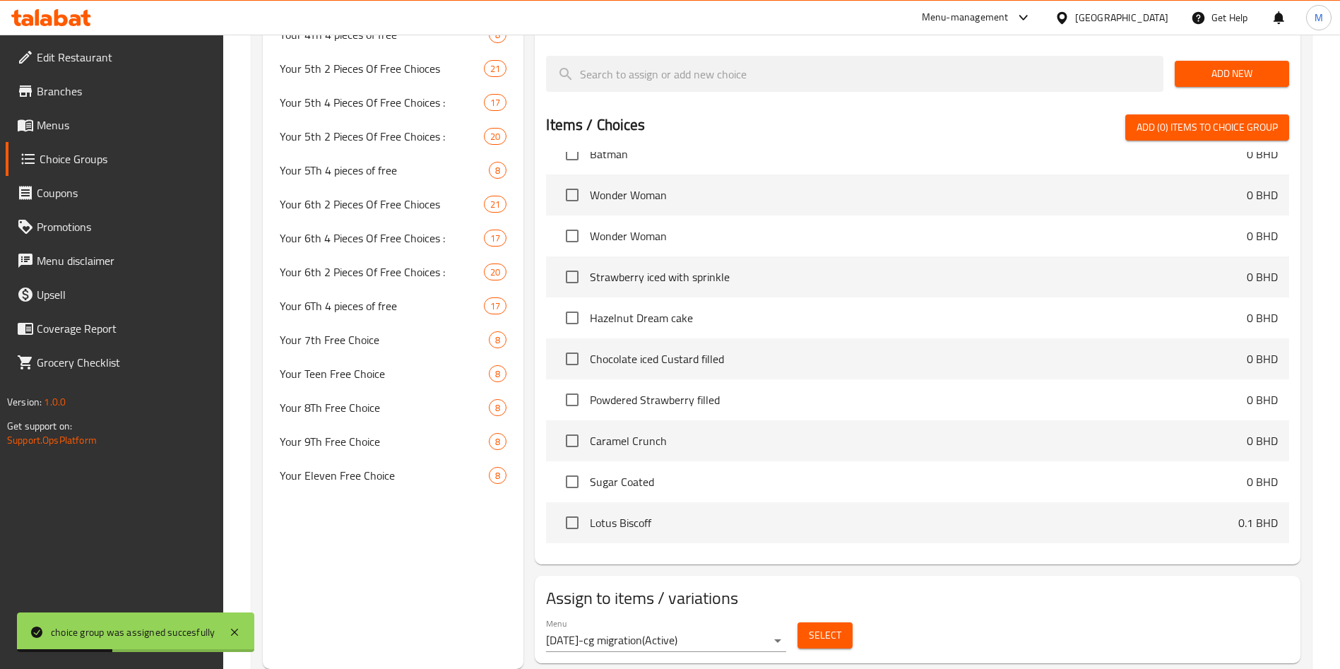
click at [832, 617] on div "Select" at bounding box center [825, 635] width 66 height 37
click at [830, 627] on span "Select" at bounding box center [825, 636] width 32 height 18
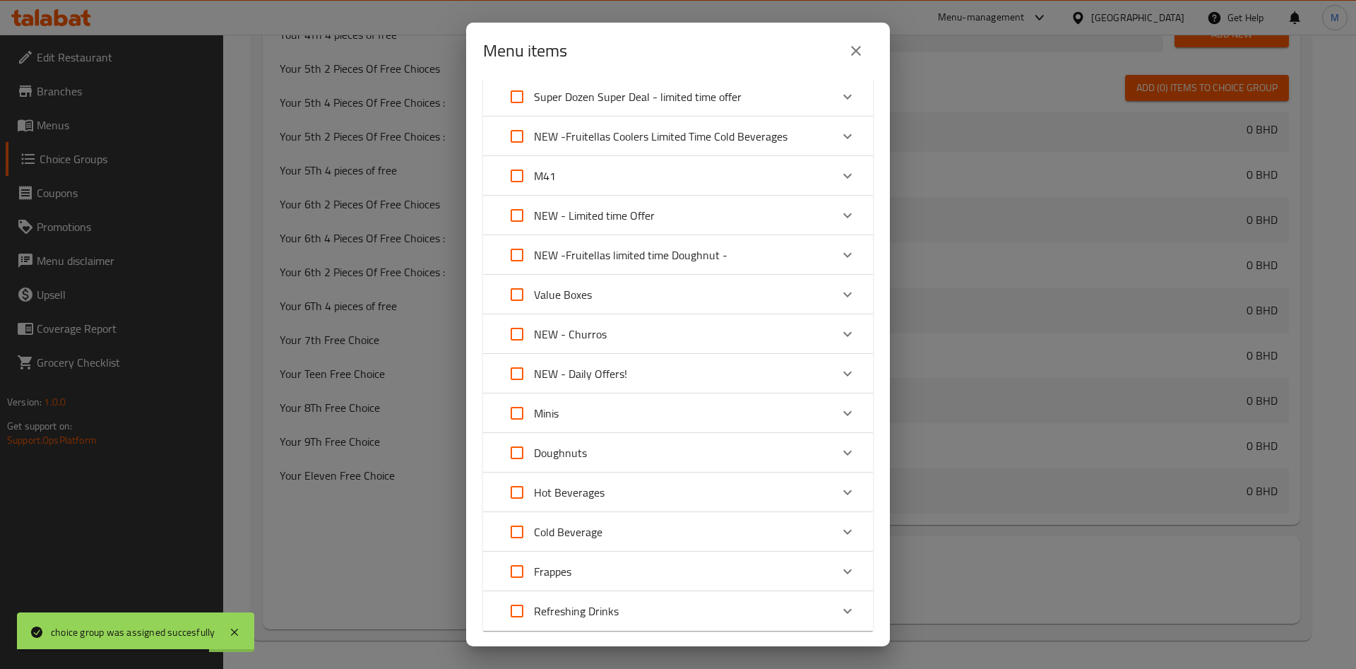
scroll to position [318, 0]
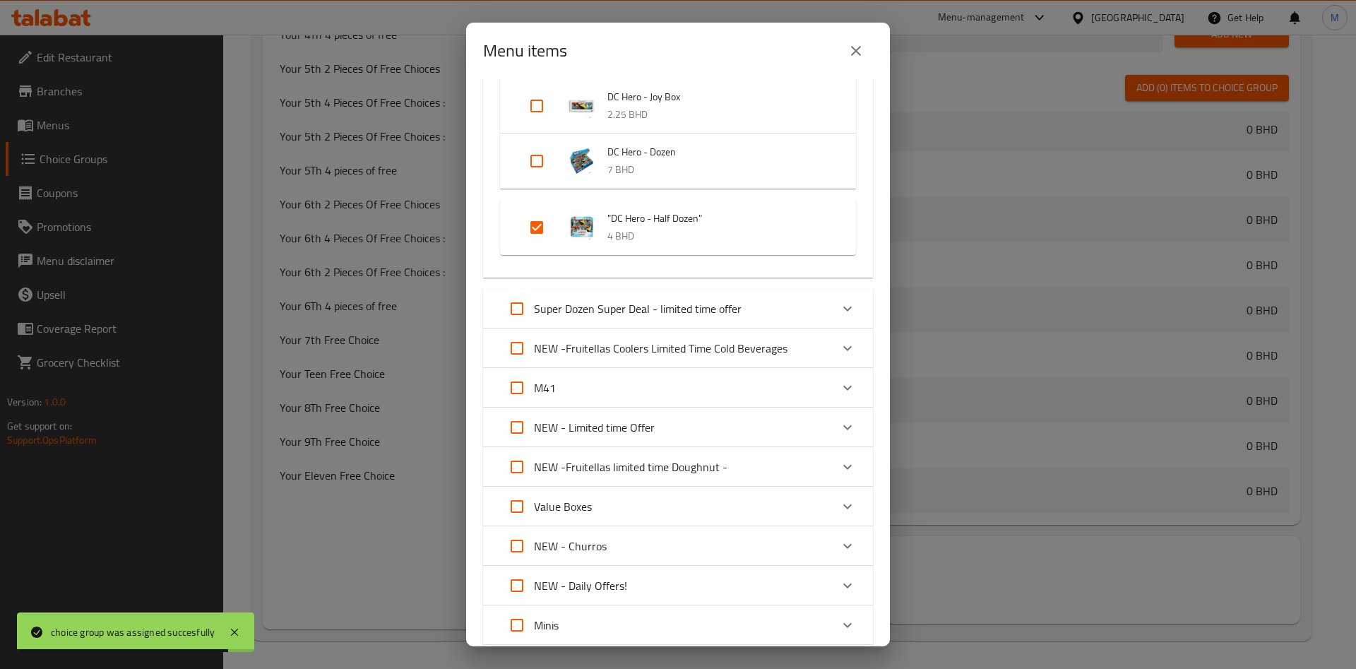
click at [644, 307] on p "Super Dozen Super Deal - limited time offer" at bounding box center [638, 308] width 208 height 17
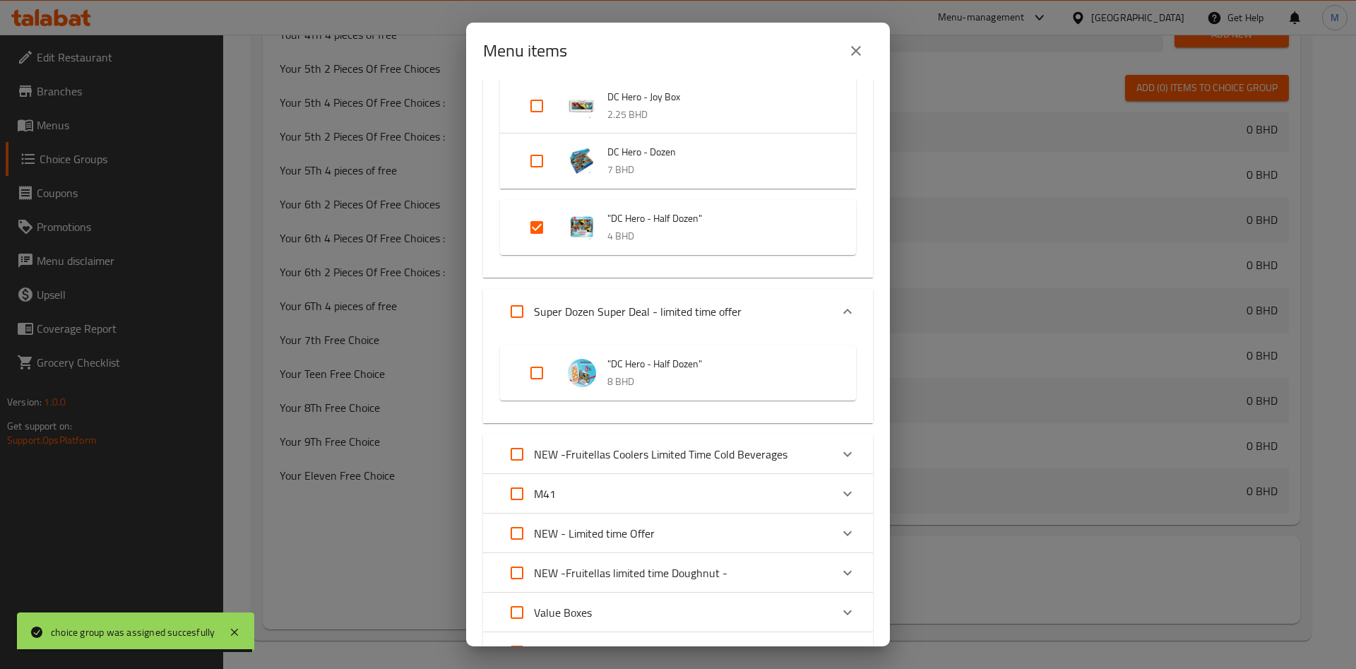
click at [548, 374] on input "Expand" at bounding box center [537, 373] width 34 height 34
checkbox input "true"
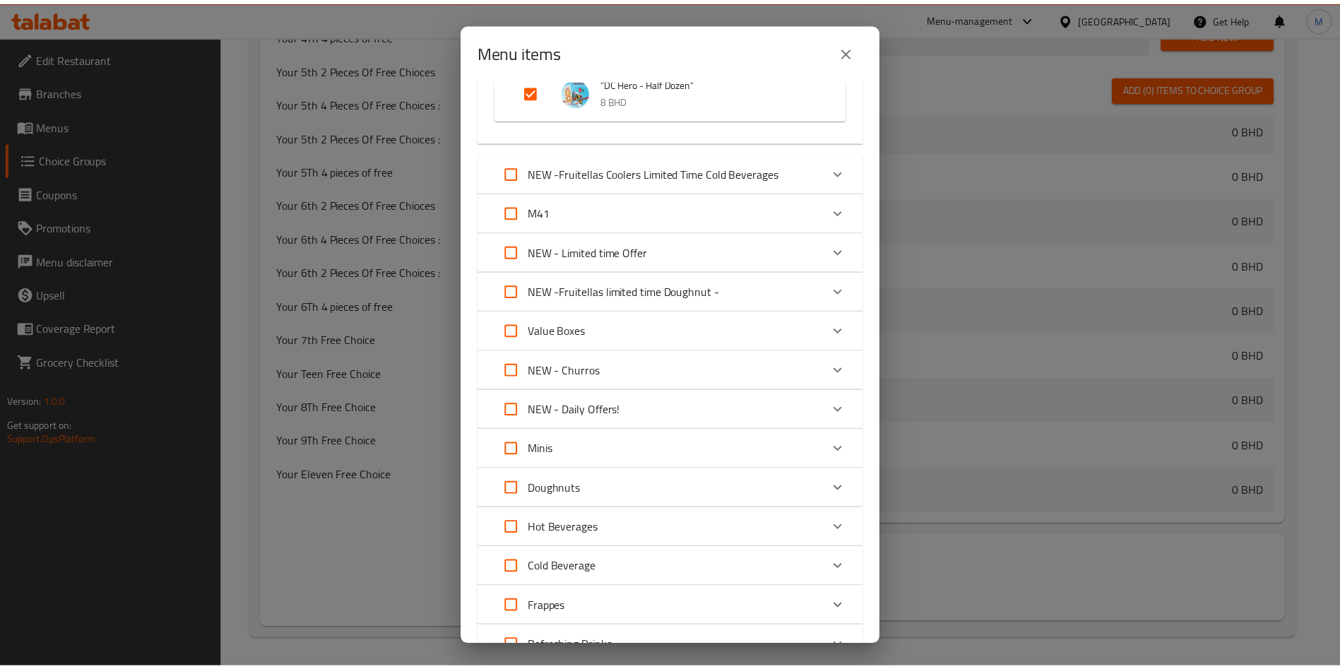
scroll to position [719, 0]
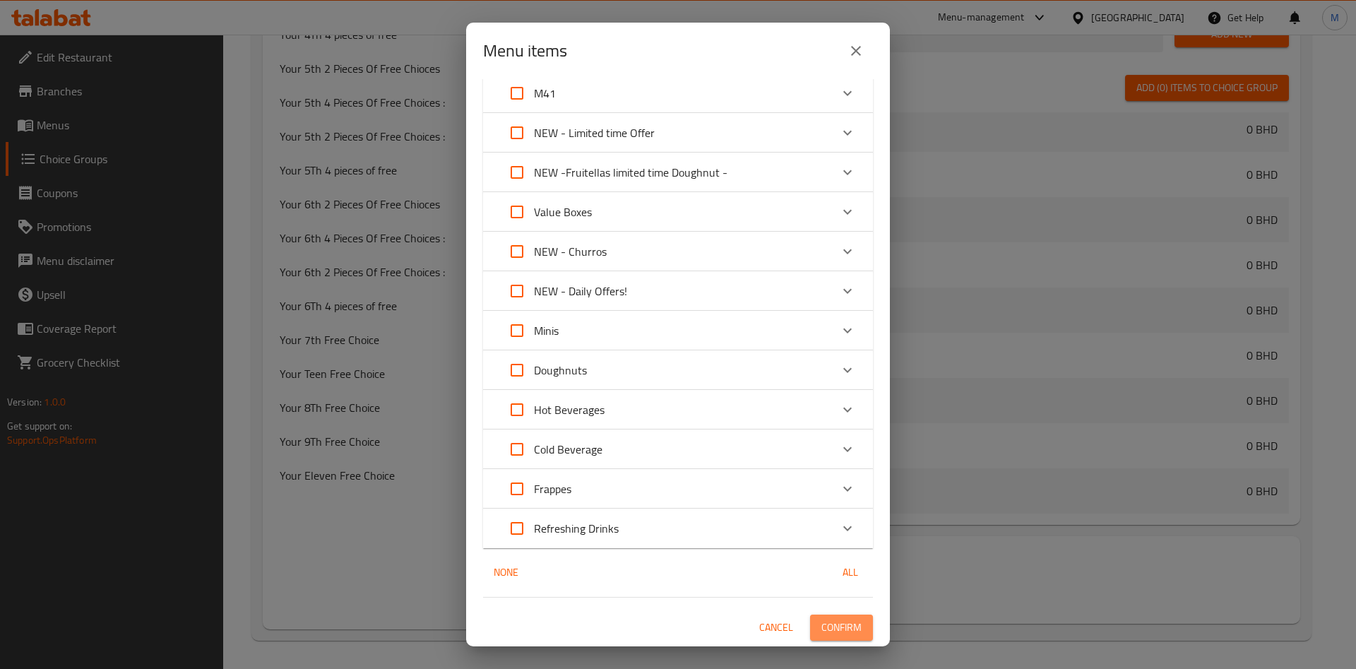
click at [844, 622] on span "Confirm" at bounding box center [842, 628] width 40 height 18
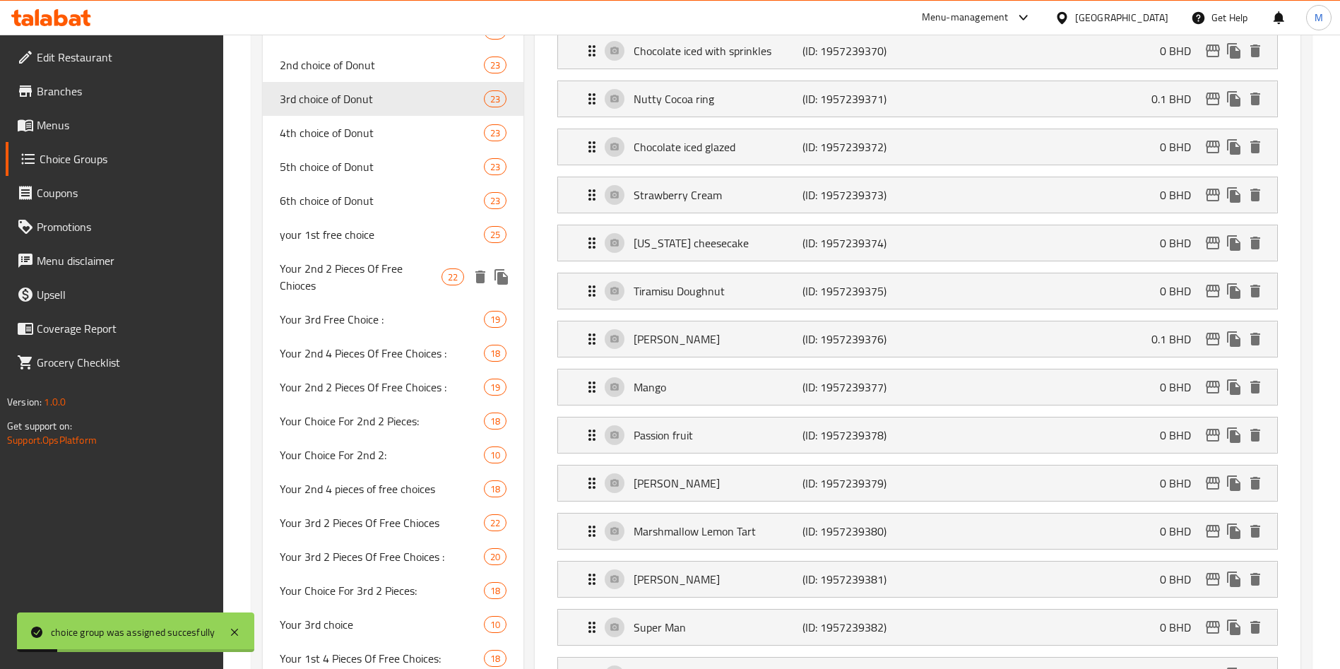
scroll to position [675, 0]
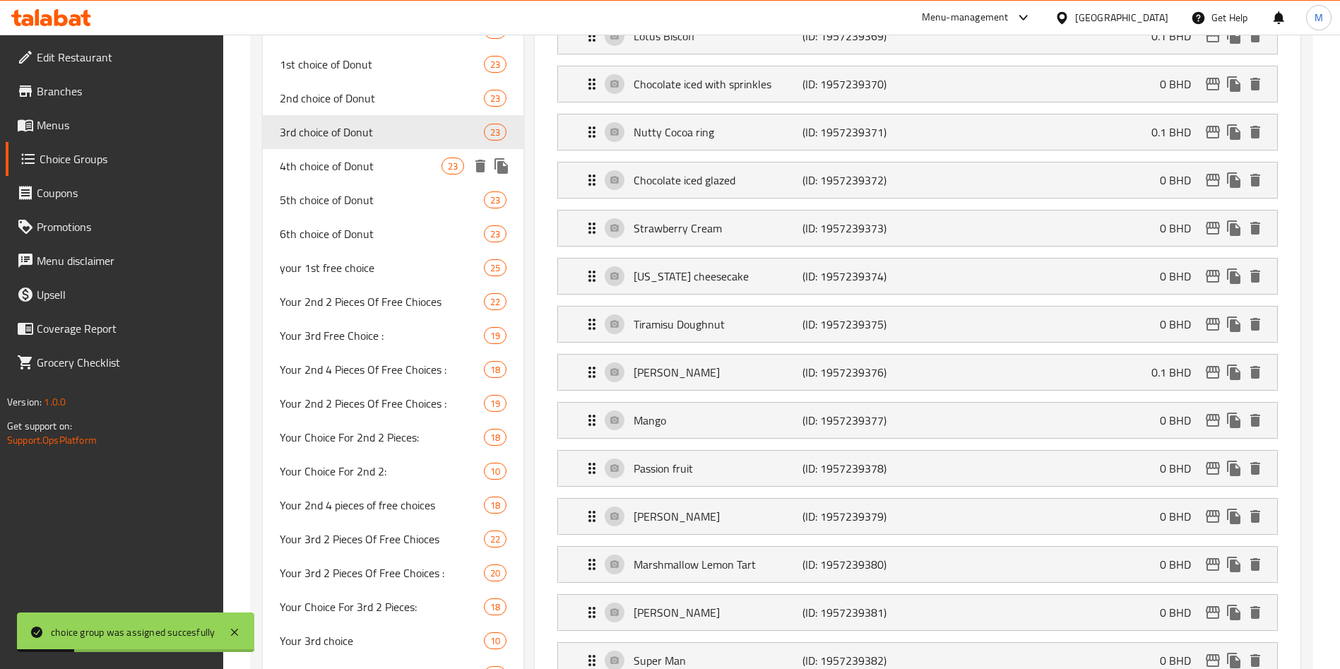
click at [338, 161] on span "4th choice of Donut" at bounding box center [361, 166] width 162 height 17
type input "4th choice of Donut"
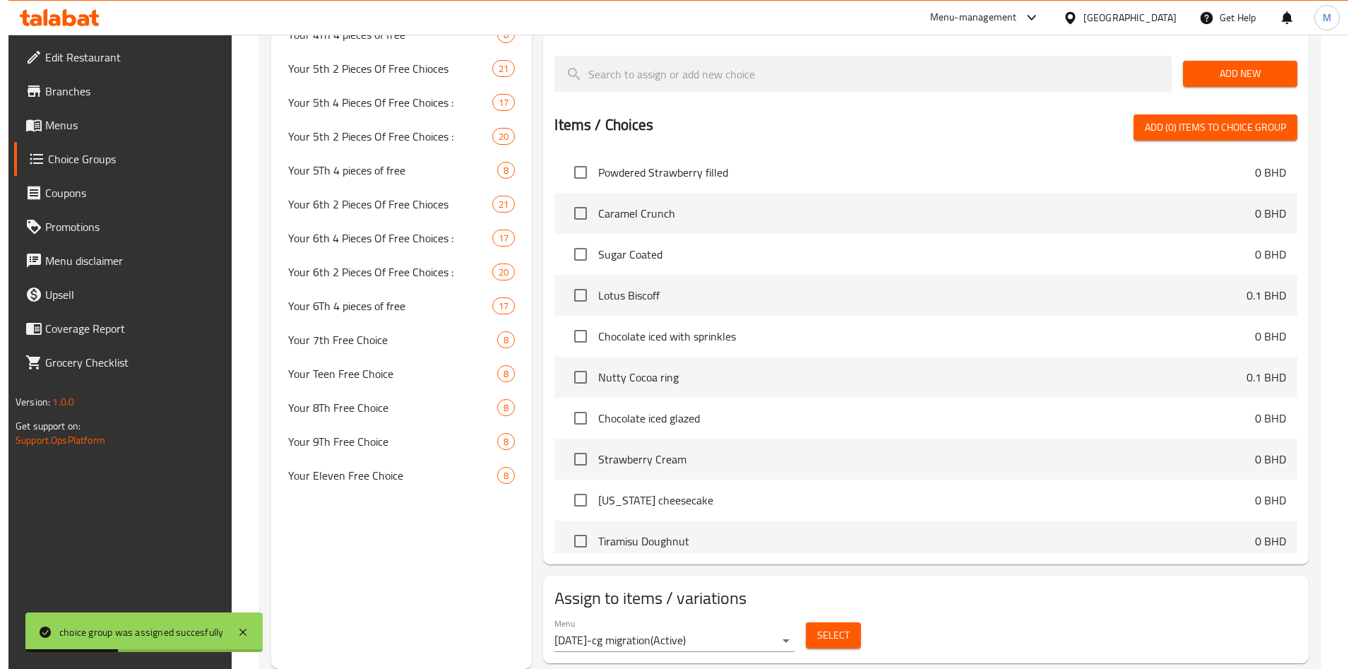
scroll to position [1776, 0]
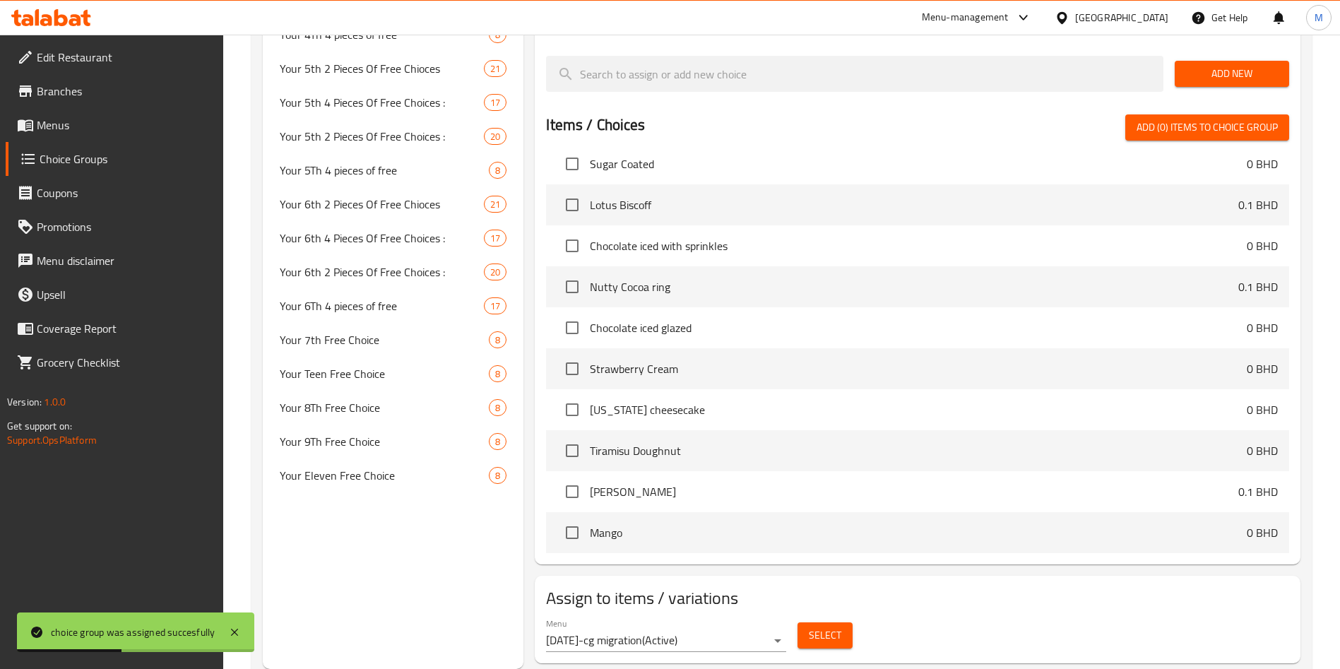
click at [822, 627] on span "Select" at bounding box center [825, 636] width 32 height 18
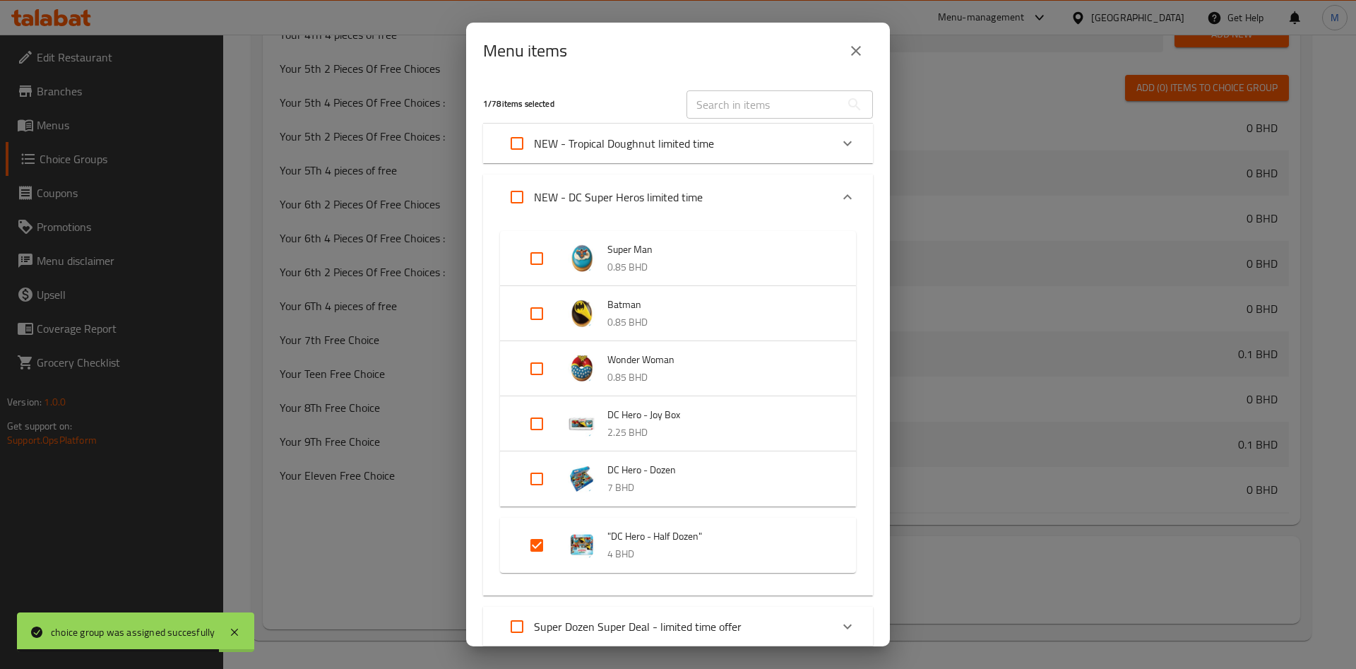
scroll to position [212, 0]
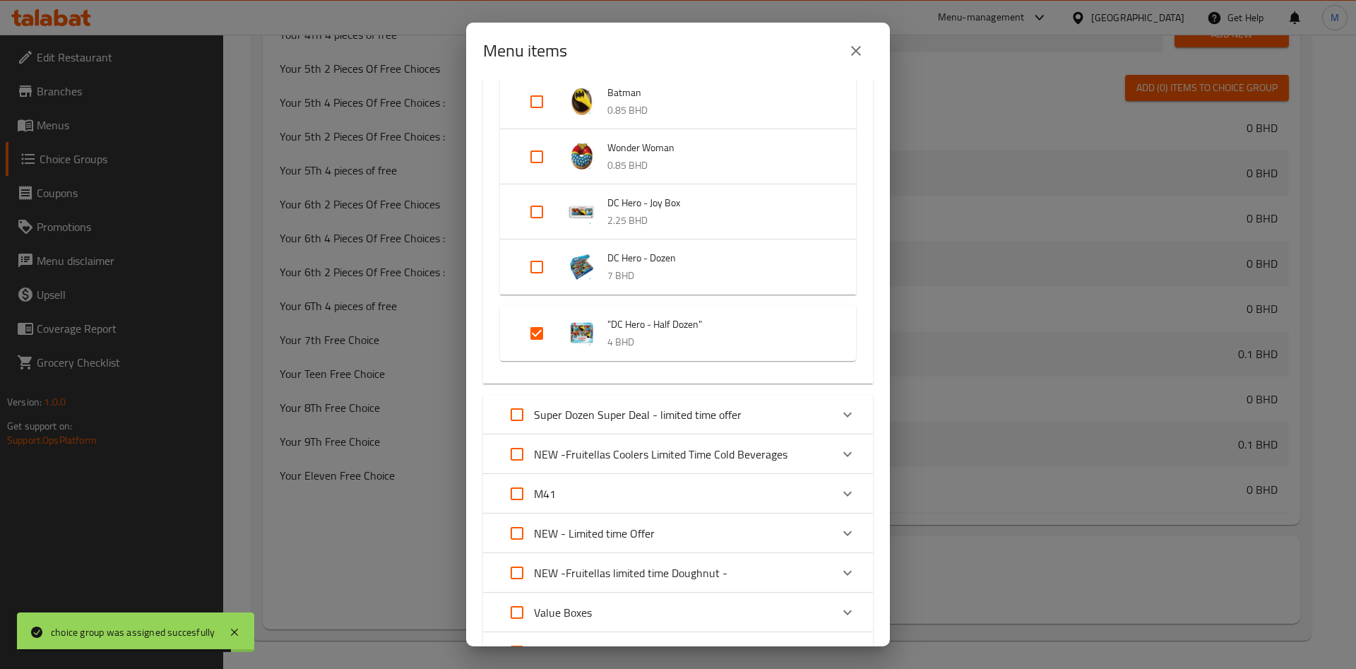
click at [686, 411] on p "Super Dozen Super Deal - limited time offer" at bounding box center [638, 414] width 208 height 17
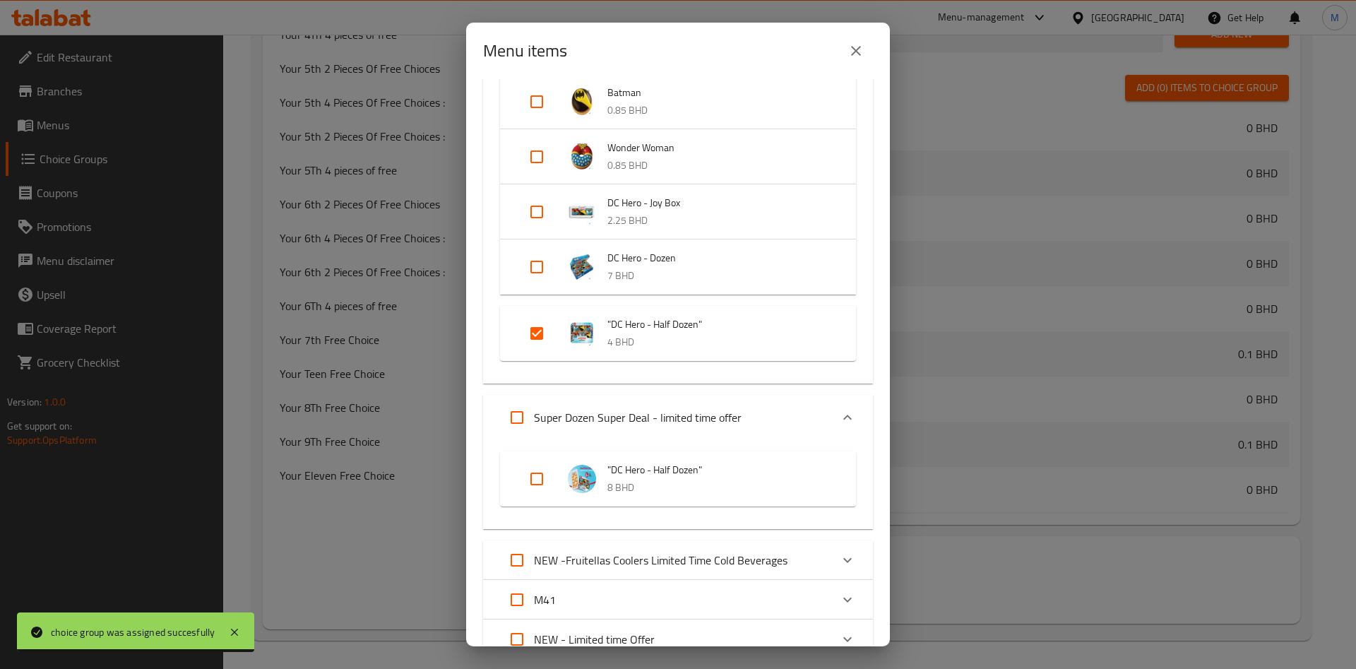
click at [526, 486] on input "Expand" at bounding box center [537, 479] width 34 height 34
checkbox input "true"
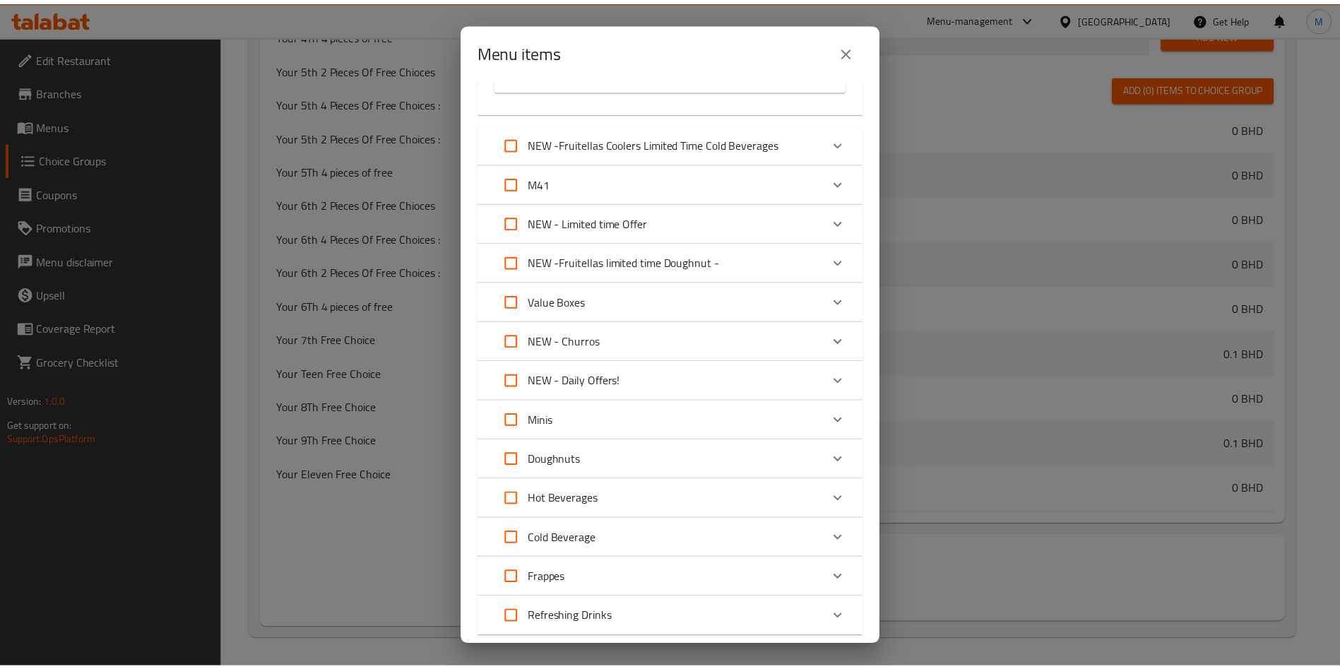
scroll to position [719, 0]
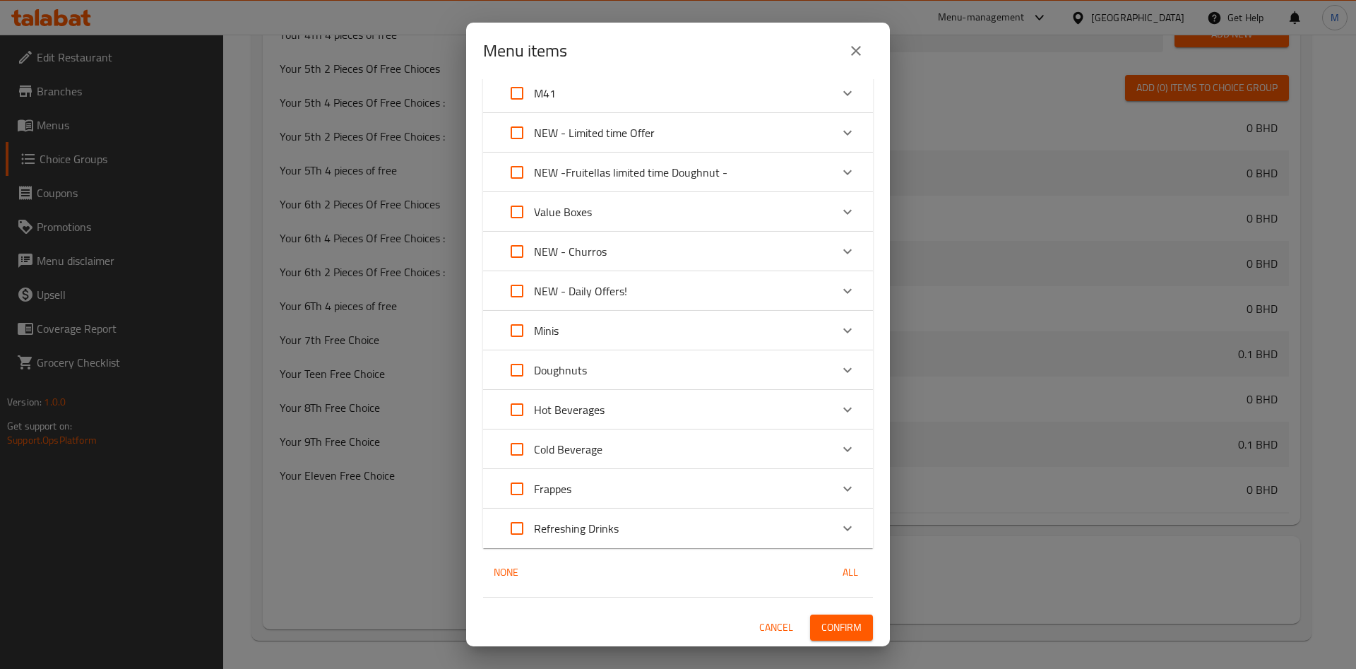
click at [831, 629] on span "Confirm" at bounding box center [842, 628] width 40 height 18
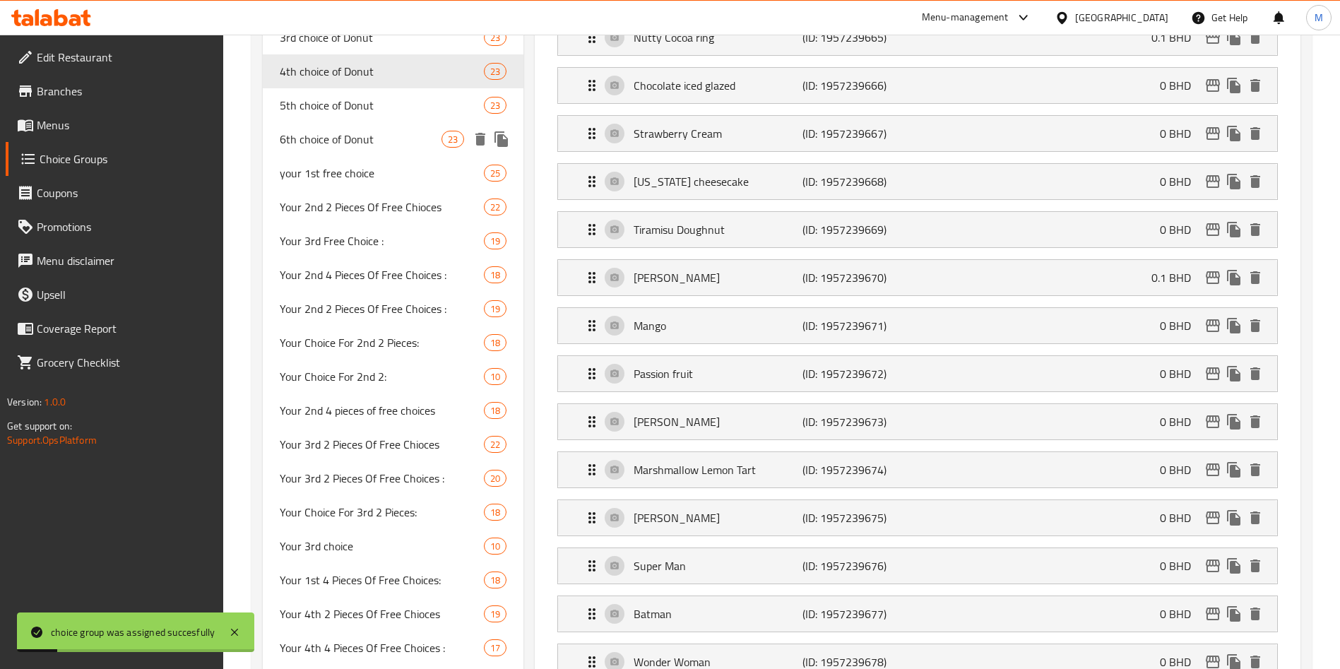
scroll to position [675, 0]
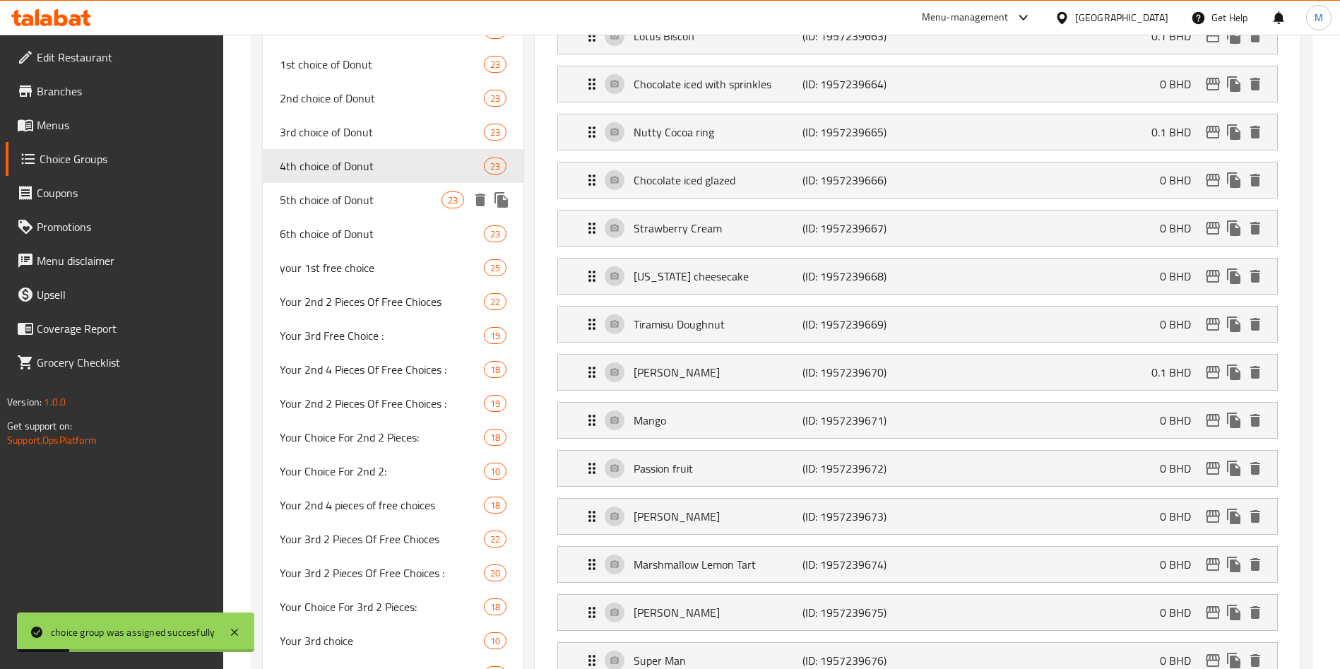
click at [350, 199] on span "5th choice of Donut" at bounding box center [361, 199] width 162 height 17
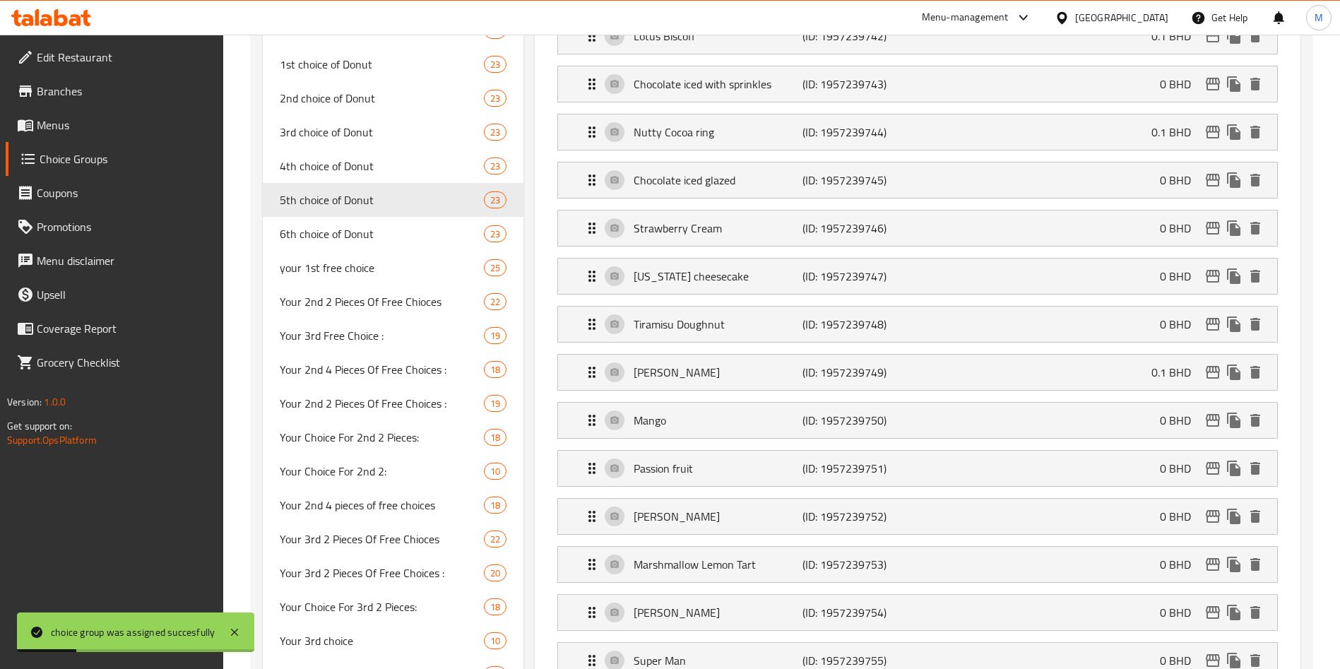
type input "5th choice of Donut"
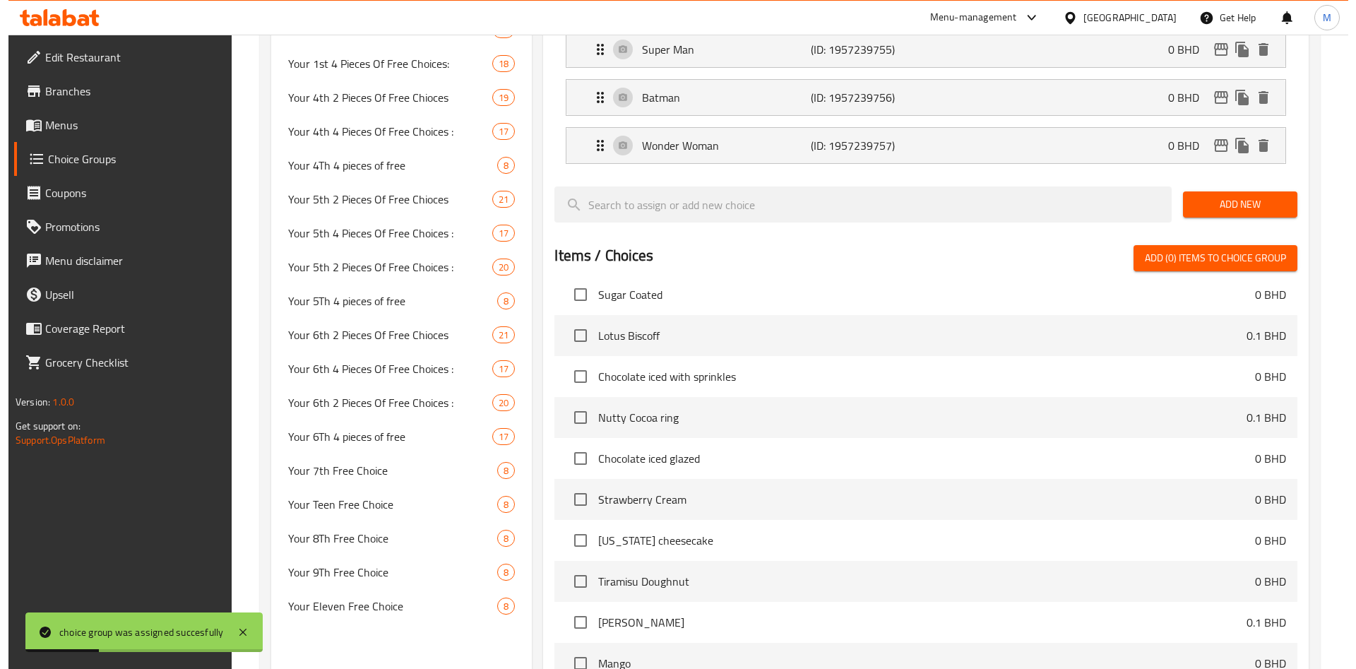
scroll to position [1417, 0]
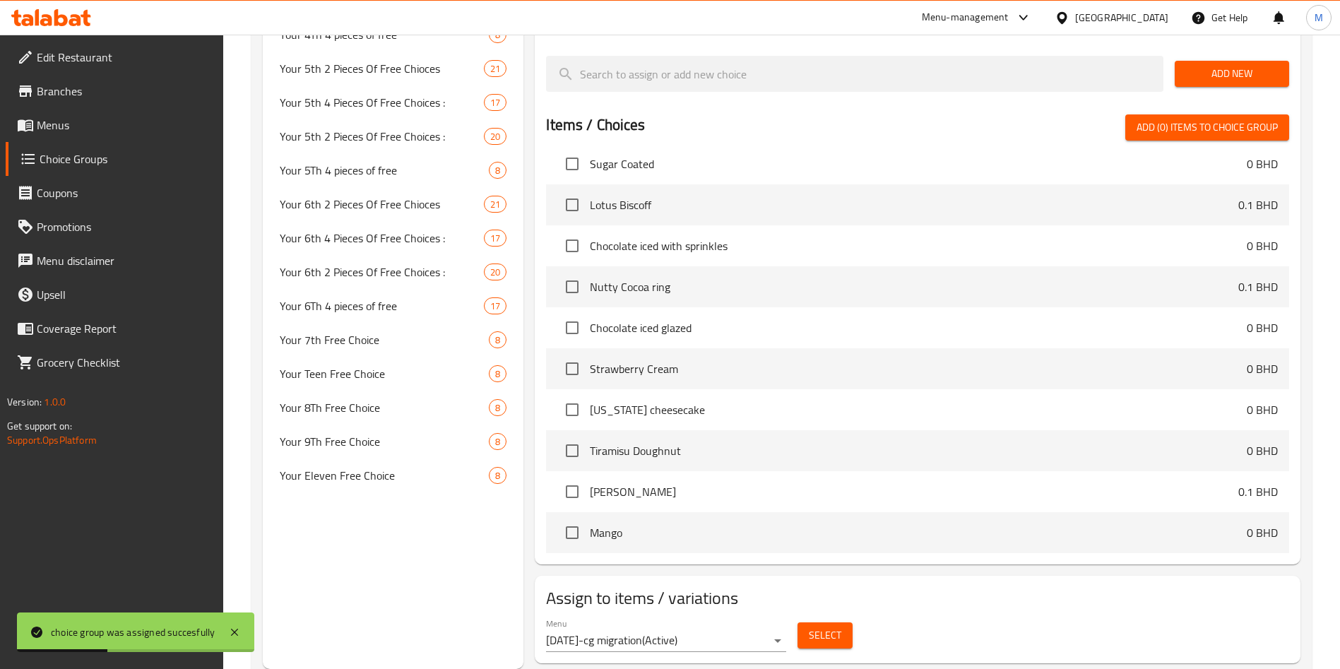
click at [843, 622] on button "Select" at bounding box center [825, 635] width 55 height 26
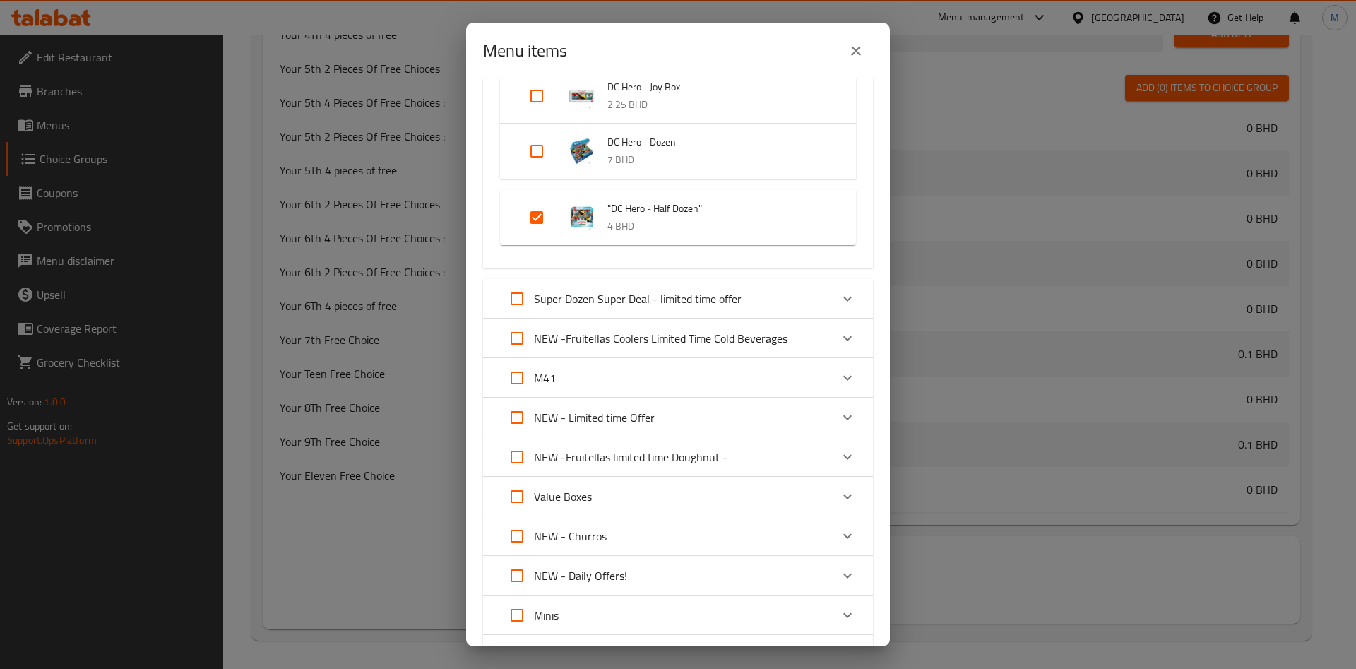
scroll to position [295, 0]
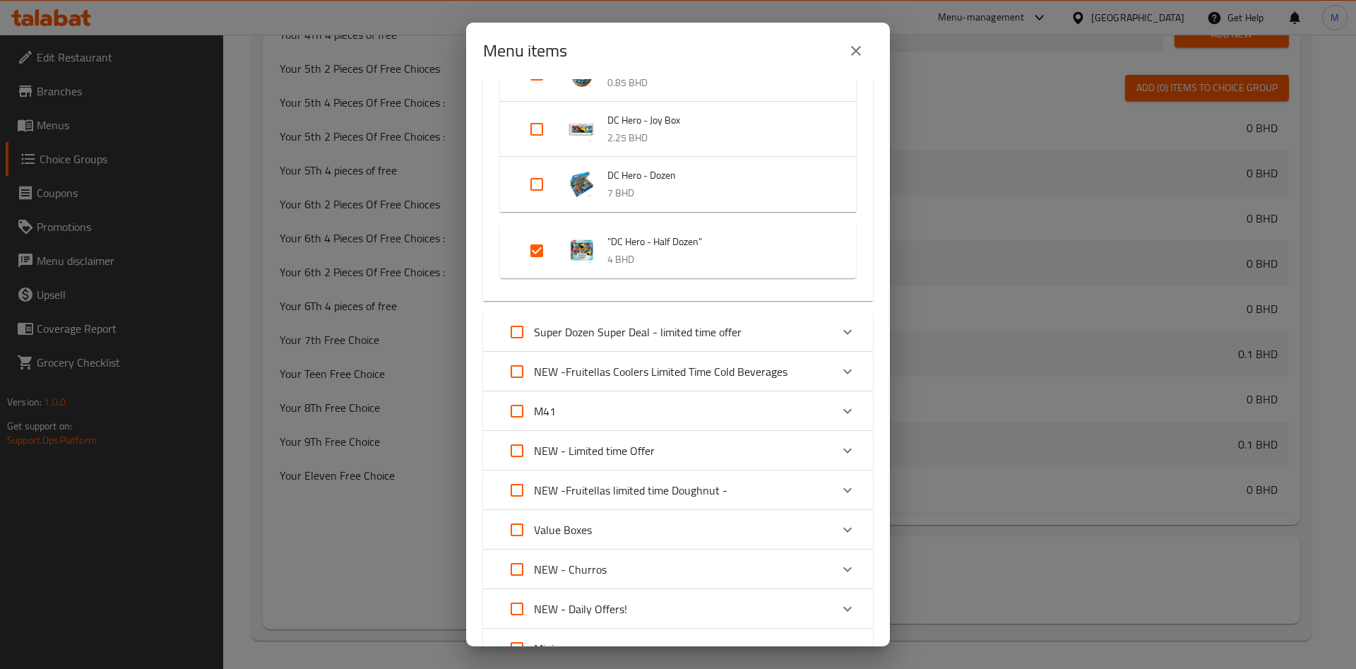
click at [621, 343] on div "Super Dozen Super Deal - limited time offer" at bounding box center [621, 332] width 242 height 34
click at [602, 330] on p "Super Dozen Super Deal - limited time offer" at bounding box center [638, 332] width 208 height 17
click at [647, 325] on p "Super Dozen Super Deal - limited time offer" at bounding box center [638, 332] width 208 height 17
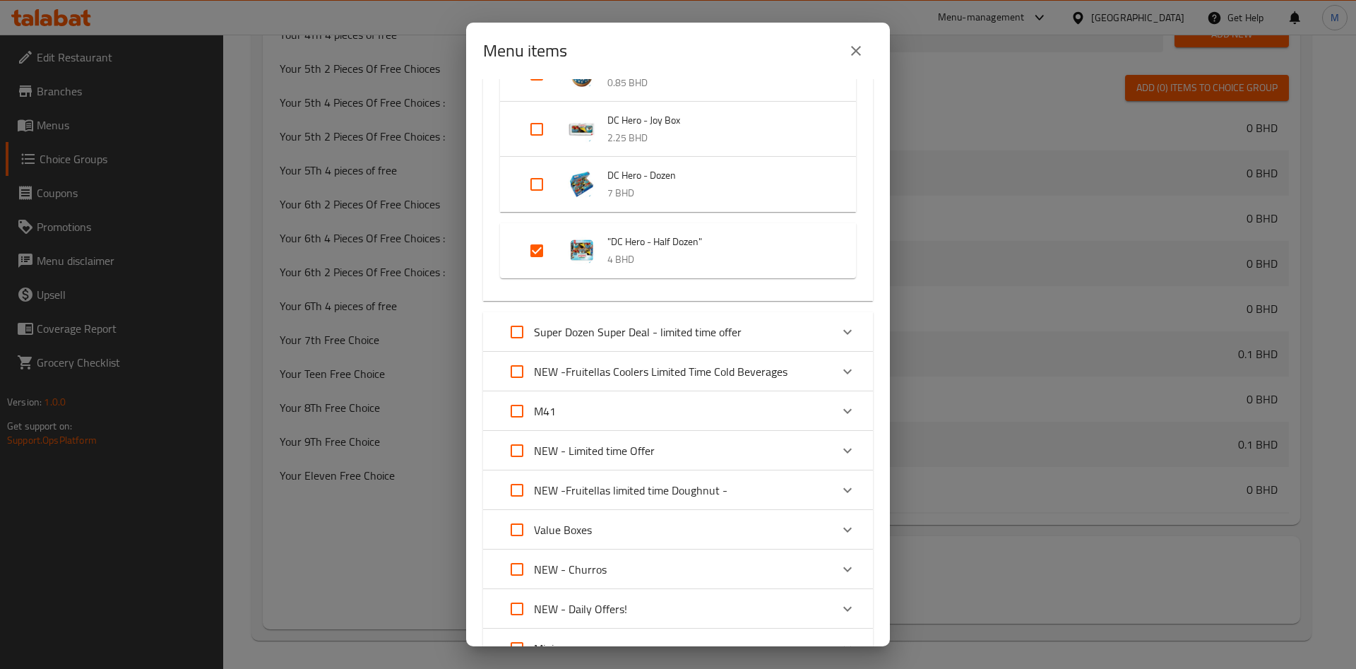
click at [647, 325] on p "Super Dozen Super Deal - limited time offer" at bounding box center [638, 332] width 208 height 17
click at [675, 332] on p "Super Dozen Super Deal - limited time offer" at bounding box center [638, 332] width 208 height 17
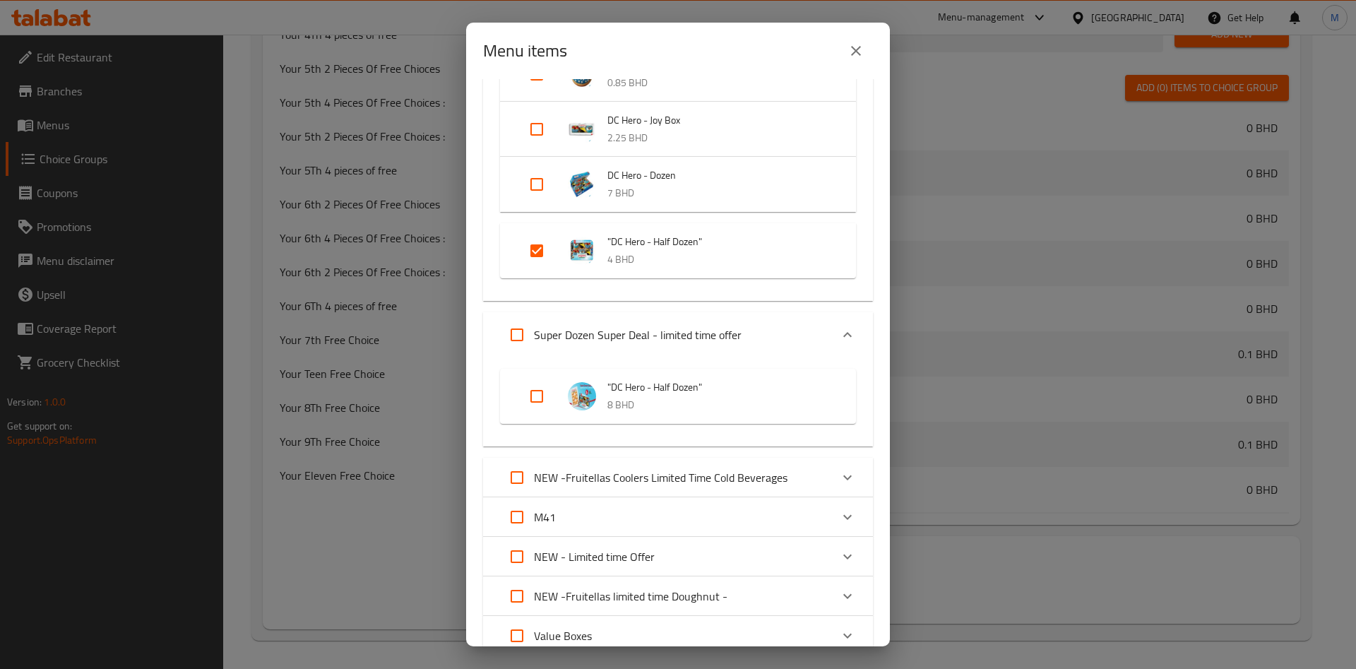
click at [538, 391] on input "Expand" at bounding box center [537, 396] width 34 height 34
checkbox input "false"
click at [535, 400] on input "Expand" at bounding box center [537, 396] width 34 height 34
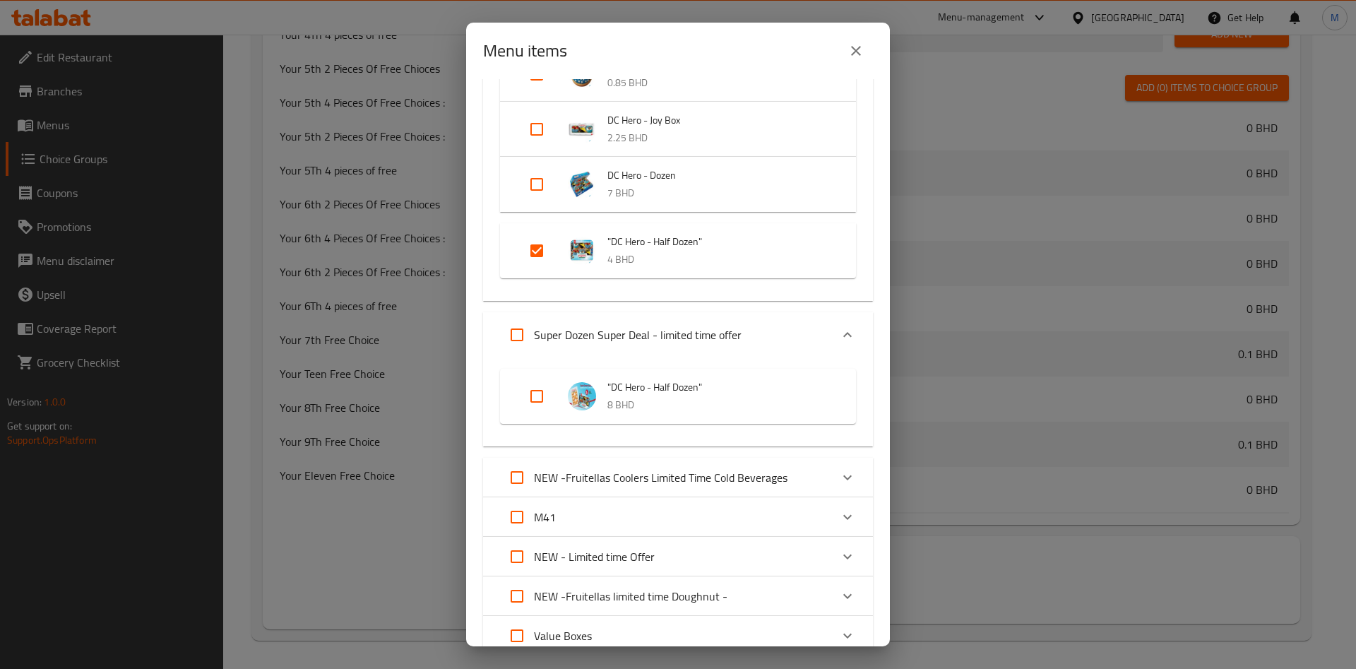
checkbox input "true"
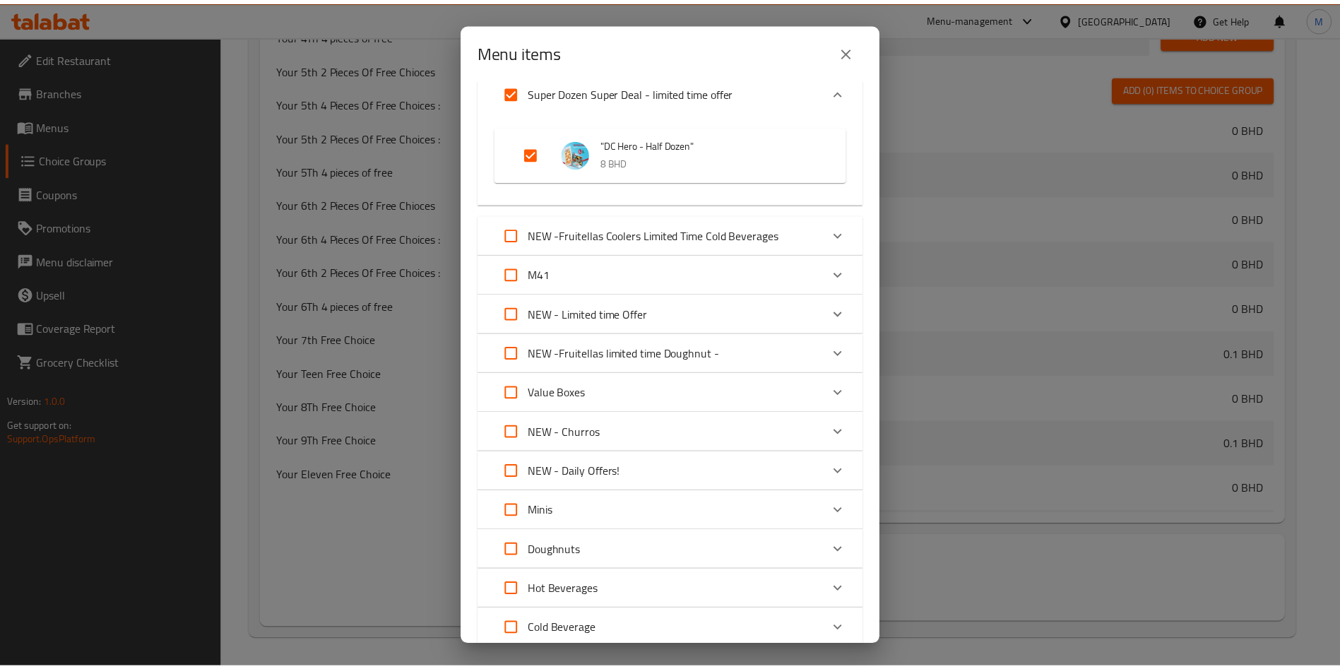
scroll to position [719, 0]
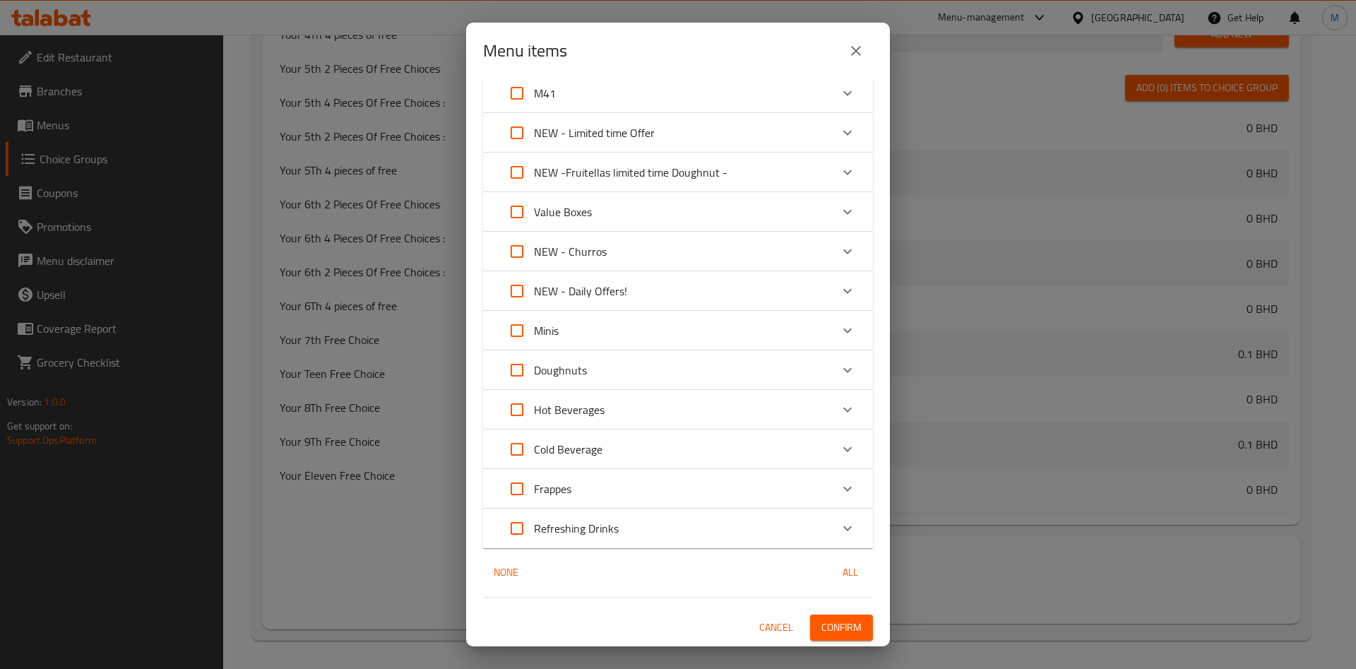
click at [829, 624] on span "Confirm" at bounding box center [842, 628] width 40 height 18
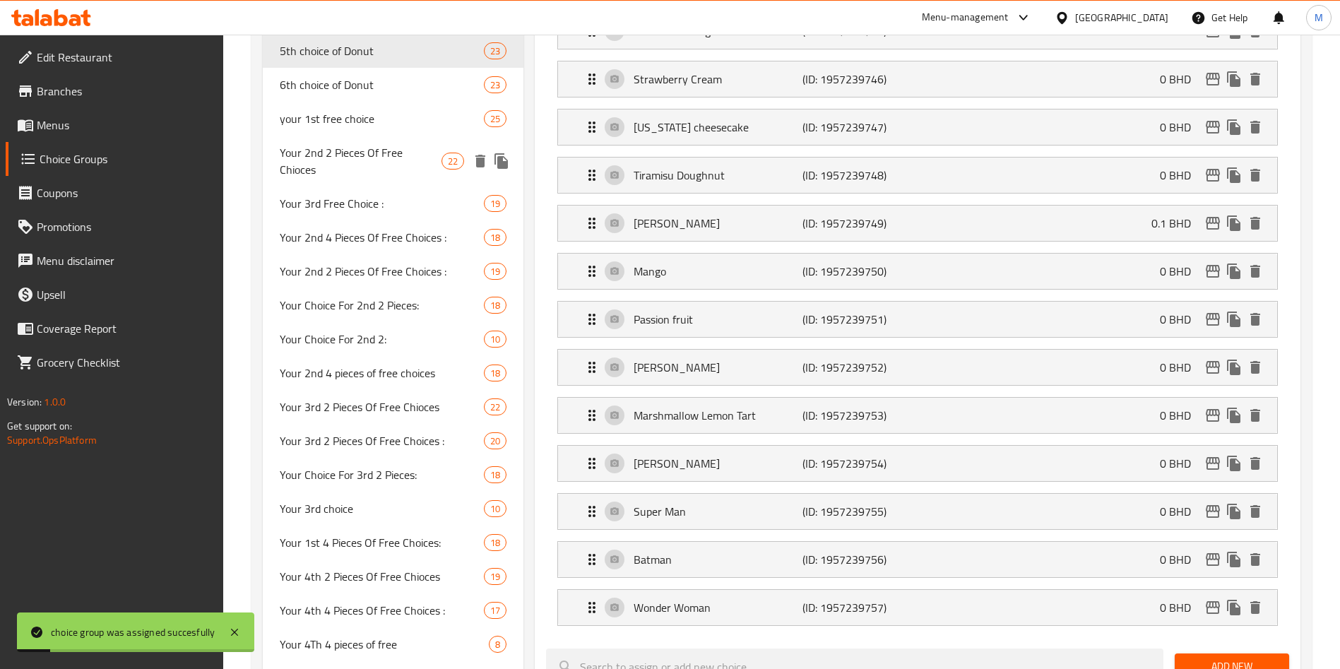
scroll to position [675, 0]
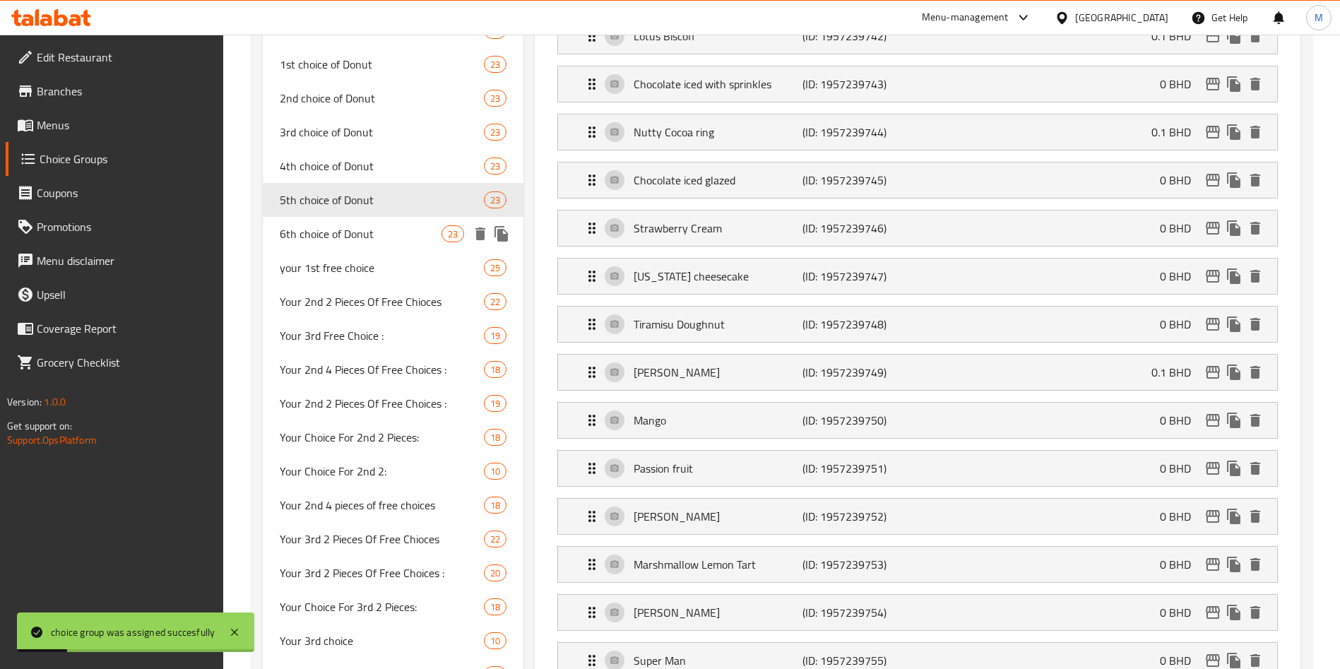
click at [362, 234] on span "6th choice of Donut" at bounding box center [361, 233] width 162 height 17
type input "6th choice of Donut"
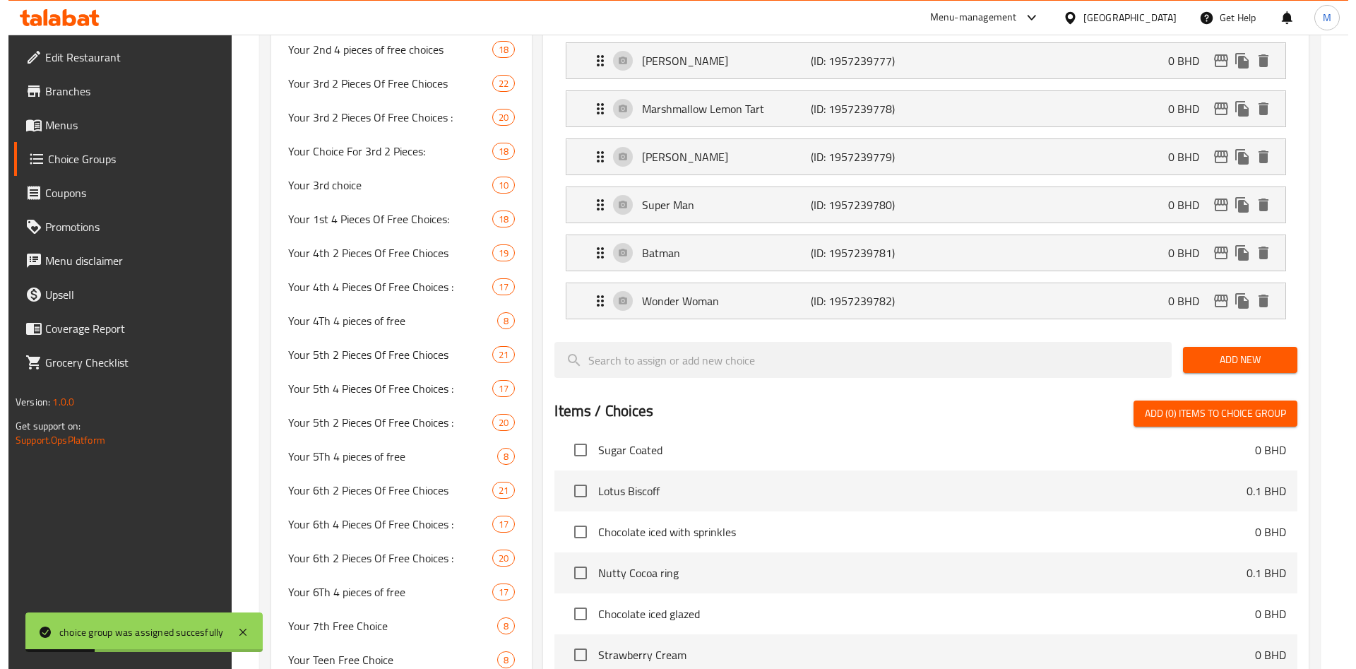
scroll to position [1417, 0]
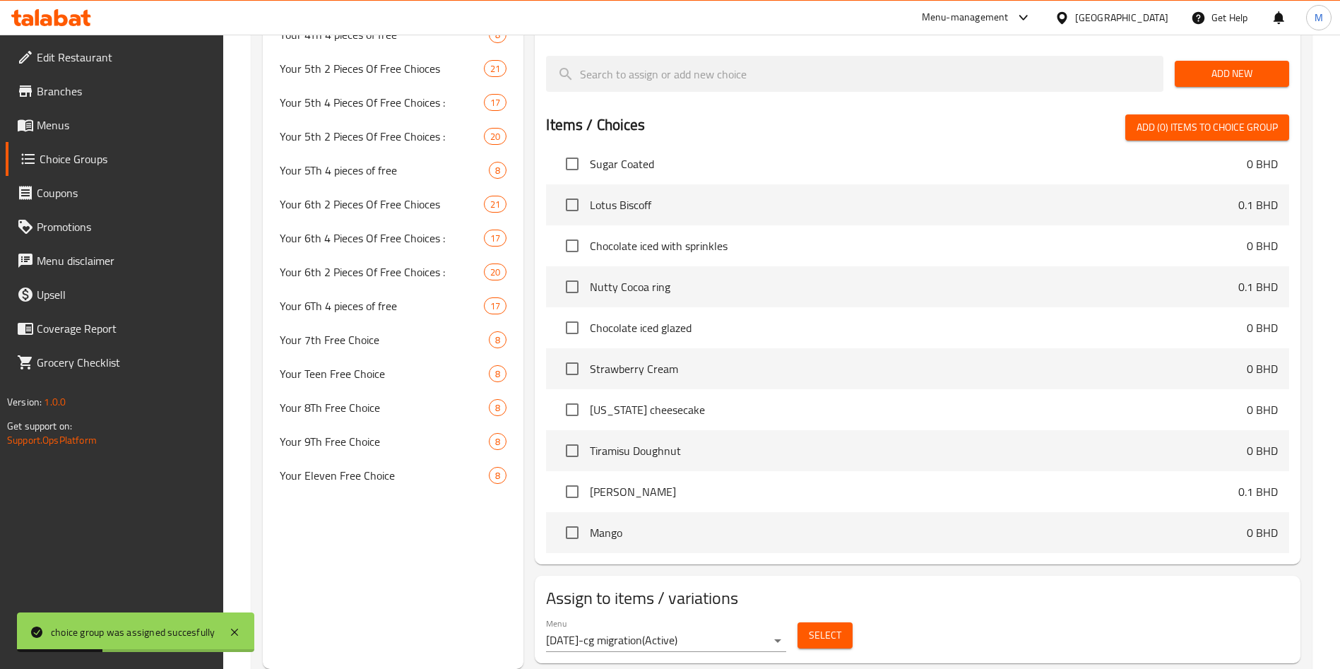
click at [822, 627] on span "Select" at bounding box center [825, 636] width 32 height 18
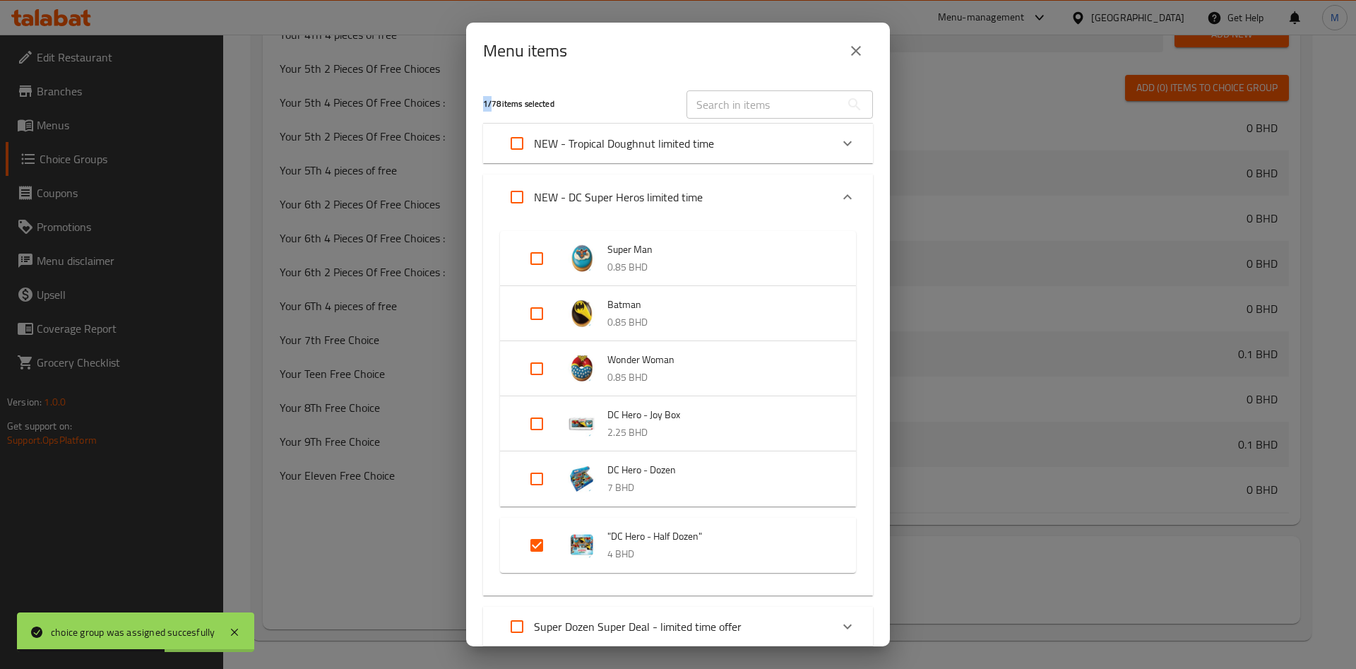
scroll to position [212, 0]
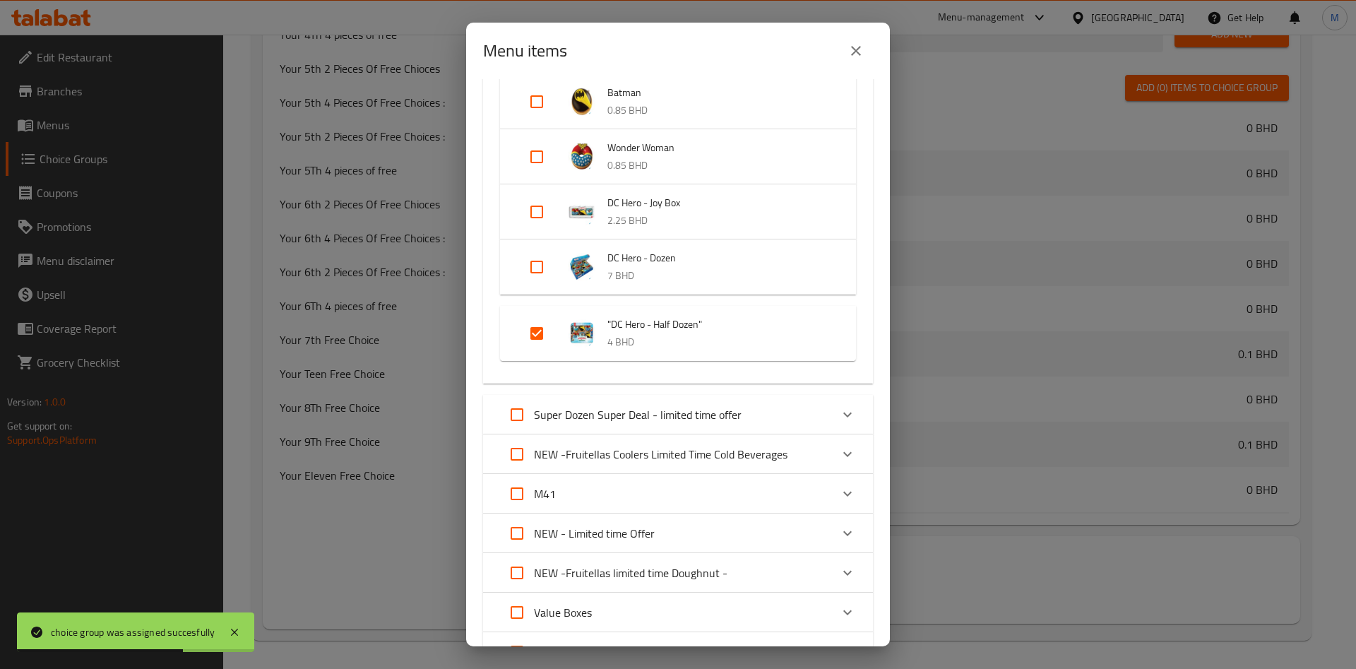
click at [621, 418] on p "Super Dozen Super Deal - limited time offer" at bounding box center [638, 414] width 208 height 17
click at [625, 415] on p "Super Dozen Super Deal - limited time offer" at bounding box center [638, 414] width 208 height 17
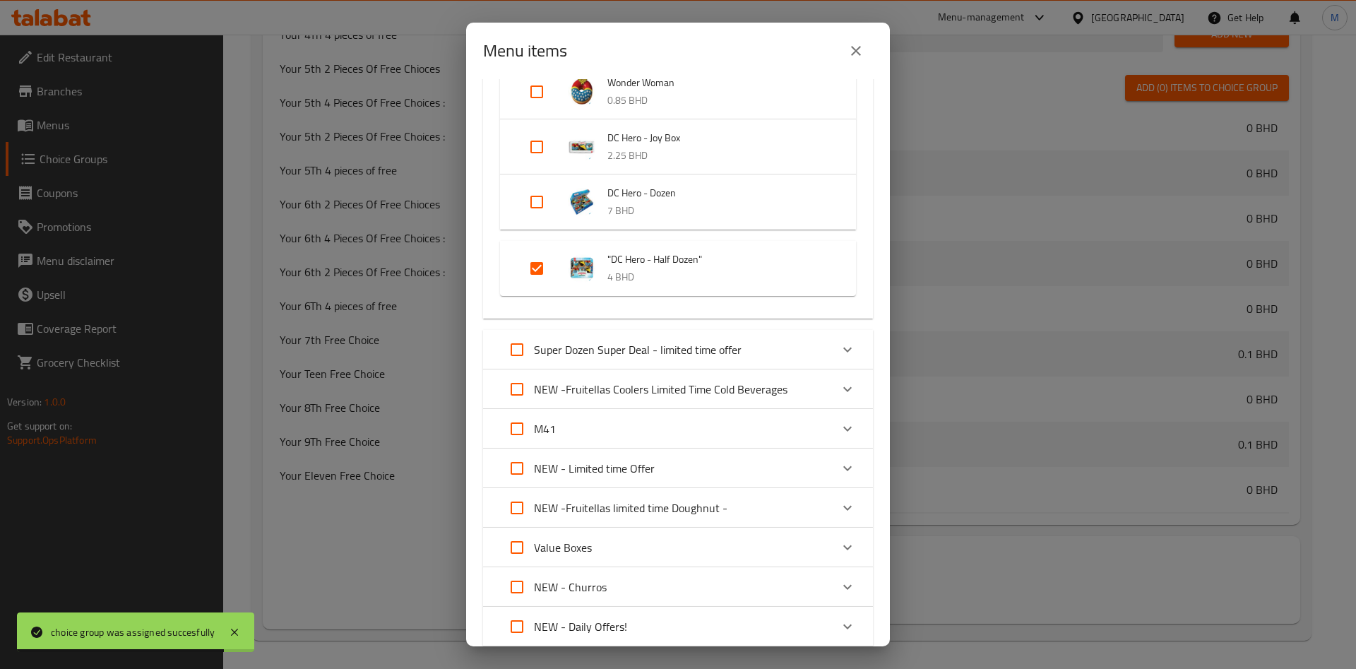
scroll to position [318, 0]
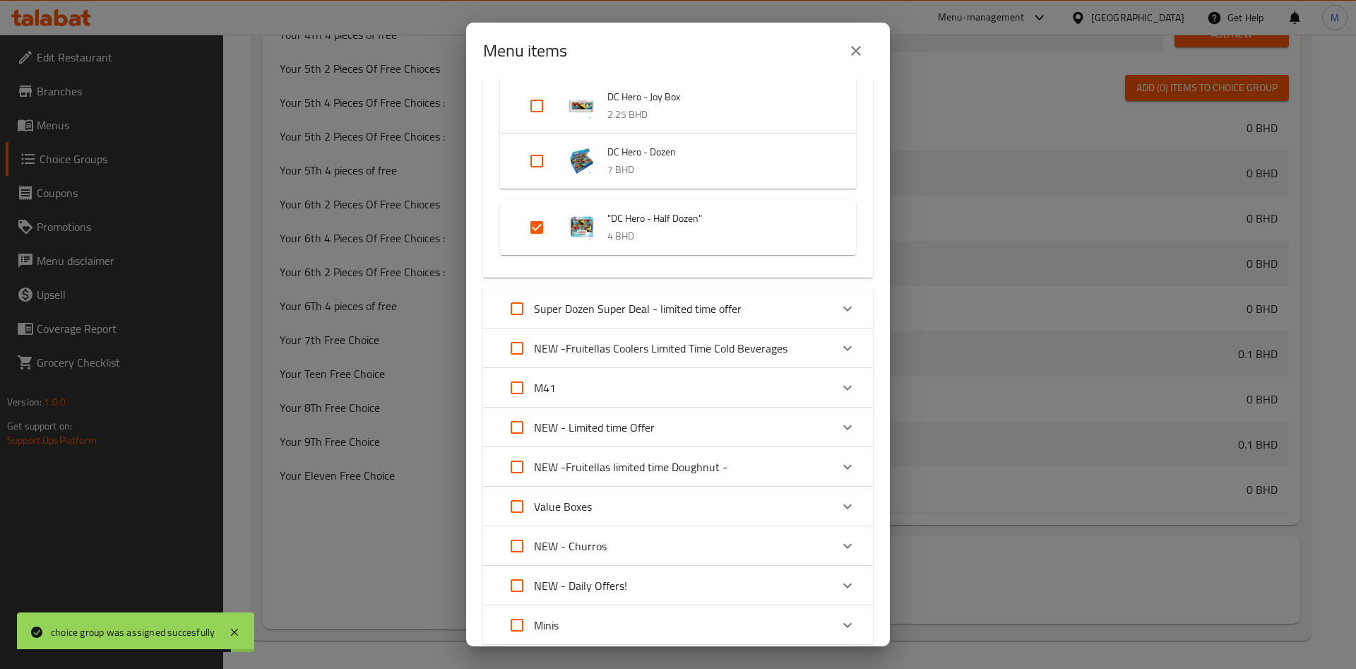
click at [745, 303] on div "Super Dozen Super Deal - limited time offer" at bounding box center [665, 309] width 331 height 34
click at [724, 308] on p "Super Dozen Super Deal - limited time offer" at bounding box center [638, 308] width 208 height 17
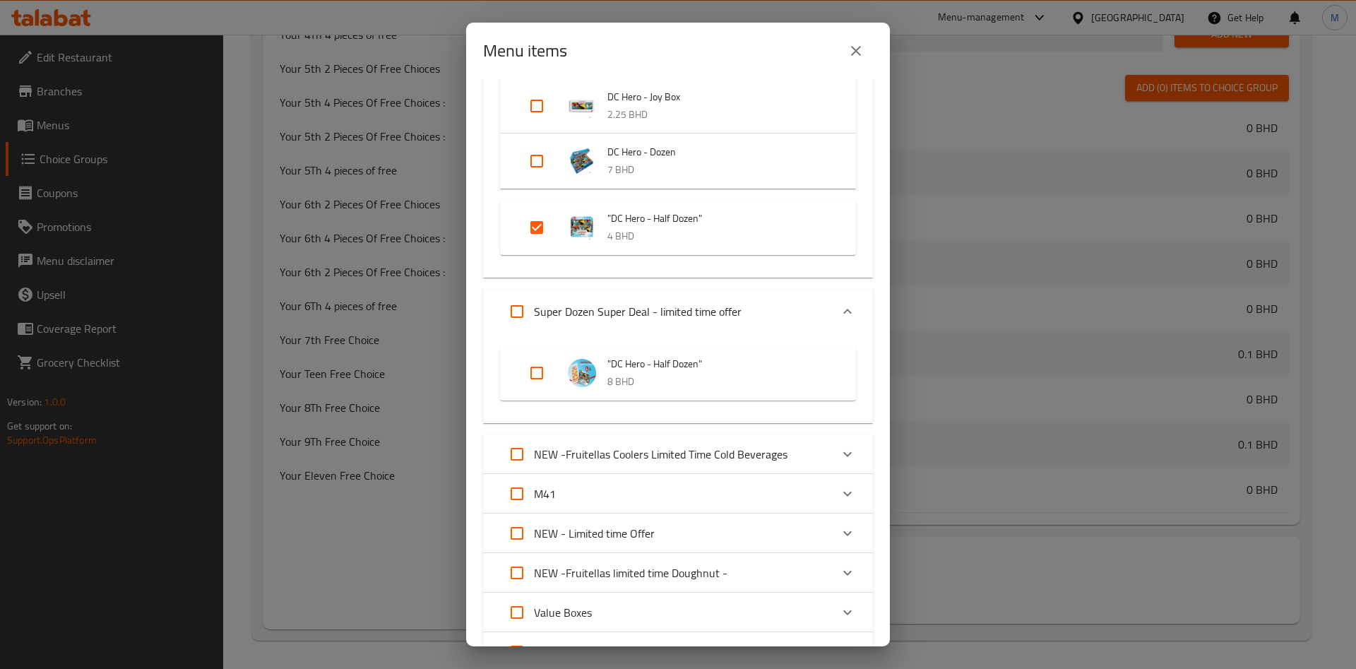
click at [531, 379] on input "Expand" at bounding box center [537, 373] width 34 height 34
checkbox input "false"
click at [543, 367] on input "Expand" at bounding box center [537, 373] width 34 height 34
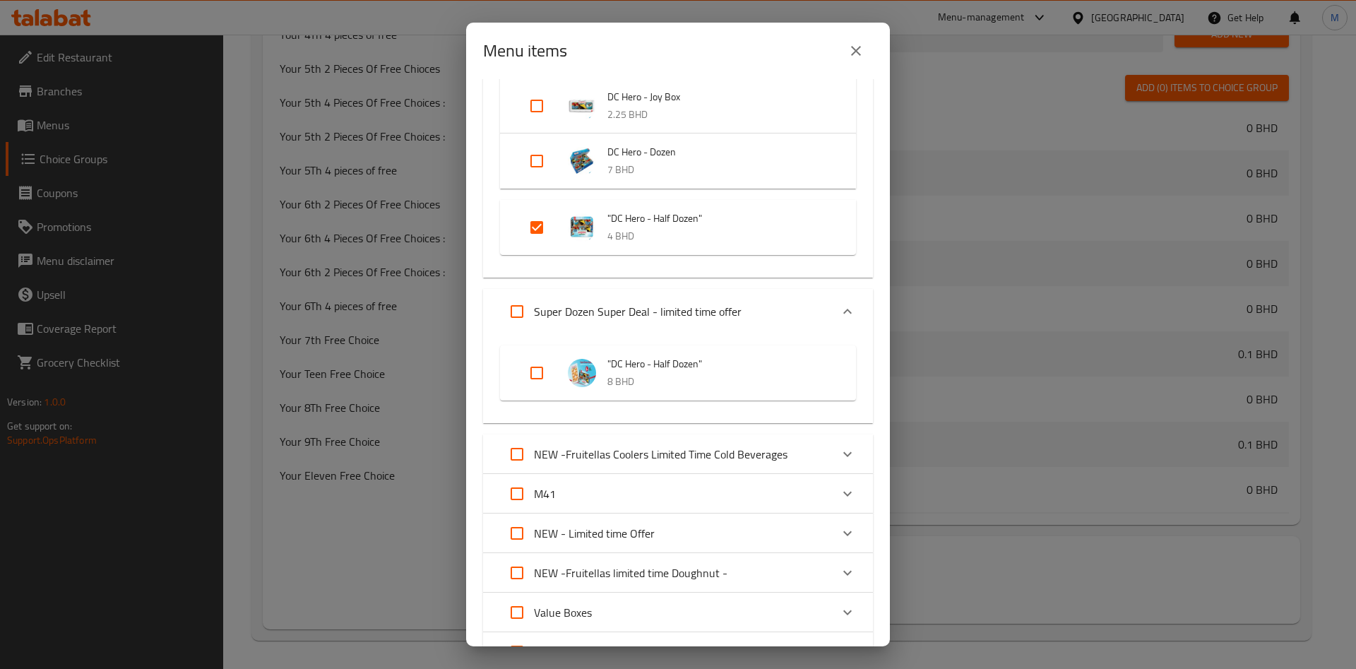
checkbox input "true"
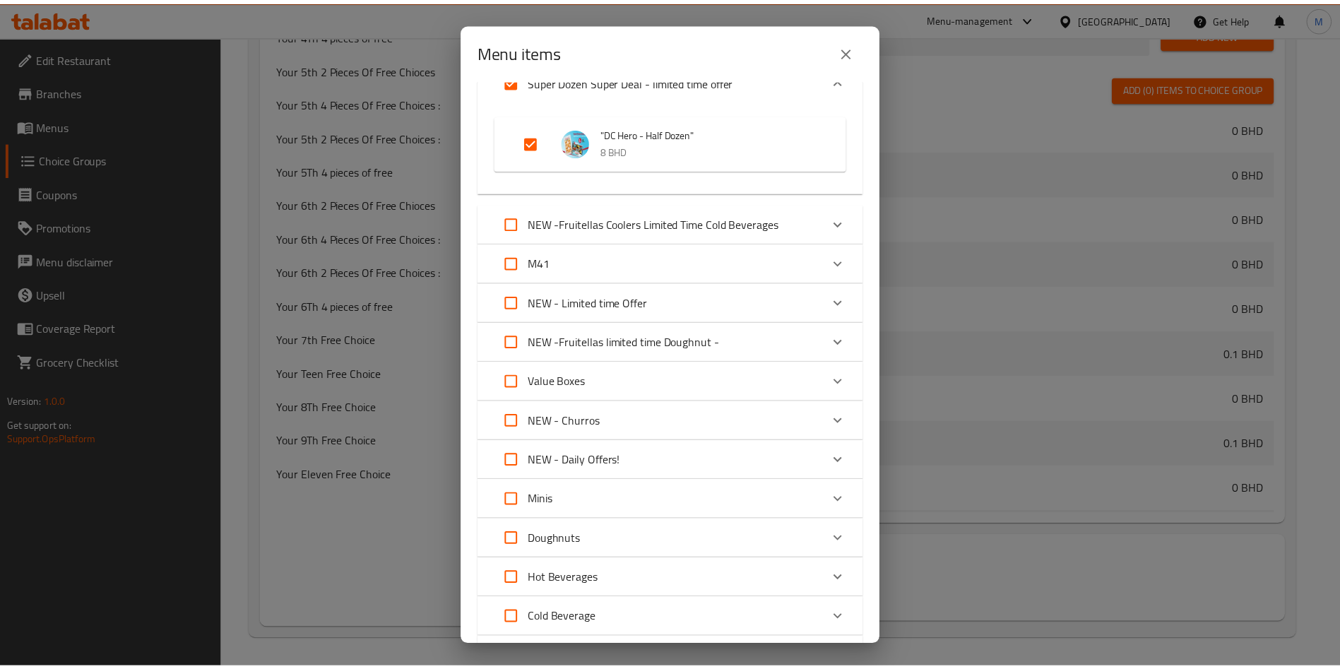
scroll to position [719, 0]
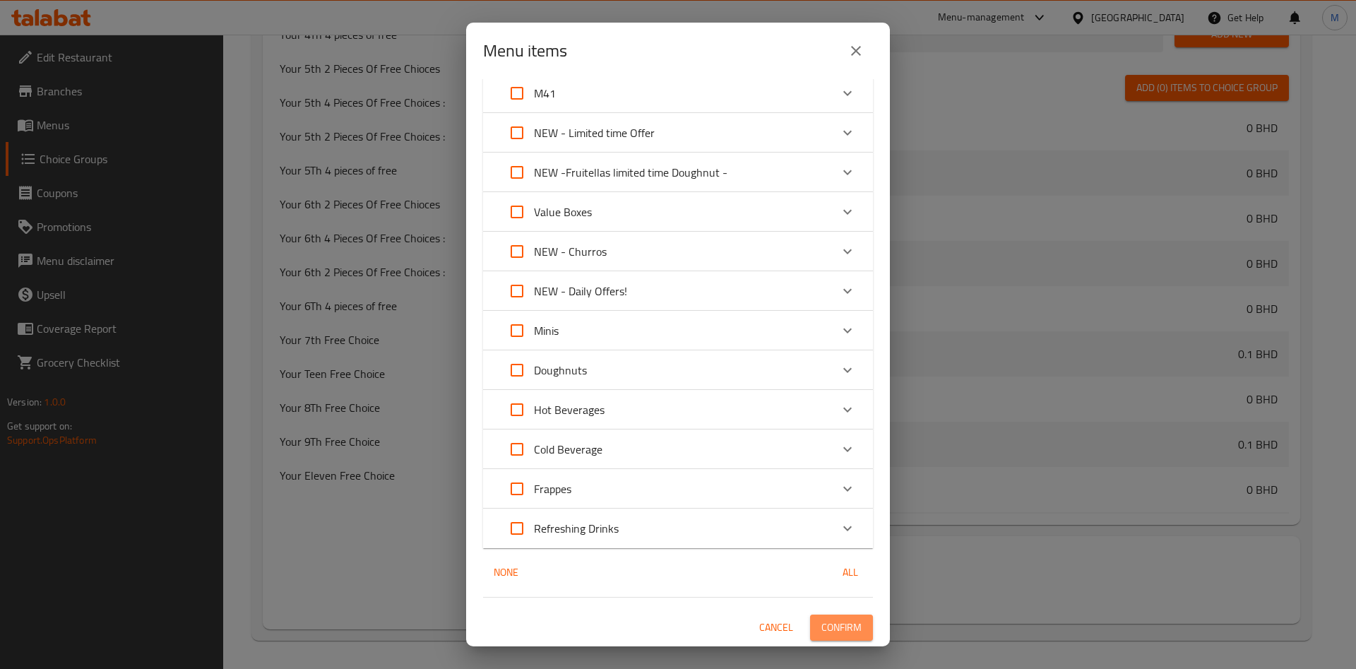
click at [827, 632] on span "Confirm" at bounding box center [842, 628] width 40 height 18
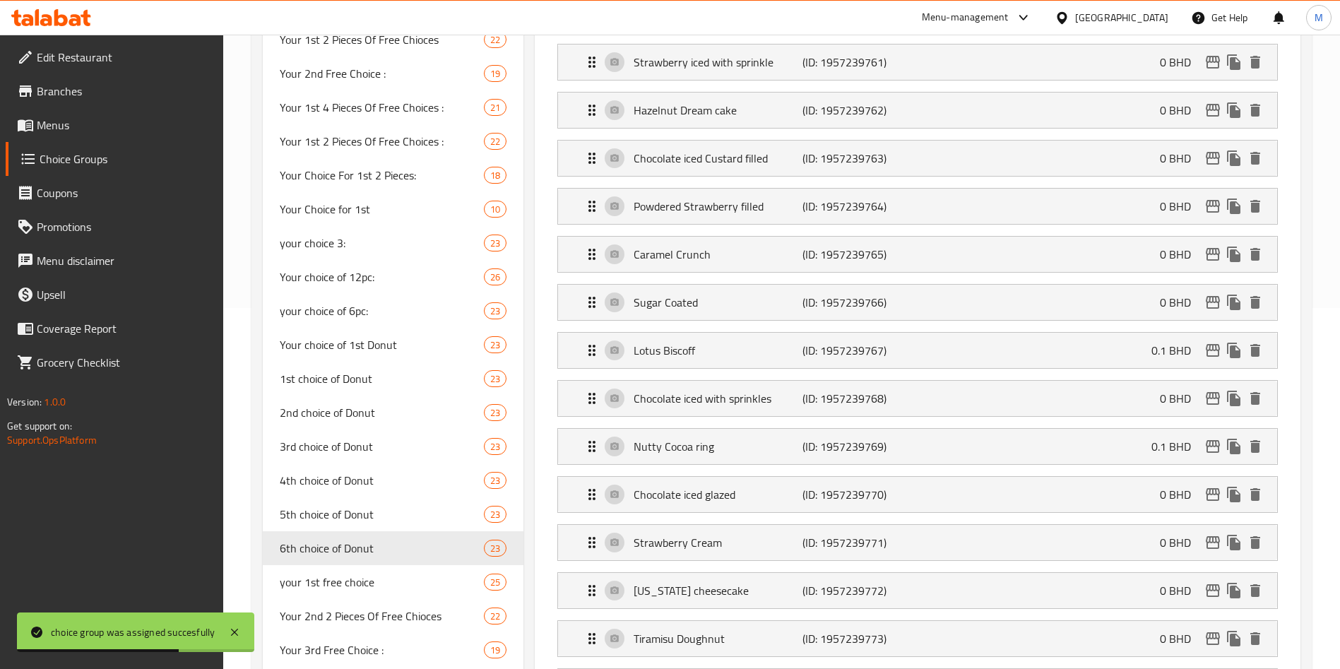
scroll to position [146, 0]
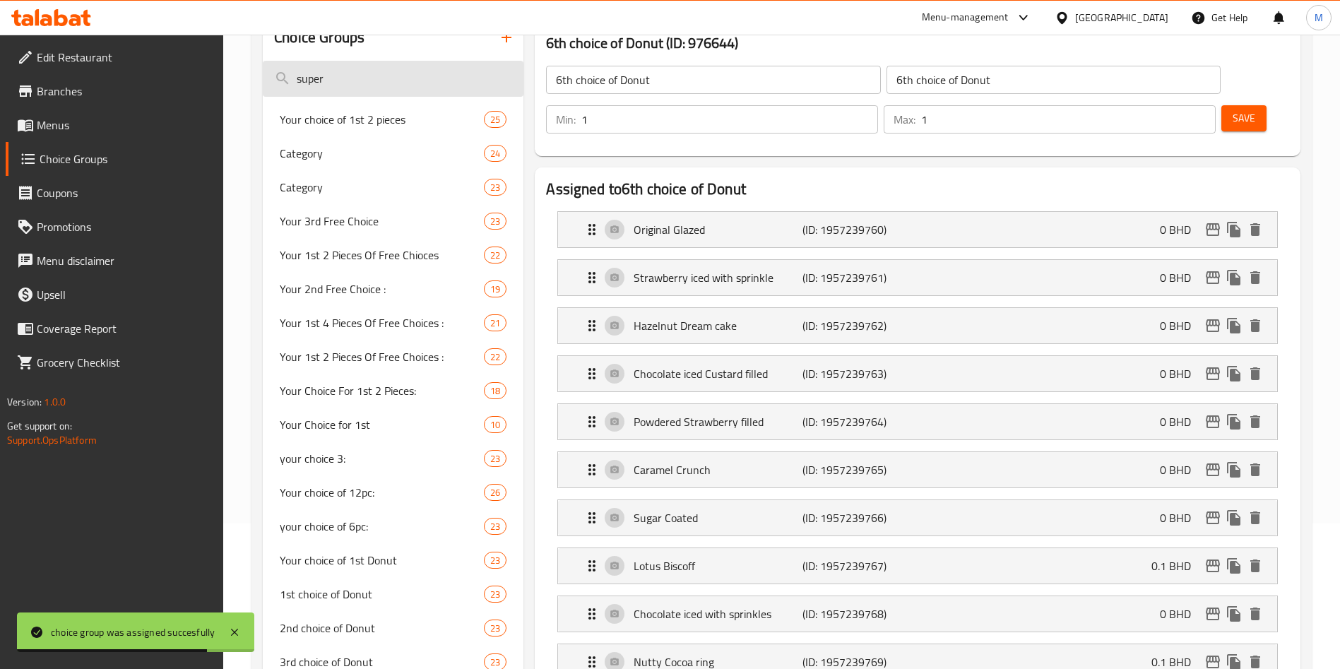
click at [391, 86] on input "super" at bounding box center [393, 79] width 261 height 36
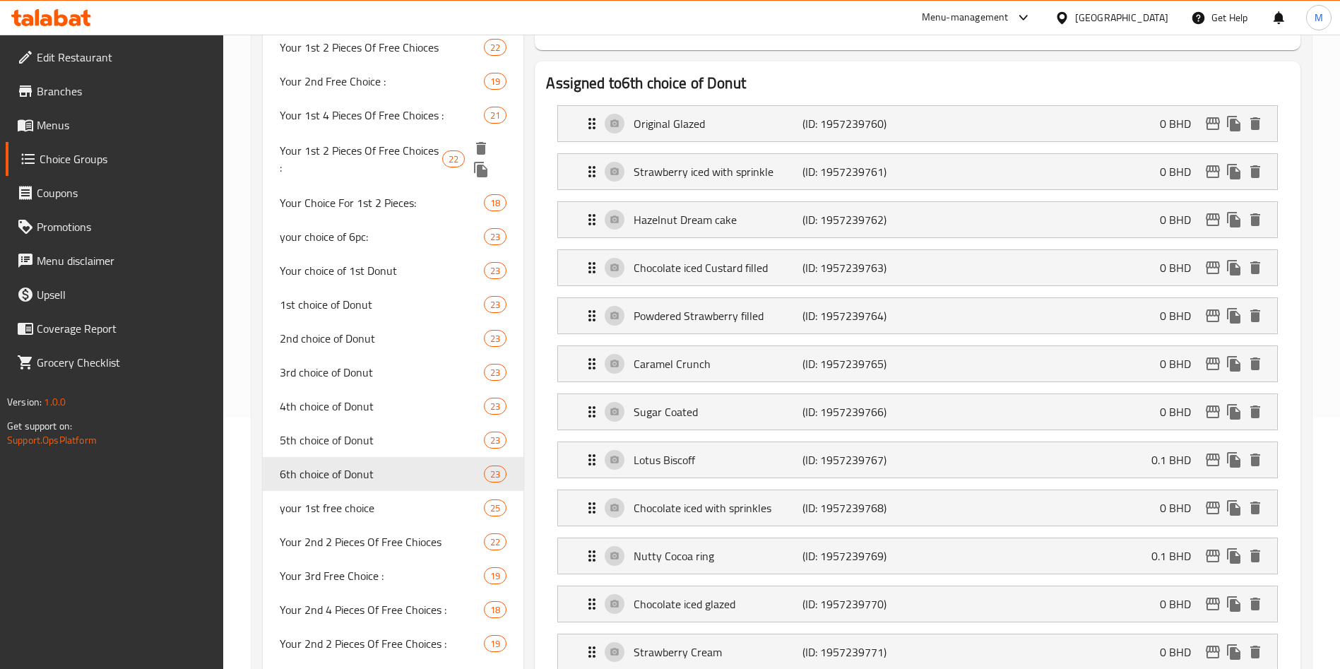
scroll to position [0, 0]
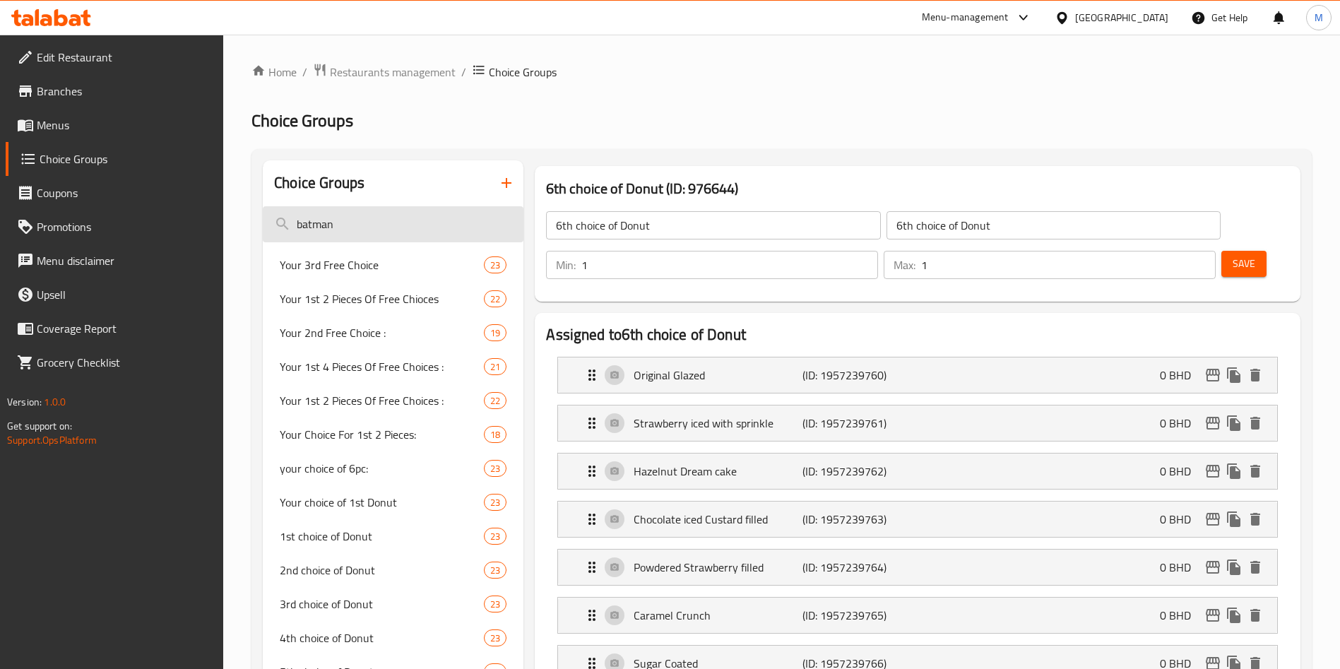
click at [413, 208] on input "batman" at bounding box center [393, 224] width 261 height 36
type input "batman"
click at [384, 221] on input "batman" at bounding box center [393, 224] width 261 height 36
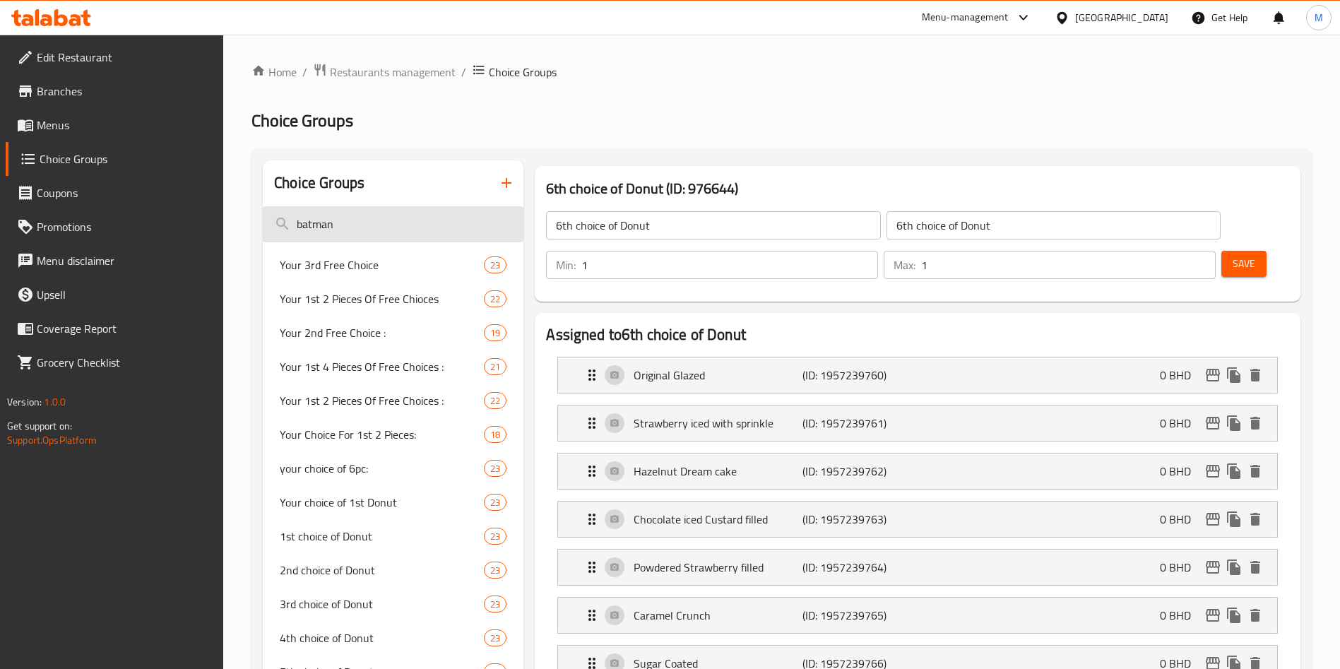
click at [384, 221] on input "batman" at bounding box center [393, 224] width 261 height 36
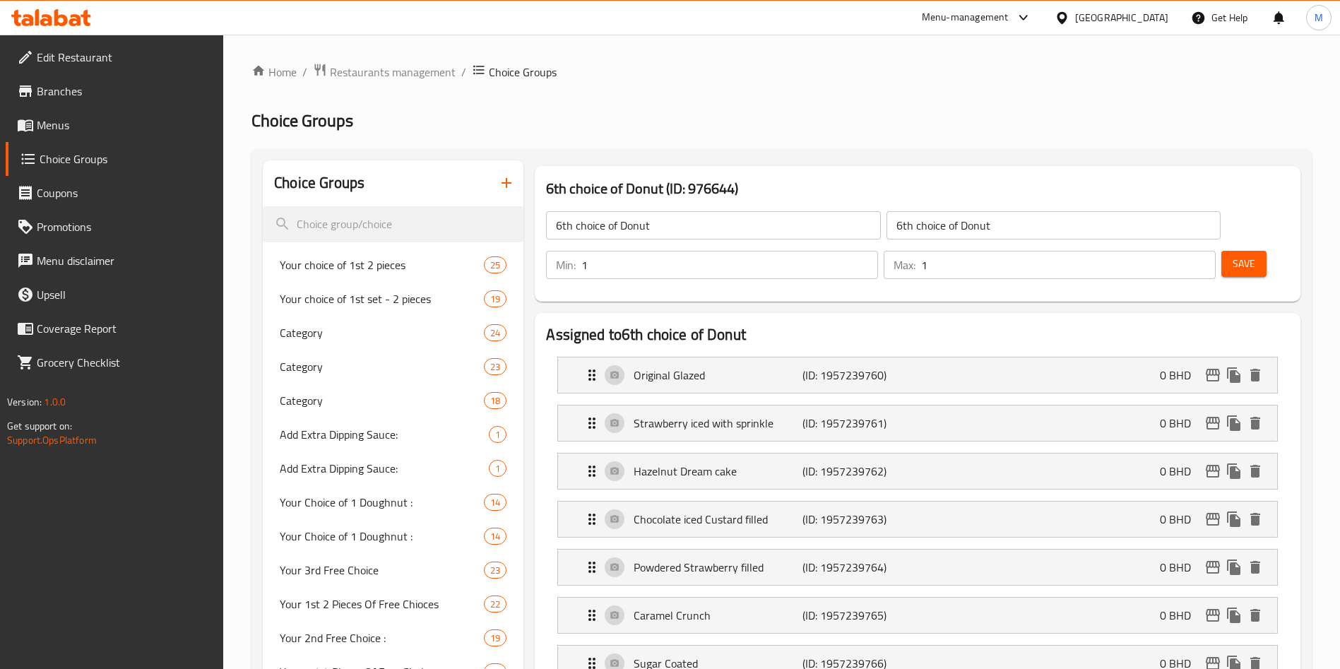
click at [498, 193] on button "button" at bounding box center [507, 183] width 34 height 34
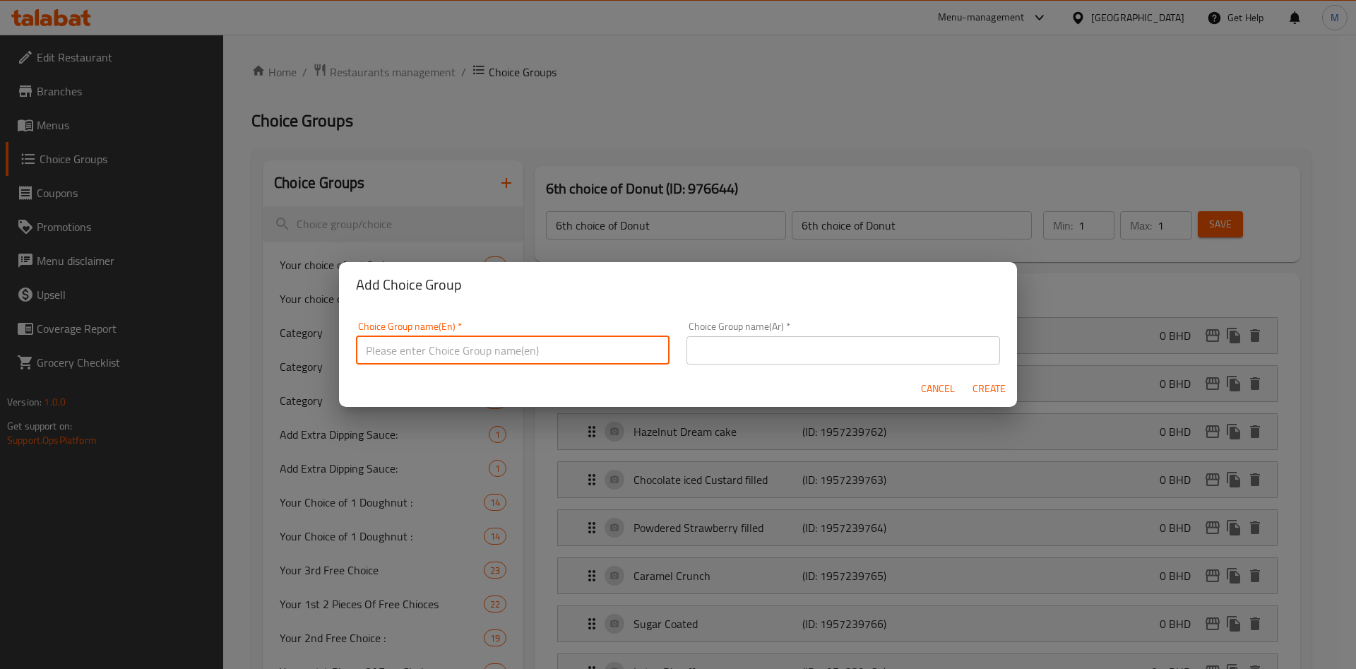
click at [533, 358] on input "text" at bounding box center [513, 350] width 314 height 28
type input "your 1st choice:"
click at [753, 361] on input "text" at bounding box center [844, 350] width 314 height 28
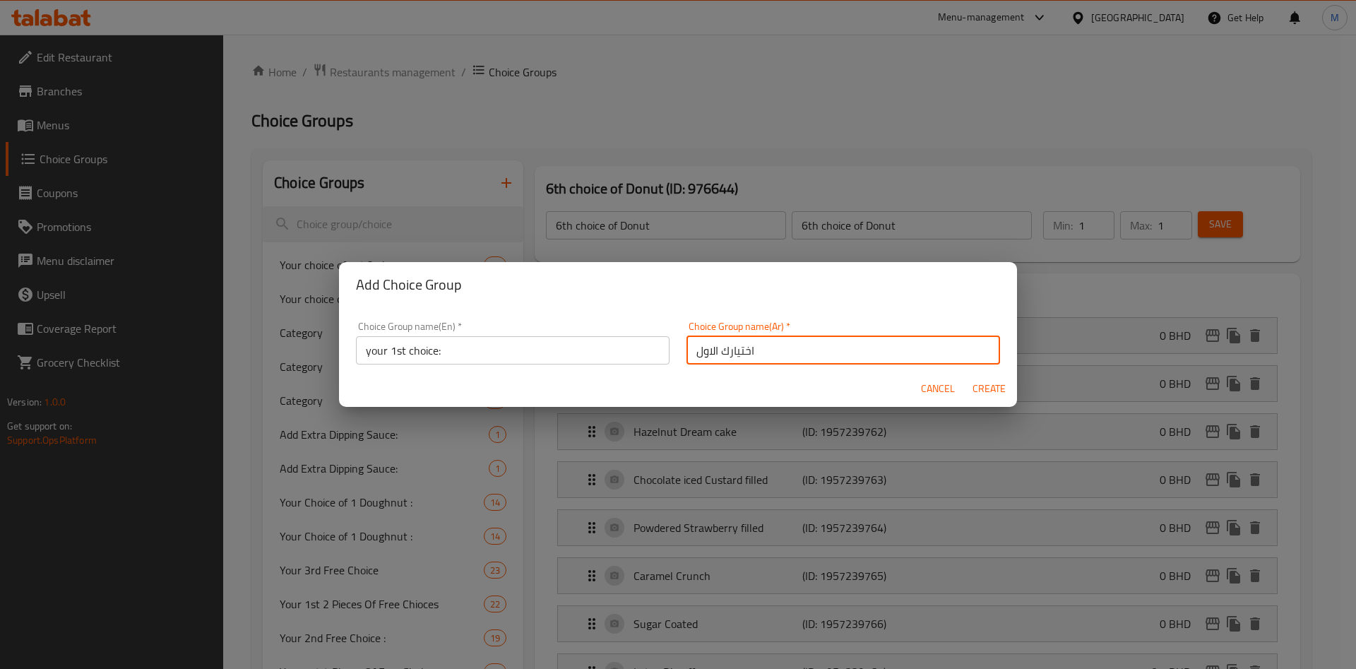
type input "اختيارك الاول"
click at [974, 394] on span "Create" at bounding box center [989, 389] width 34 height 18
type input "your 1st choice:"
type input "اختيارك الاول"
type input "0"
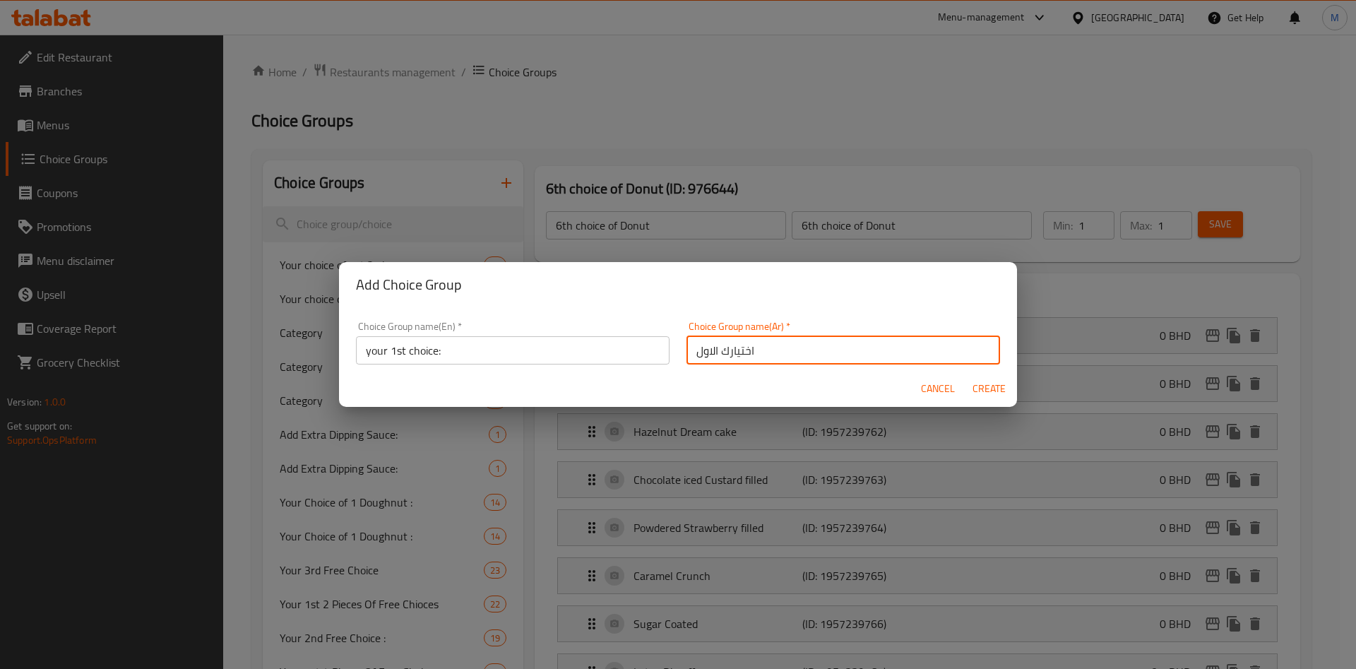
type input "0"
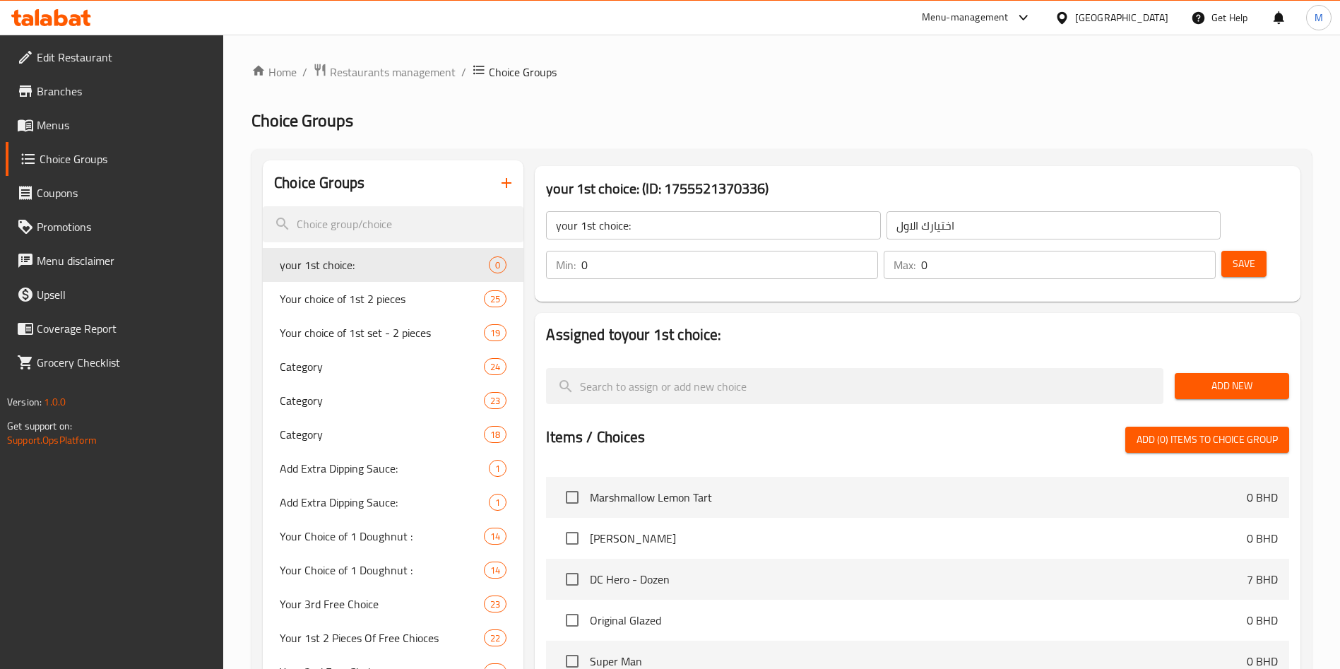
click at [878, 251] on input "0" at bounding box center [729, 265] width 297 height 28
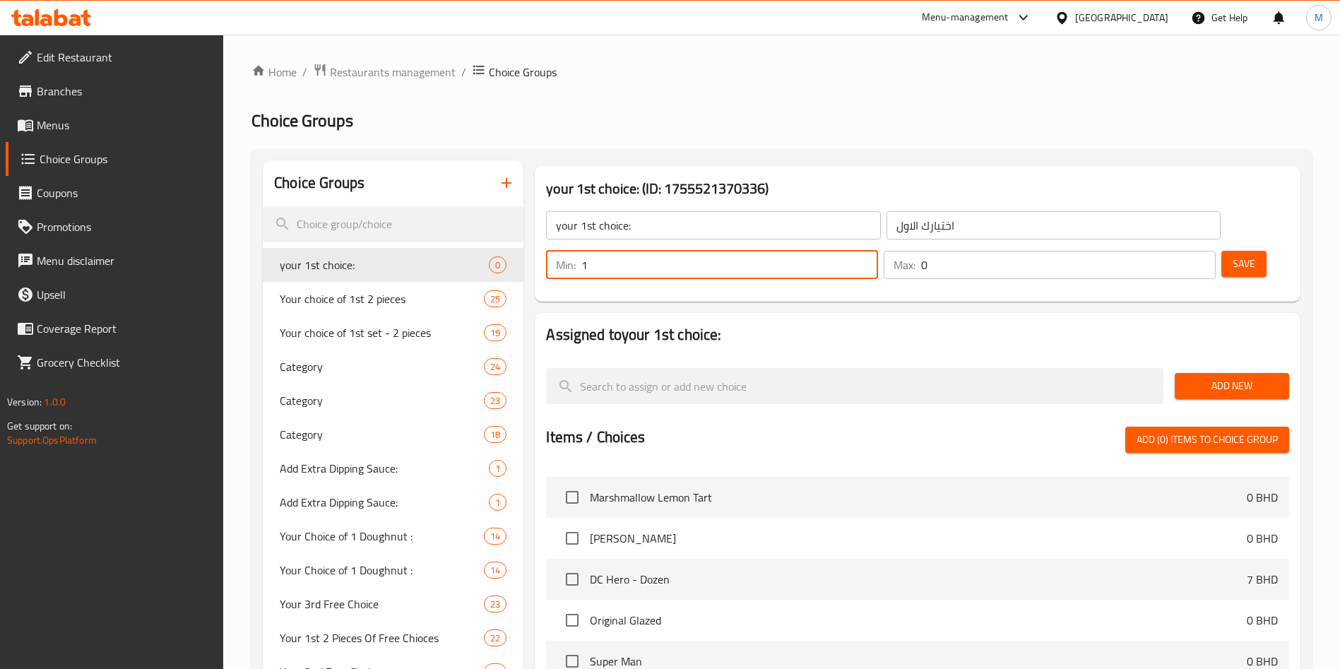
type input "1"
click at [878, 251] on input "1" at bounding box center [729, 265] width 297 height 28
drag, startPoint x: 1190, startPoint y: 218, endPoint x: 1182, endPoint y: 215, distance: 8.5
click at [1189, 251] on input "0" at bounding box center [1068, 265] width 295 height 28
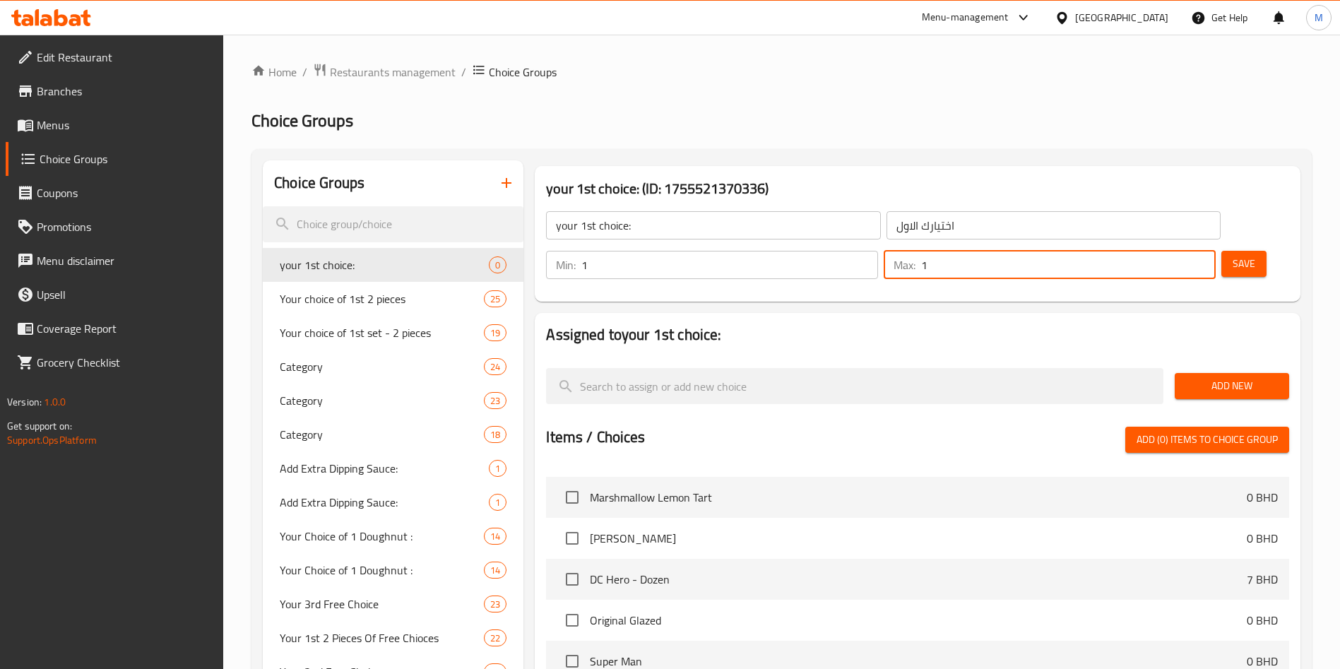
type input "1"
click at [1181, 251] on input "1" at bounding box center [1068, 265] width 295 height 28
click at [1224, 377] on span "Add New" at bounding box center [1232, 386] width 92 height 18
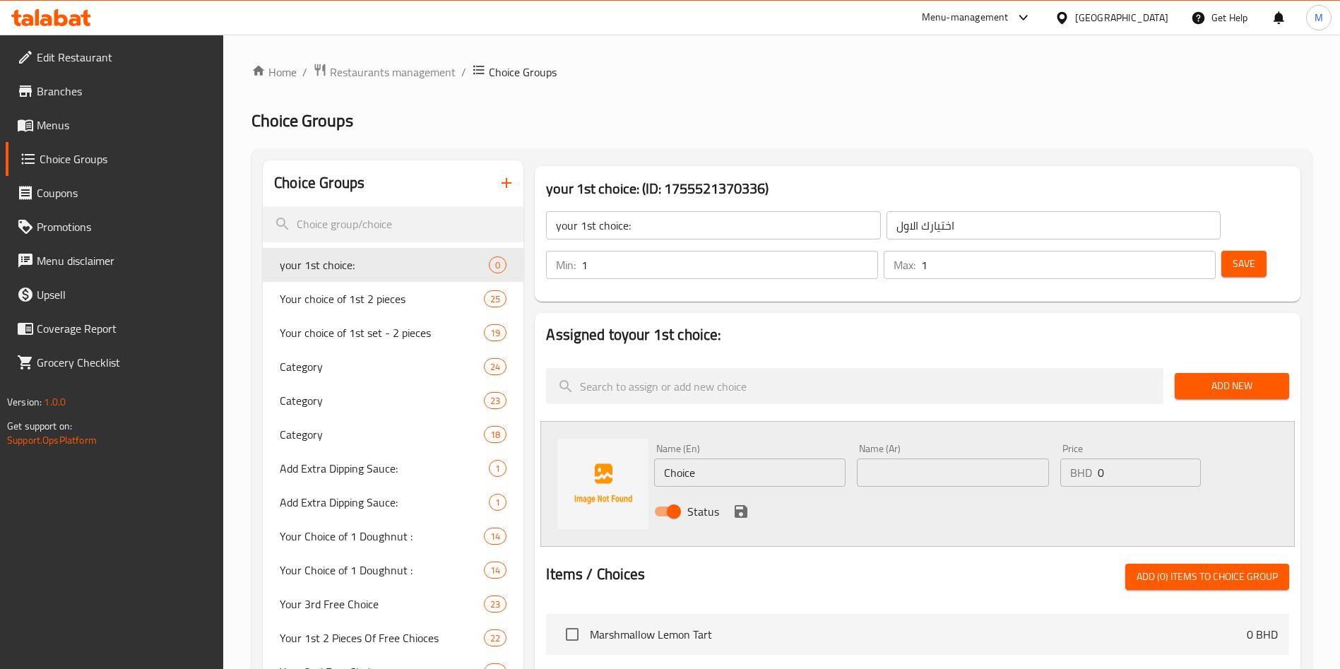
click at [735, 459] on input "Choice" at bounding box center [749, 473] width 191 height 28
click at [759, 459] on input "text" at bounding box center [749, 473] width 191 height 28
paste input "Superman"
type input "Superman"
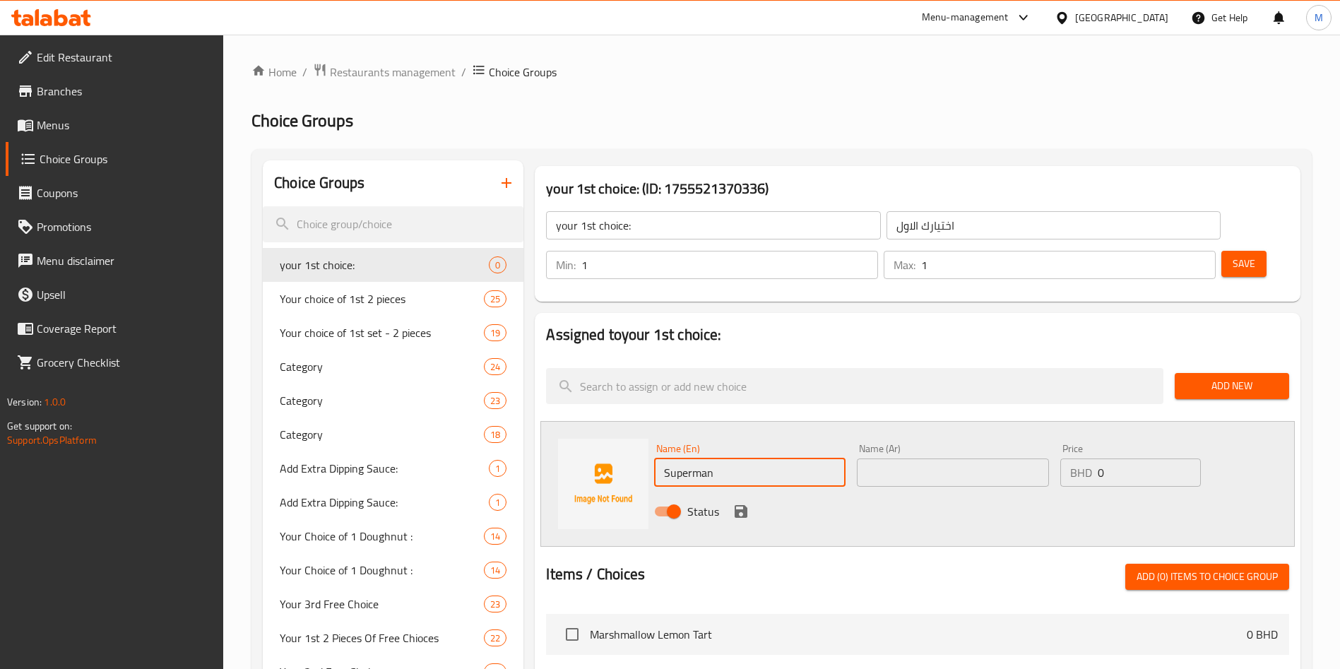
click at [921, 459] on input "text" at bounding box center [952, 473] width 191 height 28
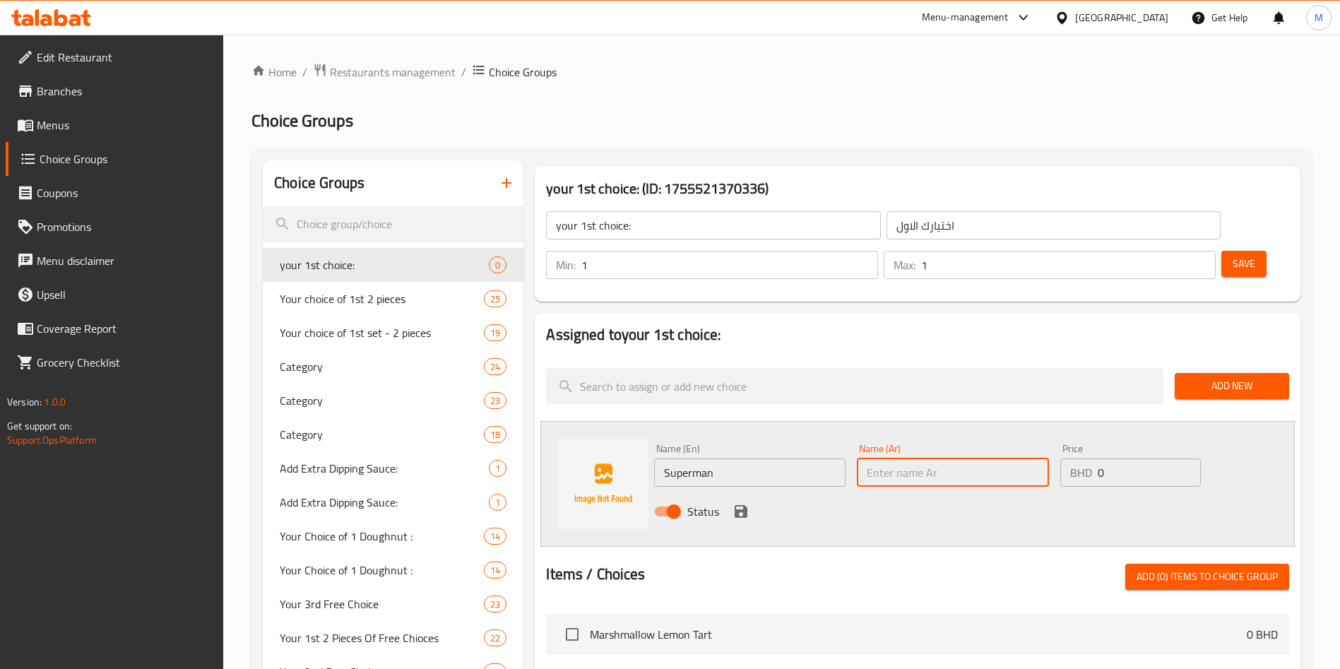
click at [921, 459] on input "text" at bounding box center [952, 473] width 191 height 28
type input "سوبرمان"
click at [735, 503] on icon "save" at bounding box center [741, 511] width 17 height 17
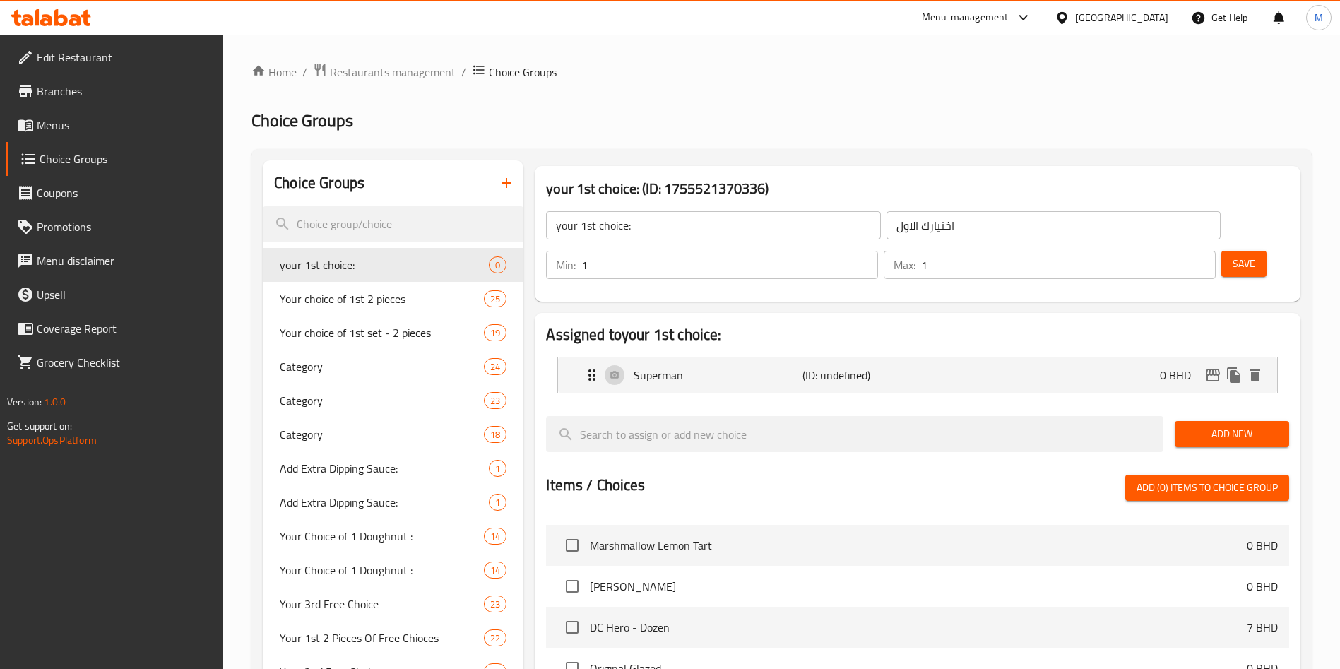
click at [1248, 421] on button "Add New" at bounding box center [1232, 434] width 114 height 26
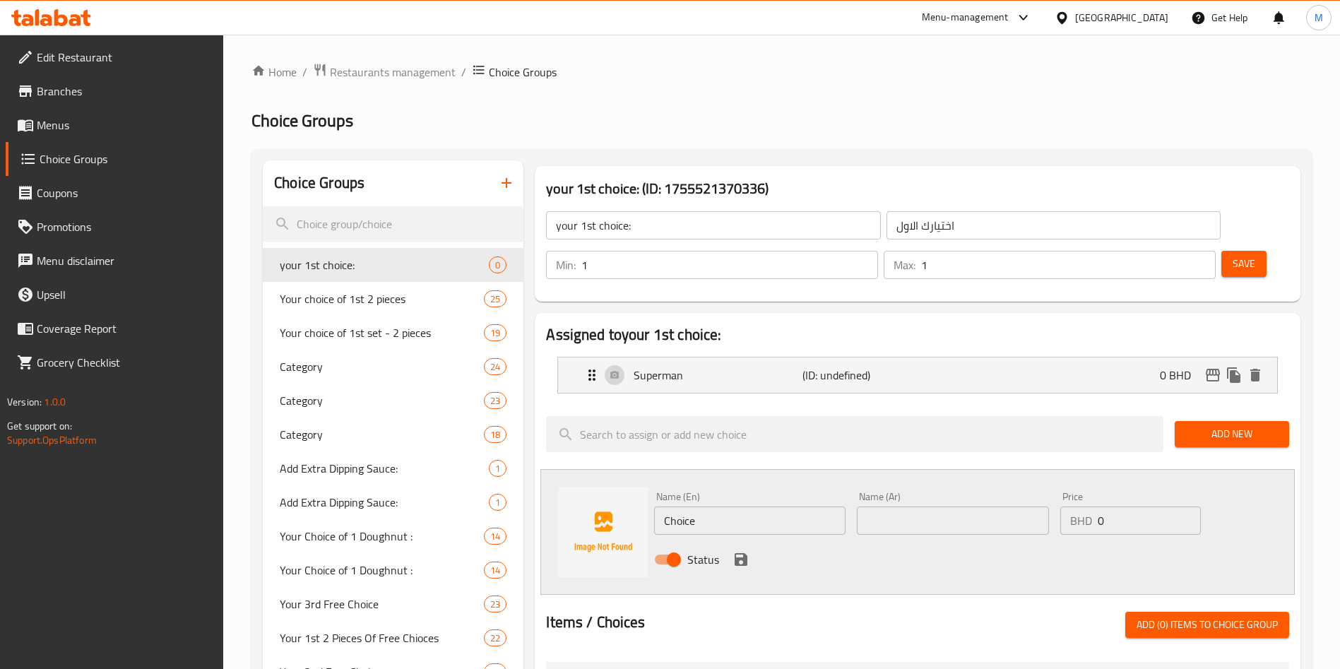
click at [764, 507] on input "Choice" at bounding box center [749, 521] width 191 height 28
paste input "Batman"
type input "Batman"
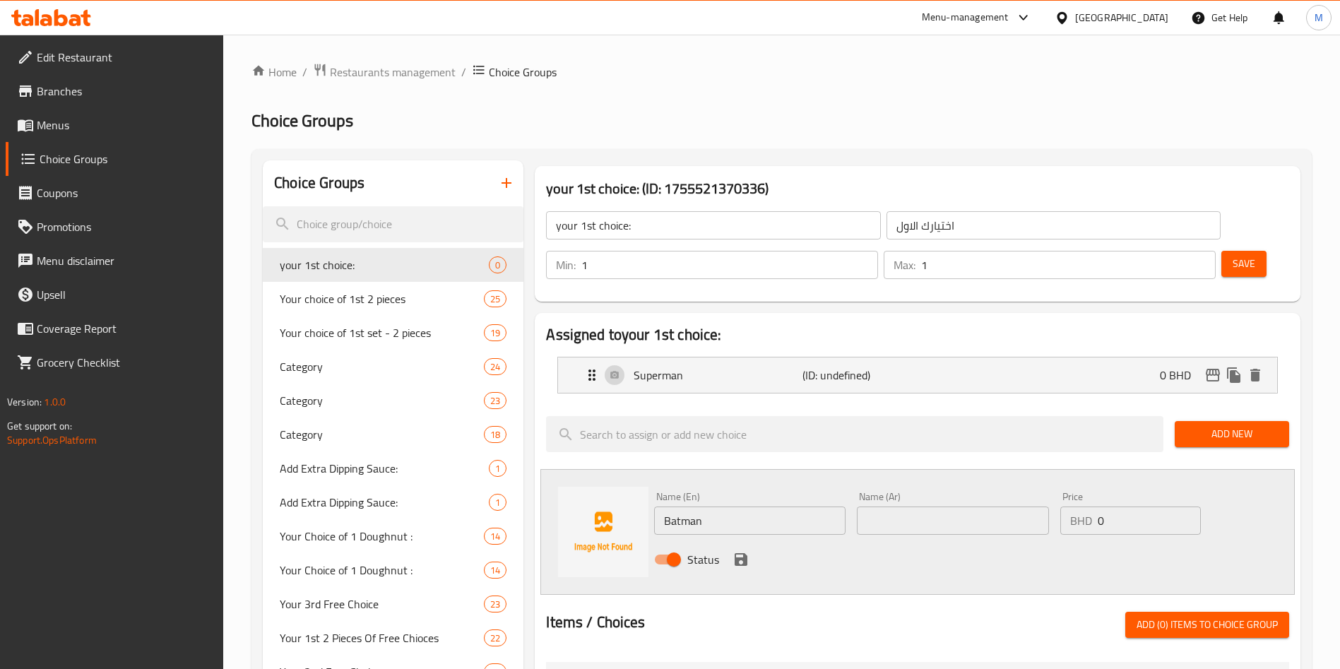
click at [910, 495] on div "Name (Ar) Name (Ar)" at bounding box center [952, 513] width 203 height 54
click at [925, 507] on input "text" at bounding box center [952, 521] width 191 height 28
type input "باتمان"
click at [733, 551] on icon "save" at bounding box center [741, 559] width 17 height 17
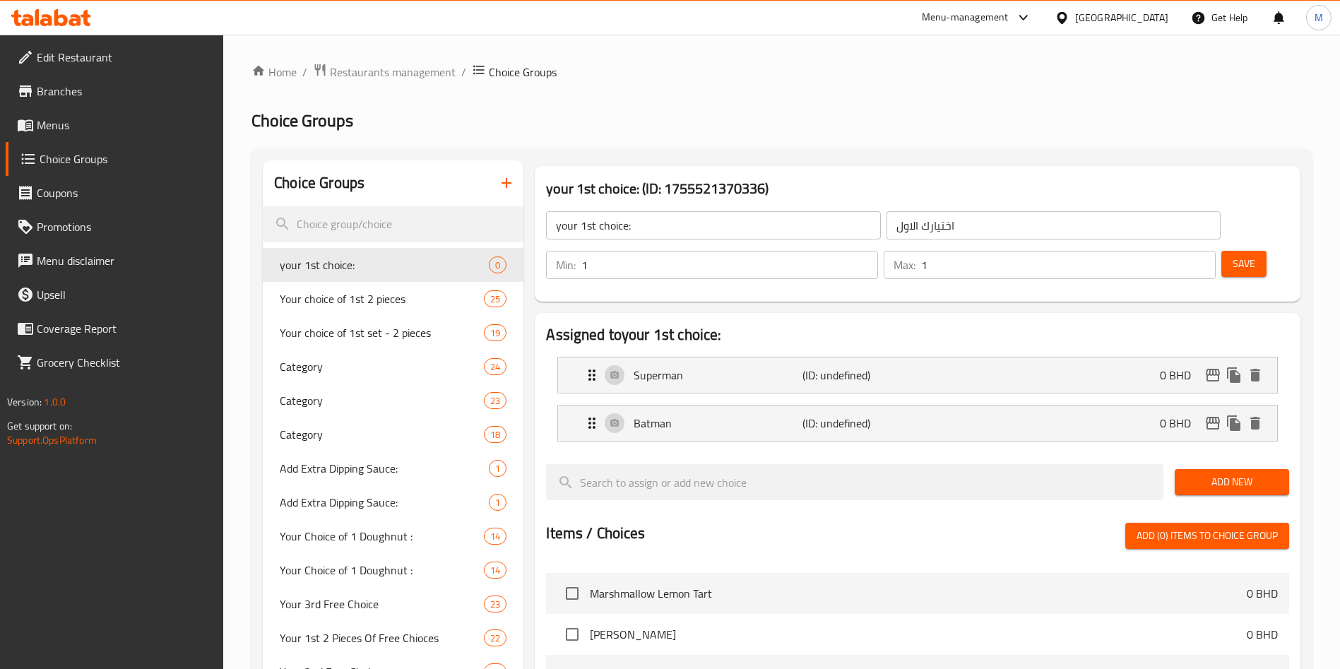
click at [1212, 469] on button "Add New" at bounding box center [1232, 482] width 114 height 26
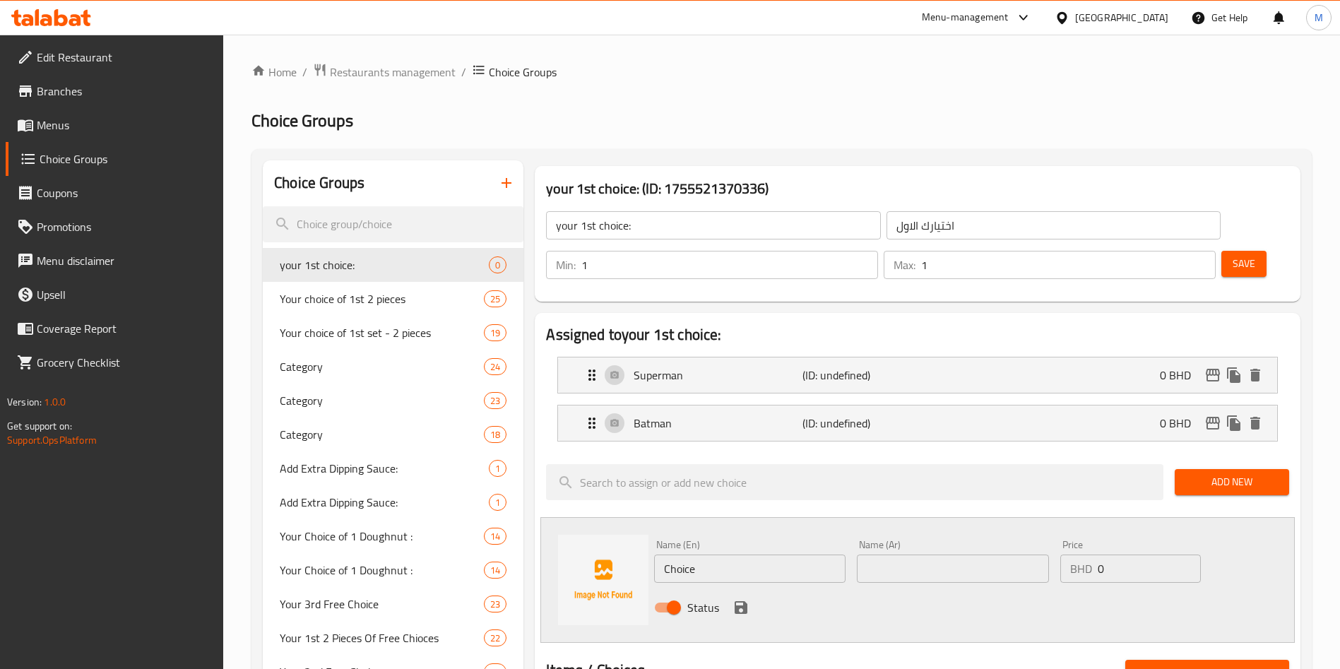
click at [728, 555] on input "Choice" at bounding box center [749, 569] width 191 height 28
type input "Wonder Woman"
click at [889, 555] on input "text" at bounding box center [952, 569] width 191 height 28
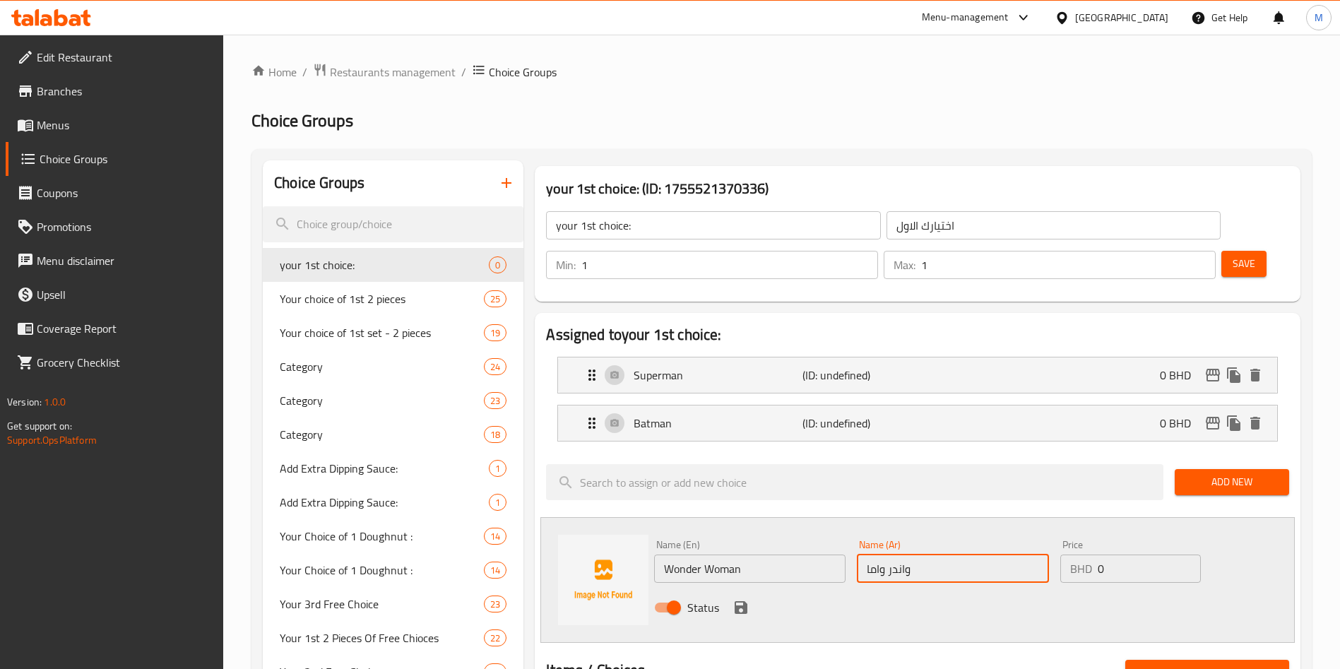
type input "[PERSON_NAME]"
click at [745, 601] on icon "save" at bounding box center [741, 607] width 13 height 13
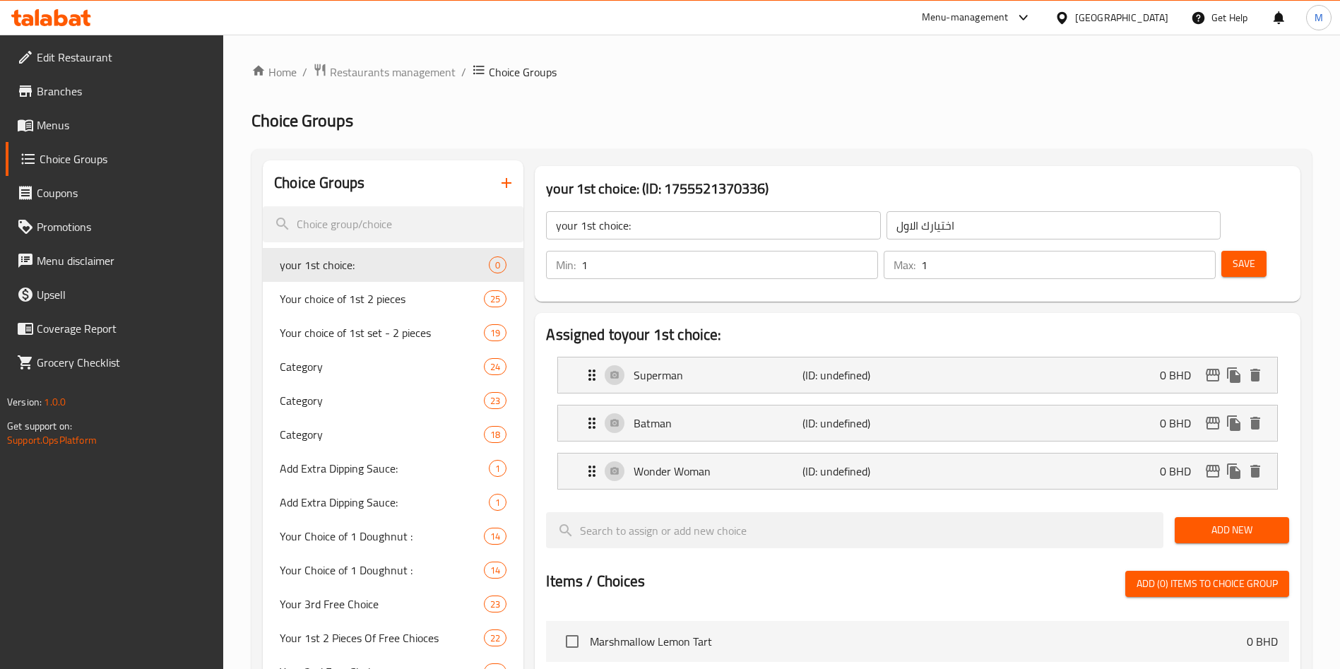
click at [1219, 248] on div "Save" at bounding box center [1250, 265] width 62 height 34
click at [1222, 251] on button "Save" at bounding box center [1244, 264] width 45 height 26
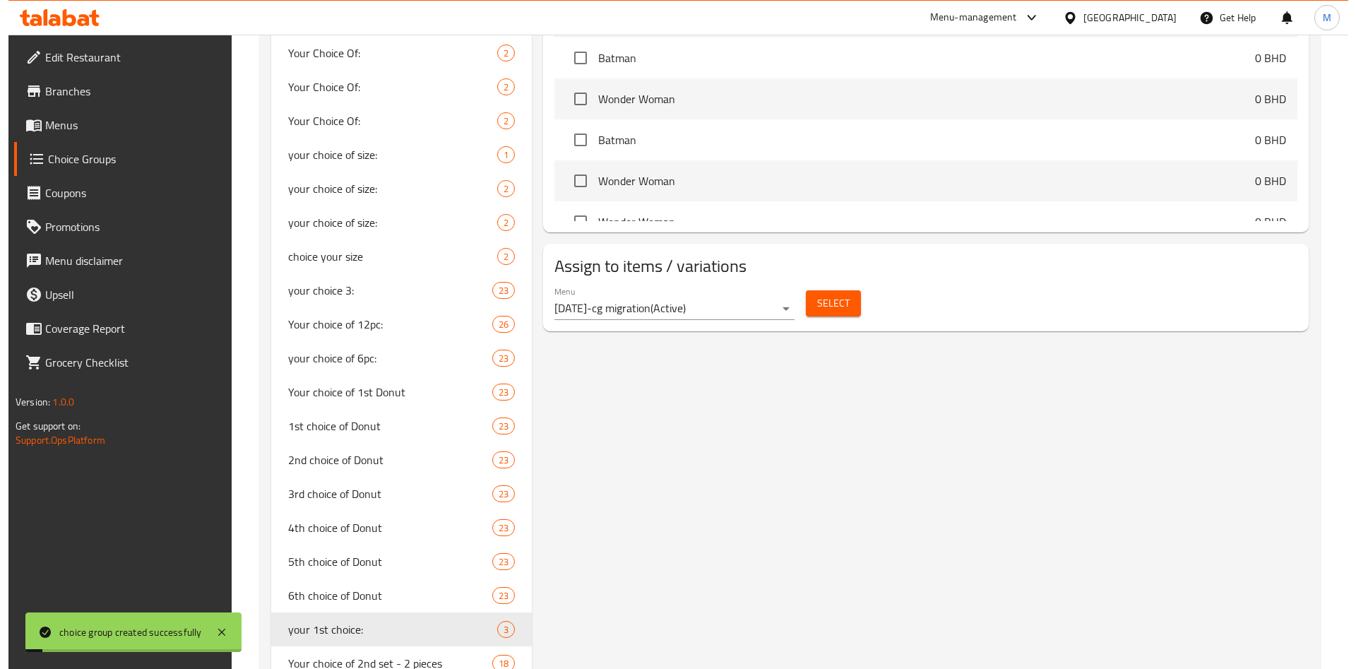
scroll to position [742, 0]
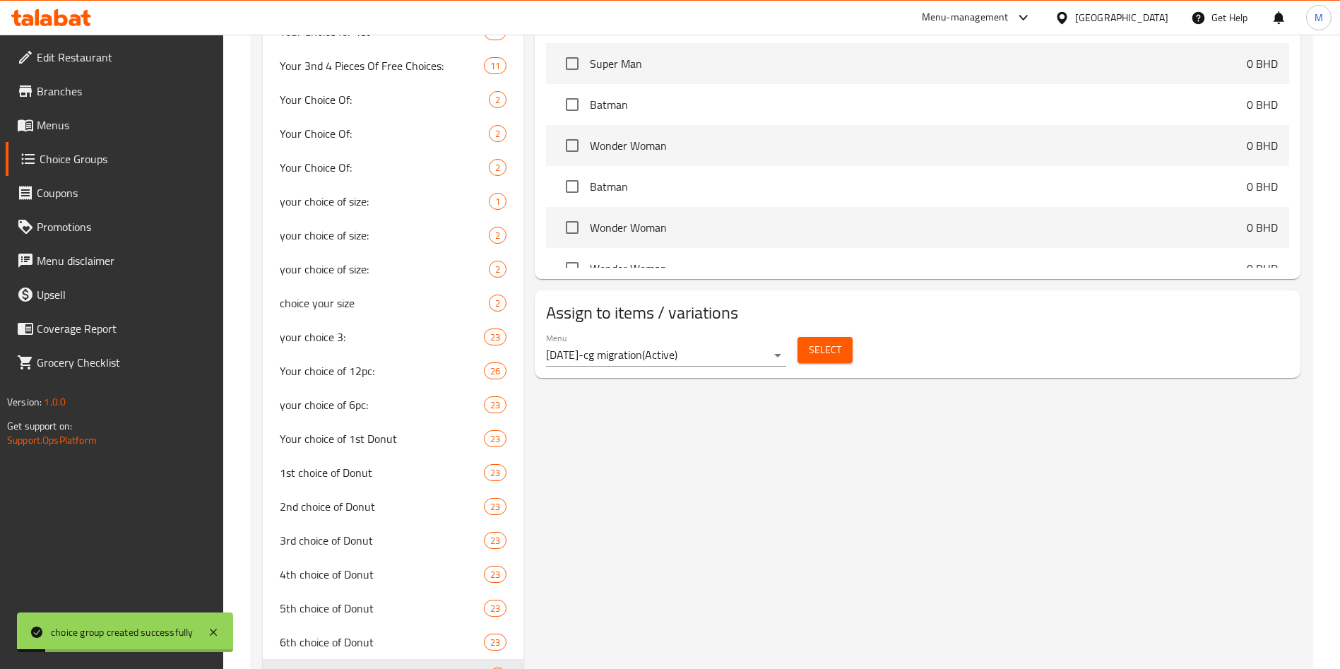
click at [830, 341] on span "Select" at bounding box center [825, 350] width 32 height 18
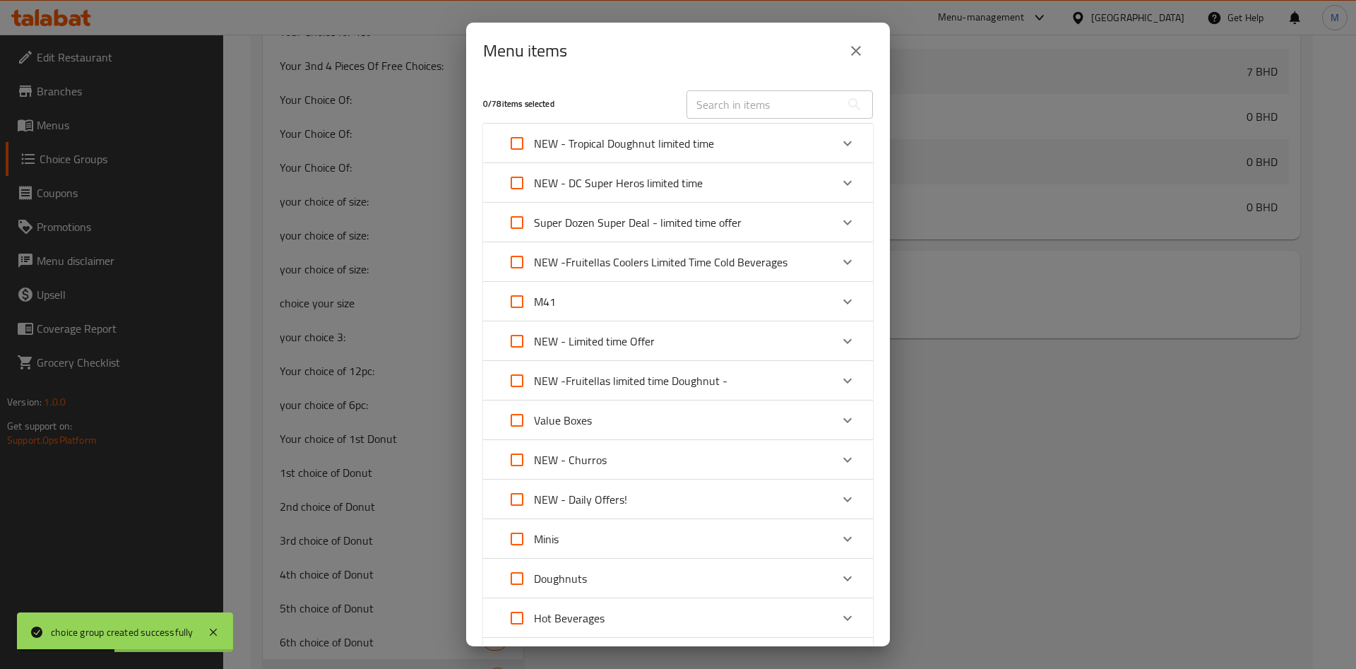
click at [808, 206] on div "Super Dozen Super Deal - limited time offer" at bounding box center [665, 223] width 331 height 34
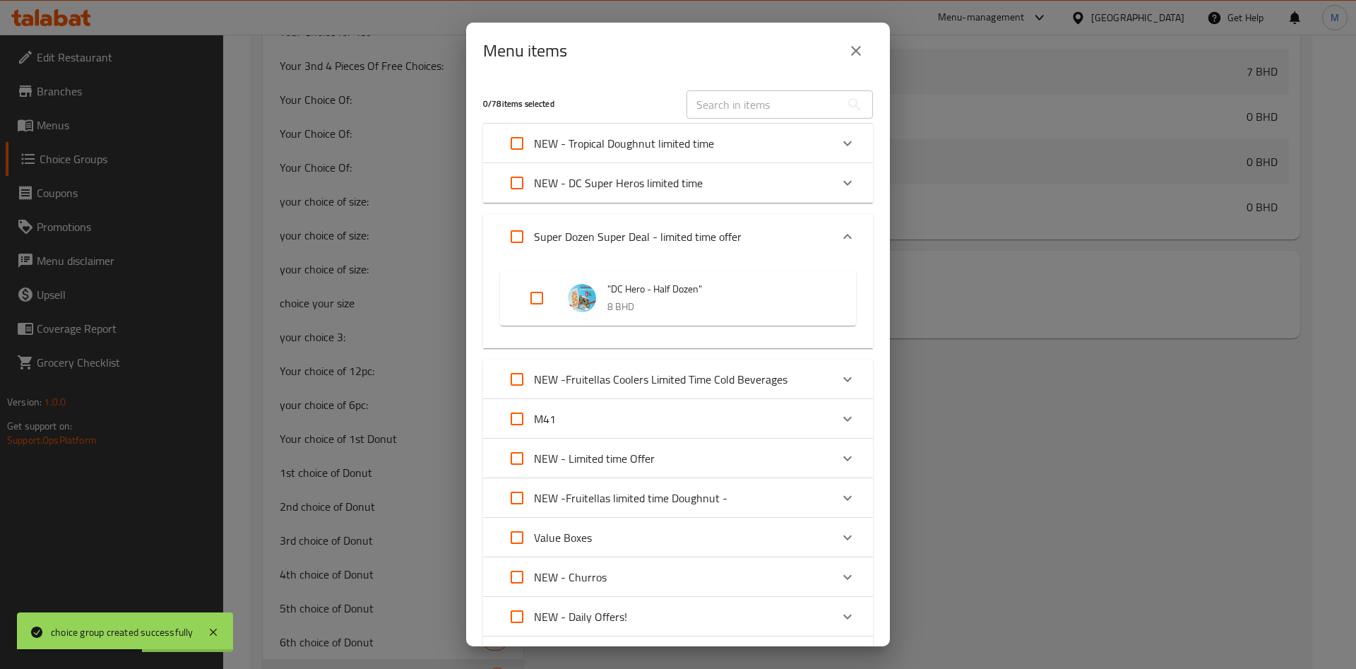
click at [540, 291] on input "Expand" at bounding box center [537, 298] width 34 height 34
checkbox input "true"
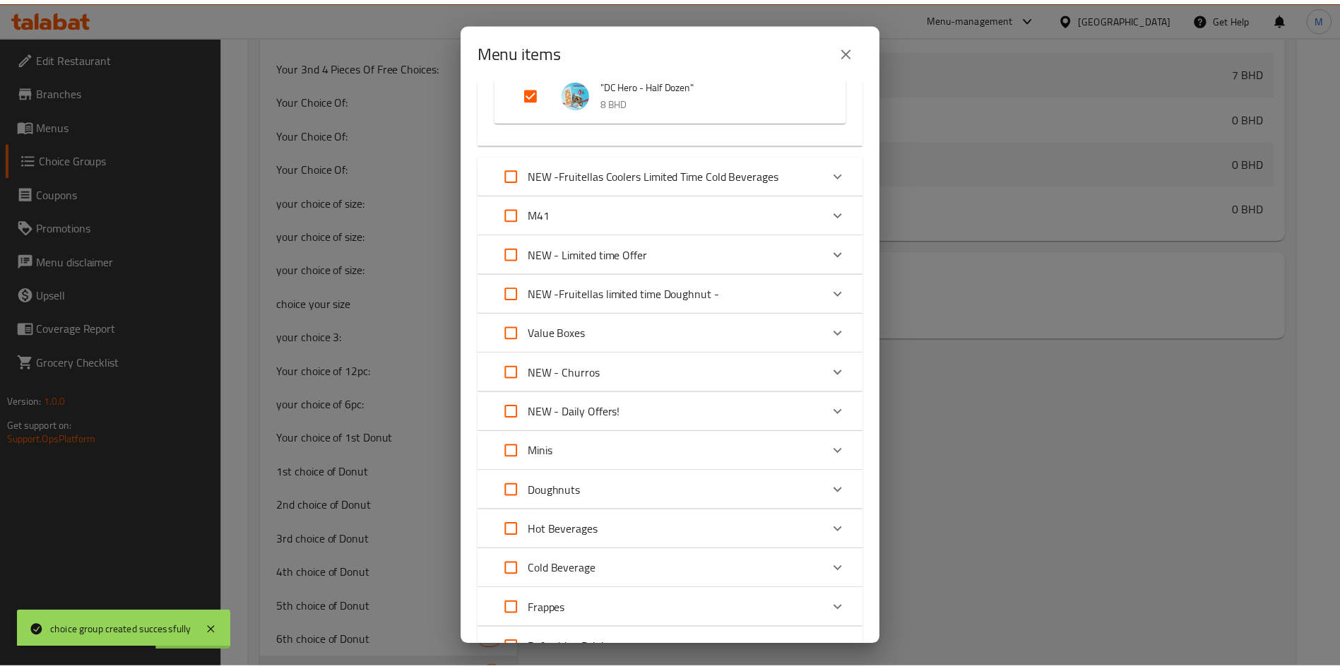
scroll to position [326, 0]
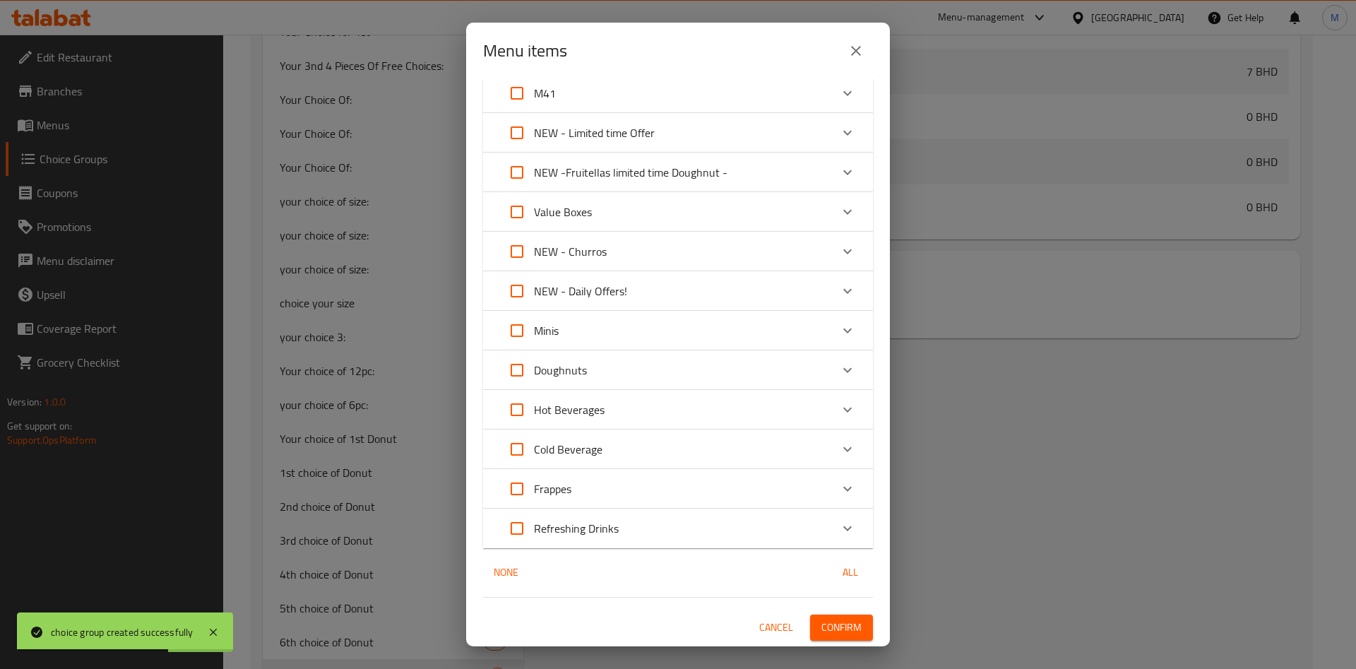
click at [822, 622] on span "Confirm" at bounding box center [842, 628] width 40 height 18
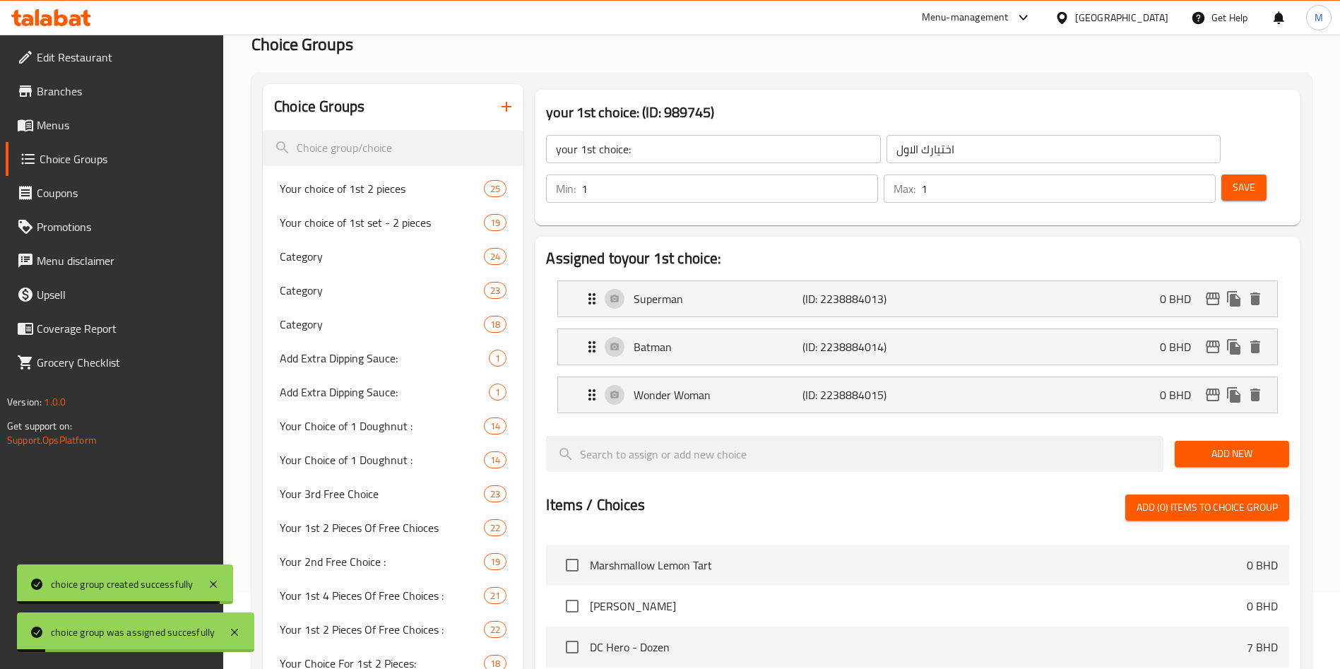
scroll to position [0, 0]
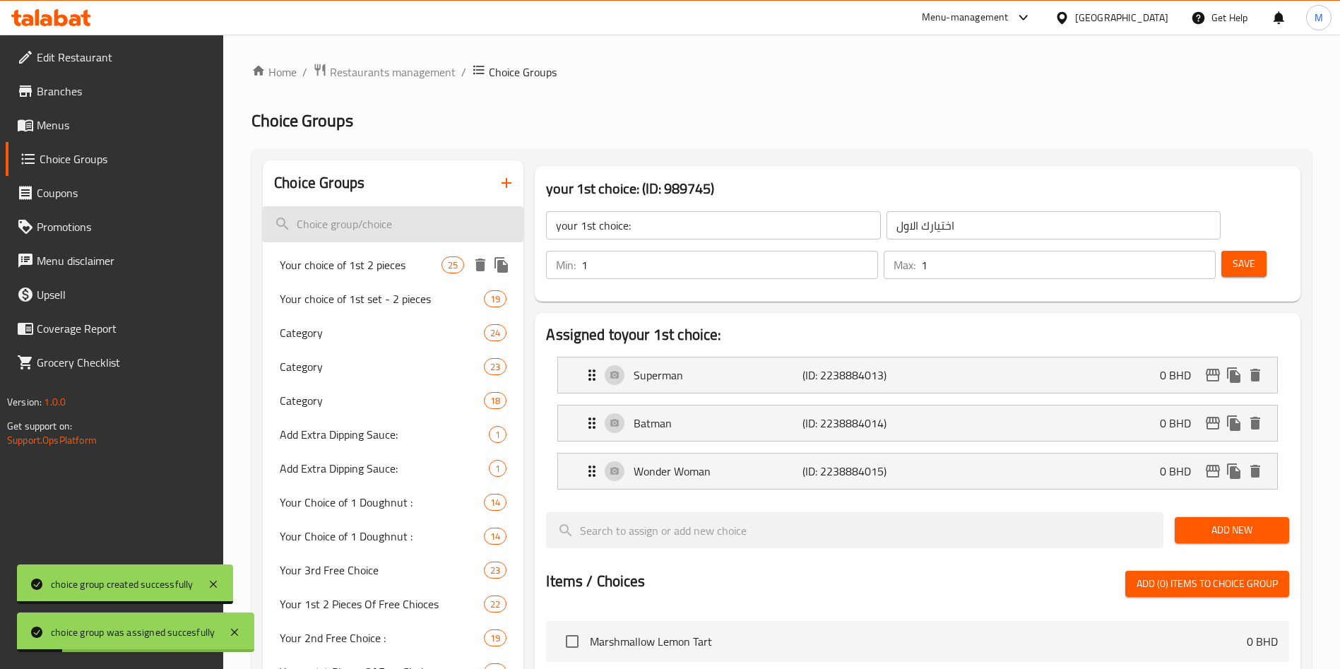
click at [390, 261] on span "Your choice of 1st 2 pieces" at bounding box center [361, 264] width 162 height 17
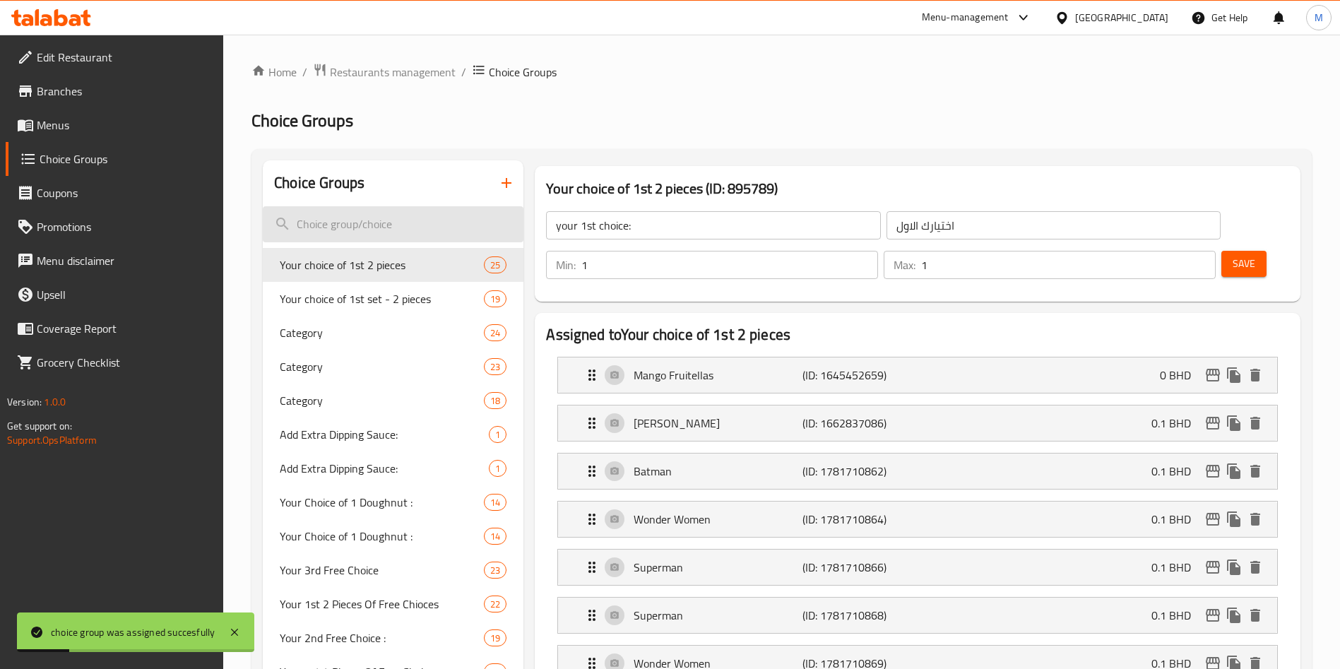
type input "Your choice of 1st 2 pieces"
type input "اختيارك من أول قطعتين"
type input "2"
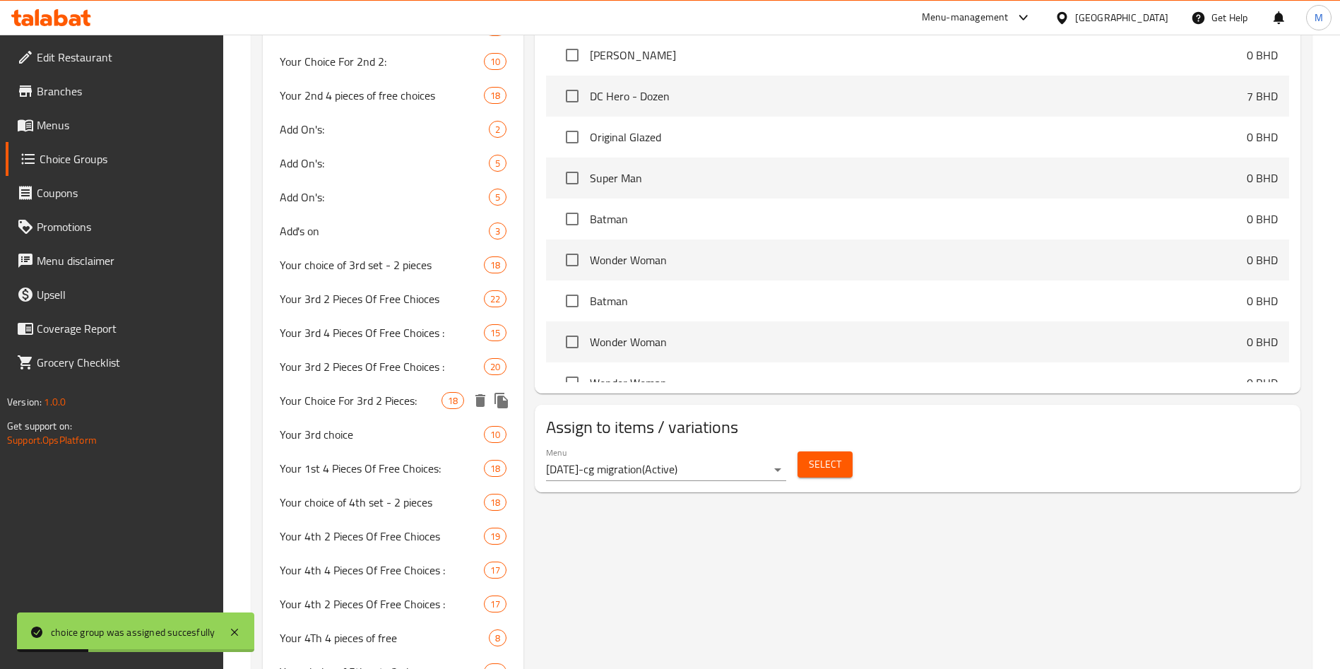
scroll to position [2269, 0]
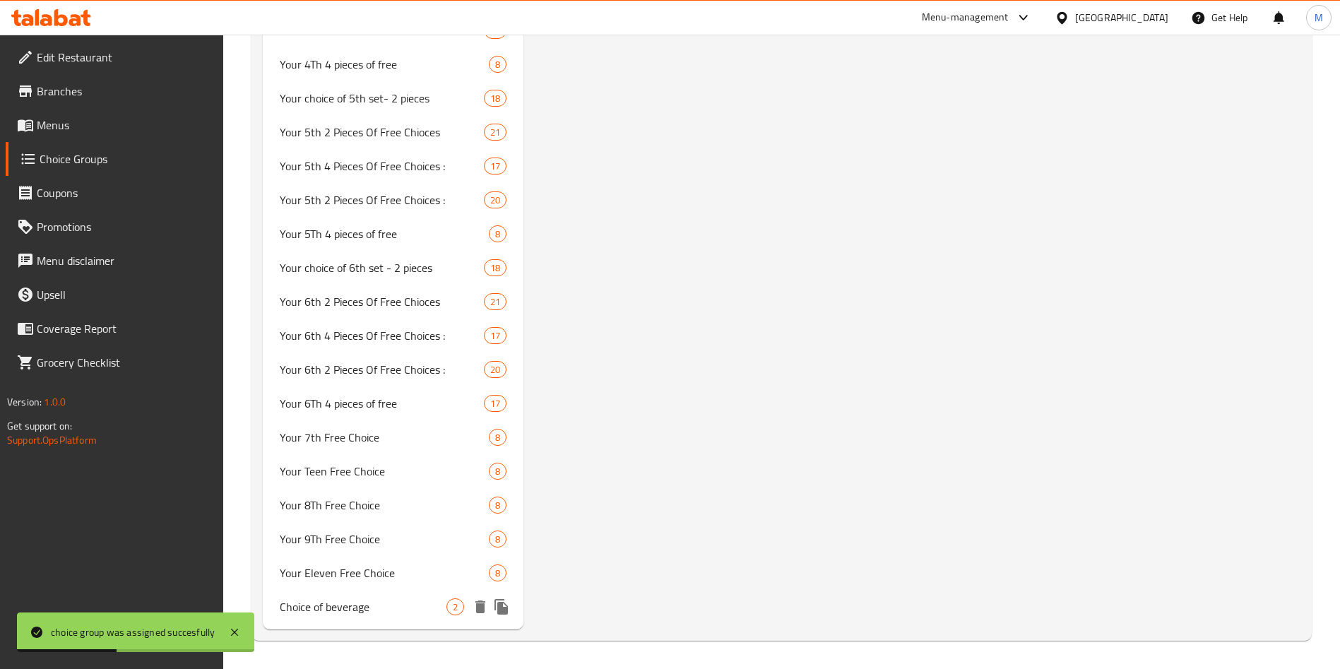
click at [426, 597] on div "Choice of beverage 2" at bounding box center [393, 607] width 261 height 34
type input "Choice of beverage"
type input "اختيار المشروب"
type input "1"
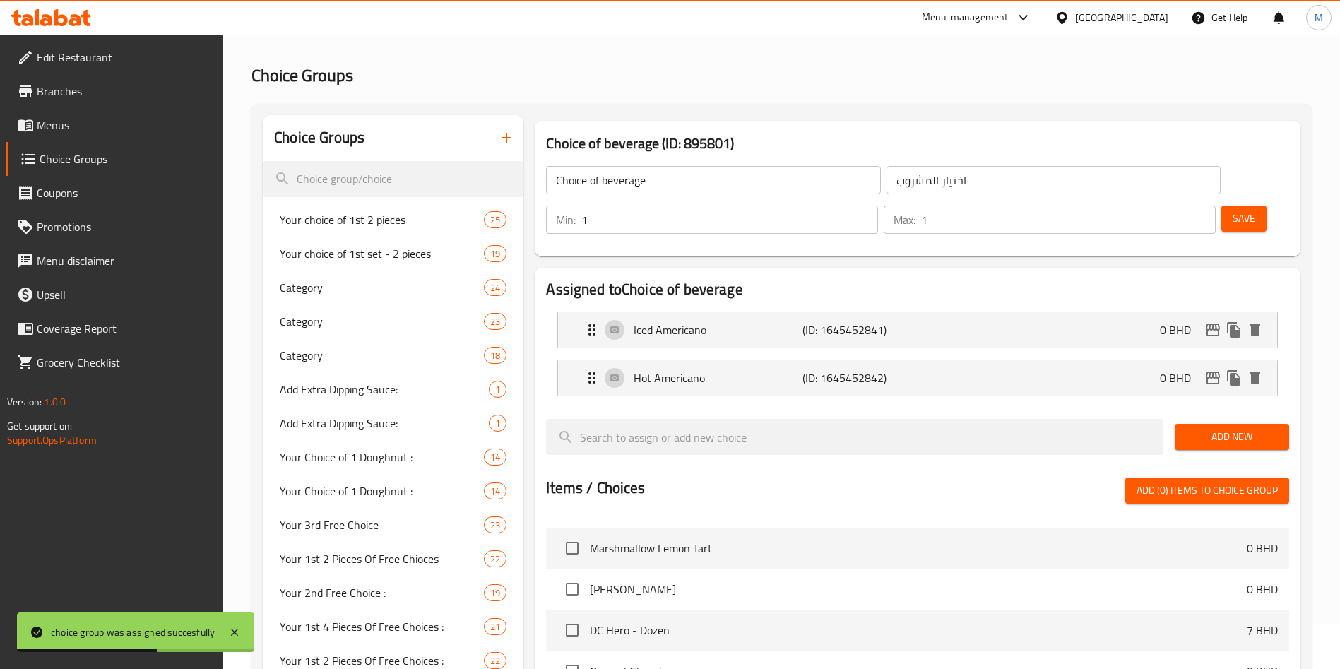
scroll to position [0, 0]
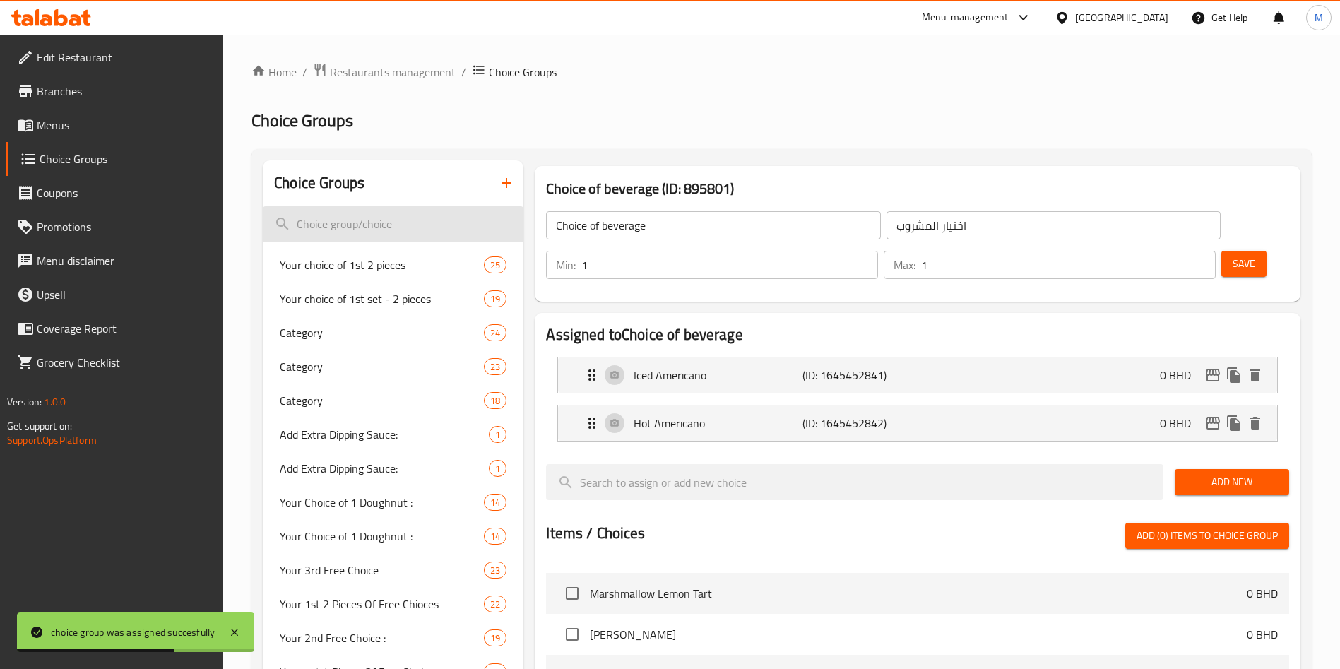
click at [394, 207] on input "search" at bounding box center [393, 224] width 261 height 36
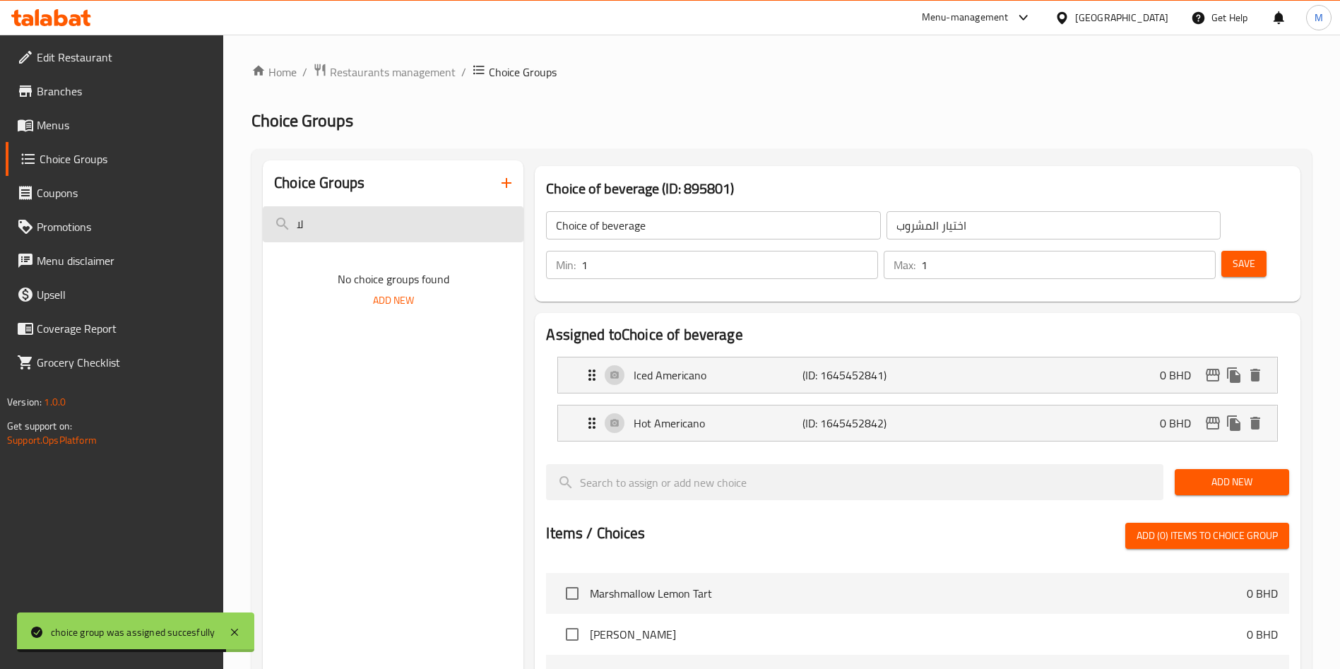
type input "ل"
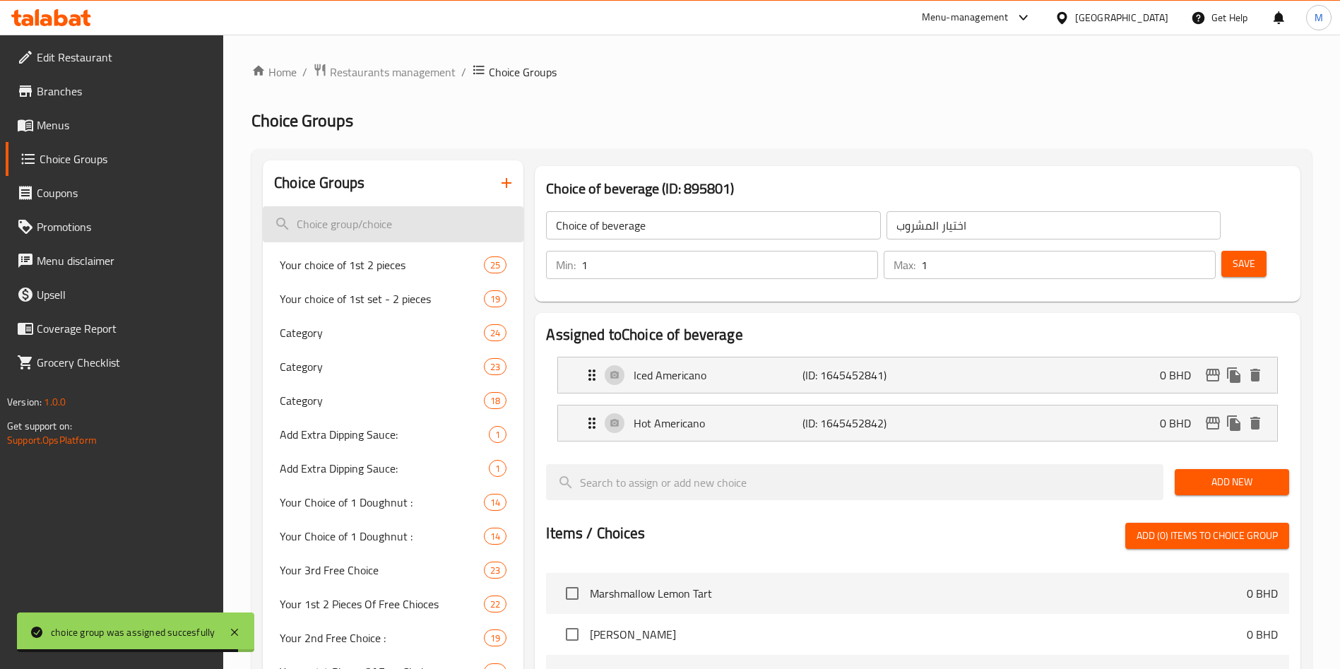
type input "n"
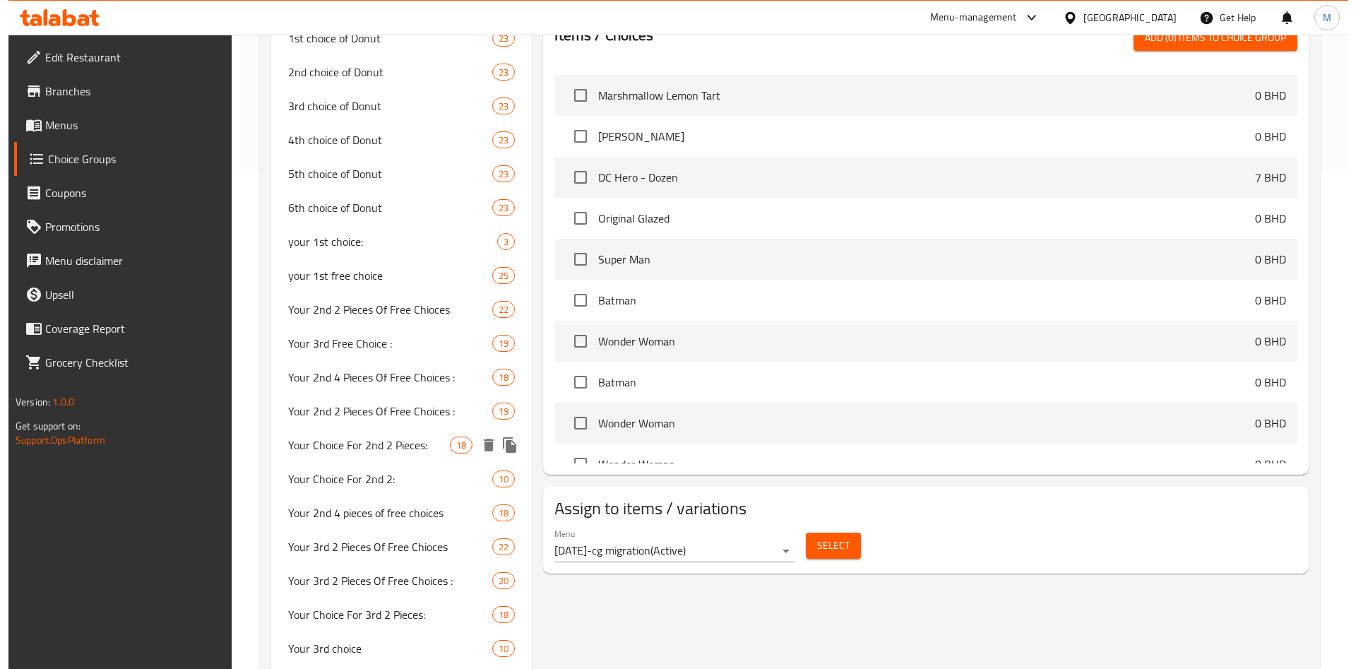
scroll to position [636, 0]
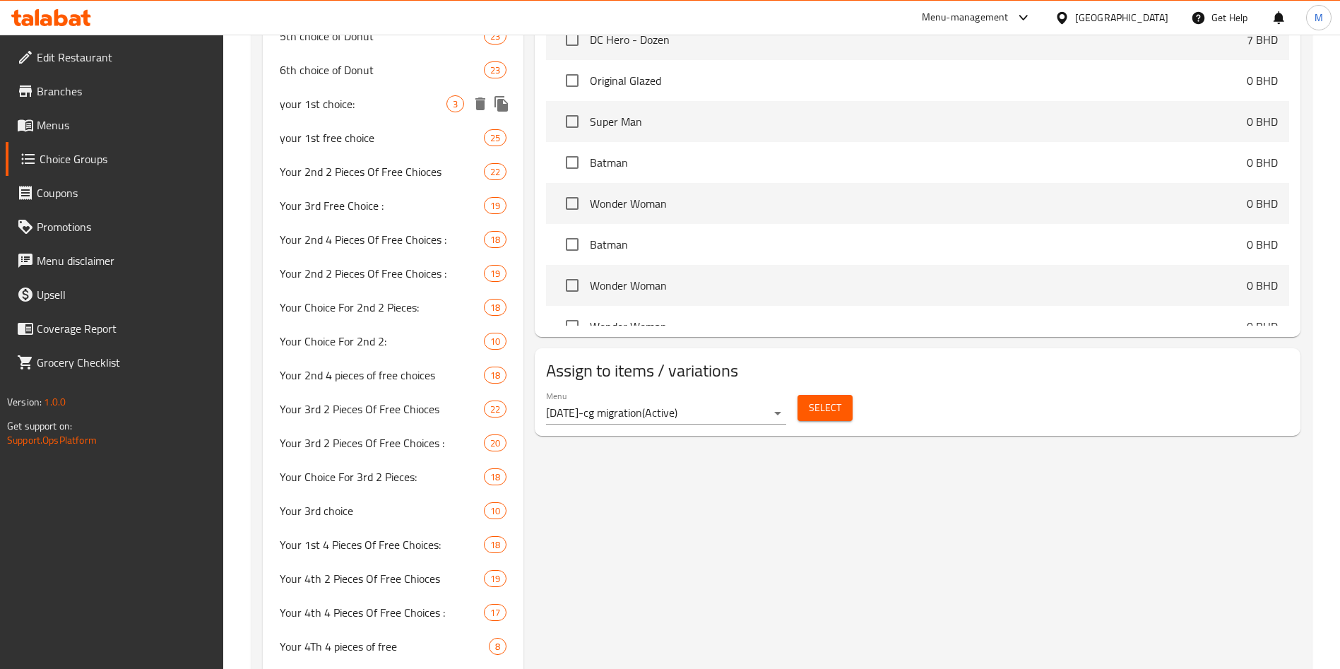
type input "batman"
click at [398, 102] on span "your 1st choice:" at bounding box center [363, 103] width 167 height 17
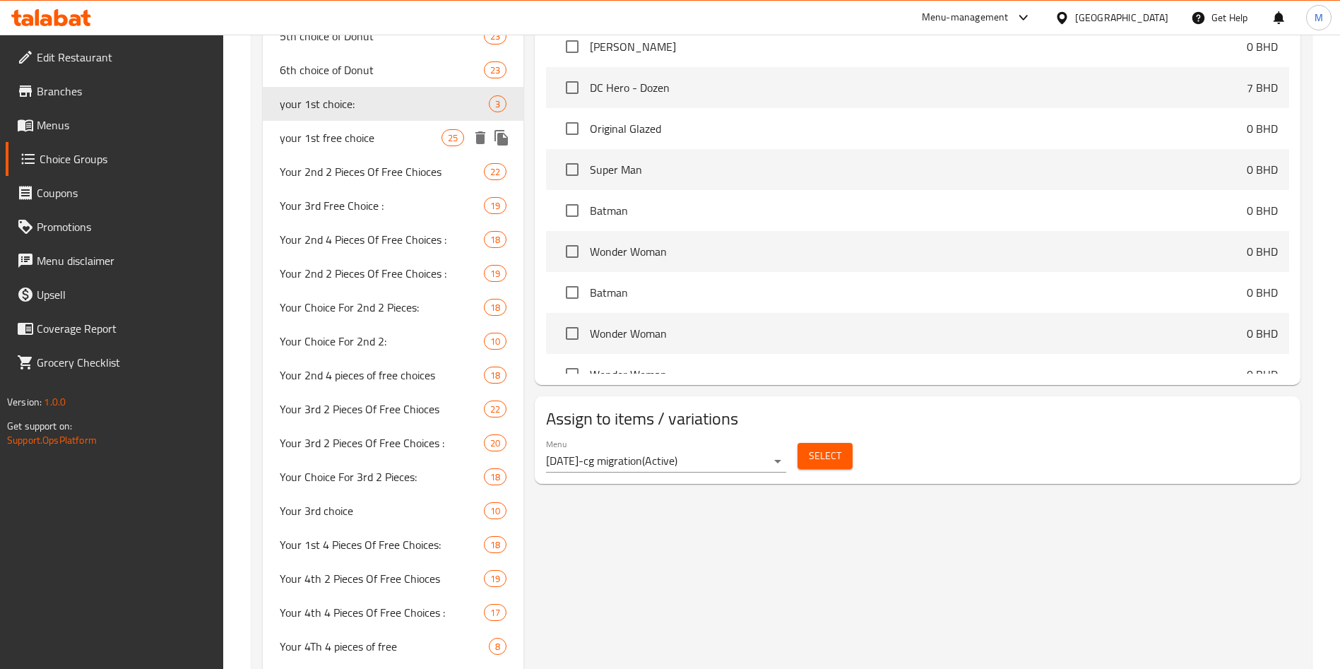
type input "your 1st choice:"
type input "اختيارك الاول"
click at [497, 107] on icon "duplicate" at bounding box center [501, 103] width 17 height 17
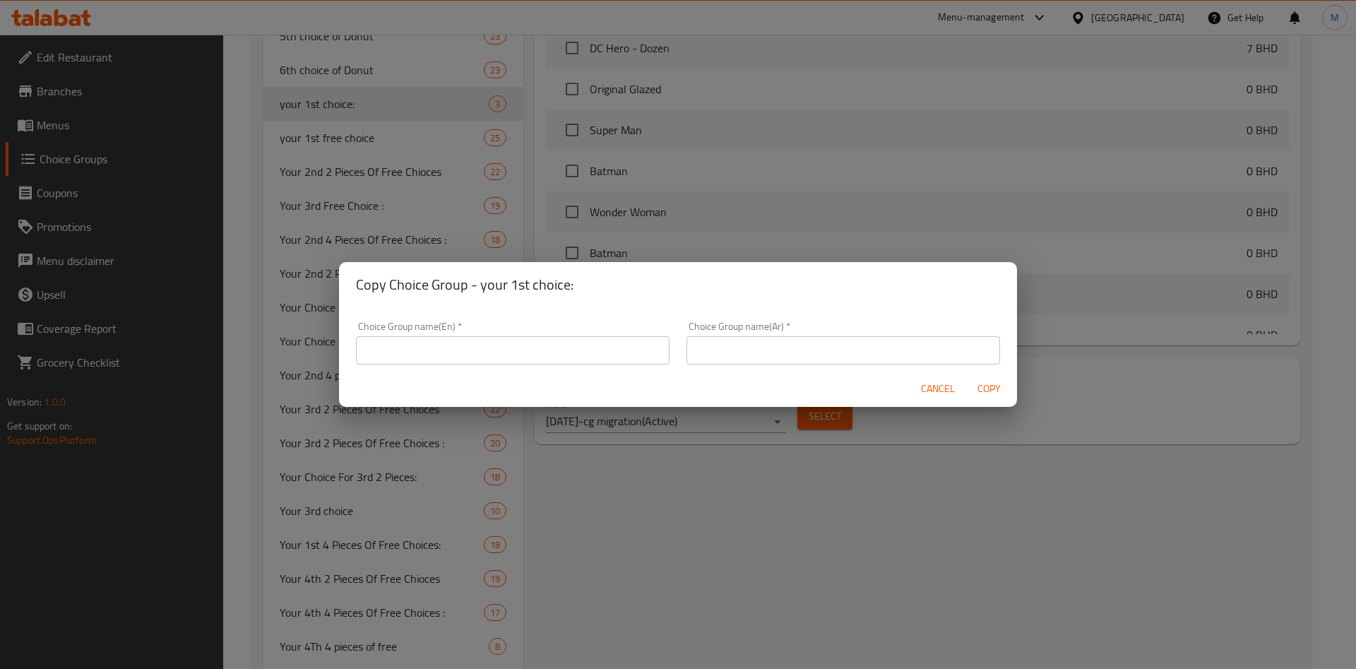
click at [478, 353] on input "text" at bounding box center [513, 350] width 314 height 28
type input "your 2nd choice"
click at [726, 340] on input "text" at bounding box center [844, 350] width 314 height 28
type input "اختيارك الثاني"
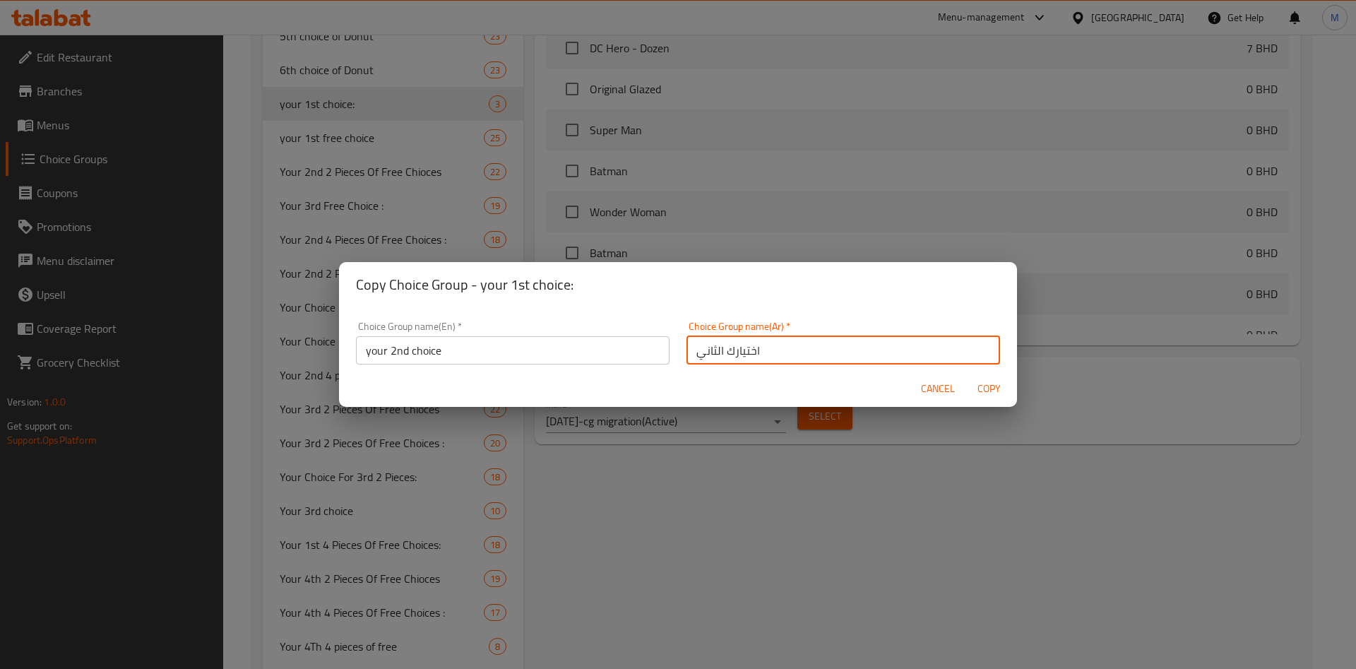
click at [690, 389] on div "Cancel Copy" at bounding box center [678, 388] width 678 height 37
click at [986, 389] on span "Copy" at bounding box center [989, 389] width 34 height 18
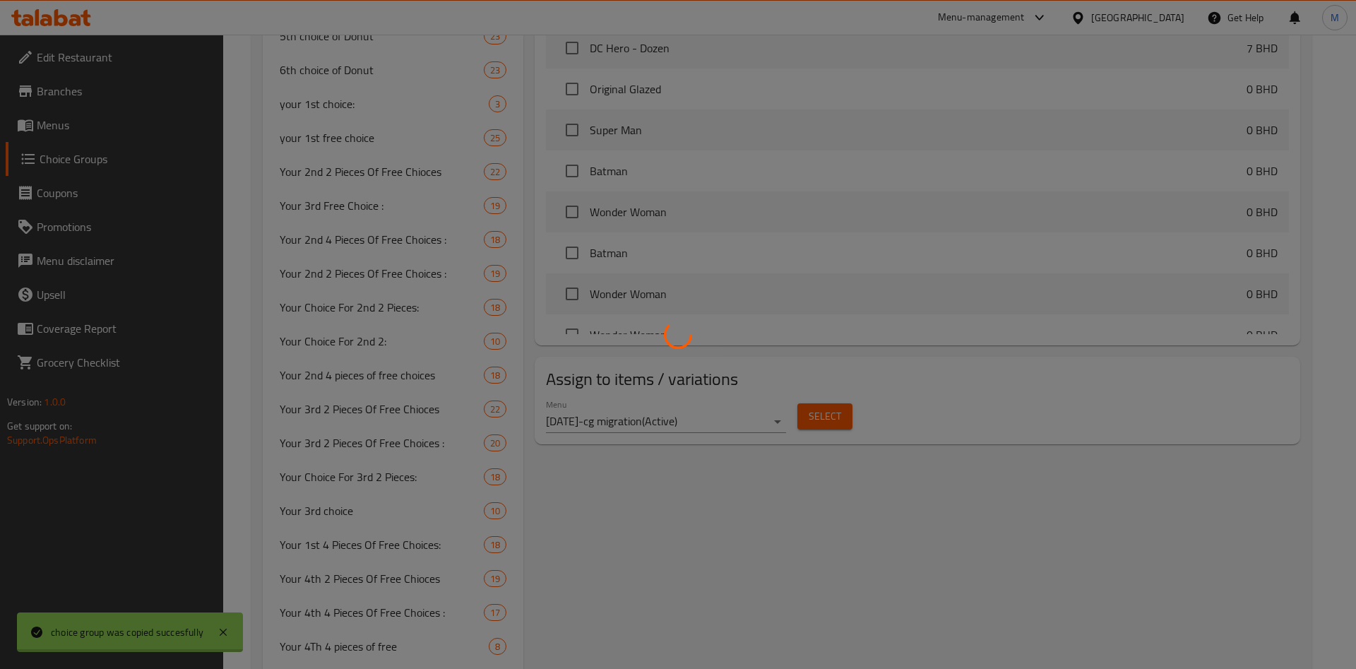
type input "your 2nd choice"
type input "اختيارك الثاني"
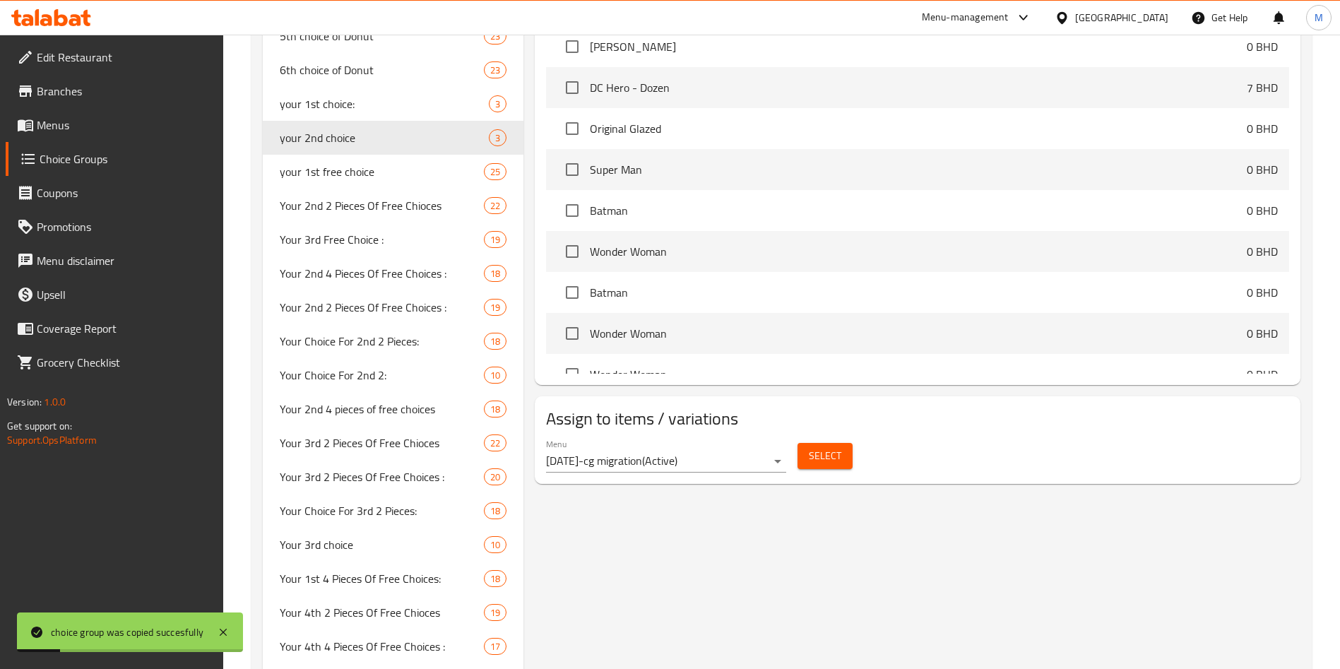
click at [829, 447] on span "Select" at bounding box center [825, 456] width 32 height 18
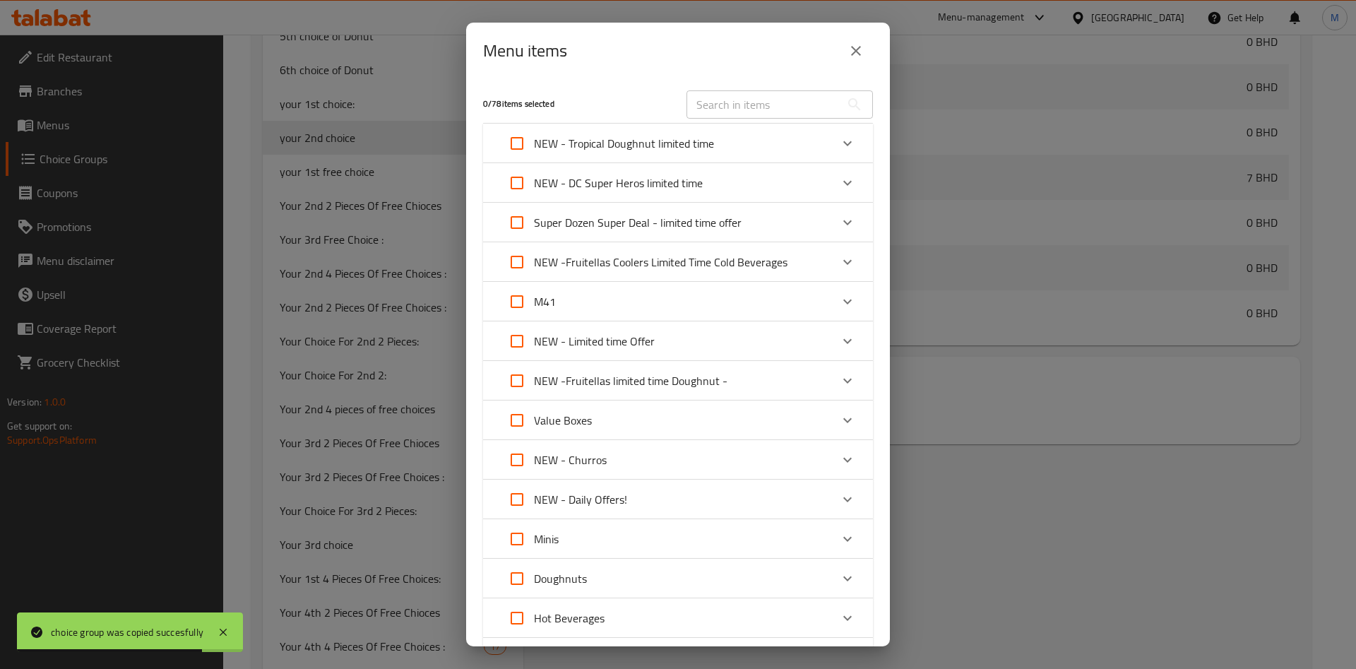
click at [831, 223] on div "Expand" at bounding box center [848, 223] width 34 height 34
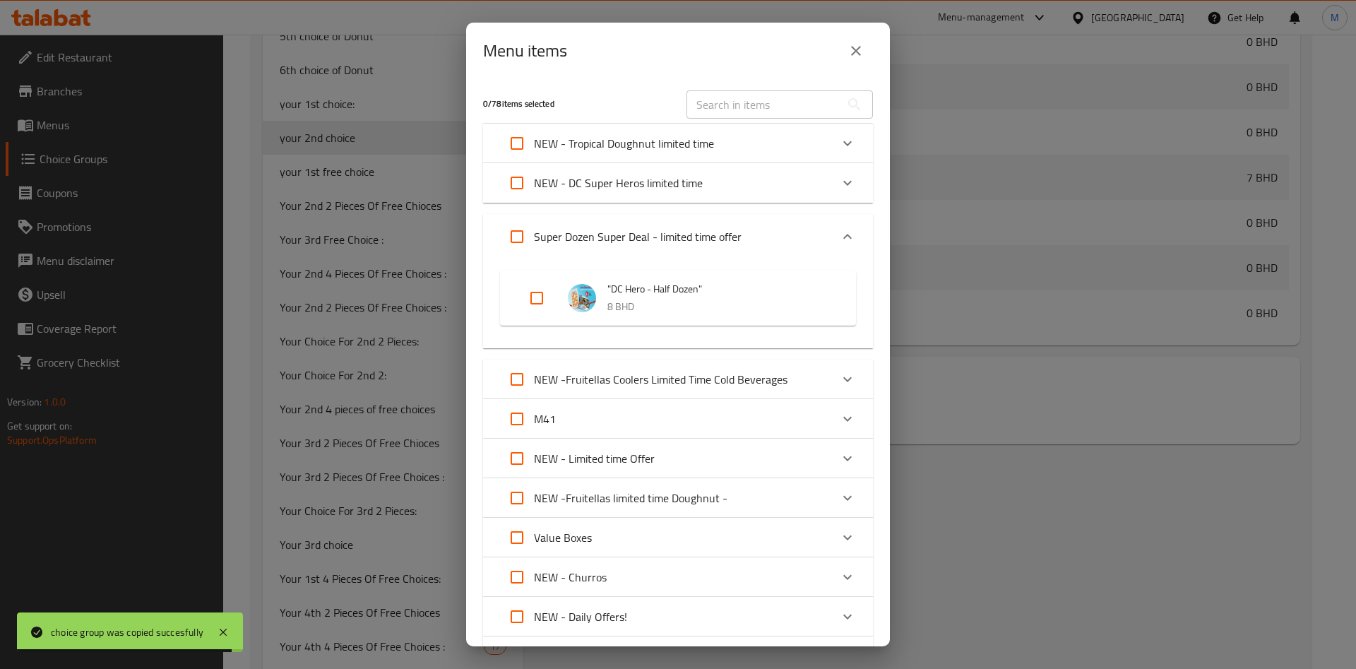
click at [539, 297] on input "Expand" at bounding box center [537, 298] width 34 height 34
checkbox input "true"
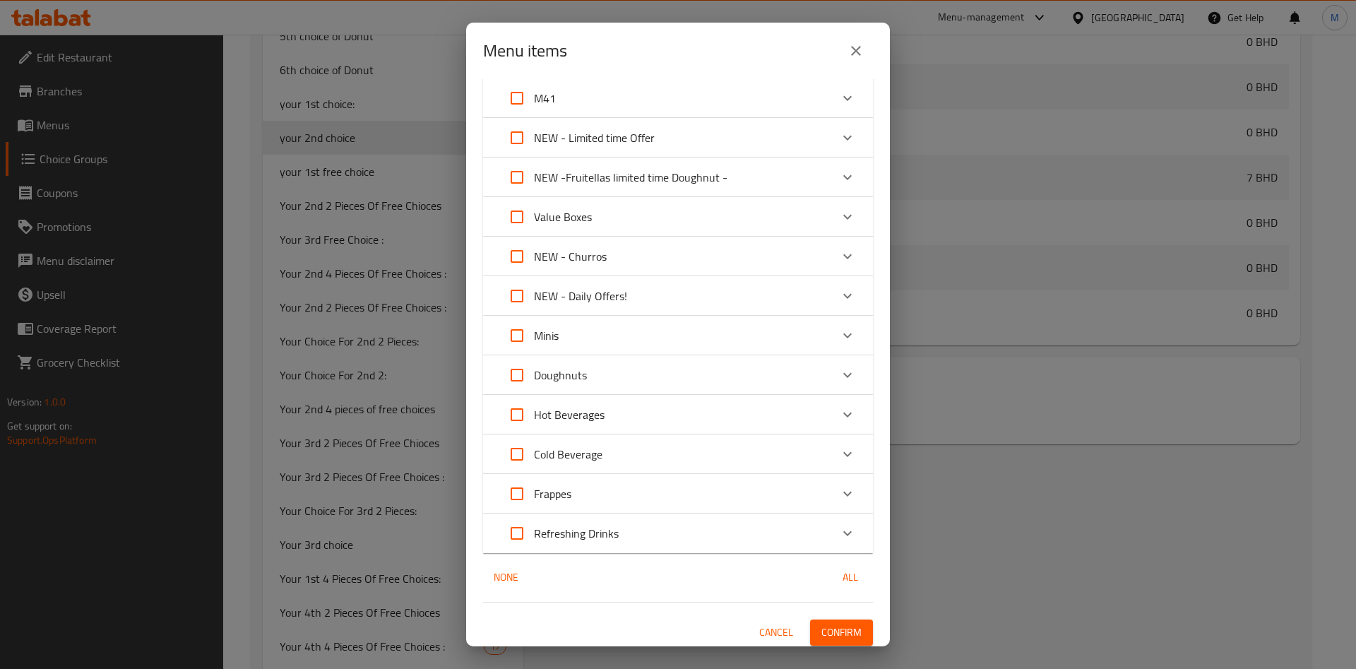
scroll to position [326, 0]
click at [829, 632] on span "Confirm" at bounding box center [842, 628] width 40 height 18
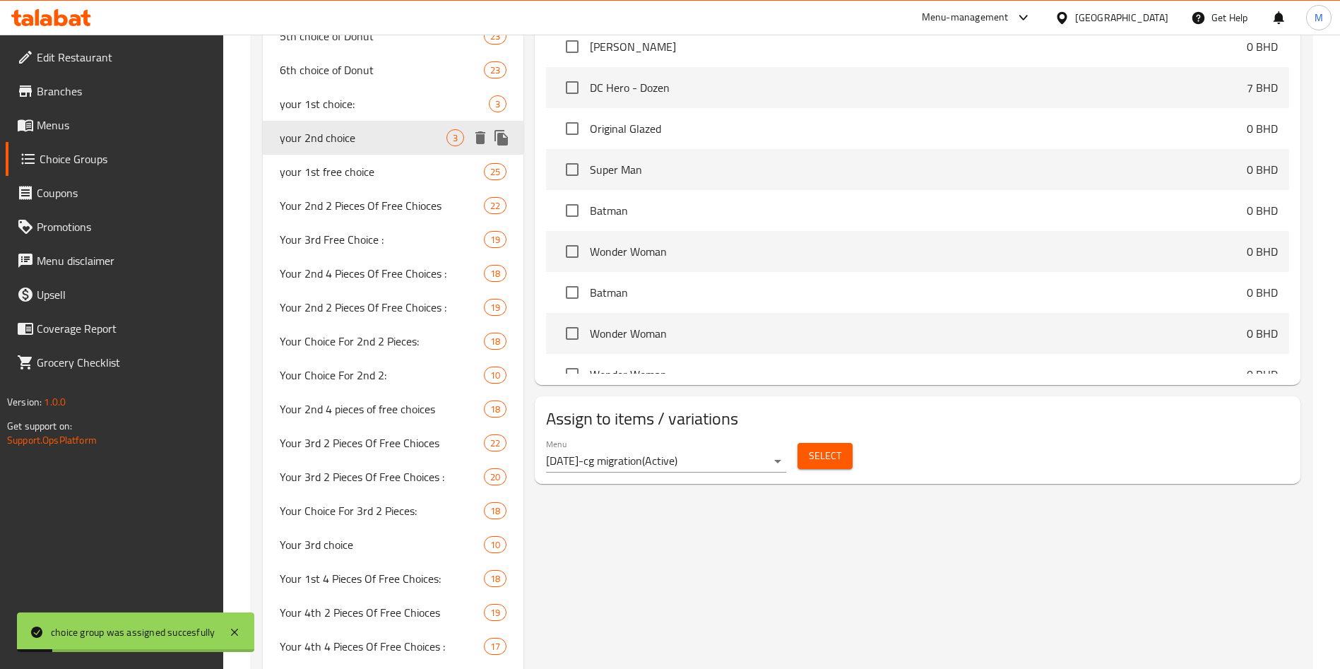
click at [500, 134] on icon "duplicate" at bounding box center [501, 138] width 13 height 16
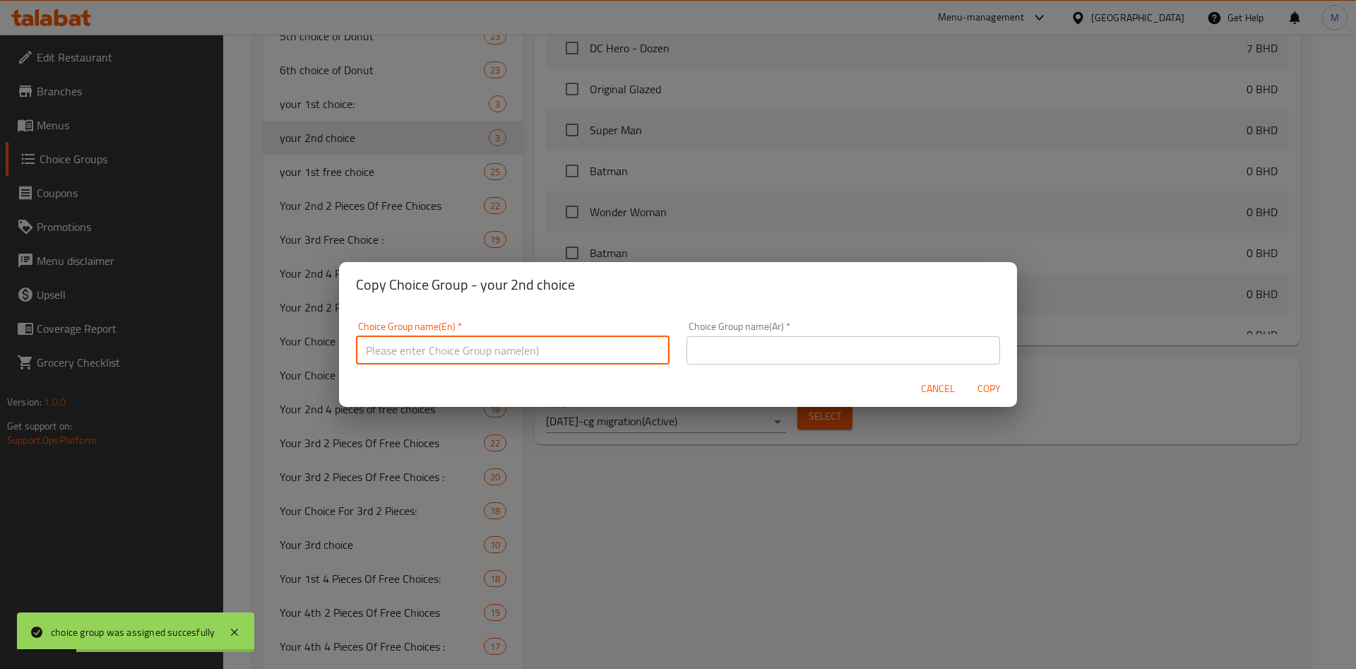
click at [530, 350] on input "text" at bounding box center [513, 350] width 314 height 28
type input "غ"
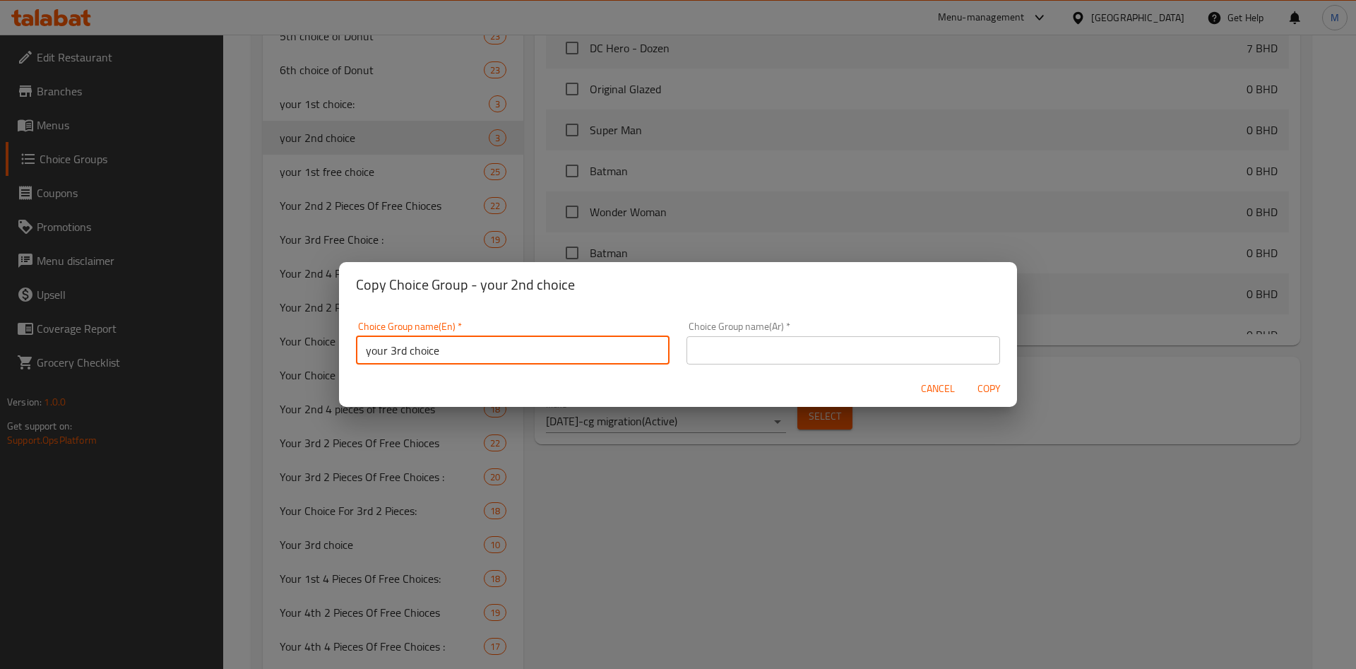
type input "your 3rd choice"
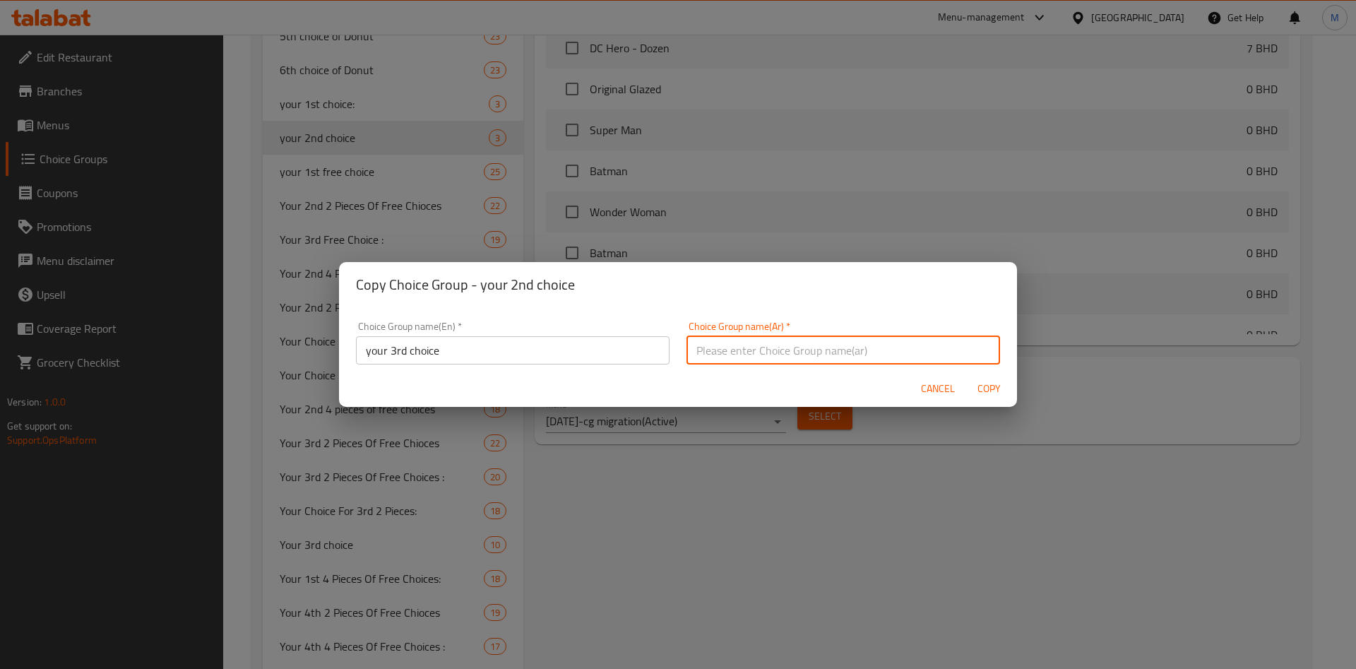
click at [738, 363] on input "text" at bounding box center [844, 350] width 314 height 28
type input "[PERSON_NAME]"
click at [703, 394] on div "Cancel Copy" at bounding box center [678, 388] width 678 height 37
click at [988, 386] on span "Copy" at bounding box center [989, 389] width 34 height 18
click at [988, 386] on div at bounding box center [678, 334] width 1356 height 669
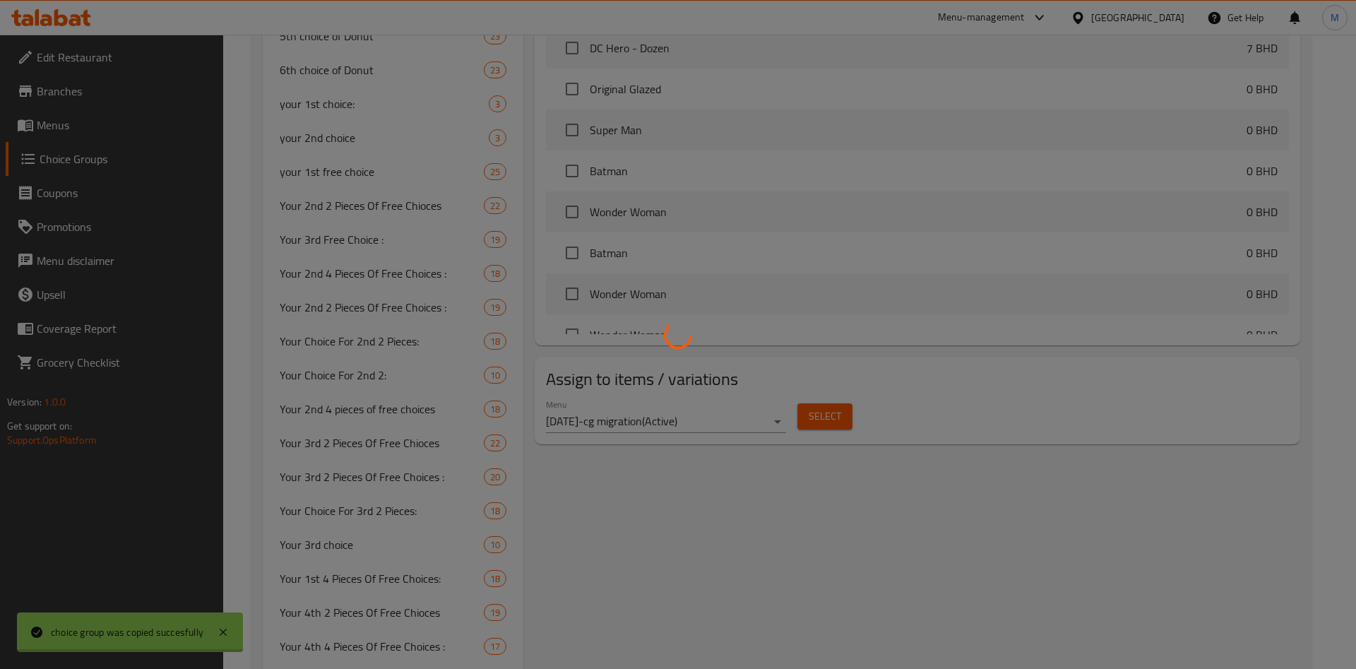
type input "your 3rd choice"
type input "[PERSON_NAME]"
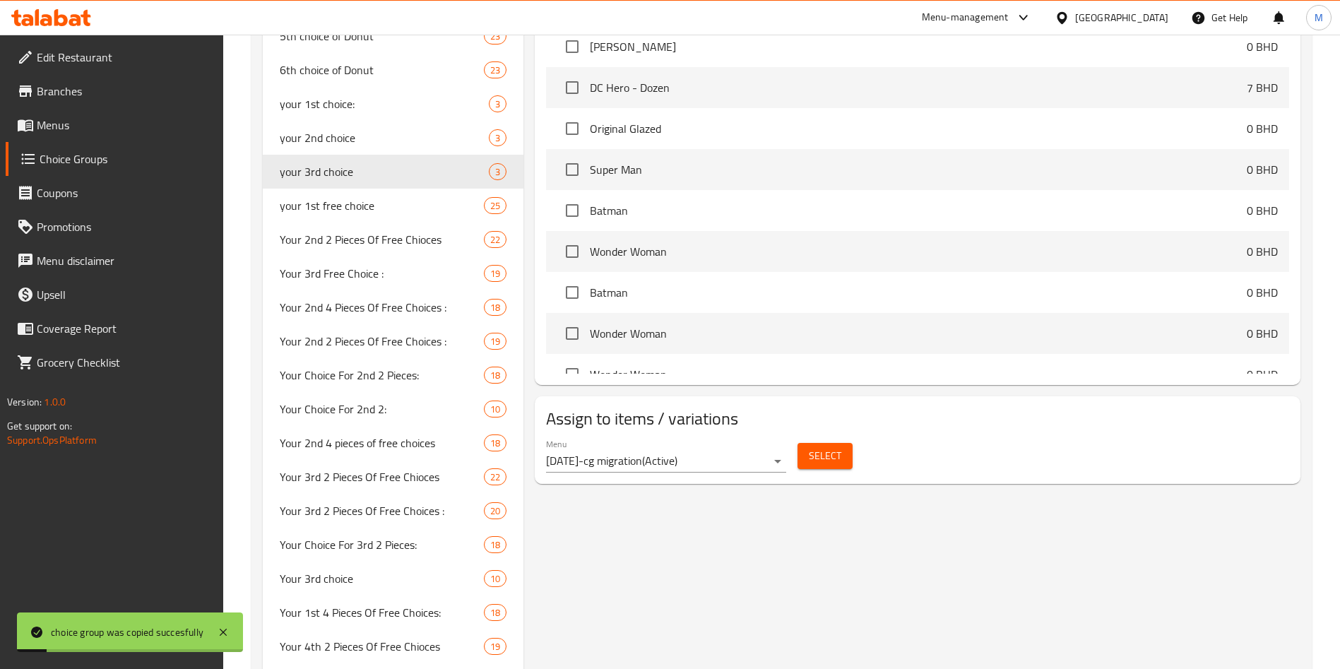
click at [817, 447] on span "Select" at bounding box center [825, 456] width 32 height 18
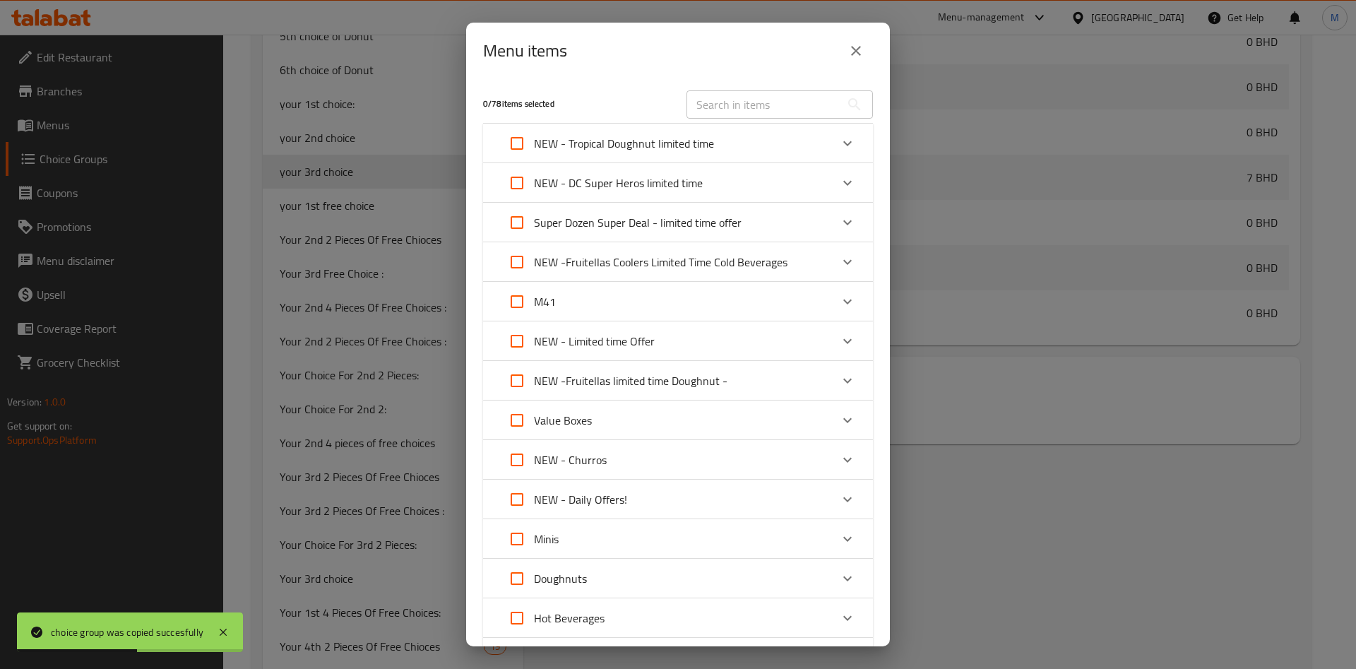
click at [810, 234] on div "Super Dozen Super Deal - limited time offer" at bounding box center [665, 223] width 331 height 34
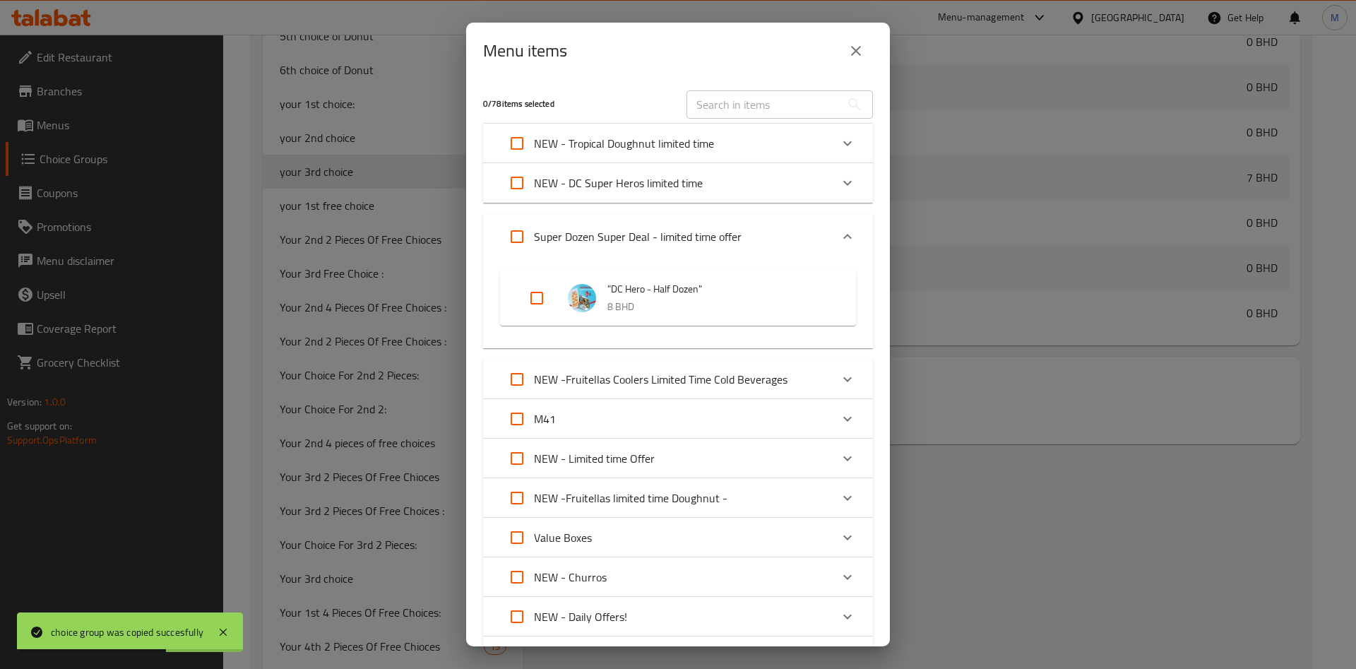
click at [536, 290] on input "Expand" at bounding box center [537, 298] width 34 height 34
checkbox input "true"
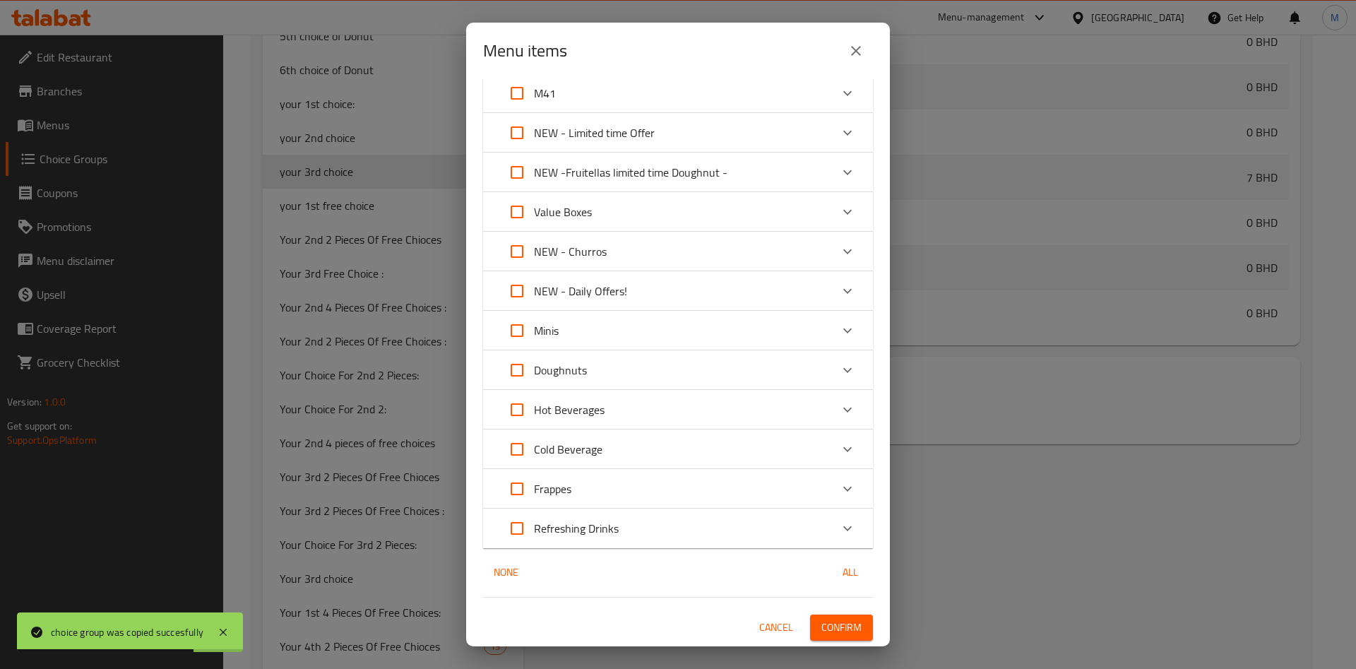
click at [825, 627] on span "Confirm" at bounding box center [842, 628] width 40 height 18
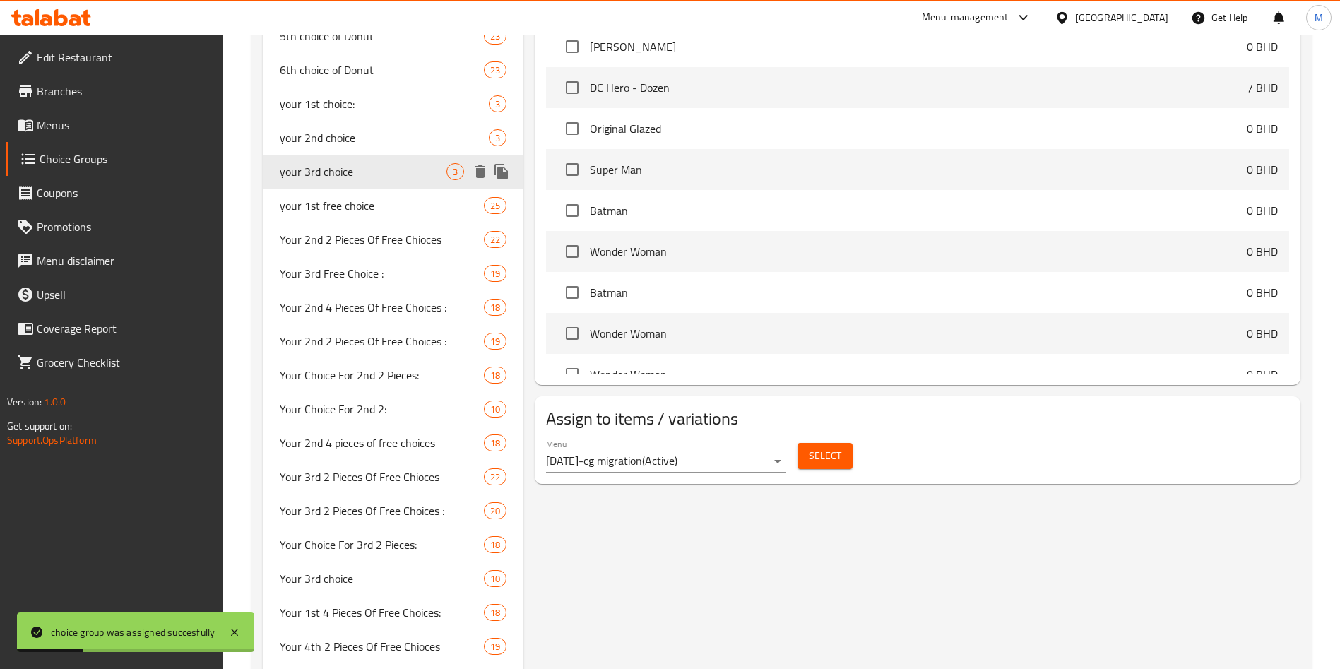
click at [499, 172] on icon "duplicate" at bounding box center [501, 172] width 13 height 16
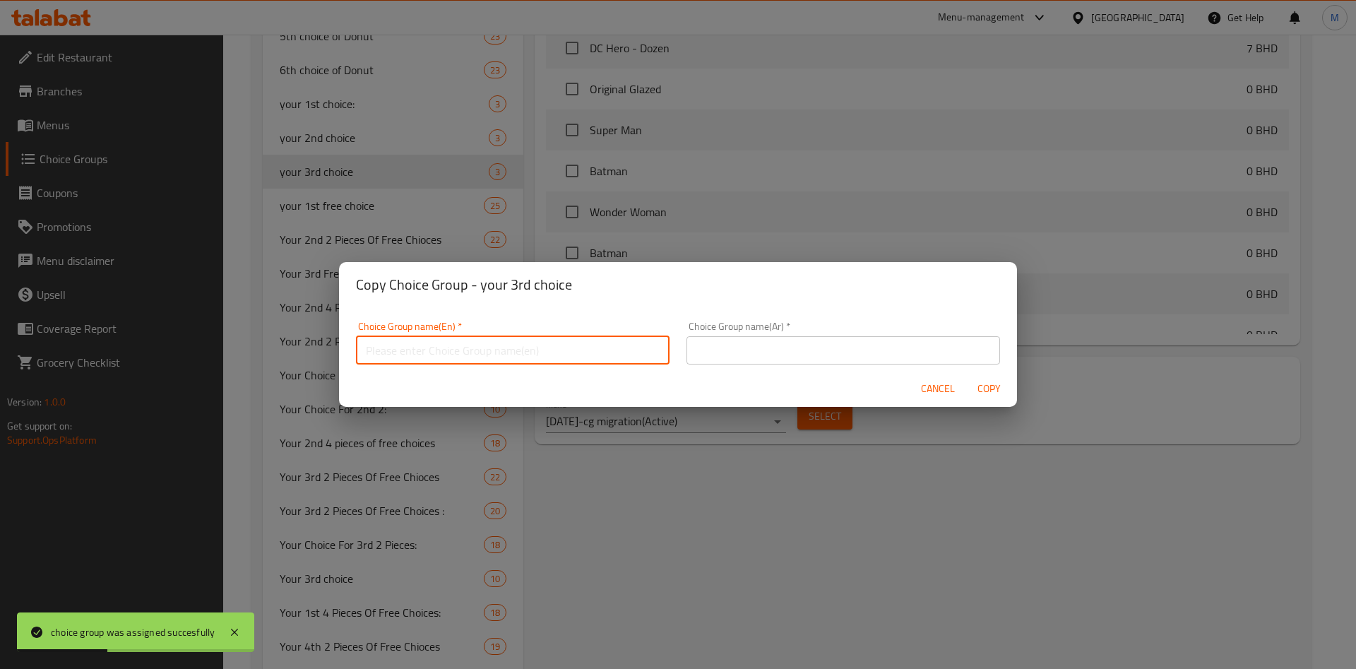
click at [563, 342] on input "text" at bounding box center [513, 350] width 314 height 28
type input "غ"
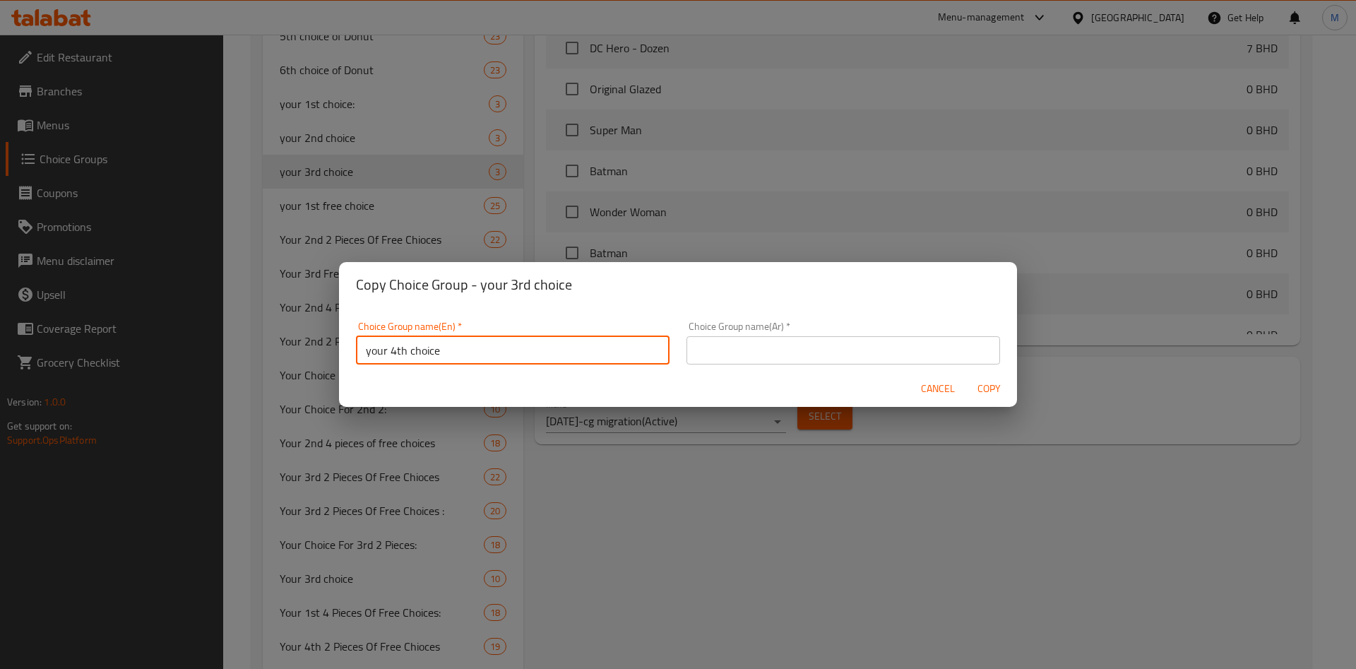
type input "your 4th choice"
click at [723, 350] on input "text" at bounding box center [844, 350] width 314 height 28
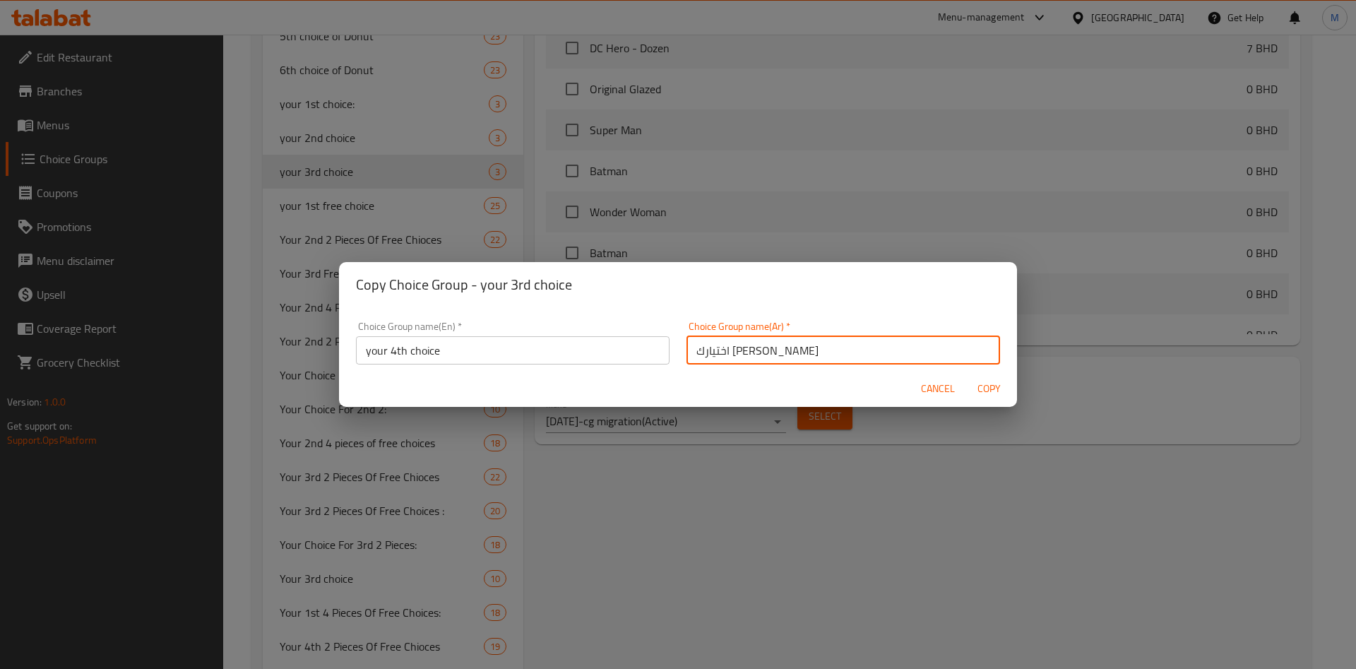
type input "اختيارك [PERSON_NAME]"
click at [727, 386] on div "Cancel Copy" at bounding box center [678, 388] width 678 height 37
click at [995, 396] on span "Copy" at bounding box center [989, 389] width 34 height 18
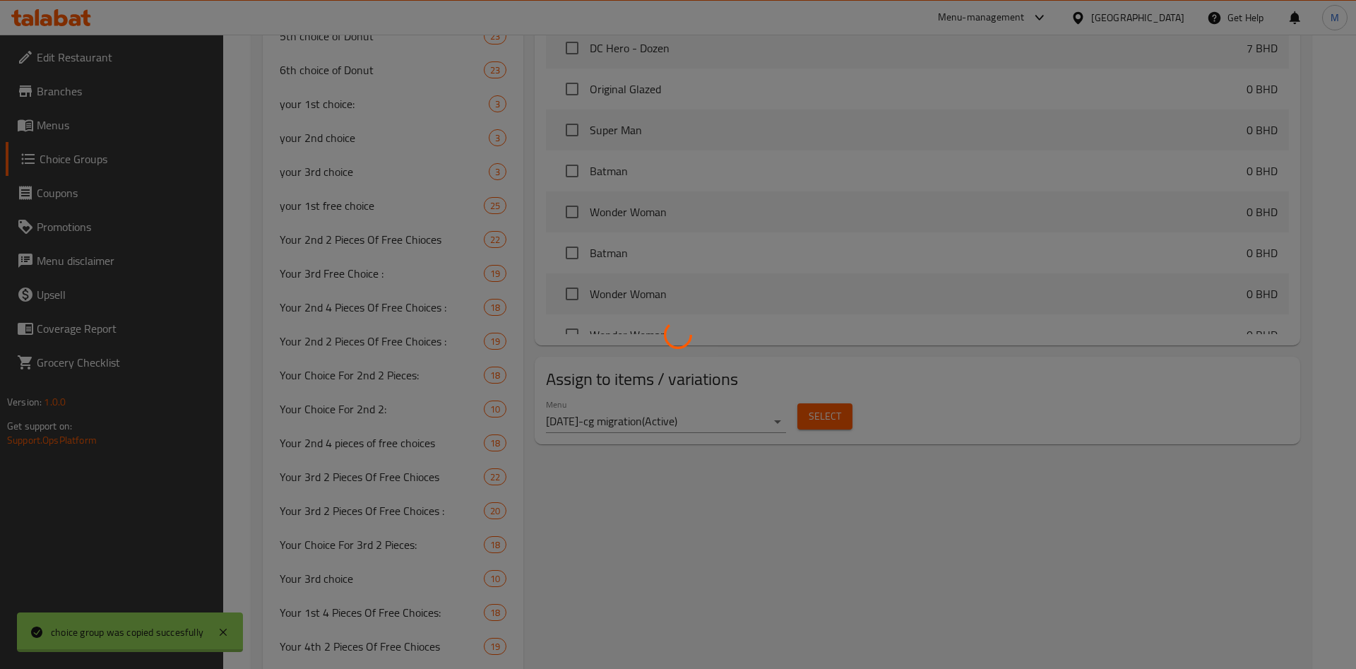
type input "your 4th choice"
type input "اختيارك [PERSON_NAME]"
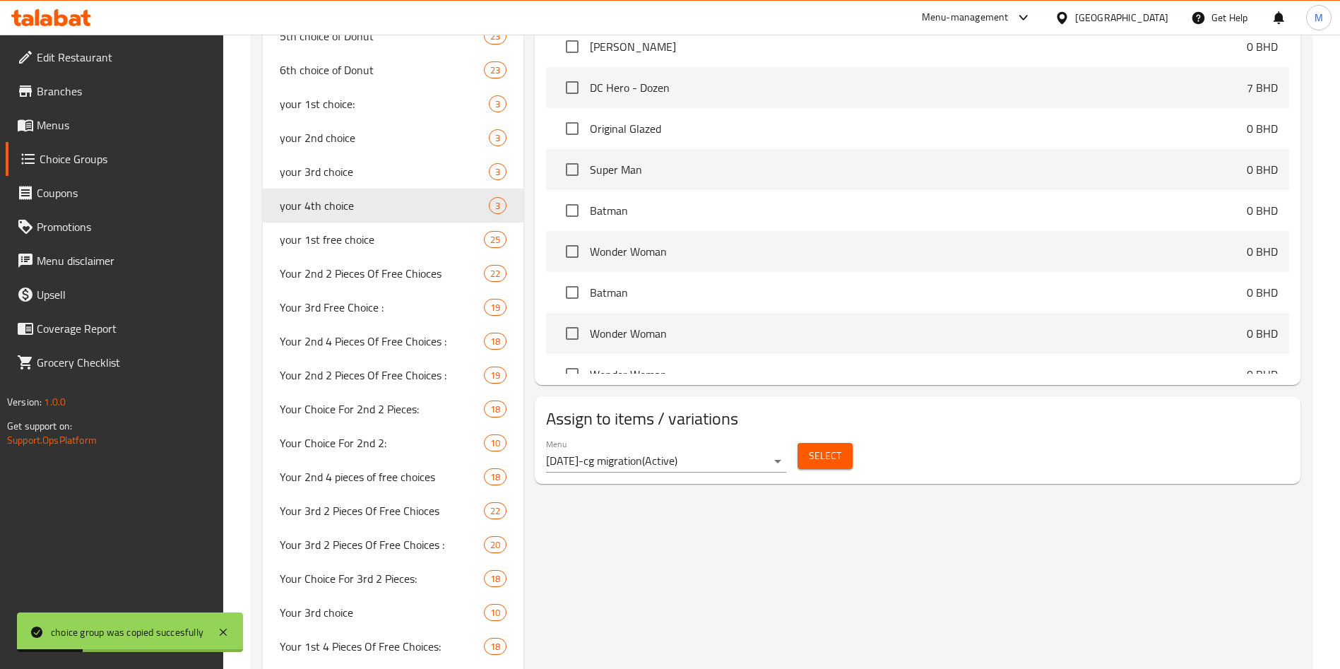
click at [841, 443] on button "Select" at bounding box center [825, 456] width 55 height 26
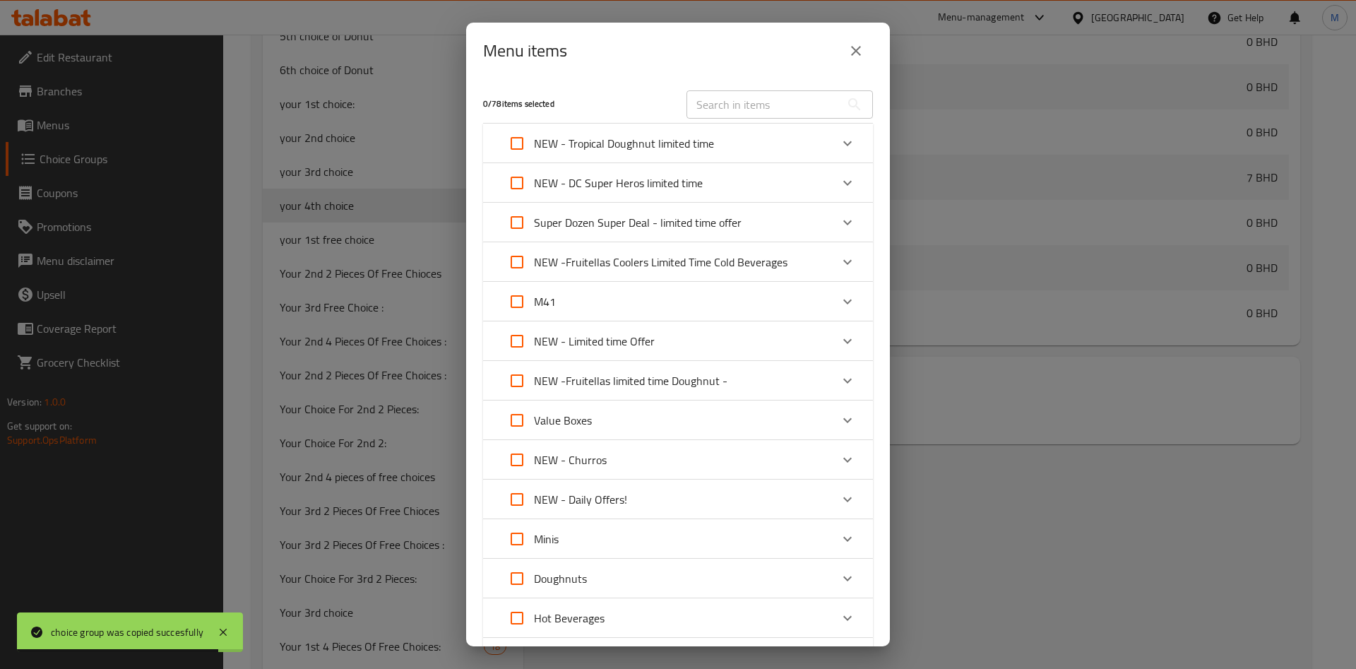
click at [806, 225] on div "Super Dozen Super Deal - limited time offer" at bounding box center [665, 223] width 331 height 34
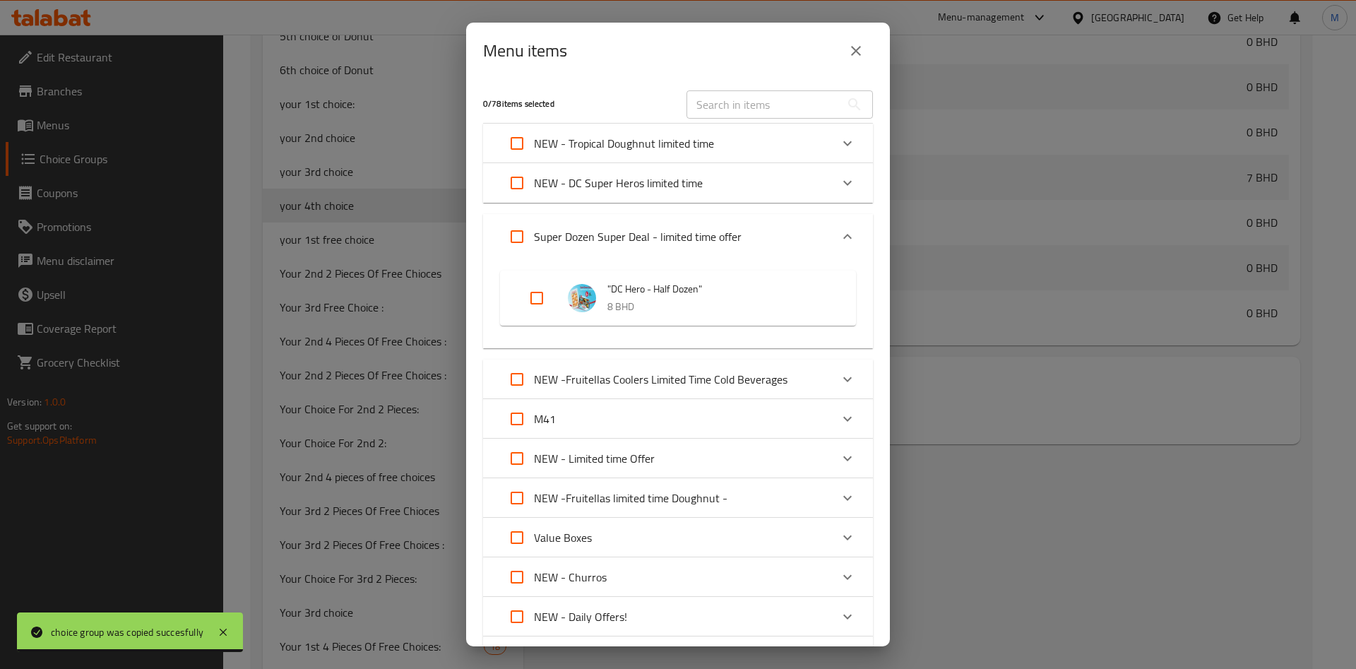
click at [550, 300] on input "Expand" at bounding box center [537, 298] width 34 height 34
checkbox input "true"
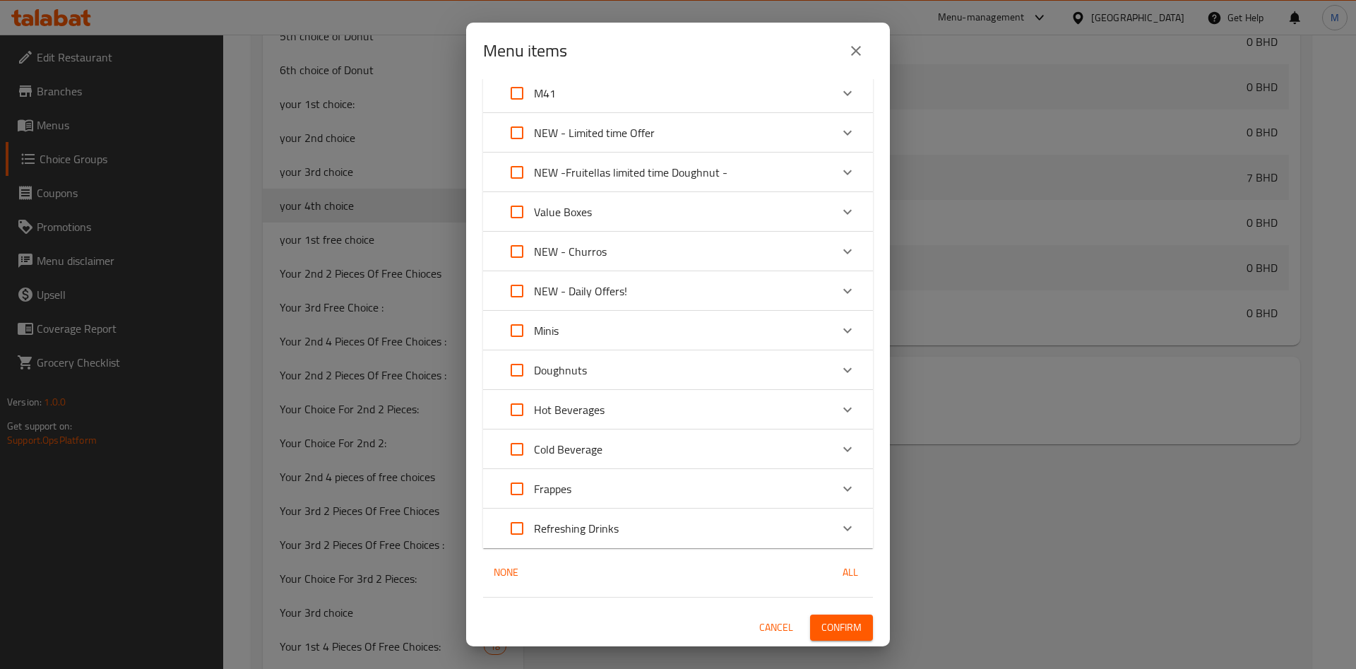
click at [832, 626] on span "Confirm" at bounding box center [842, 628] width 40 height 18
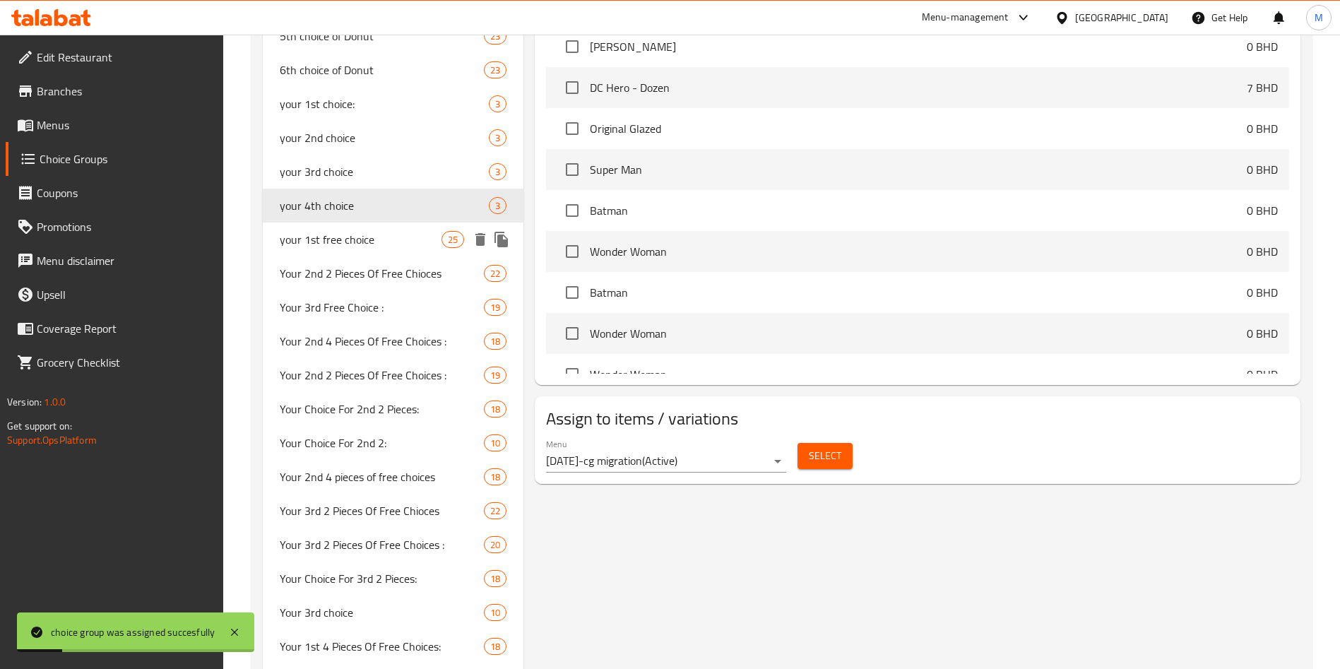
click at [386, 232] on span "your 1st free choice" at bounding box center [361, 239] width 162 height 17
click at [390, 197] on span "your 4th choice" at bounding box center [384, 205] width 209 height 17
type input "your 4th choice"
type input "اختيارك [PERSON_NAME]"
type input "1"
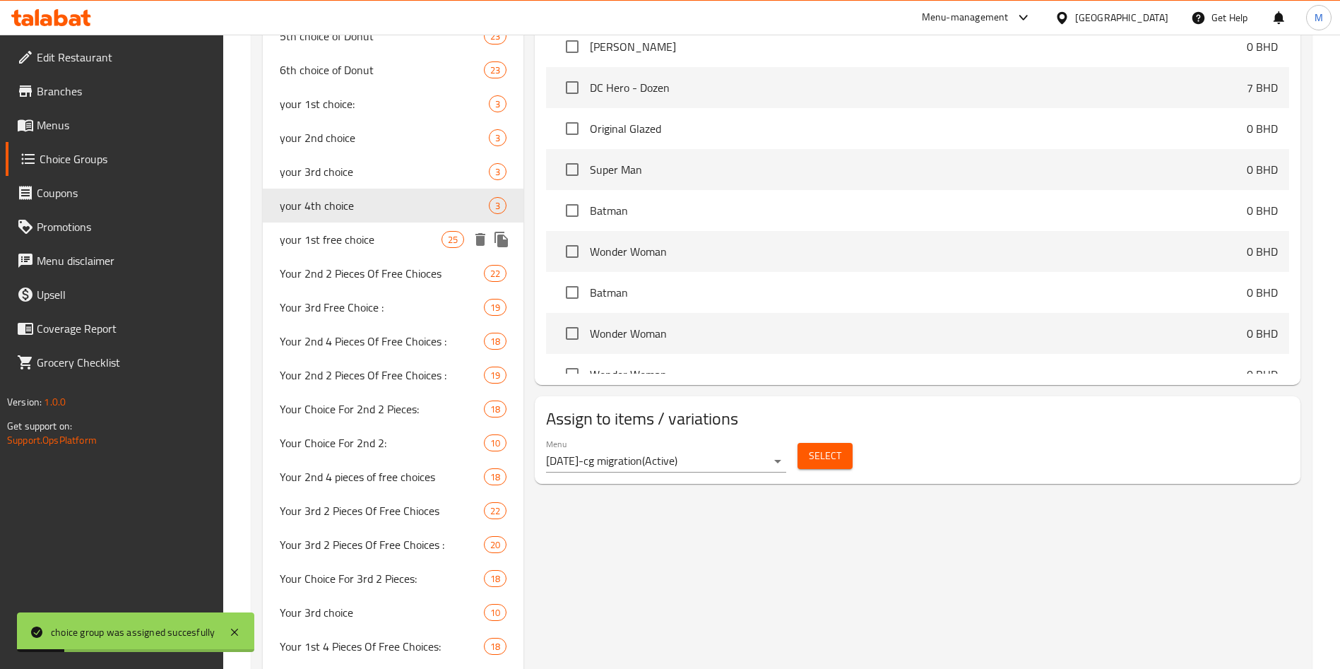
type input "1"
click at [413, 195] on div "your 4th choice 3" at bounding box center [393, 206] width 261 height 34
click at [374, 252] on div "your 1st free choice 25" at bounding box center [393, 240] width 261 height 34
click at [373, 211] on span "your 4th choice" at bounding box center [384, 205] width 209 height 17
type input "your 4th choice"
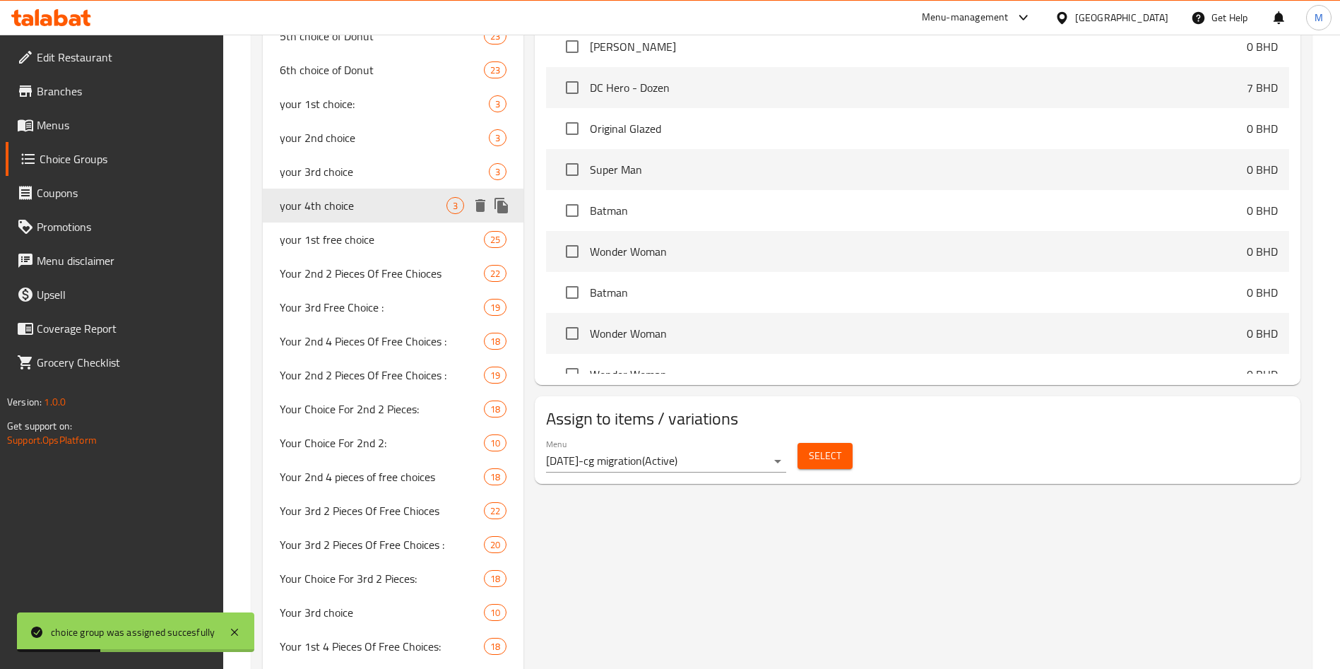
type input "اختيارك [PERSON_NAME]"
type input "1"
click at [504, 203] on icon "duplicate" at bounding box center [501, 205] width 17 height 17
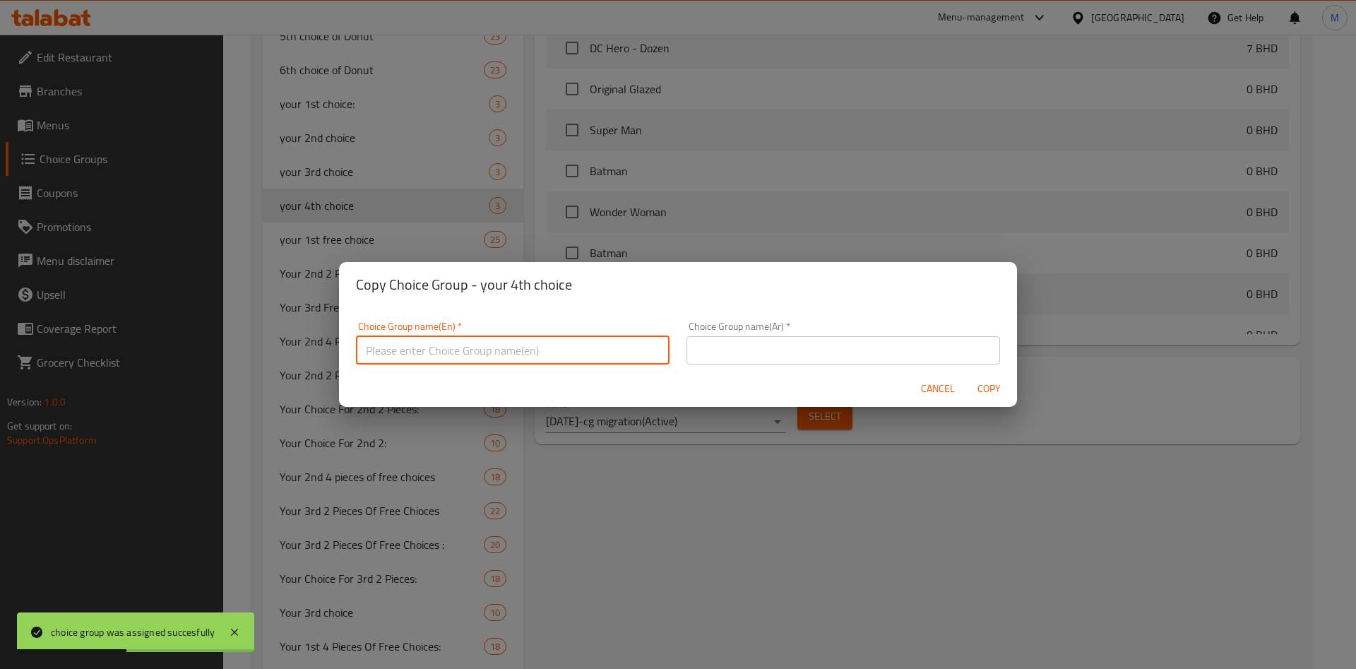
click at [555, 341] on input "text" at bounding box center [513, 350] width 314 height 28
type input "غ"
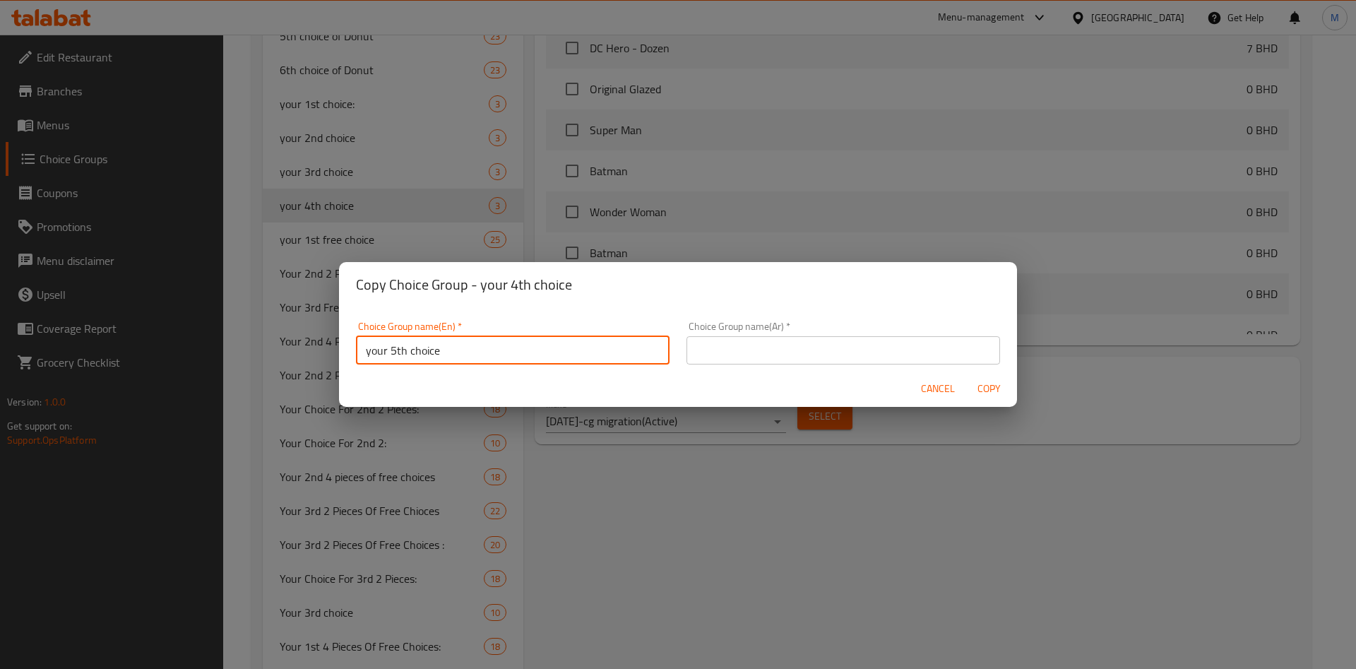
type input "your 5th choice"
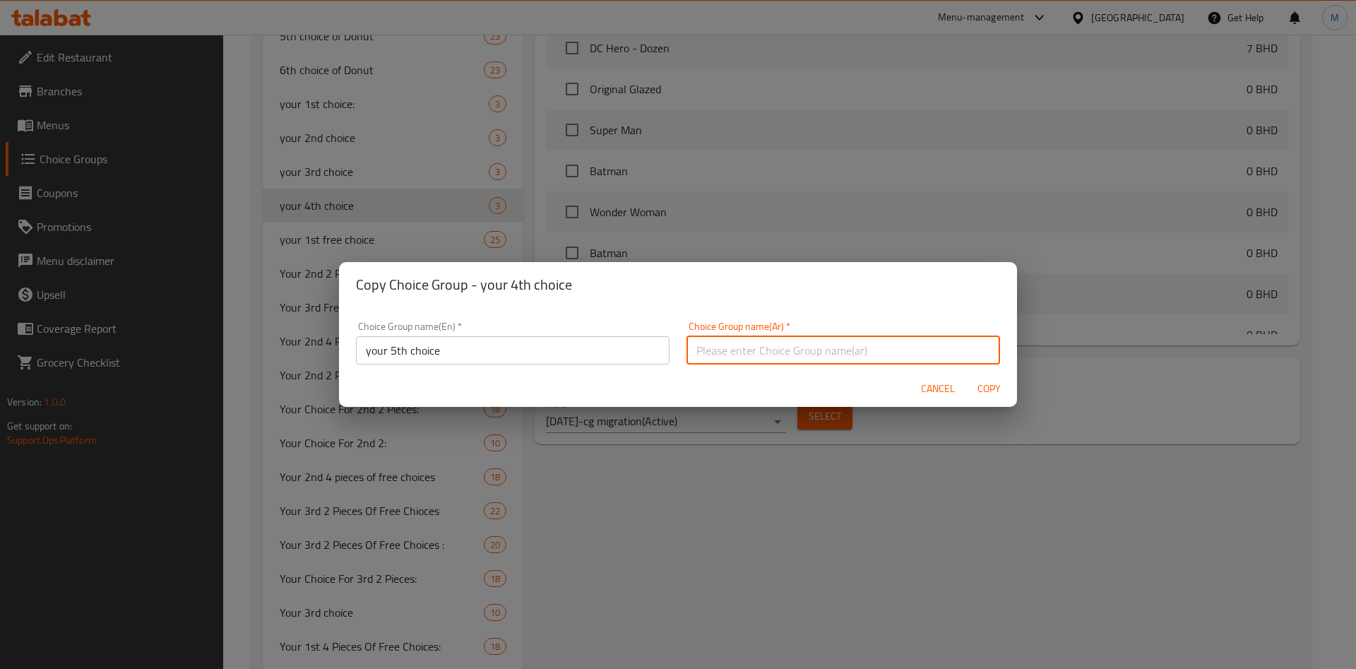
click at [711, 345] on input "text" at bounding box center [844, 350] width 314 height 28
type input "اختيارك [PERSON_NAME]"
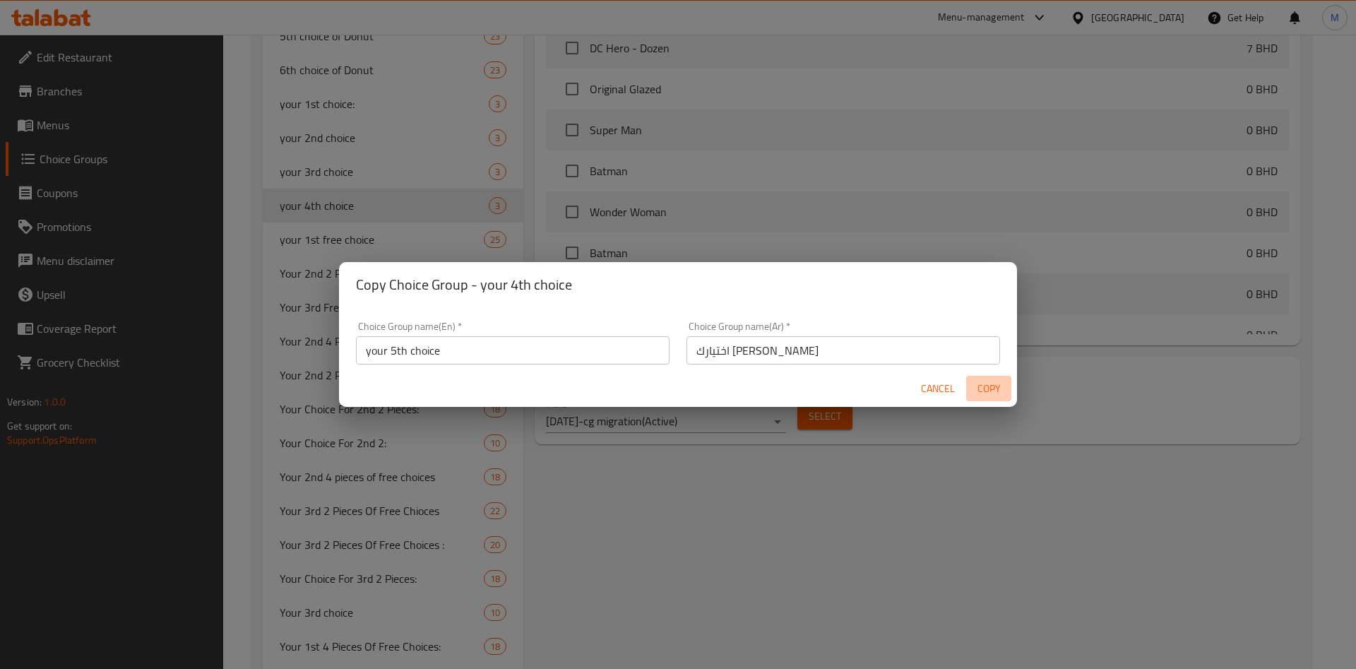
click at [978, 396] on span "Copy" at bounding box center [989, 389] width 34 height 18
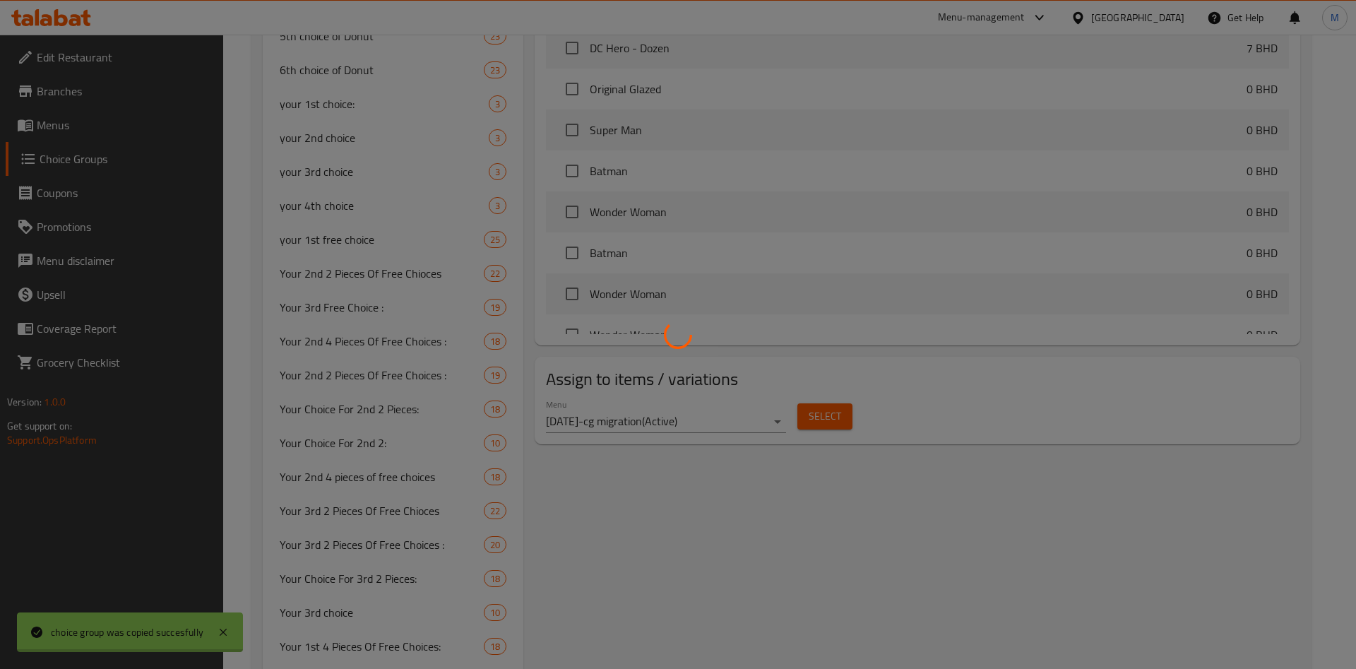
type input "your 5th choice"
type input "اختيارك [PERSON_NAME]"
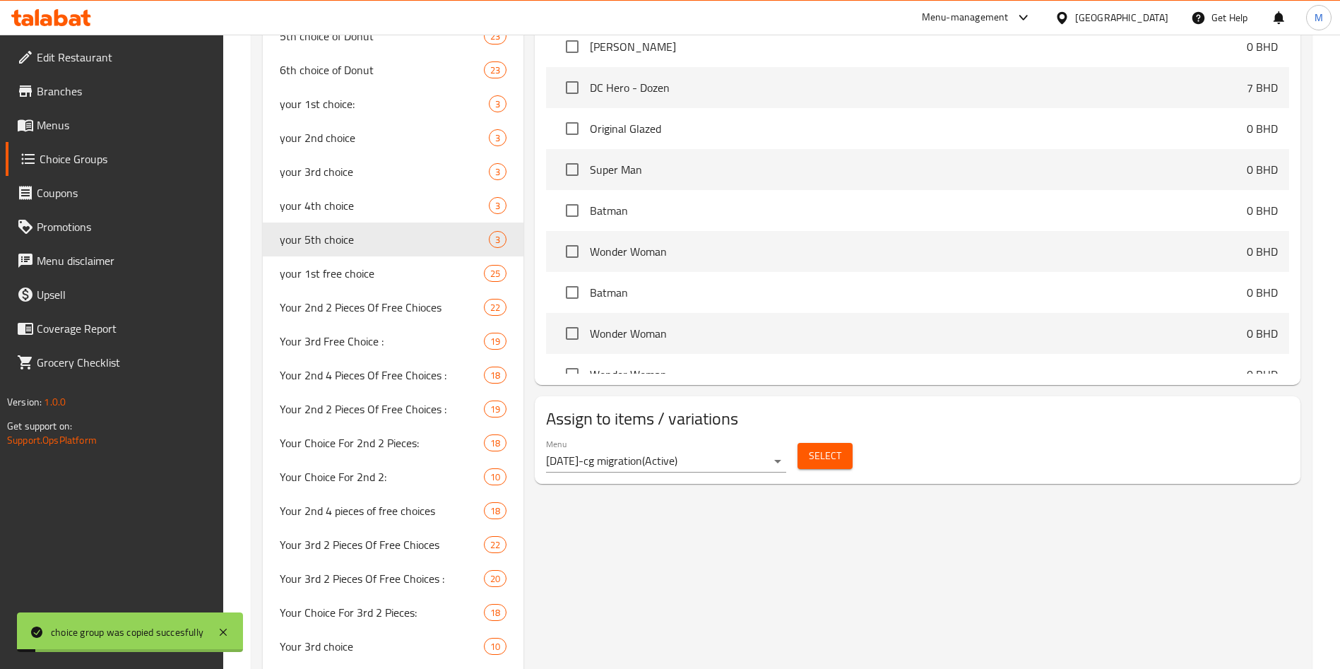
click at [836, 447] on span "Select" at bounding box center [825, 456] width 32 height 18
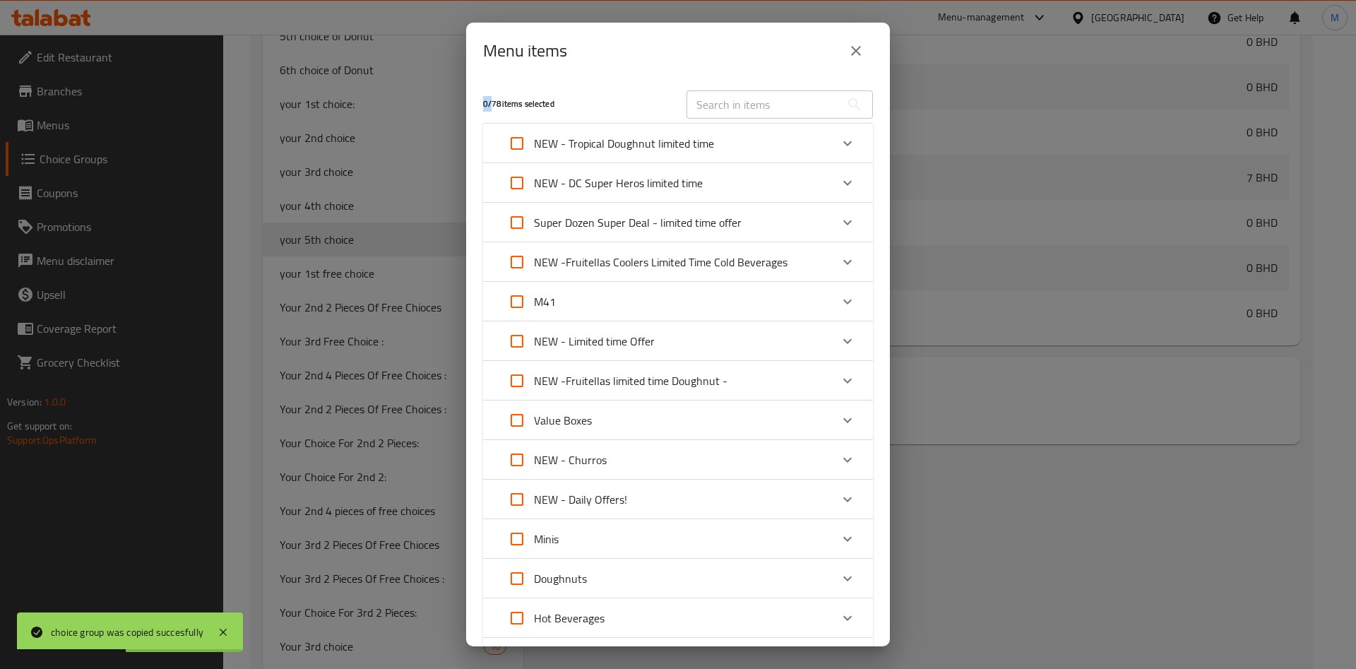
click at [806, 223] on div "Super Dozen Super Deal - limited time offer" at bounding box center [665, 223] width 331 height 34
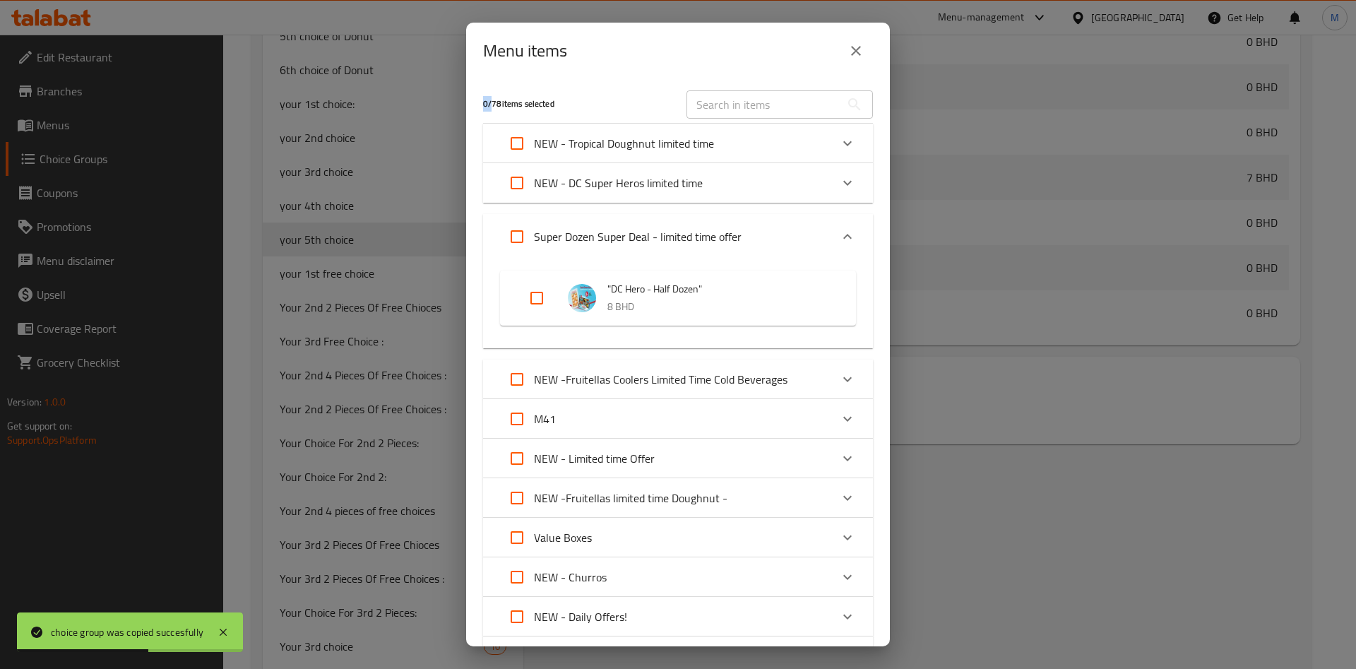
click at [541, 298] on input "Expand" at bounding box center [537, 298] width 34 height 34
checkbox input "true"
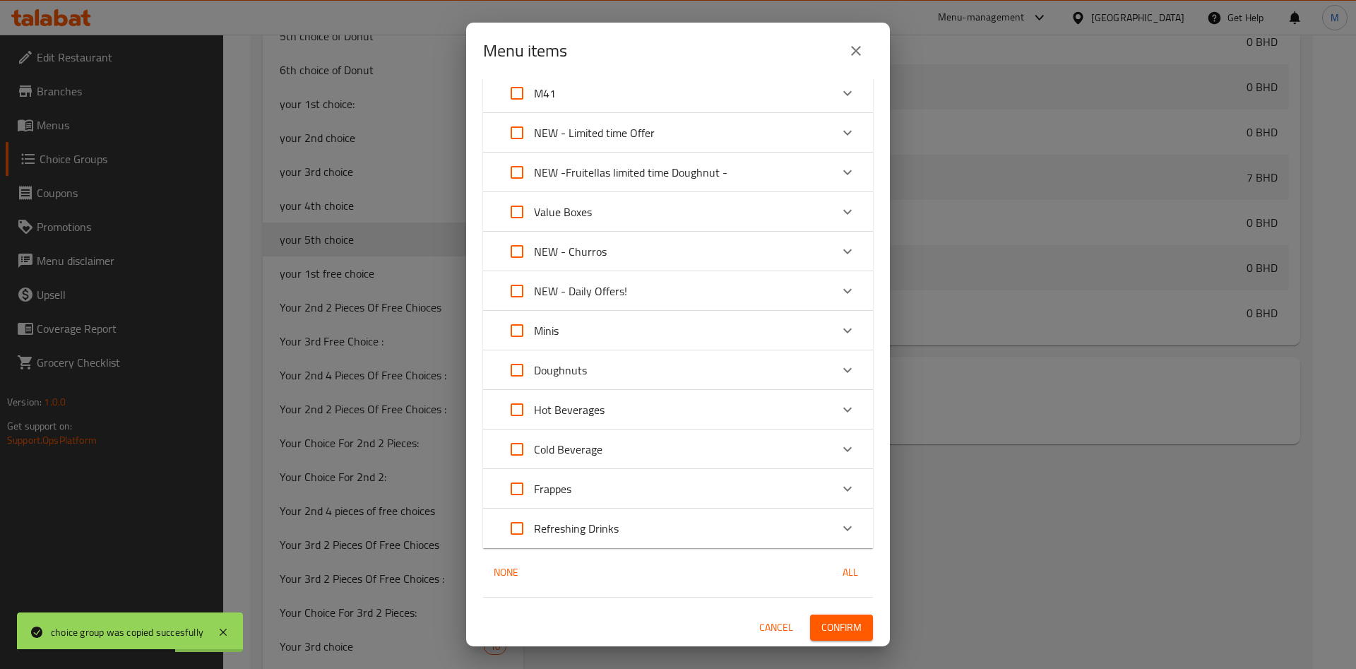
click at [822, 632] on span "Confirm" at bounding box center [842, 628] width 40 height 18
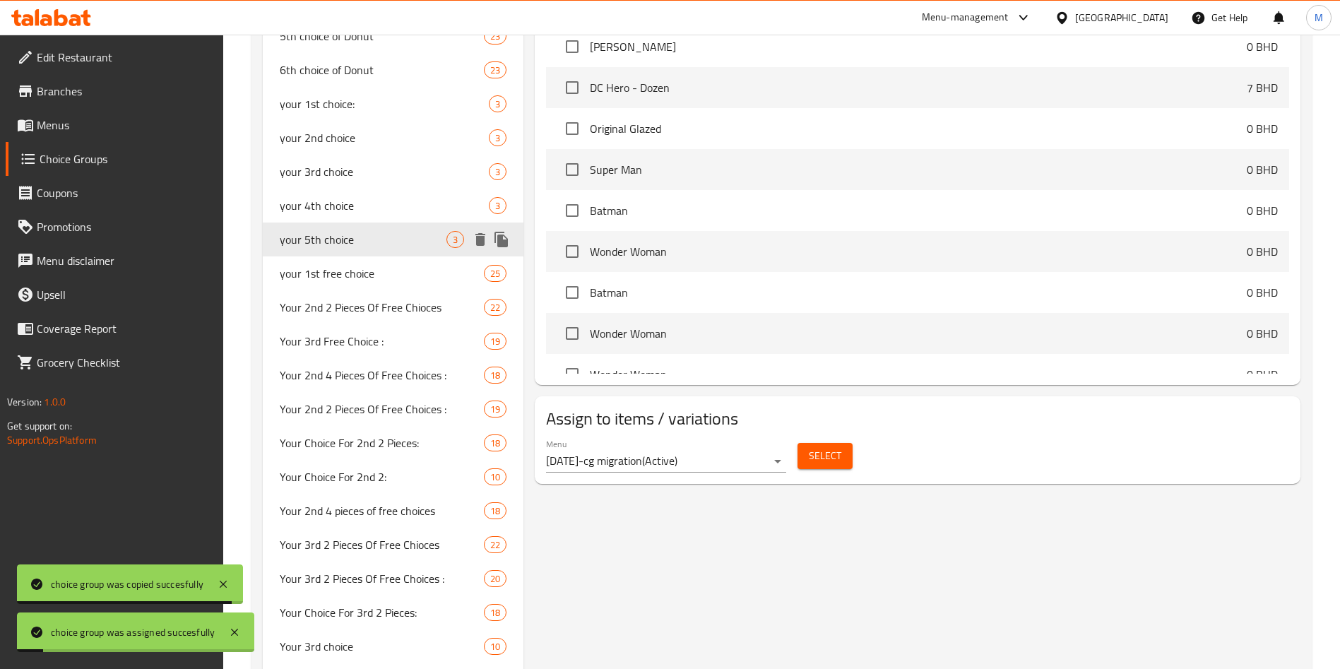
click at [507, 239] on icon "duplicate" at bounding box center [501, 239] width 17 height 17
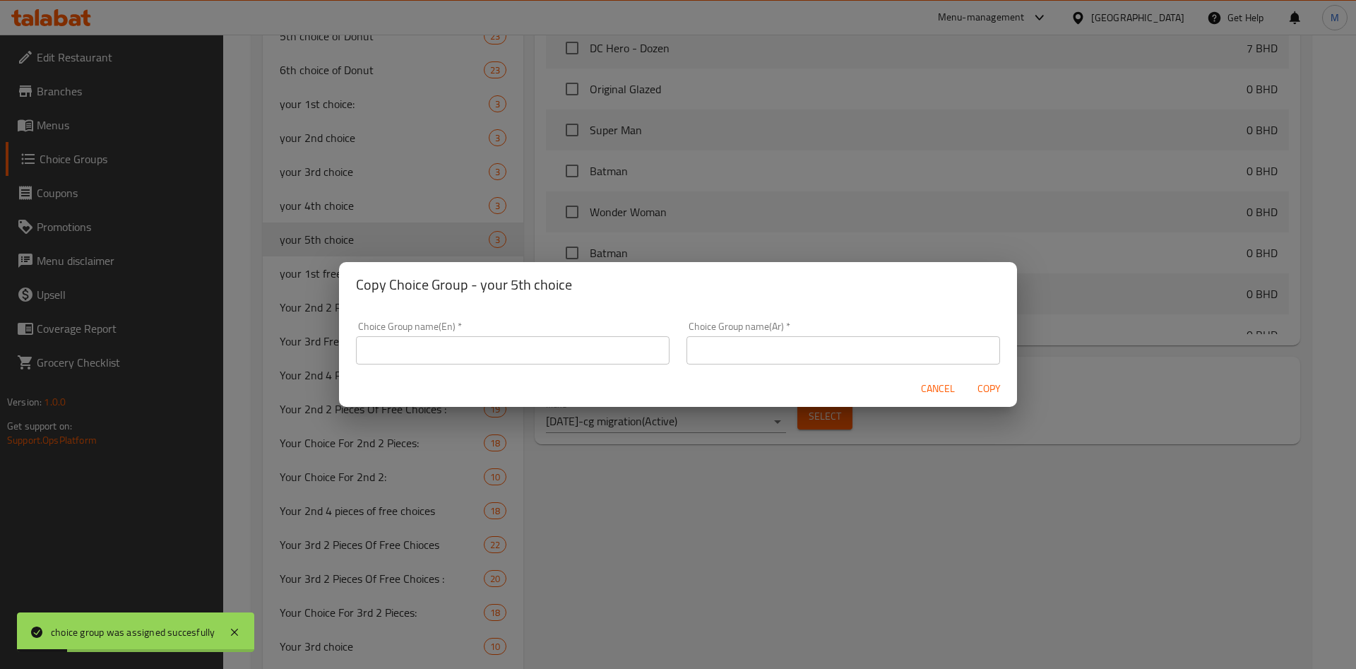
click at [524, 344] on input "text" at bounding box center [513, 350] width 314 height 28
type input "غ"
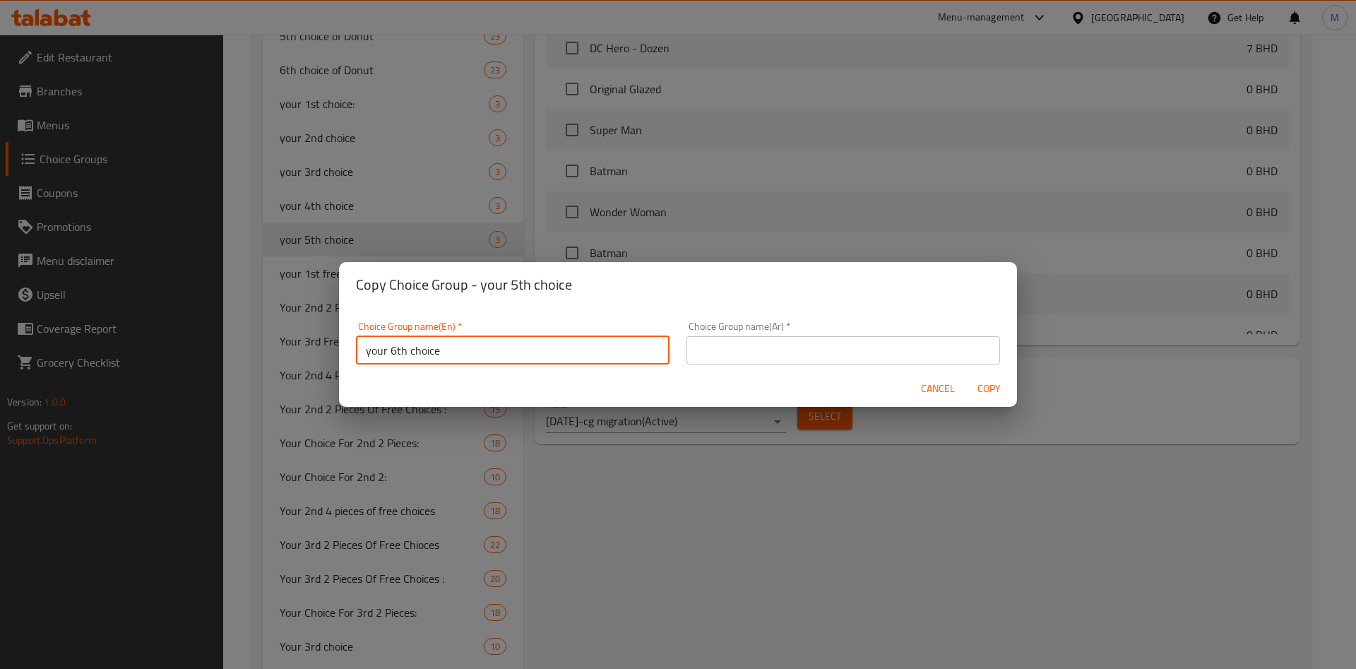
type input "your 6th choice"
click at [748, 344] on input "text" at bounding box center [844, 350] width 314 height 28
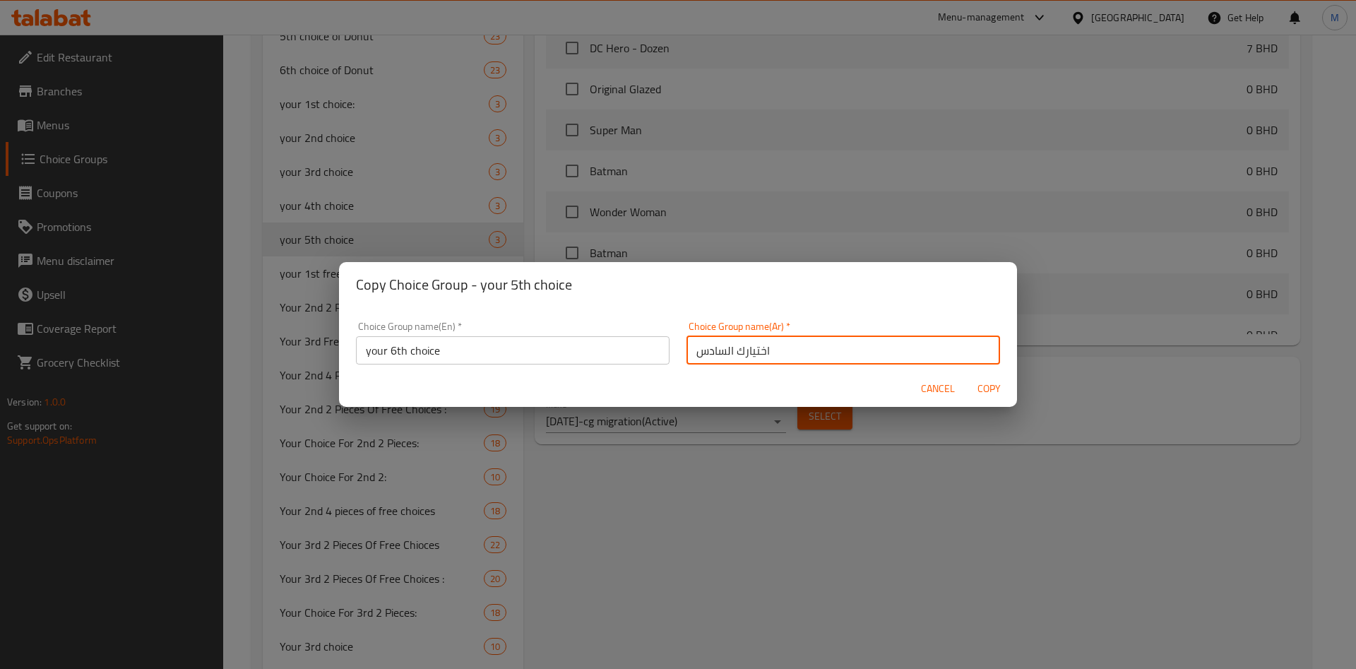
type input "اختيارك السادس"
drag, startPoint x: 763, startPoint y: 271, endPoint x: 767, endPoint y: 298, distance: 27.8
click at [763, 272] on div "Copy Choice Group - your 5th choice" at bounding box center [678, 284] width 678 height 45
click at [987, 391] on span "Copy" at bounding box center [989, 389] width 34 height 18
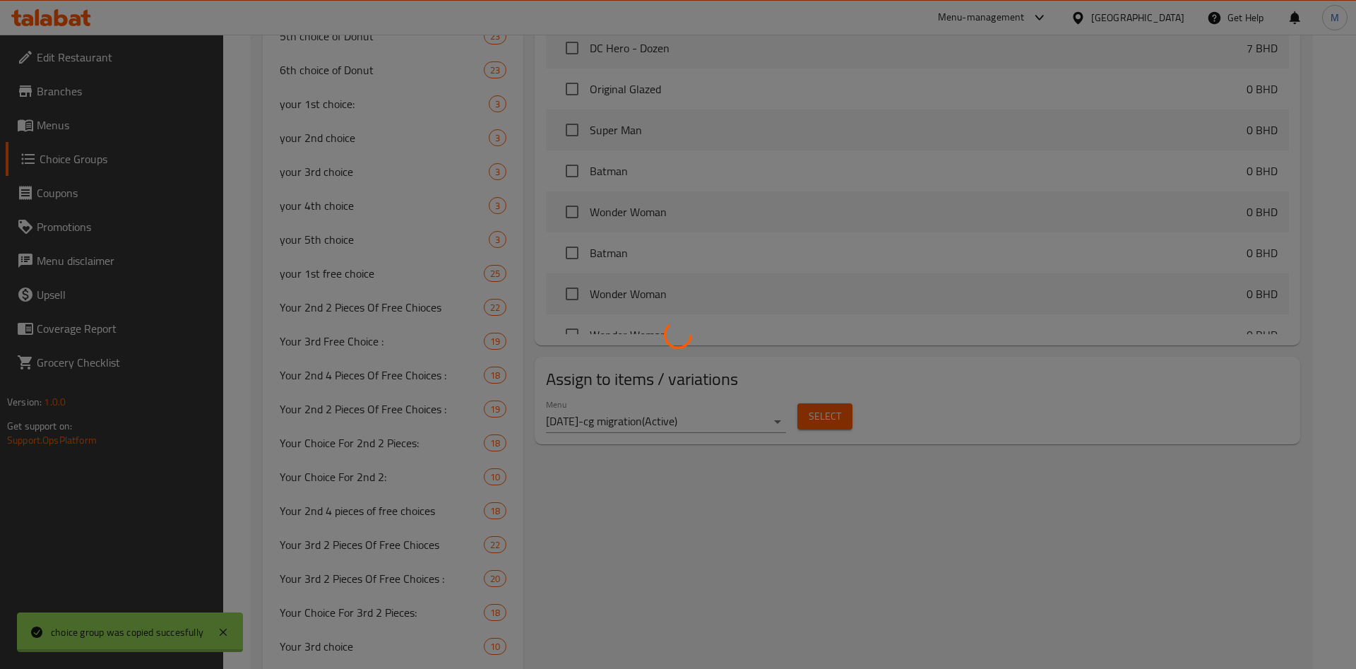
type input "your 6th choice"
type input "اختيارك السادس"
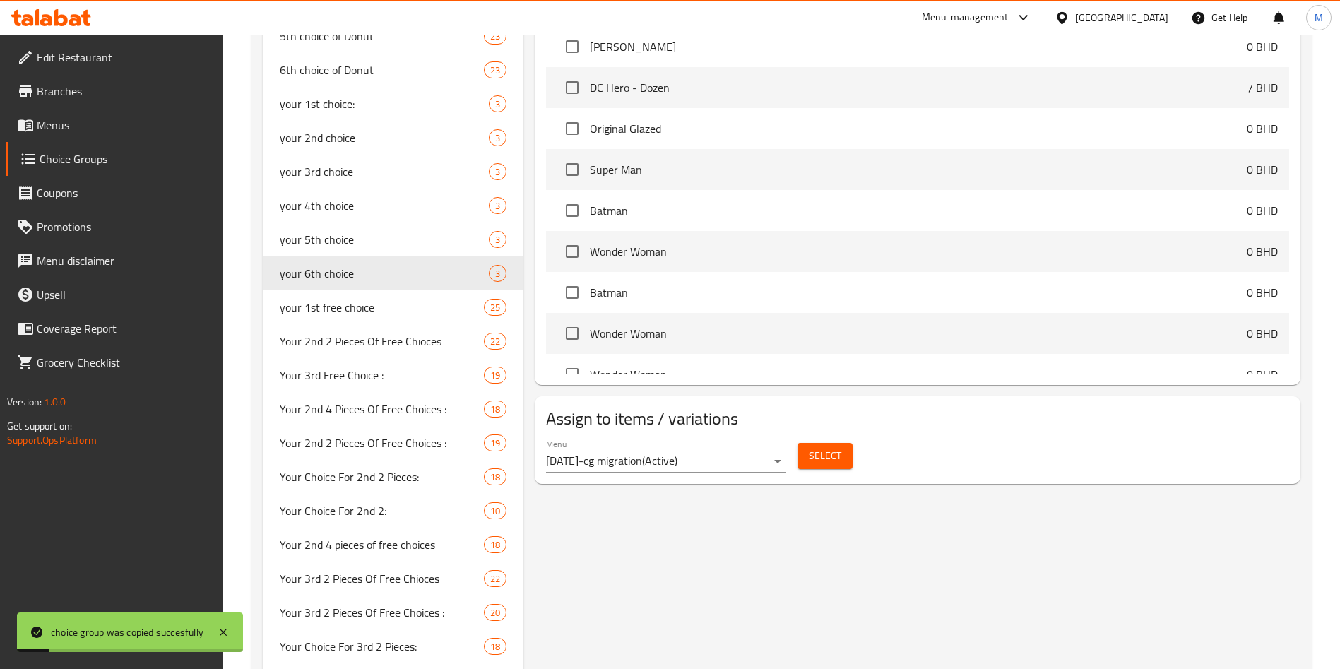
click at [822, 447] on span "Select" at bounding box center [825, 456] width 32 height 18
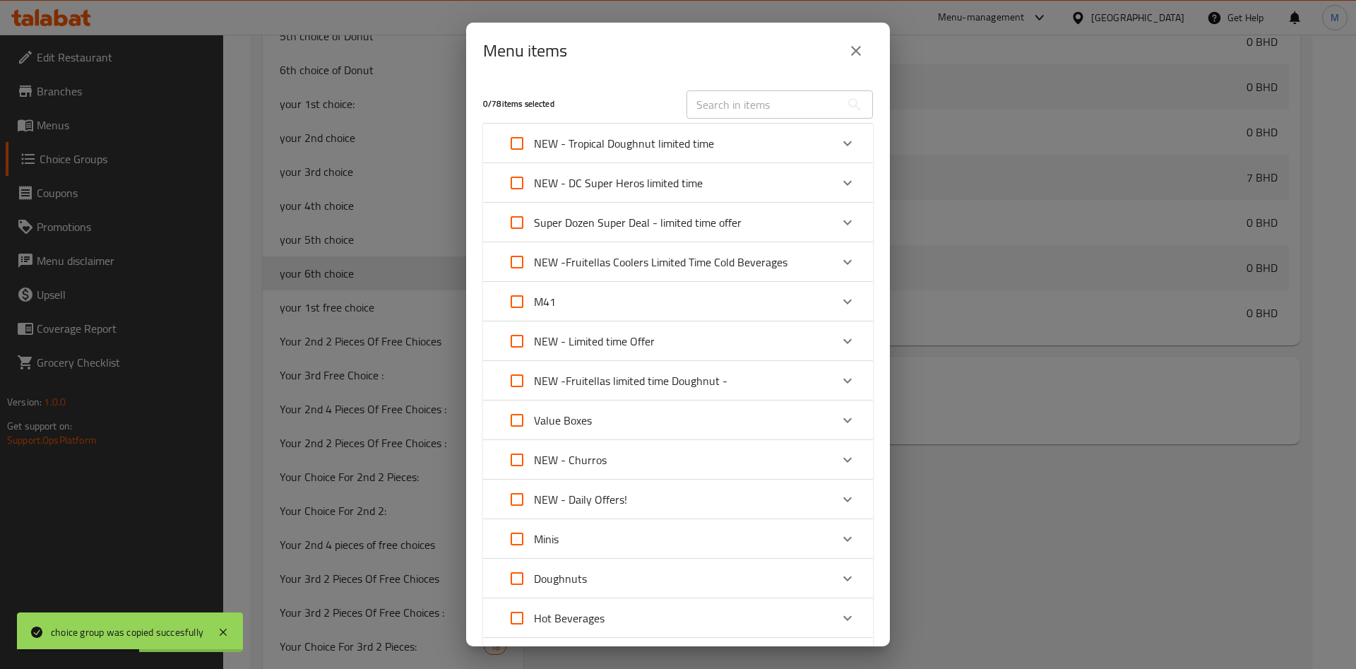
click at [729, 215] on p "Super Dozen Super Deal - limited time offer" at bounding box center [638, 222] width 208 height 17
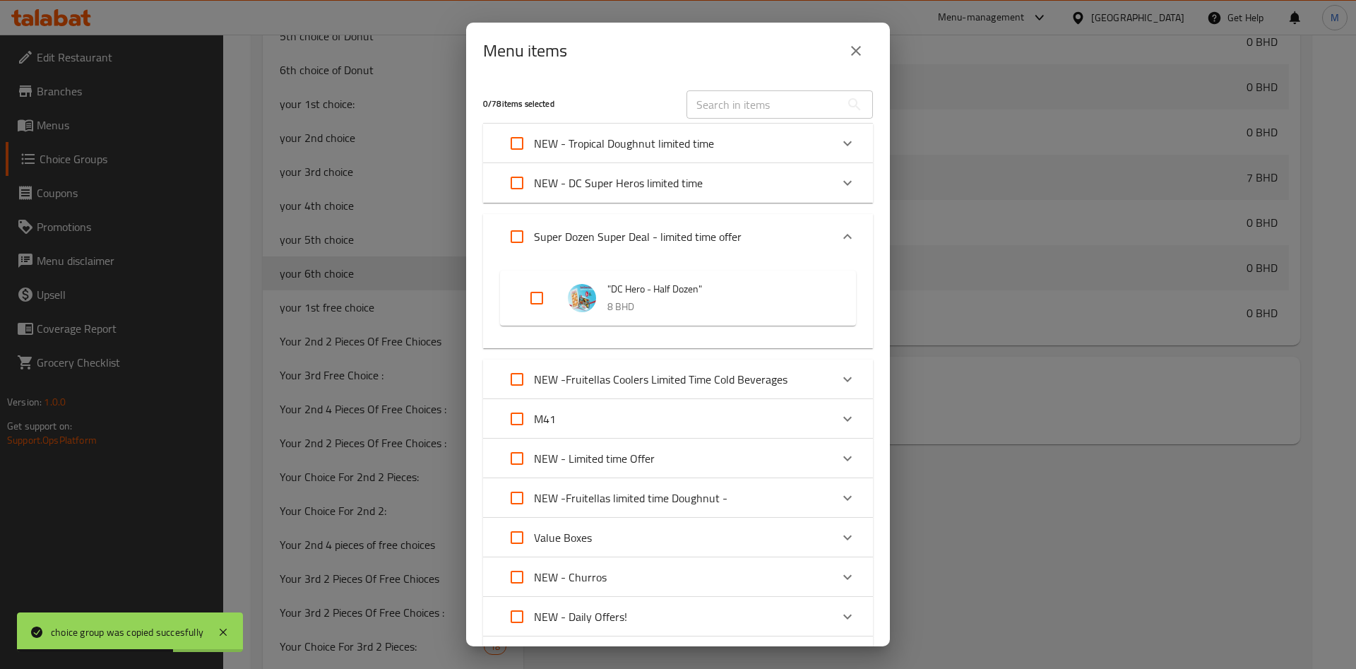
click at [532, 301] on input "Expand" at bounding box center [537, 298] width 34 height 34
checkbox input "true"
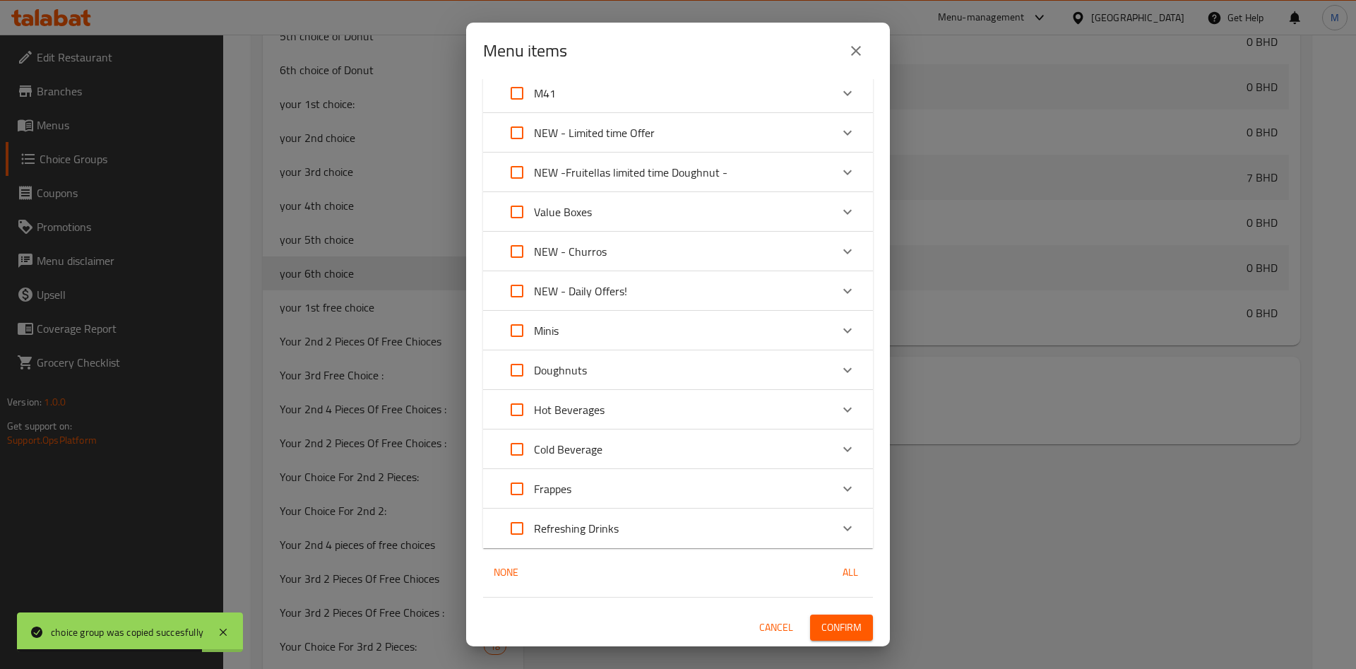
click at [846, 633] on button "Confirm" at bounding box center [841, 628] width 63 height 26
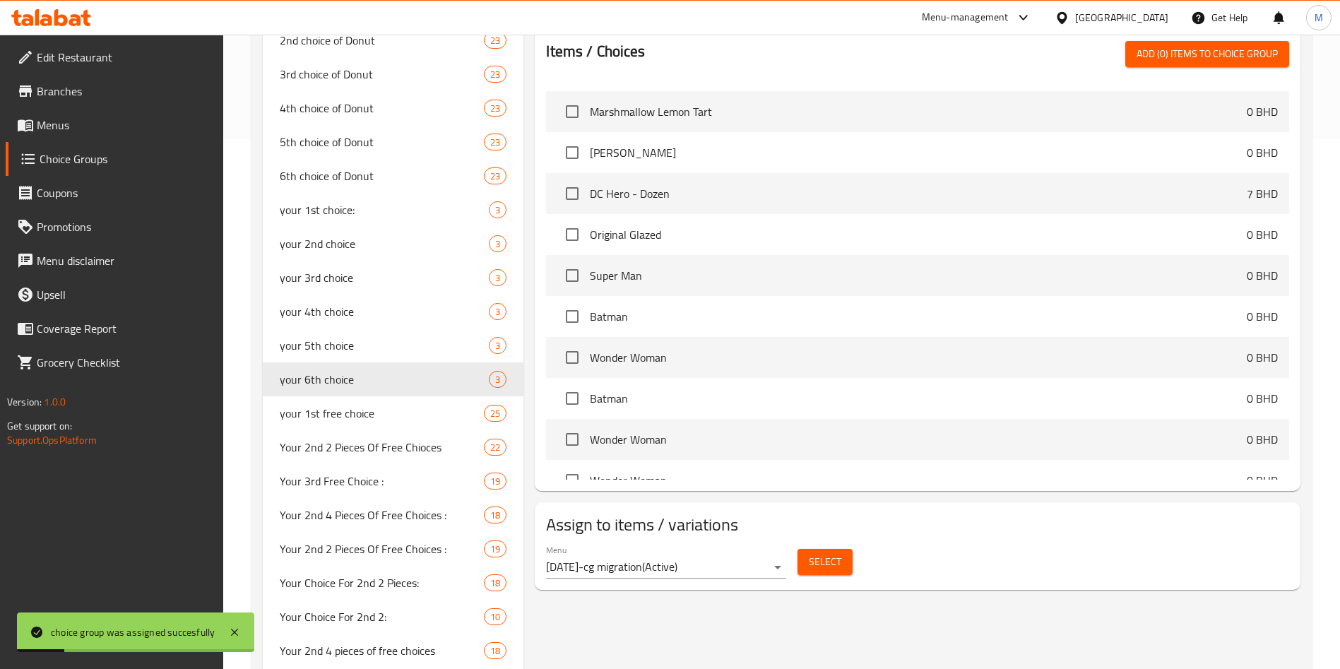
scroll to position [0, 0]
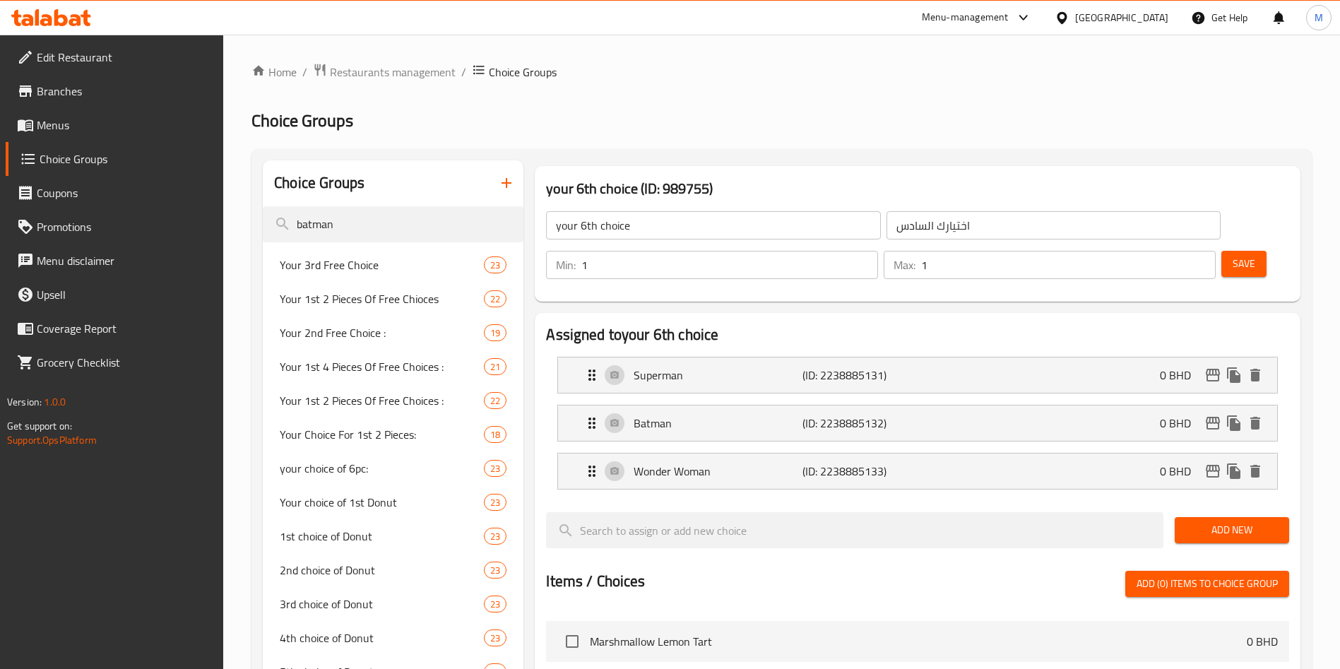
click at [72, 11] on icon at bounding box center [51, 17] width 80 height 17
